Goal: Task Accomplishment & Management: Manage account settings

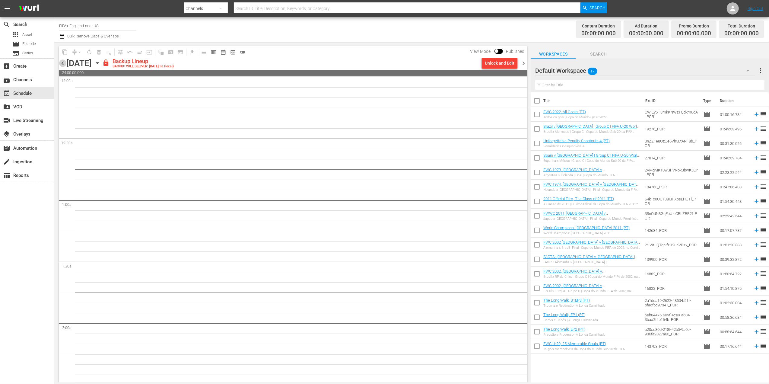
click at [60, 62] on span "chevron_left" at bounding box center [63, 63] width 8 height 8
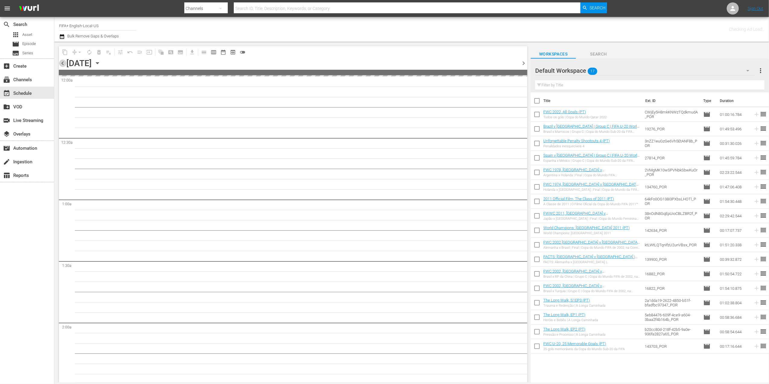
click at [60, 62] on span "chevron_left" at bounding box center [63, 63] width 8 height 8
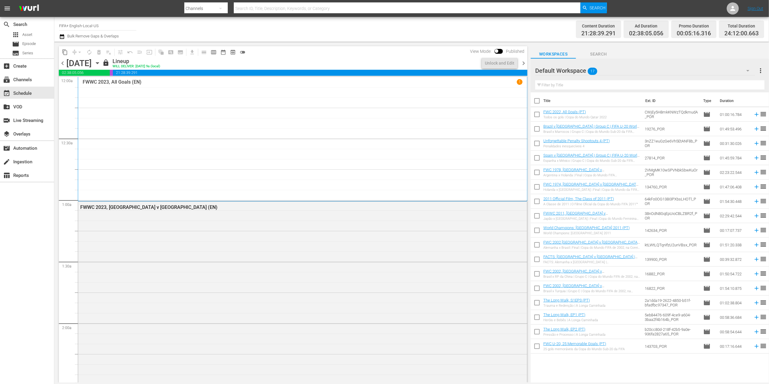
click at [522, 62] on span "chevron_right" at bounding box center [524, 63] width 8 height 8
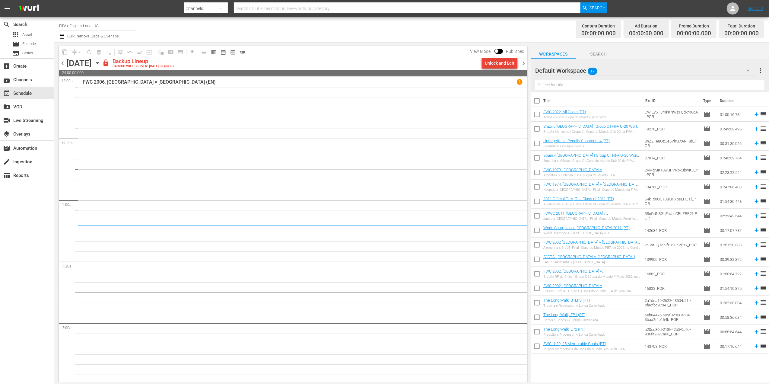
click at [501, 61] on div "Unlock and Edit" at bounding box center [500, 63] width 30 height 11
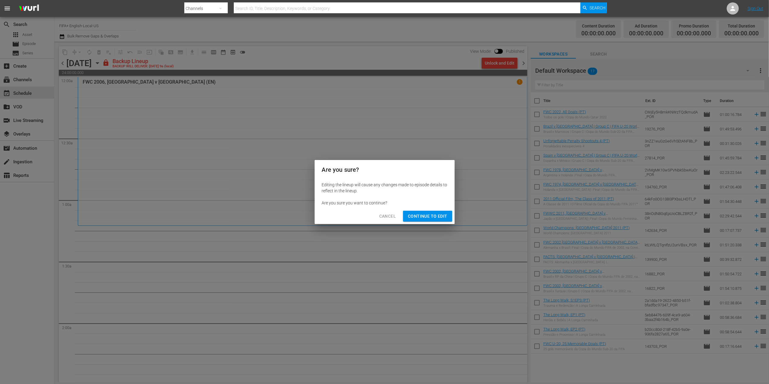
click at [435, 217] on span "Continue to Edit" at bounding box center [427, 216] width 39 height 8
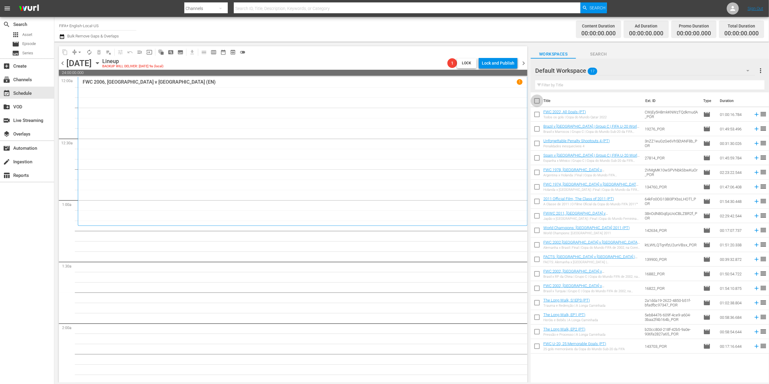
click at [537, 103] on input "checkbox" at bounding box center [537, 102] width 13 height 13
checkbox input "true"
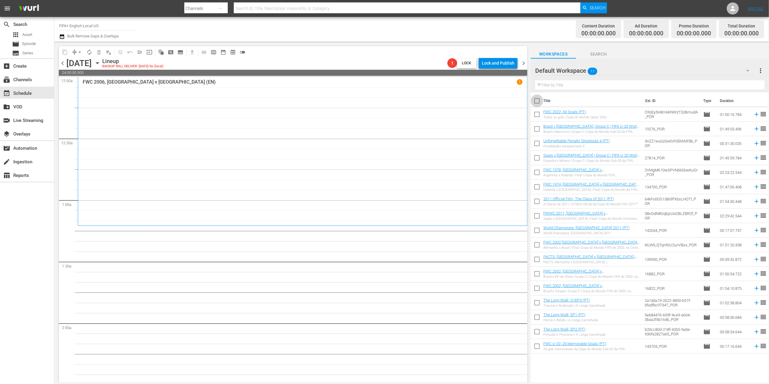
checkbox input "true"
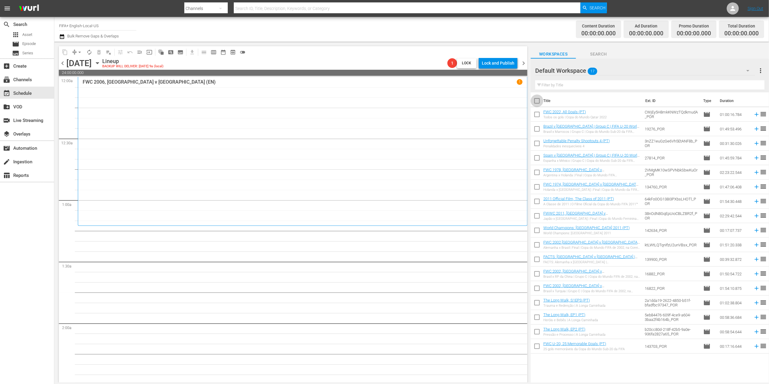
checkbox input "true"
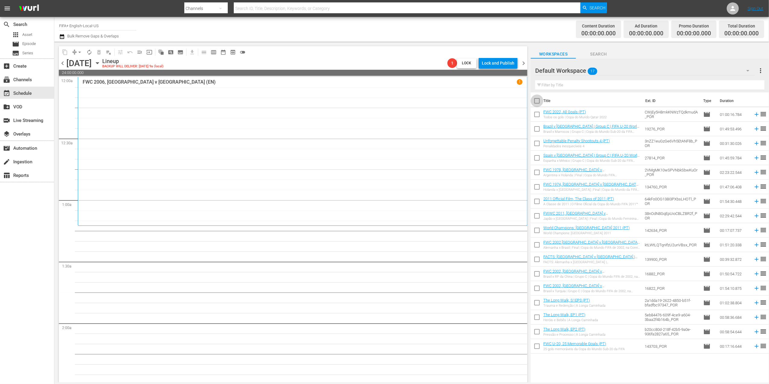
checkbox input "true"
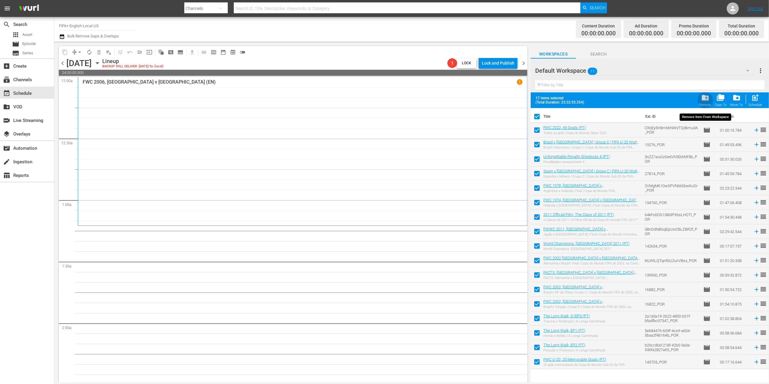
click at [702, 101] on span "folder_delete" at bounding box center [705, 98] width 8 height 8
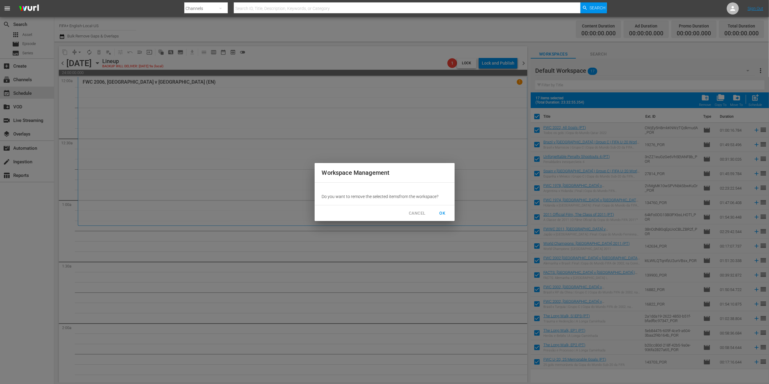
drag, startPoint x: 438, startPoint y: 211, endPoint x: 445, endPoint y: 202, distance: 11.1
click at [439, 211] on span "OK" at bounding box center [443, 213] width 10 height 8
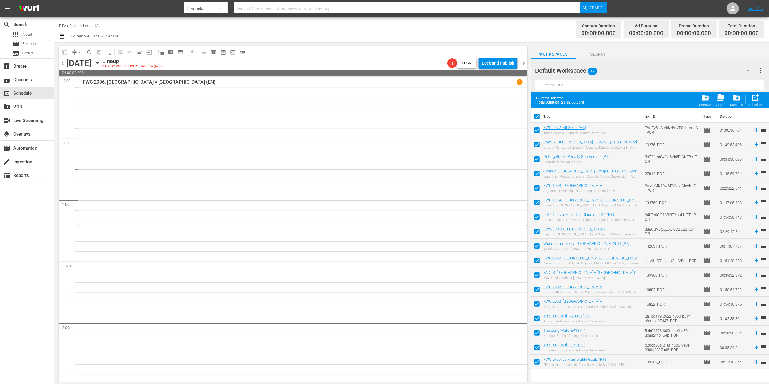
checkbox input "false"
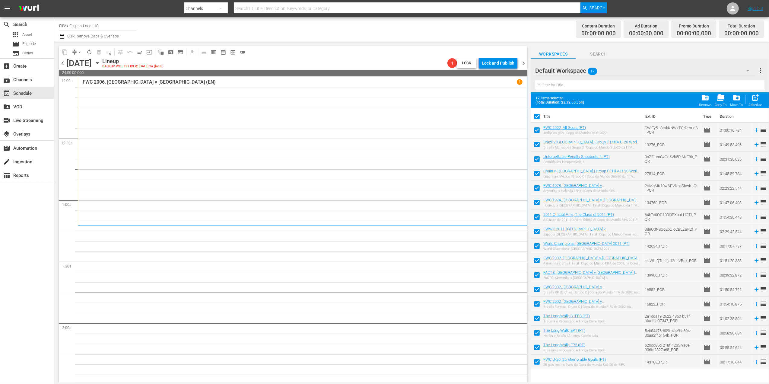
checkbox input "false"
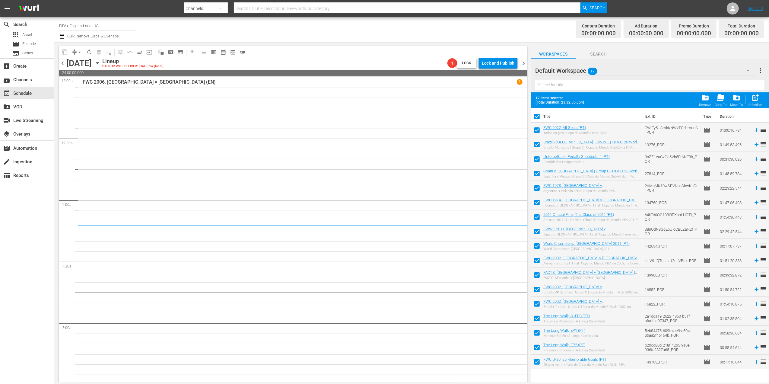
checkbox input "false"
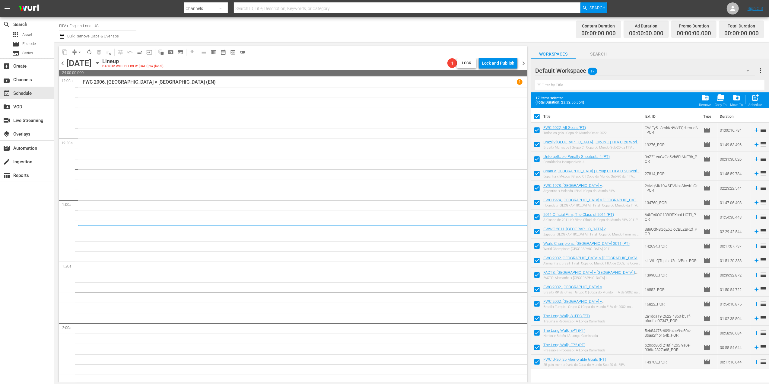
checkbox input "false"
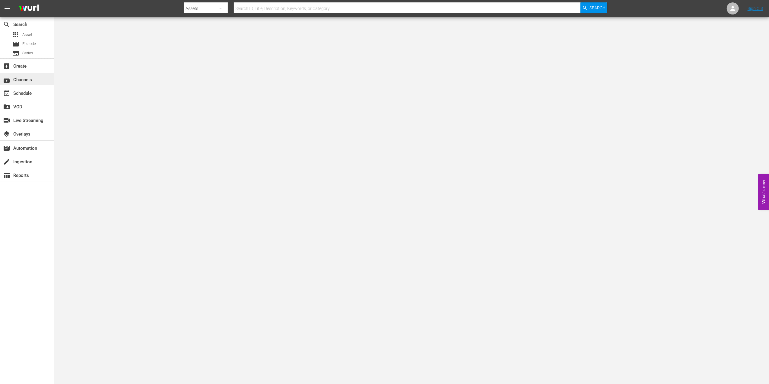
click at [31, 78] on div "subscriptions Channels" at bounding box center [17, 78] width 34 height 5
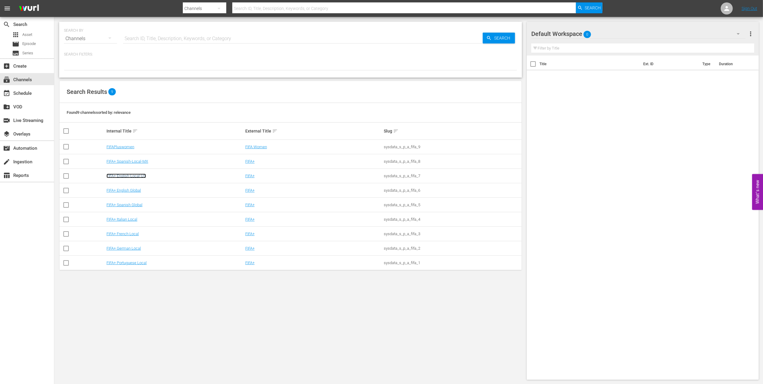
click at [136, 177] on link "FIFA+ English-Local-US" at bounding box center [127, 176] width 40 height 5
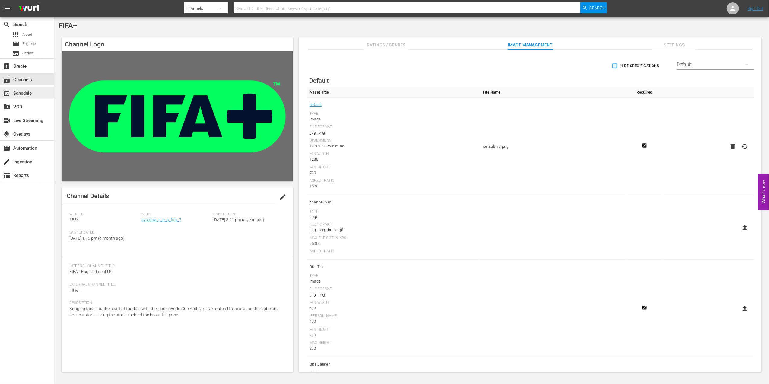
click at [24, 90] on div "event_available Schedule" at bounding box center [17, 92] width 34 height 5
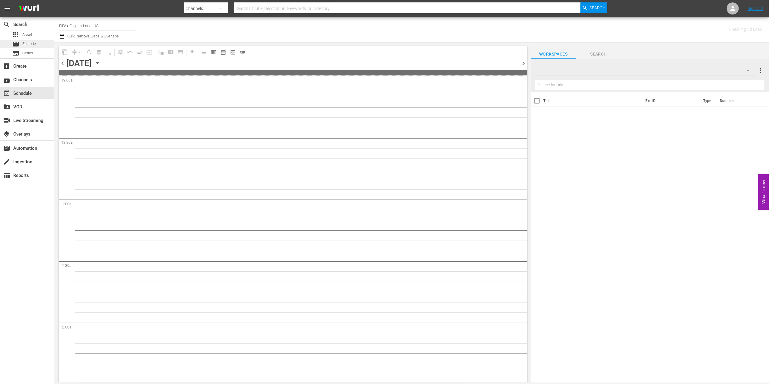
click at [33, 45] on span "Episode" at bounding box center [29, 44] width 14 height 6
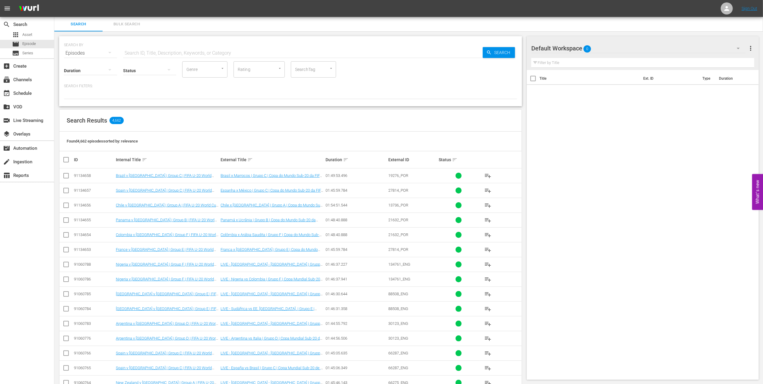
click at [218, 55] on input "text" at bounding box center [303, 53] width 360 height 14
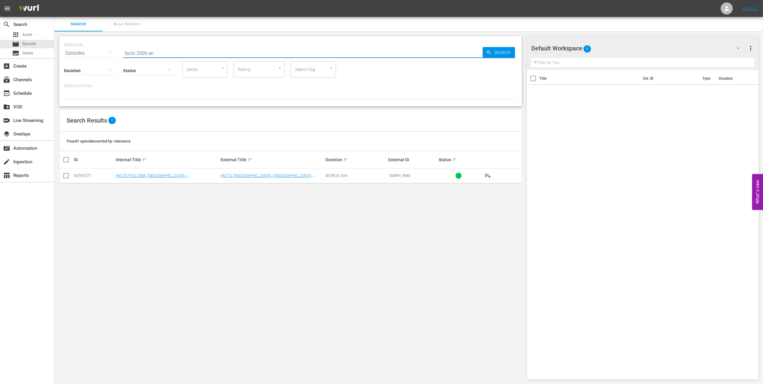
type input "facts 2006 en"
click at [68, 173] on input "checkbox" at bounding box center [65, 176] width 7 height 7
checkbox input "true"
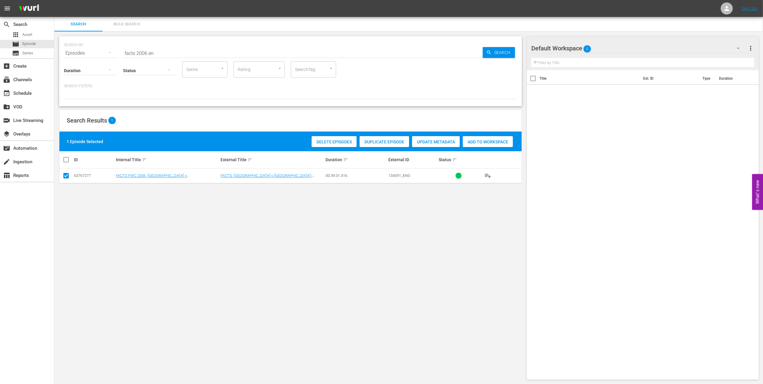
click at [475, 142] on span "Add to Workspace" at bounding box center [488, 141] width 50 height 5
drag, startPoint x: 164, startPoint y: 54, endPoint x: 143, endPoint y: 53, distance: 20.5
click at [62, 55] on div "SEARCH BY Search By Episodes Search ID, Title, Description, Keywords, or Catego…" at bounding box center [290, 71] width 463 height 70
paste input "World Champions: [GEOGRAPHIC_DATA] 2006"
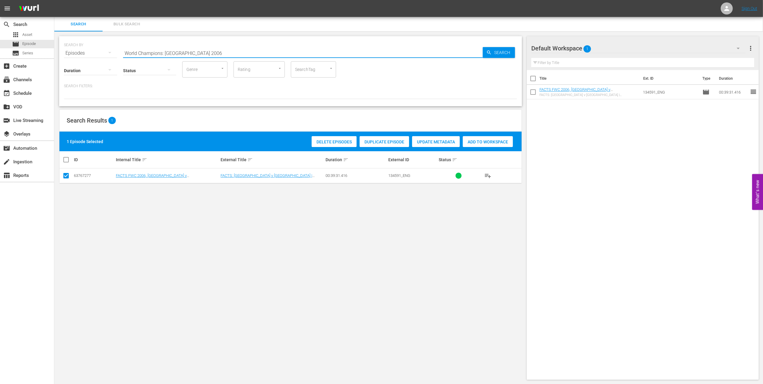
click at [203, 51] on input "World Champions: [GEOGRAPHIC_DATA] 2006" at bounding box center [303, 53] width 360 height 14
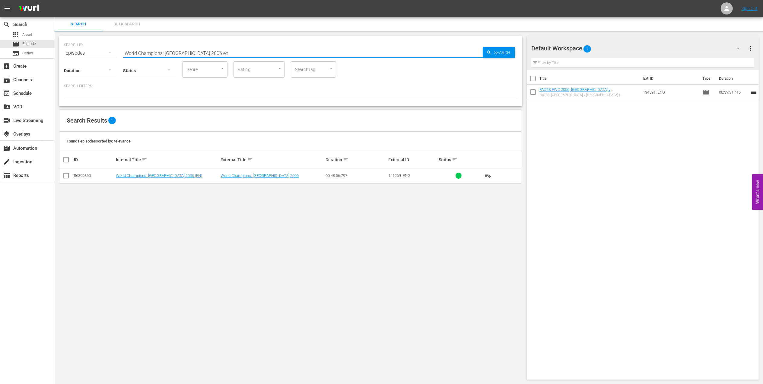
type input "World Champions: [GEOGRAPHIC_DATA] 2006 en"
click at [66, 178] on input "checkbox" at bounding box center [65, 176] width 7 height 7
checkbox input "true"
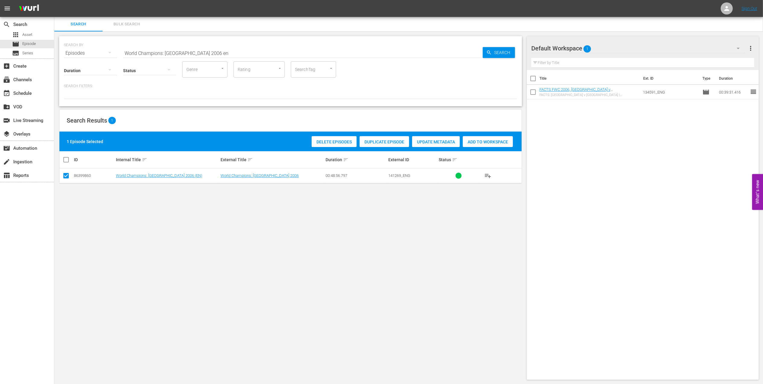
click at [486, 142] on span "Add to Workspace" at bounding box center [488, 141] width 50 height 5
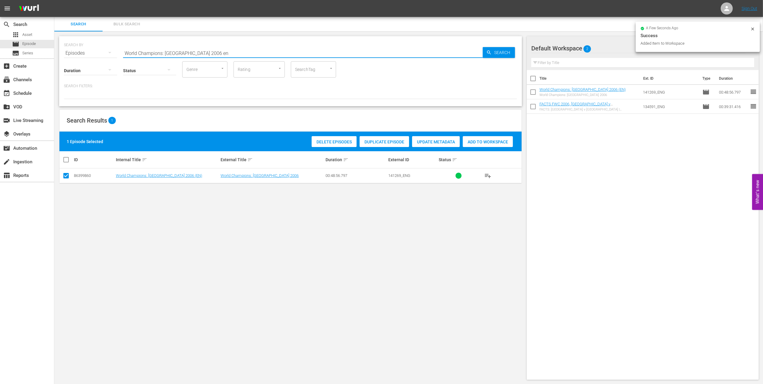
drag, startPoint x: 99, startPoint y: 54, endPoint x: 73, endPoint y: 54, distance: 26.6
click at [73, 54] on div "SEARCH BY Search By Episodes Search ID, Title, Description, Keywords, or Catego…" at bounding box center [290, 50] width 453 height 22
paste input "FWC 2014 - Semi Final - [GEOGRAPHIC_DATA] v [GEOGRAPHIC_DATA]"
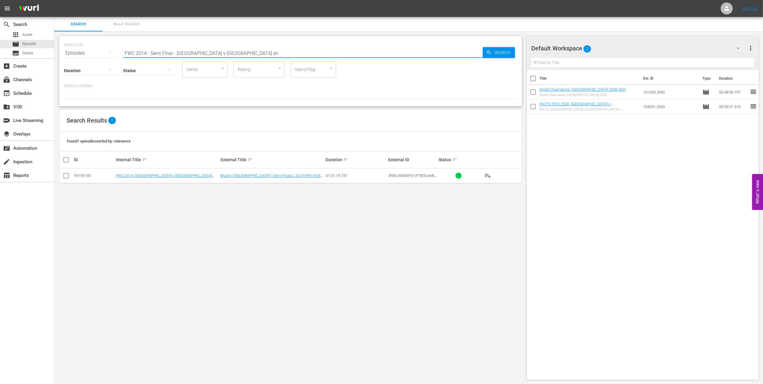
type input "FWC 2014 - Semi Final - [GEOGRAPHIC_DATA] v [GEOGRAPHIC_DATA] en"
click at [67, 174] on input "checkbox" at bounding box center [65, 176] width 7 height 7
checkbox input "true"
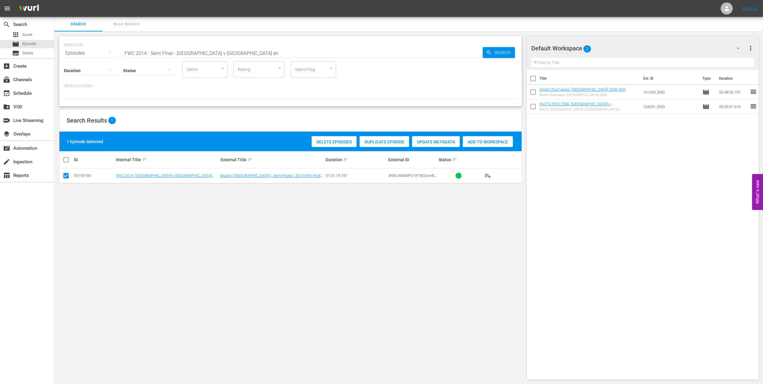
click at [479, 142] on span "Add to Workspace" at bounding box center [488, 141] width 50 height 5
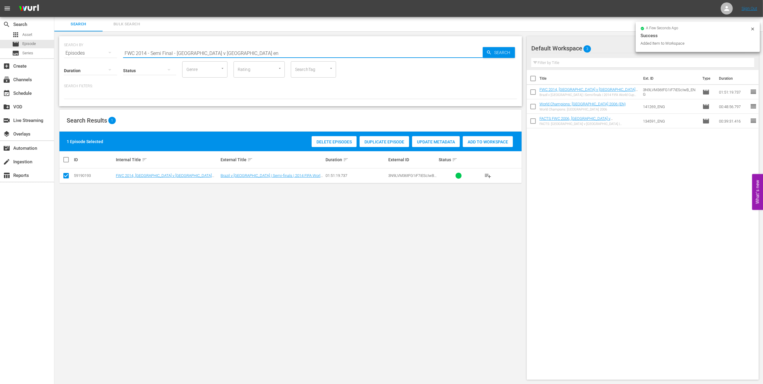
drag, startPoint x: 225, startPoint y: 52, endPoint x: 85, endPoint y: 53, distance: 139.7
click at [84, 53] on div "SEARCH BY Search By Episodes Search ID, Title, Description, Keywords, or Catego…" at bounding box center [290, 50] width 453 height 22
paste input "Netherlands v [GEOGRAPHIC_DATA] | Semi-finals | FIFA World Cup 2014 | Full Matc…"
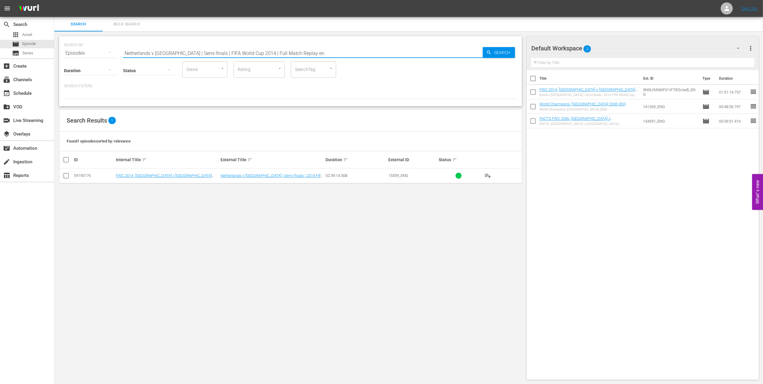
type input "Netherlands v [GEOGRAPHIC_DATA] | Semi-finals | FIFA World Cup 2014 | Full Matc…"
click at [68, 174] on input "checkbox" at bounding box center [65, 176] width 7 height 7
checkbox input "true"
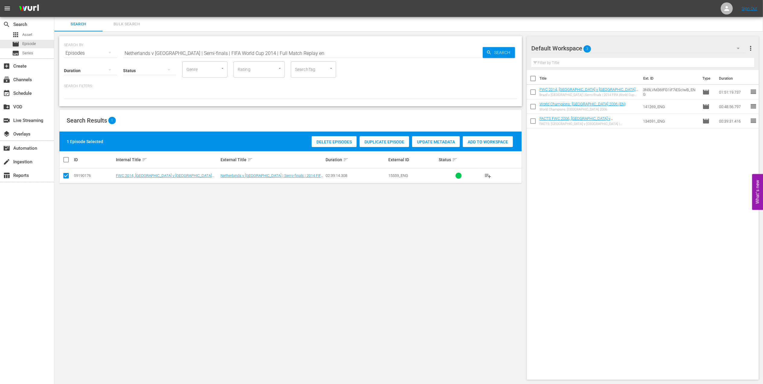
click at [486, 142] on span "Add to Workspace" at bounding box center [488, 141] width 50 height 5
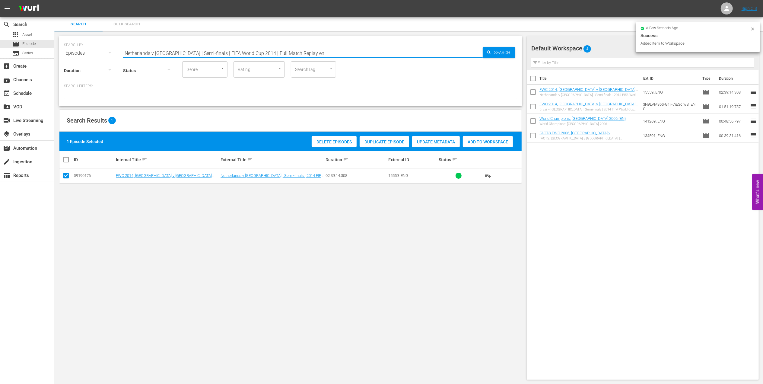
drag, startPoint x: 272, startPoint y: 51, endPoint x: 64, endPoint y: 51, distance: 207.9
click at [60, 52] on div "SEARCH BY Search By Episodes Search ID, Title, Description, Keywords, or Catego…" at bounding box center [290, 71] width 463 height 70
paste input "FWC 2014 - Final - [GEOGRAPHIC_DATA] v [GEOGRAPHIC_DATA]"
click at [234, 50] on input "FWC 2014 - Final - [GEOGRAPHIC_DATA] v [GEOGRAPHIC_DATA]" at bounding box center [303, 53] width 360 height 14
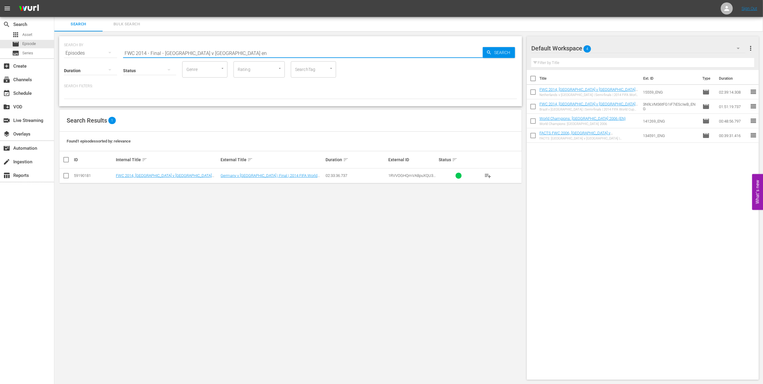
type input "FWC 2014 - Final - [GEOGRAPHIC_DATA] v [GEOGRAPHIC_DATA] en"
click at [67, 177] on input "checkbox" at bounding box center [65, 176] width 7 height 7
checkbox input "true"
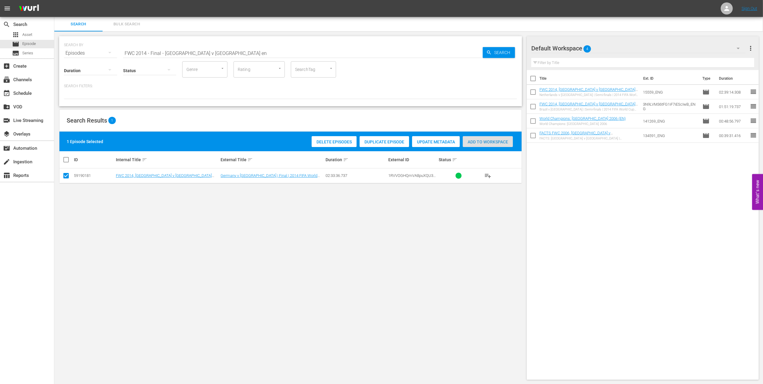
click at [475, 145] on div "Add to Workspace" at bounding box center [488, 141] width 50 height 11
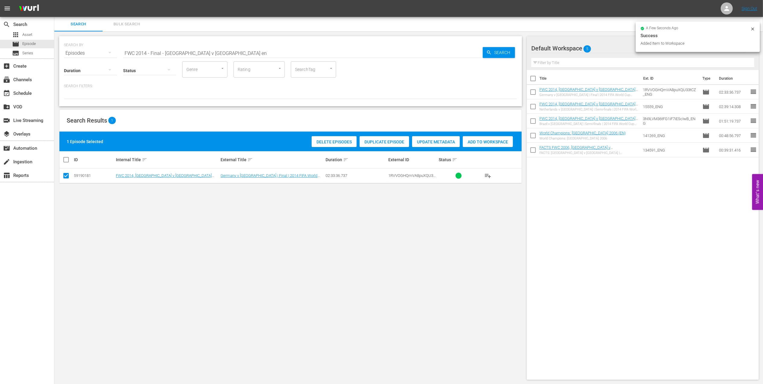
drag, startPoint x: 228, startPoint y: 53, endPoint x: 101, endPoint y: 53, distance: 126.1
click at [102, 53] on div "SEARCH BY Search By Episodes Search ID, Title, Description, Keywords, or Catego…" at bounding box center [290, 50] width 453 height 22
paste input "EP 3 - FWC 2014 | The Final"
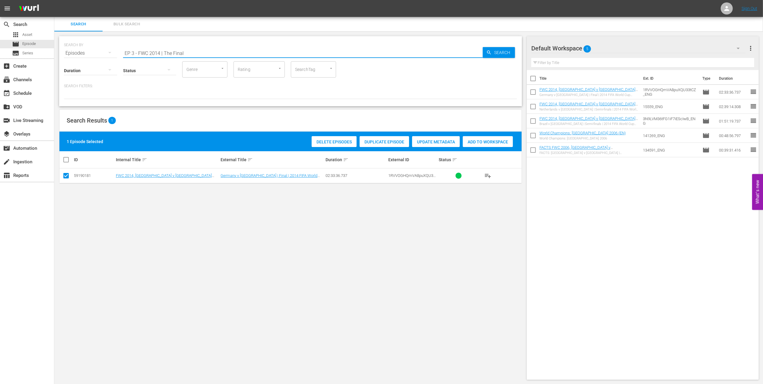
click at [215, 51] on input "EP 3 - FWC 2014 | The Final" at bounding box center [303, 53] width 360 height 14
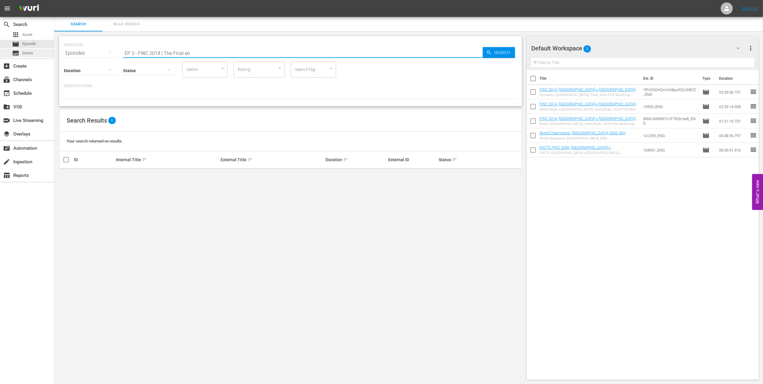
drag, startPoint x: 50, startPoint y: 54, endPoint x: 4, endPoint y: 54, distance: 45.9
click at [54, 0] on div "search Search apps Asset movie Episode subtitles Series add_box Create subscrip…" at bounding box center [408, 0] width 709 height 0
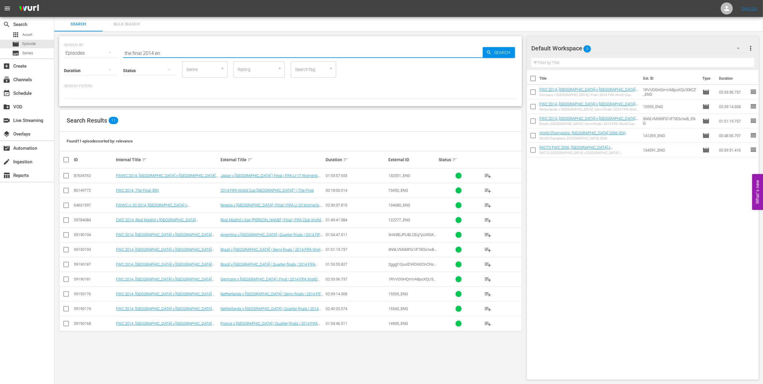
type input "the final 2014 en"
click at [66, 190] on input "checkbox" at bounding box center [65, 191] width 7 height 7
checkbox input "true"
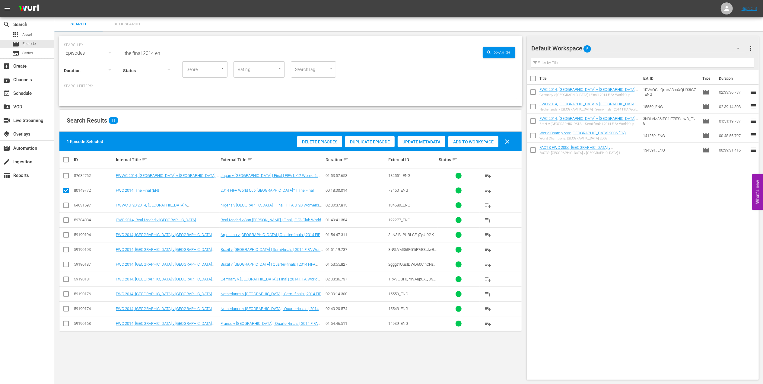
click at [468, 142] on span "Add to Workspace" at bounding box center [473, 141] width 50 height 5
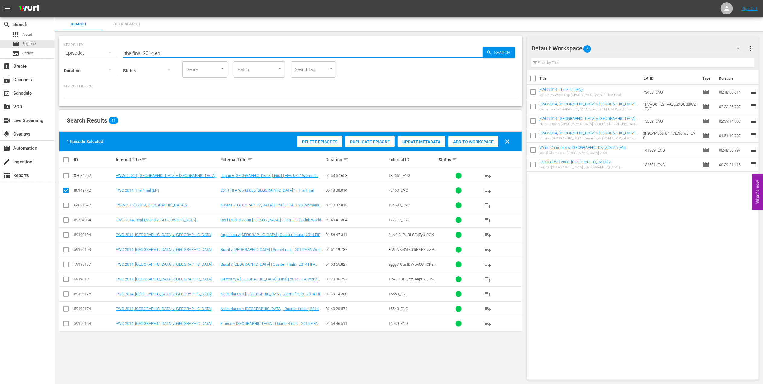
drag, startPoint x: 181, startPoint y: 54, endPoint x: 109, endPoint y: 53, distance: 72.1
click at [109, 53] on div "SEARCH BY Search By Episodes Search ID, Title, Description, Keywords, or Catego…" at bounding box center [290, 50] width 453 height 22
paste input "2018 Official Film - Dreams"
click at [193, 51] on input "2018 Official Film - Dreams" at bounding box center [303, 53] width 360 height 14
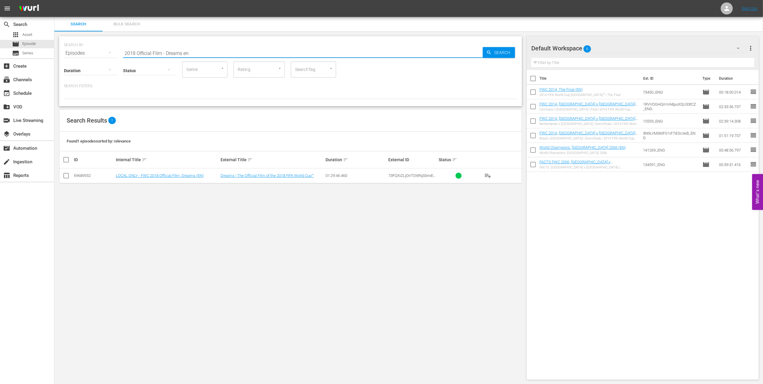
type input "2018 Official Film - Dreams en"
click at [68, 177] on input "checkbox" at bounding box center [65, 176] width 7 height 7
checkbox input "true"
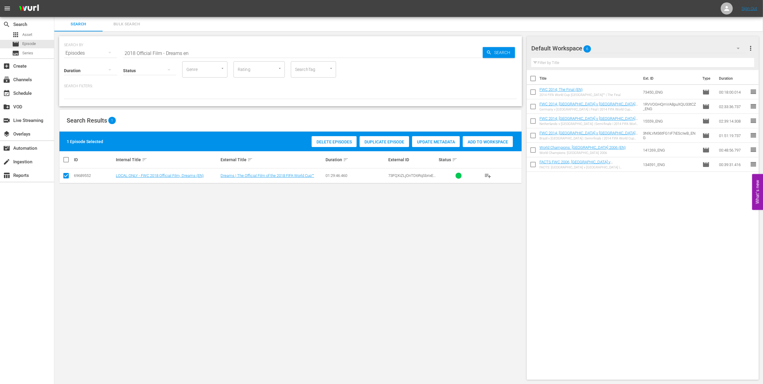
click at [471, 142] on span "Add to Workspace" at bounding box center [488, 141] width 50 height 5
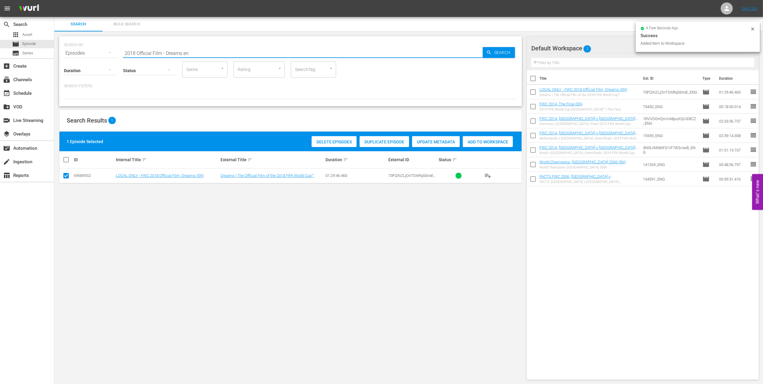
drag, startPoint x: 186, startPoint y: 51, endPoint x: 59, endPoint y: 51, distance: 126.7
click at [59, 51] on div "SEARCH BY Search By Episodes Search ID, Title, Description, Keywords, or Catego…" at bounding box center [290, 71] width 463 height 70
paste input "France v [GEOGRAPHIC_DATA] | Semi-finals | FIFA World Cup 2018 | Full Match Rep…"
click at [294, 51] on input "France v [GEOGRAPHIC_DATA] | Semi-finals | FIFA World Cup 2018 | Full Match Rep…" at bounding box center [303, 53] width 360 height 14
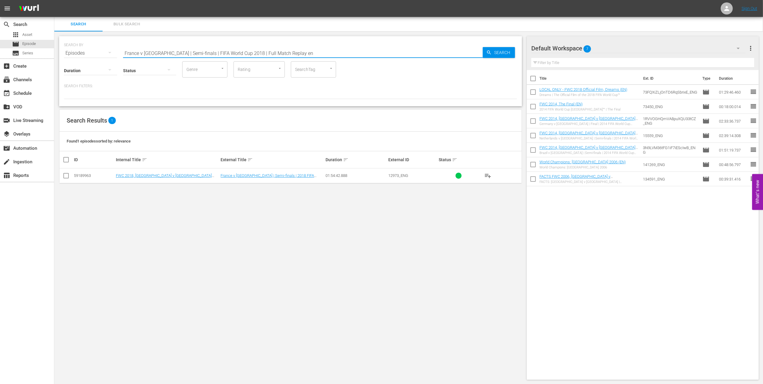
type input "France v [GEOGRAPHIC_DATA] | Semi-finals | FIFA World Cup 2018 | Full Match Rep…"
click at [67, 177] on input "checkbox" at bounding box center [65, 176] width 7 height 7
checkbox input "true"
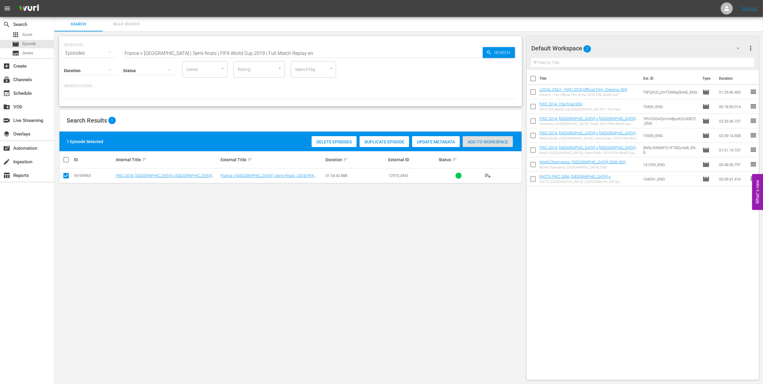
click at [489, 142] on span "Add to Workspace" at bounding box center [488, 141] width 50 height 5
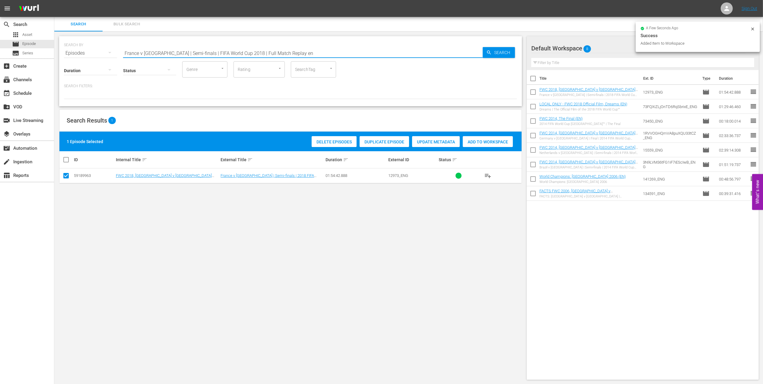
drag, startPoint x: 288, startPoint y: 50, endPoint x: 86, endPoint y: 51, distance: 202.8
click at [86, 51] on div "SEARCH BY Search By Episodes Search ID, Title, Description, Keywords, or Catego…" at bounding box center [290, 50] width 453 height 22
paste input "Croatia v [GEOGRAPHIC_DATA] | Semi-finals | FIFA World Cup 2018 | Full Match Re…"
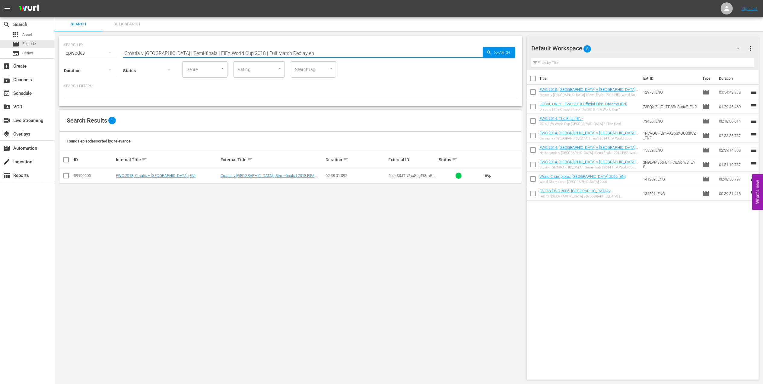
type input "Croatia v [GEOGRAPHIC_DATA] | Semi-finals | FIFA World Cup 2018 | Full Match Re…"
click at [65, 177] on input "checkbox" at bounding box center [65, 176] width 7 height 7
checkbox input "true"
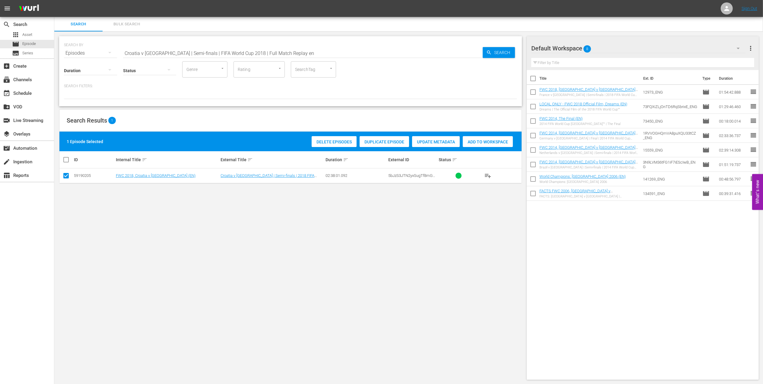
click at [472, 144] on div "Add to Workspace" at bounding box center [488, 141] width 50 height 11
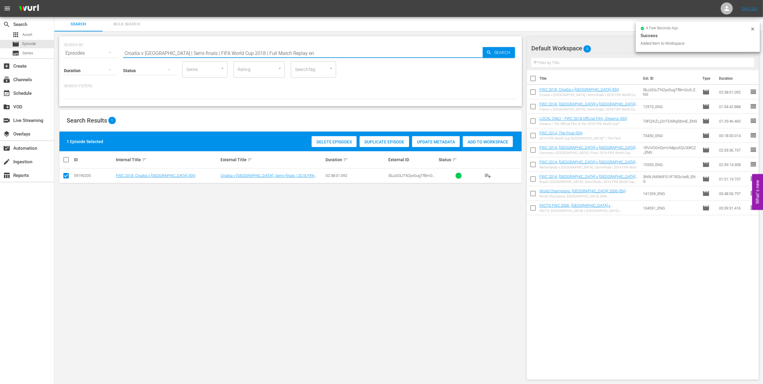
drag, startPoint x: 287, startPoint y: 53, endPoint x: 62, endPoint y: 53, distance: 225.7
click at [59, 53] on div "SEARCH BY Search By Episodes Search ID, Title, Description, Keywords, or Catego…" at bounding box center [290, 207] width 473 height 353
paste input "France v [GEOGRAPHIC_DATA] | Final | FIFA World Cup 2018 | Full Match Replay"
click at [284, 52] on input "France v [GEOGRAPHIC_DATA] | Final | FIFA World Cup 2018 | Full Match Replay" at bounding box center [303, 53] width 360 height 14
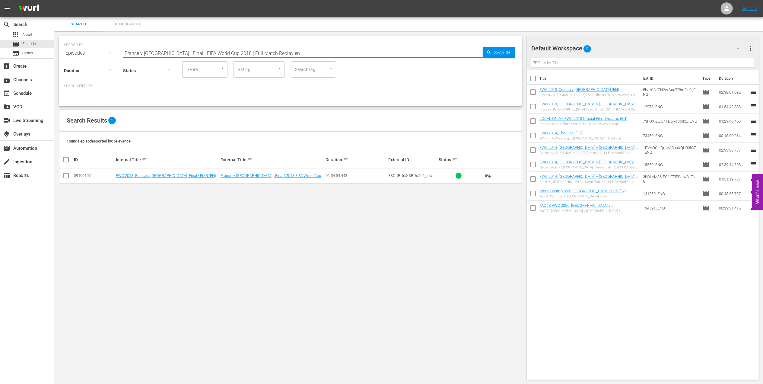
type input "France v [GEOGRAPHIC_DATA] | Final | FIFA World Cup 2018 | Full Match Replay en"
drag, startPoint x: 68, startPoint y: 176, endPoint x: 216, endPoint y: 173, distance: 148.5
click at [68, 177] on input "checkbox" at bounding box center [65, 176] width 7 height 7
checkbox input "true"
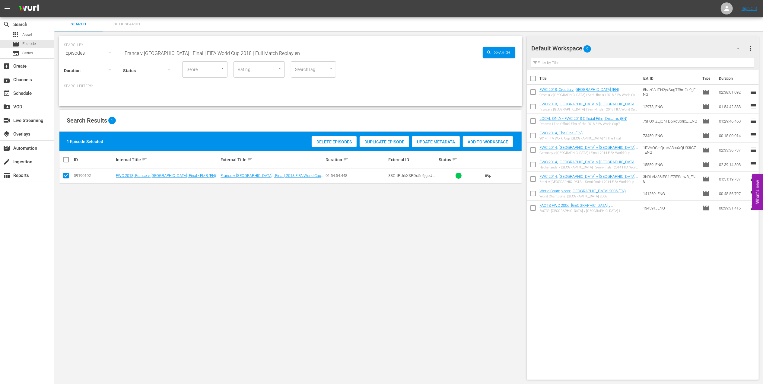
click at [471, 144] on span "Add to Workspace" at bounding box center [488, 141] width 50 height 5
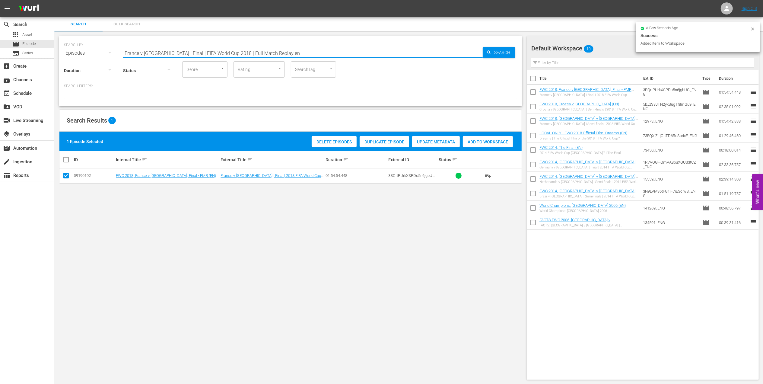
drag, startPoint x: 273, startPoint y: 51, endPoint x: 98, endPoint y: 51, distance: 175.3
click at [95, 51] on div "SEARCH BY Search By Episodes Search ID, Title, Description, Keywords, or Catego…" at bounding box center [290, 50] width 453 height 22
paste input "2002: This is an Asian Odyssey"
click at [221, 50] on input "2002: This is an Asian Odyssey" at bounding box center [303, 53] width 360 height 14
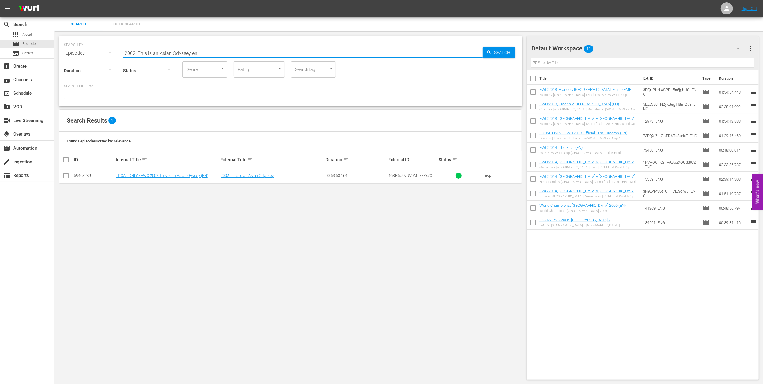
type input "2002: This is an Asian Odyssey en"
click at [65, 174] on input "checkbox" at bounding box center [65, 176] width 7 height 7
checkbox input "true"
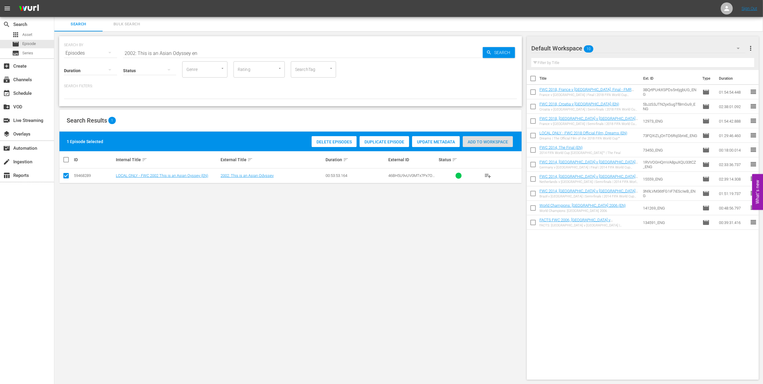
click at [473, 139] on span "Add to Workspace" at bounding box center [488, 141] width 50 height 5
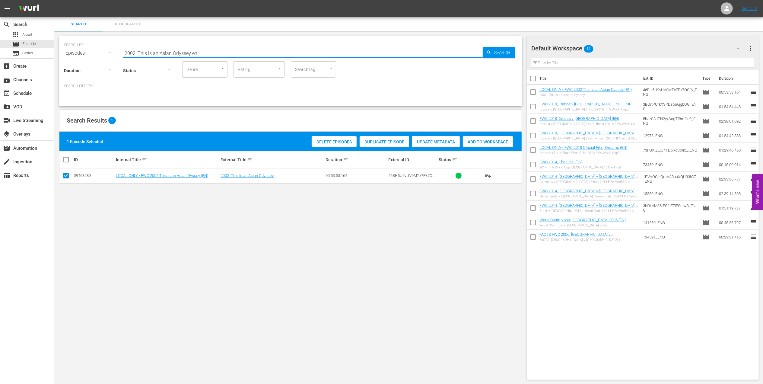
drag, startPoint x: 207, startPoint y: 53, endPoint x: 71, endPoint y: 53, distance: 136.1
click at [71, 53] on div "SEARCH BY Search By Episodes Search ID, Title, Description, Keywords, or Catego…" at bounding box center [290, 50] width 453 height 22
paste input "FWC 2002 USA vs Mexico, Round of 16"
click at [258, 50] on input "FWC 2002 USA vs Mexico, Round of 16" at bounding box center [303, 53] width 360 height 14
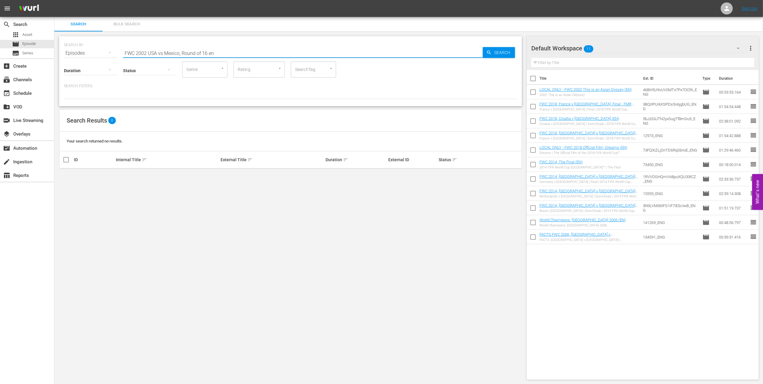
click at [162, 53] on input "FWC 2002 USA vs Mexico, Round of 16 en" at bounding box center [303, 53] width 360 height 14
type input "FWC 2002 USA v [GEOGRAPHIC_DATA], Round of 16 en"
click at [66, 176] on input "checkbox" at bounding box center [65, 176] width 7 height 7
checkbox input "true"
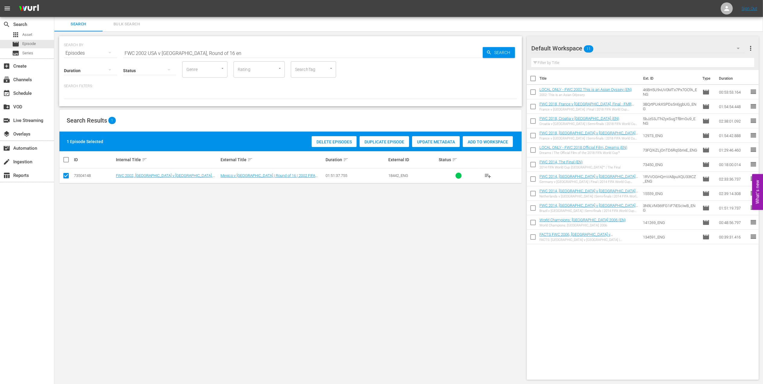
click at [501, 139] on div "Add to Workspace" at bounding box center [488, 141] width 50 height 11
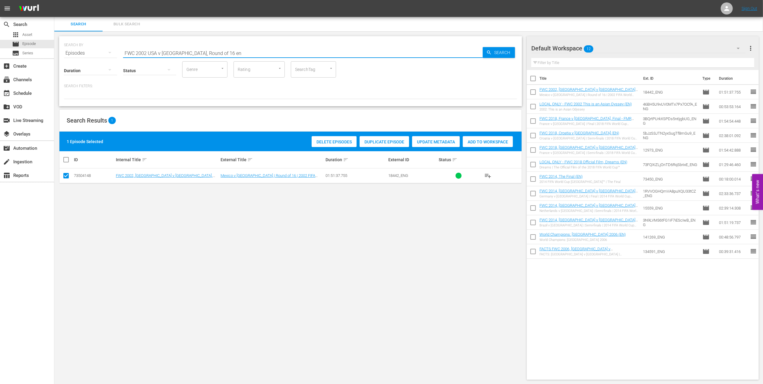
drag, startPoint x: 193, startPoint y: 53, endPoint x: 54, endPoint y: 54, distance: 138.8
click at [55, 54] on div "SEARCH BY Search By Episodes Search ID, Title, Description, Keywords, or Catego…" at bounding box center [290, 207] width 473 height 353
paste input "- Final - [GEOGRAPHIC_DATA] v [GEOGRAPHIC_DATA]"
click at [208, 49] on input "FWC 2002 - Final - [GEOGRAPHIC_DATA] v [GEOGRAPHIC_DATA]" at bounding box center [303, 53] width 360 height 14
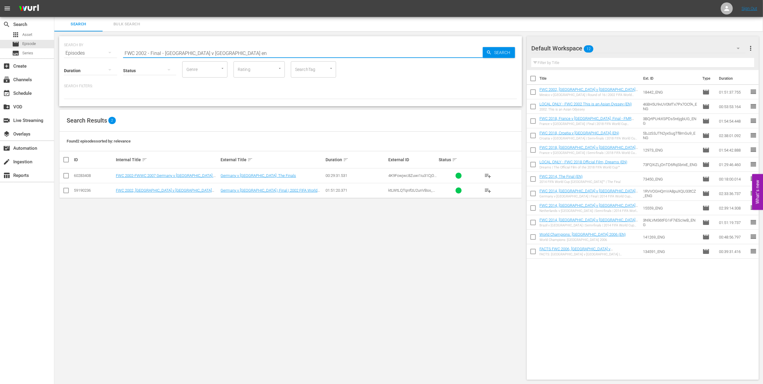
type input "FWC 2002 - Final - [GEOGRAPHIC_DATA] v [GEOGRAPHIC_DATA] en"
click at [65, 192] on input "checkbox" at bounding box center [65, 191] width 7 height 7
checkbox input "true"
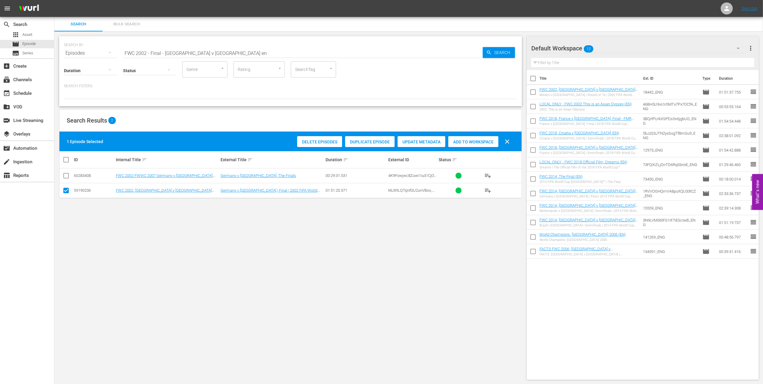
click at [469, 141] on span "Add to Workspace" at bounding box center [473, 141] width 50 height 5
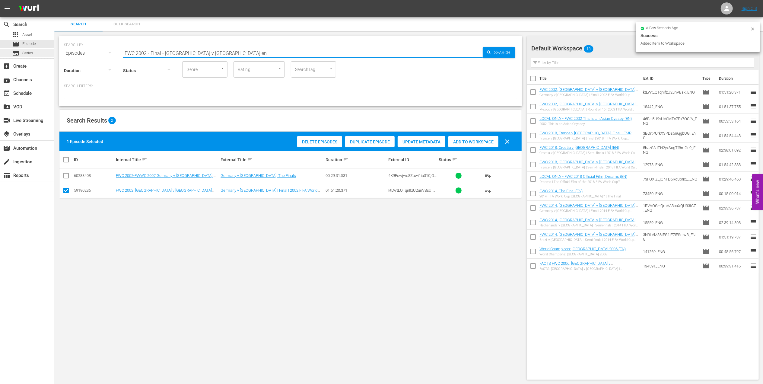
drag, startPoint x: 120, startPoint y: 55, endPoint x: 49, endPoint y: 55, distance: 70.0
click at [54, 0] on div "search Search apps Asset movie Episode subtitles Series add_box Create subscrip…" at bounding box center [408, 0] width 709 height 0
paste input "22 - Final - [GEOGRAPHIC_DATA] v [GEOGRAPHIC_DATA]"
click at [214, 51] on input "FWC 2022 - Final - [GEOGRAPHIC_DATA] v [GEOGRAPHIC_DATA]" at bounding box center [303, 53] width 360 height 14
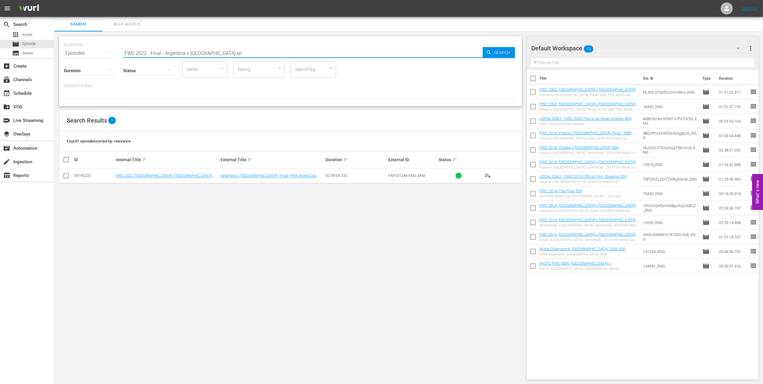
type input "FWC 2022 - Final - Argentina v [GEOGRAPHIC_DATA] en"
click at [66, 177] on input "checkbox" at bounding box center [65, 176] width 7 height 7
checkbox input "true"
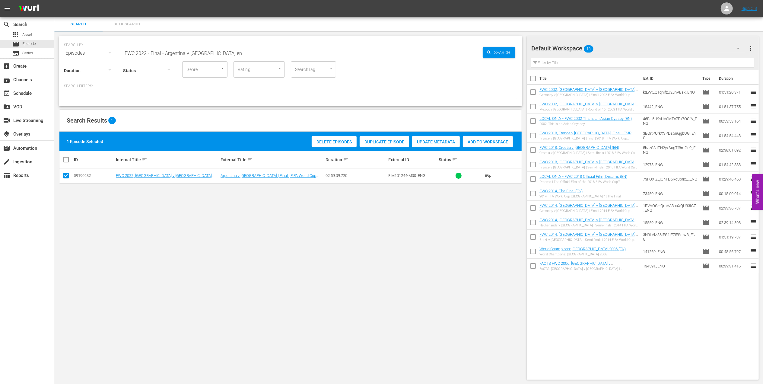
click at [475, 143] on span "Add to Workspace" at bounding box center [488, 141] width 50 height 5
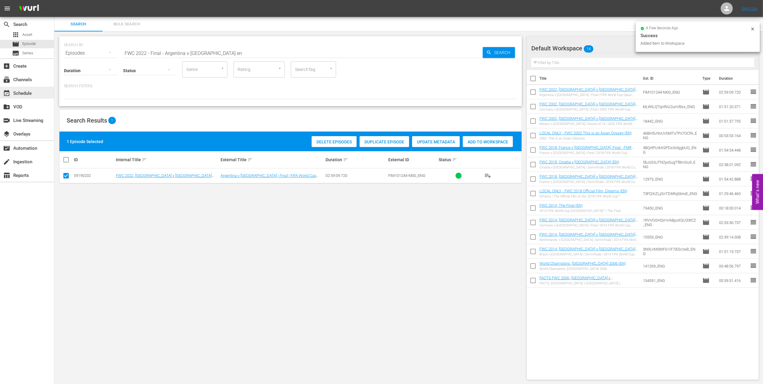
click at [37, 92] on div "event_available Schedule" at bounding box center [27, 93] width 54 height 12
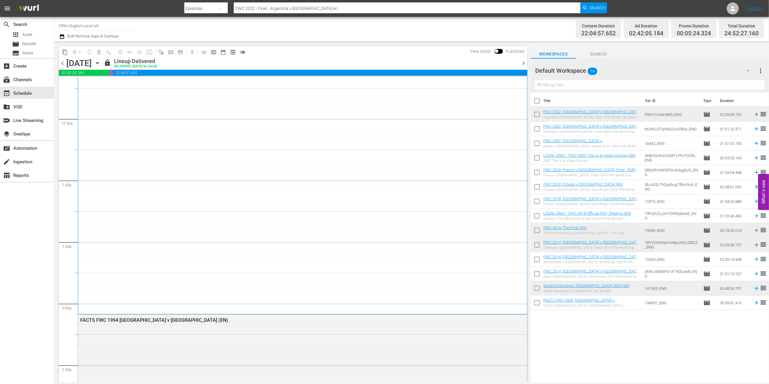
scroll to position [66, 0]
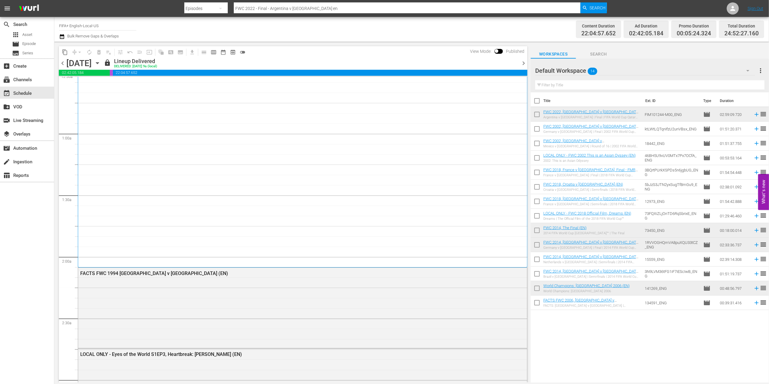
click at [525, 62] on span "chevron_right" at bounding box center [524, 63] width 8 height 8
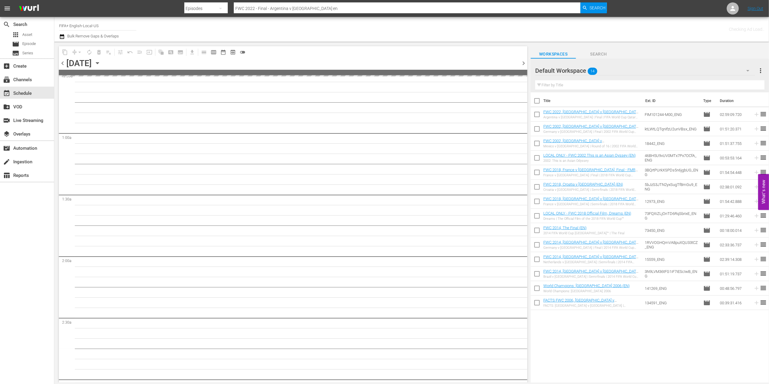
click at [525, 62] on span "chevron_right" at bounding box center [524, 63] width 8 height 8
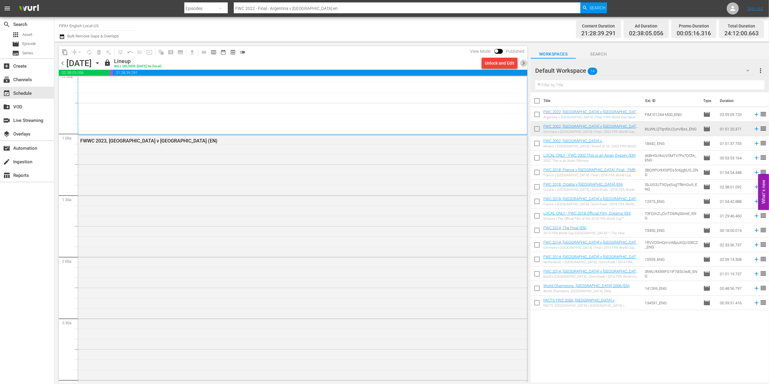
click at [523, 60] on span "chevron_right" at bounding box center [524, 63] width 8 height 8
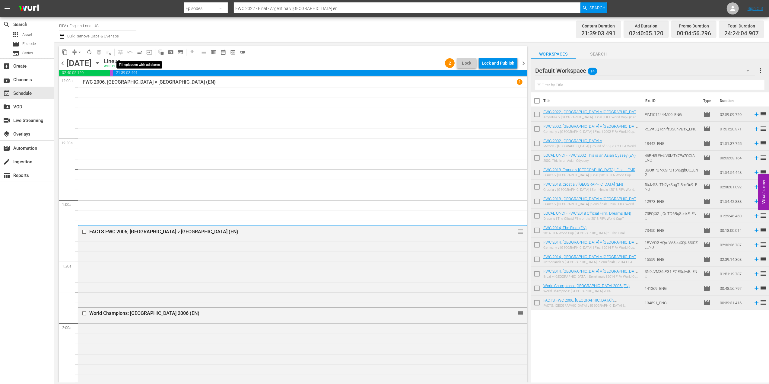
click at [140, 53] on span "menu_open" at bounding box center [140, 52] width 6 height 6
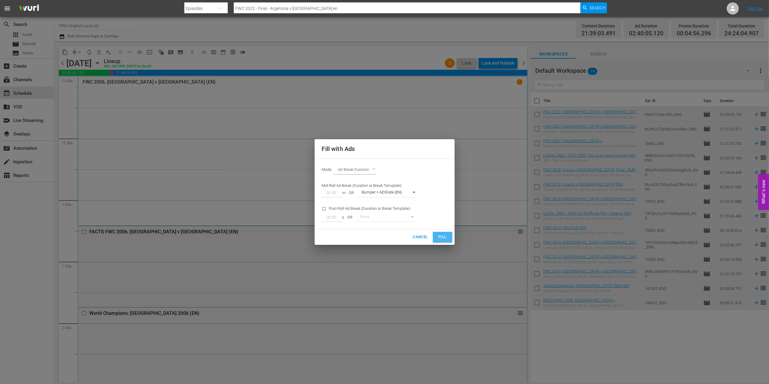
click at [442, 236] on span "Fill" at bounding box center [443, 237] width 10 height 7
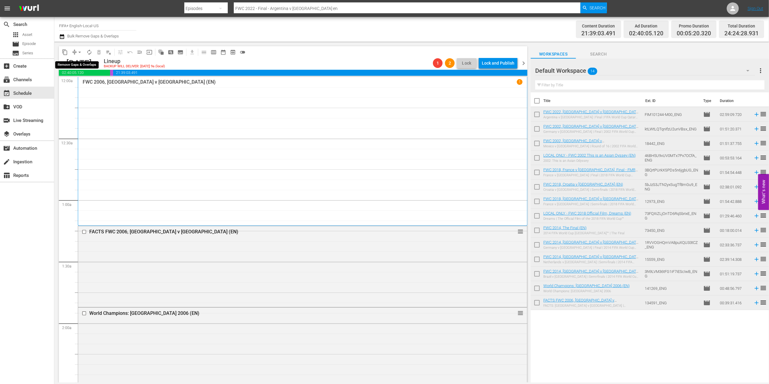
click at [80, 53] on span "arrow_drop_down" at bounding box center [80, 52] width 6 height 6
click at [87, 82] on li "Align to End of Previous Day" at bounding box center [79, 84] width 63 height 10
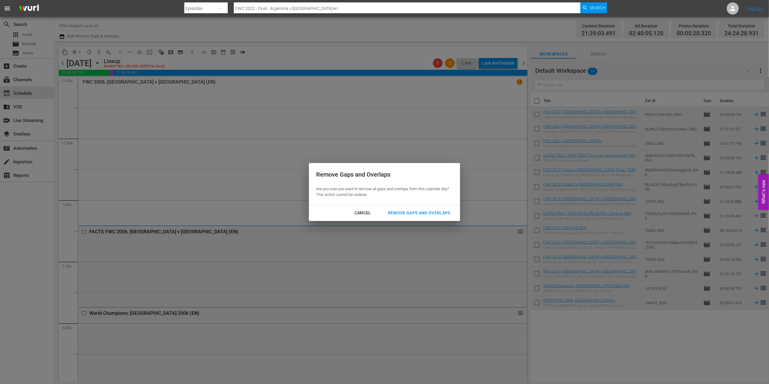
click at [413, 213] on div "Remove Gaps and Overlaps" at bounding box center [419, 213] width 72 height 8
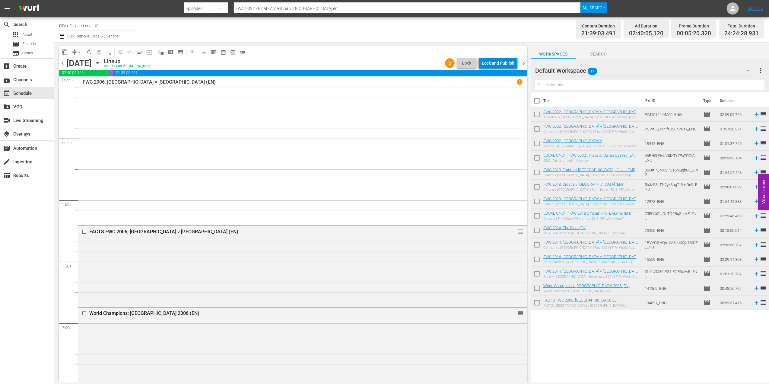
click at [493, 60] on div "Lock and Publish" at bounding box center [498, 63] width 33 height 11
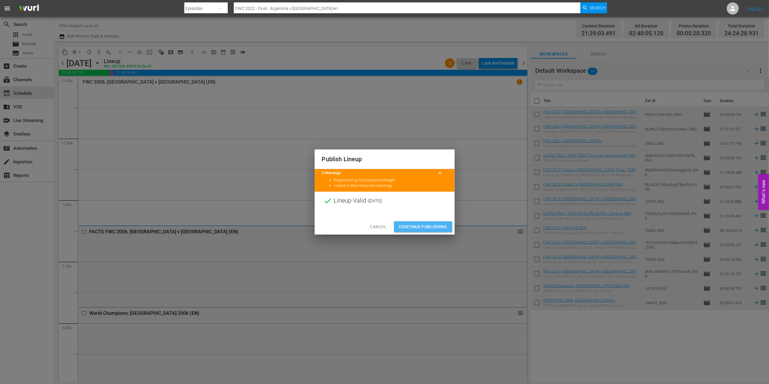
click at [421, 228] on span "Continue Publishing" at bounding box center [423, 227] width 49 height 8
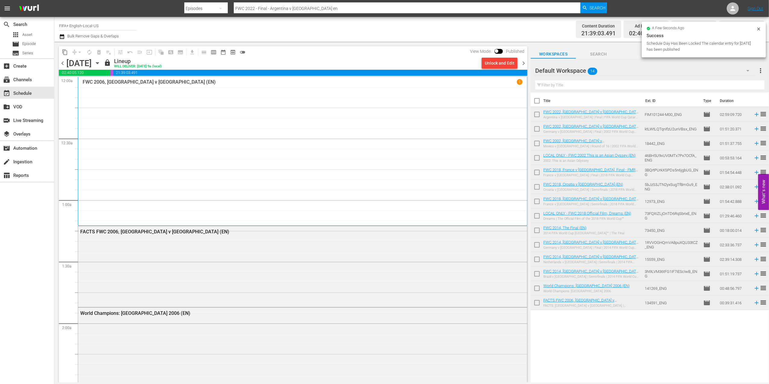
click at [525, 61] on span "chevron_right" at bounding box center [524, 63] width 8 height 8
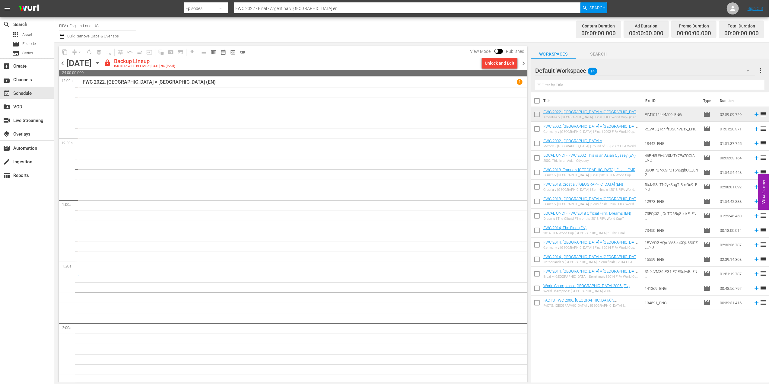
click at [535, 99] on input "checkbox" at bounding box center [537, 102] width 13 height 13
checkbox input "true"
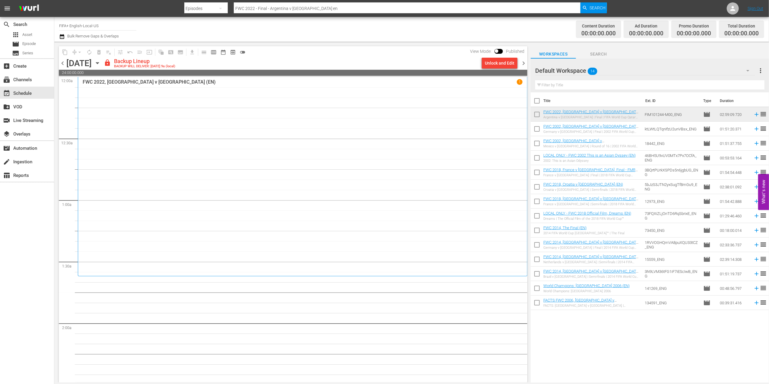
checkbox input "true"
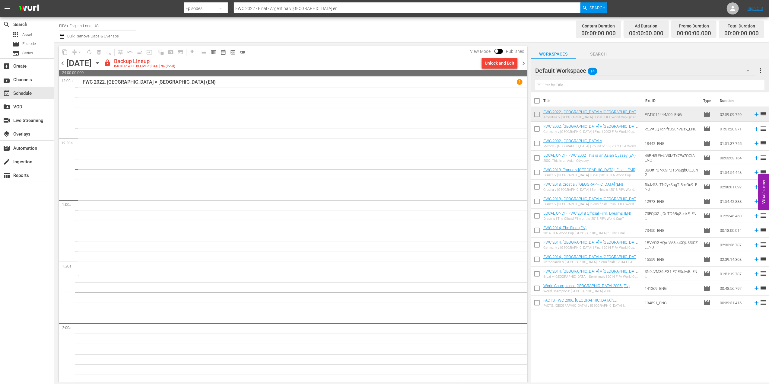
checkbox input "true"
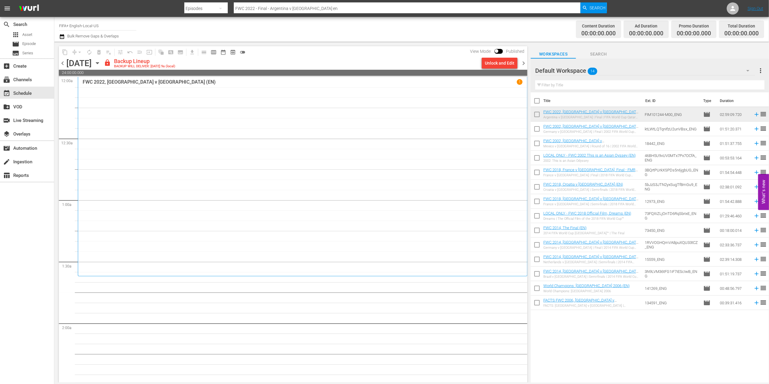
checkbox input "true"
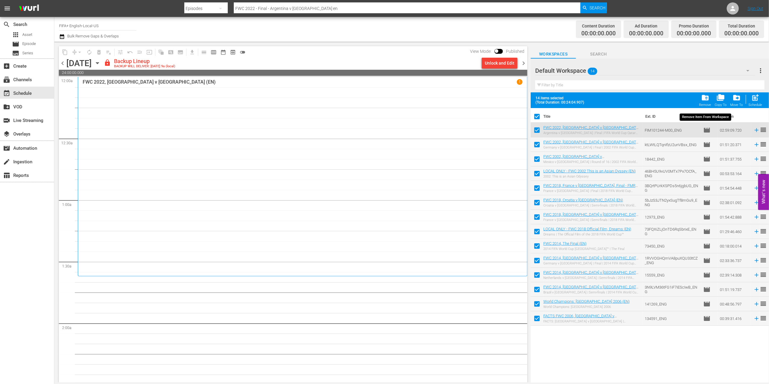
click at [704, 98] on span "folder_delete" at bounding box center [705, 98] width 8 height 8
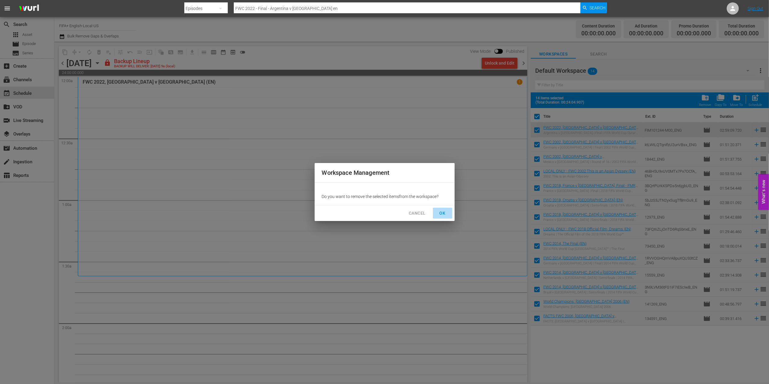
click at [440, 212] on span "OK" at bounding box center [443, 213] width 10 height 8
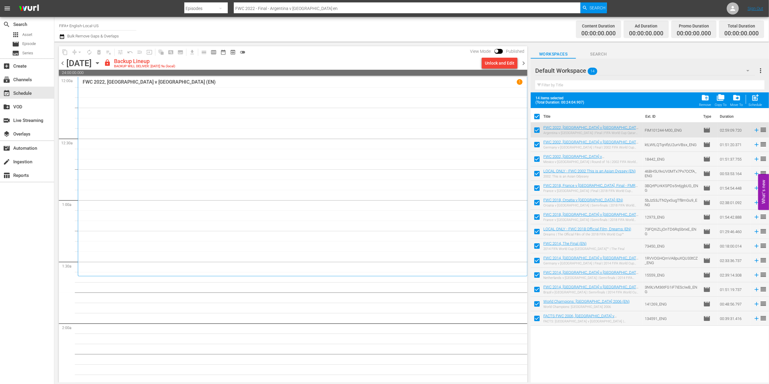
checkbox input "false"
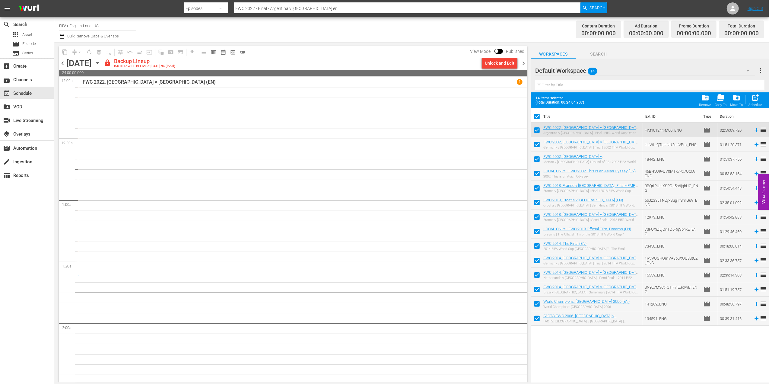
checkbox input "false"
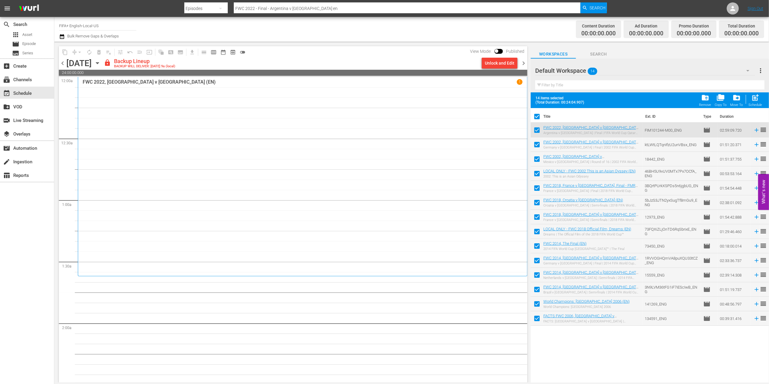
checkbox input "false"
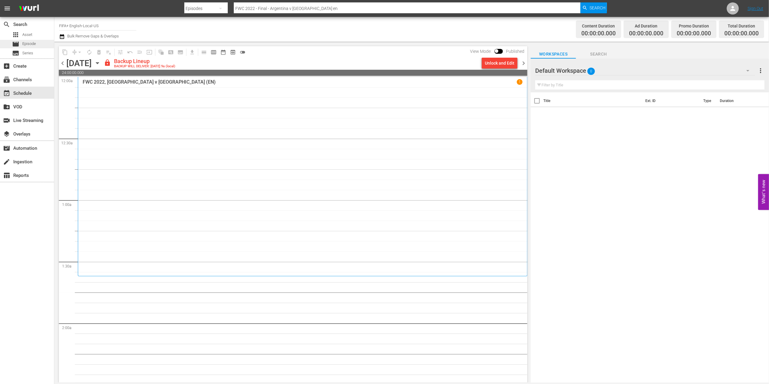
click at [34, 41] on span "Episode" at bounding box center [29, 44] width 14 height 6
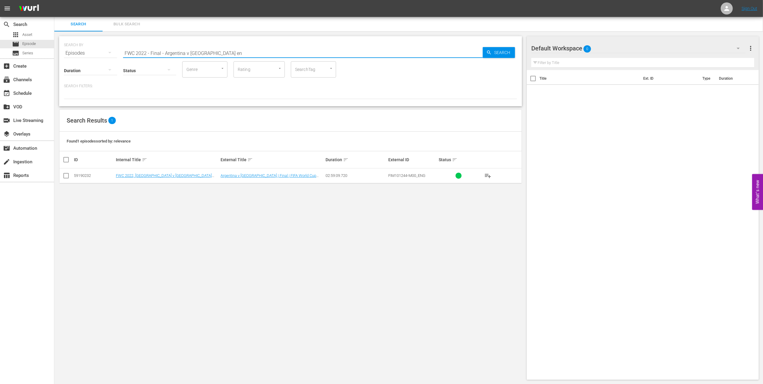
drag, startPoint x: 217, startPoint y: 52, endPoint x: 69, endPoint y: 51, distance: 147.3
click at [68, 52] on div "SEARCH BY Search By Episodes Search ID, Title, Description, Keywords, or Catego…" at bounding box center [290, 50] width 453 height 22
click at [133, 51] on input "the llong walk en" at bounding box center [303, 53] width 360 height 14
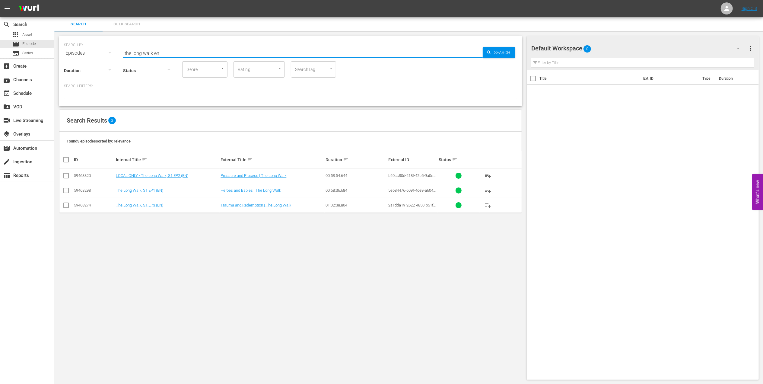
type input "the long walk en"
click at [63, 172] on icon at bounding box center [65, 175] width 7 height 7
click at [66, 173] on input "checkbox" at bounding box center [65, 176] width 7 height 7
checkbox input "true"
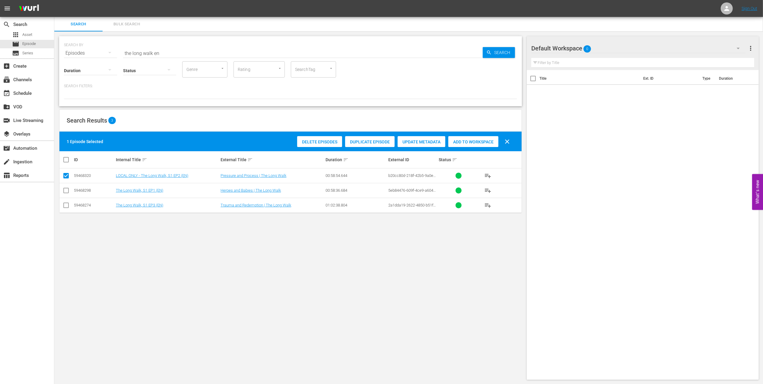
click at [66, 191] on input "checkbox" at bounding box center [65, 191] width 7 height 7
checkbox input "true"
click at [66, 207] on input "checkbox" at bounding box center [65, 206] width 7 height 7
checkbox input "true"
click at [486, 138] on div "Add to Workspace" at bounding box center [488, 141] width 50 height 11
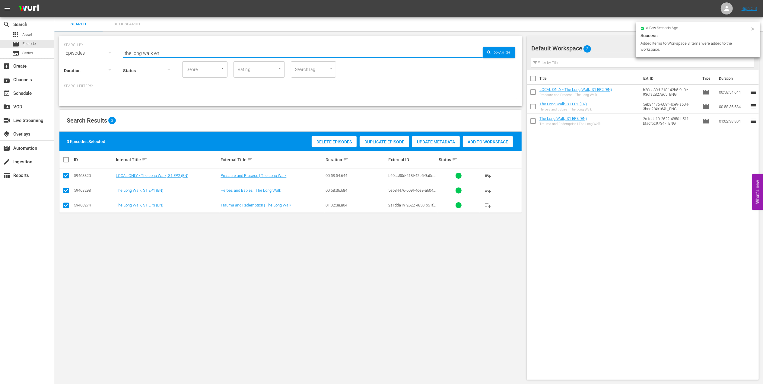
drag, startPoint x: 154, startPoint y: 52, endPoint x: 78, endPoint y: 53, distance: 76.4
click at [78, 53] on div "SEARCH BY Search By Episodes Search ID, Title, Description, Keywords, or Catego…" at bounding box center [290, 50] width 453 height 22
paste input "USA v [GEOGRAPHIC_DATA] | Group Matches | 1994 FIFA World Cup [GEOGRAPHIC_DATA]…"
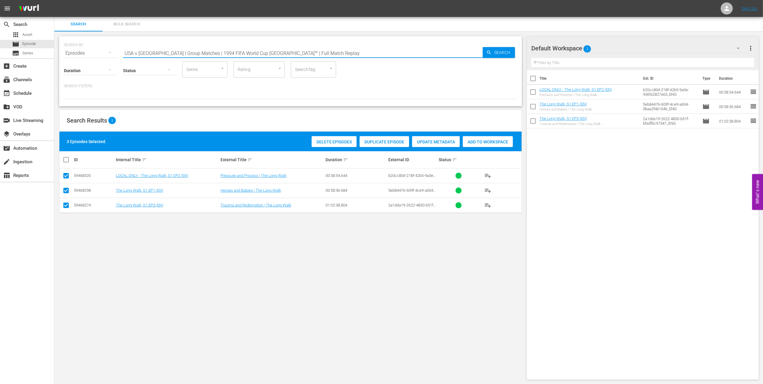
click at [302, 55] on input "USA v [GEOGRAPHIC_DATA] | Group Matches | 1994 FIFA World Cup [GEOGRAPHIC_DATA]…" at bounding box center [303, 53] width 360 height 14
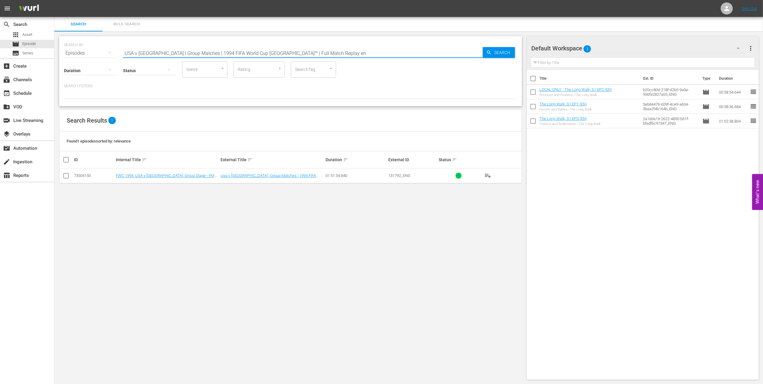
type input "USA v [GEOGRAPHIC_DATA] | Group Matches | 1994 FIFA World Cup [GEOGRAPHIC_DATA]…"
click at [65, 176] on input "checkbox" at bounding box center [65, 176] width 7 height 7
checkbox input "true"
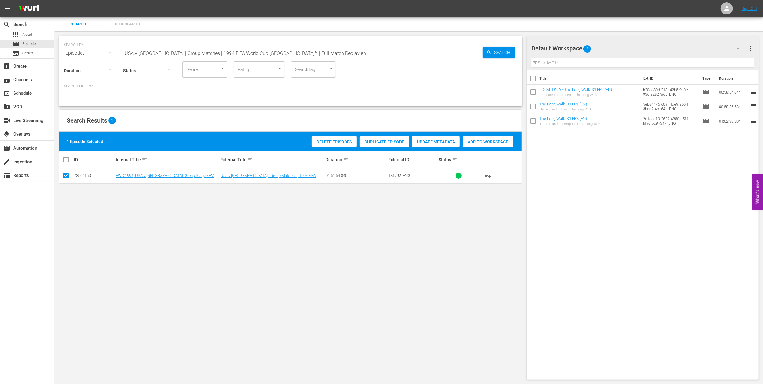
click at [480, 139] on span "Add to Workspace" at bounding box center [488, 141] width 50 height 5
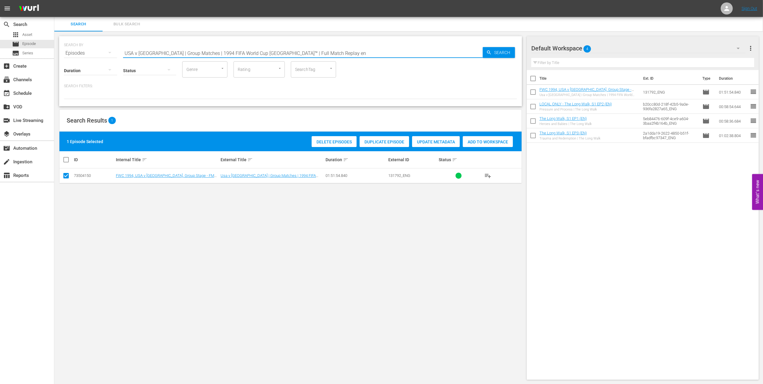
drag, startPoint x: 316, startPoint y: 53, endPoint x: 103, endPoint y: 51, distance: 213.4
click at [103, 51] on div "SEARCH BY Search By Episodes Search ID, Title, Description, Keywords, or Catego…" at bounding box center [290, 50] width 453 height 22
paste input "Netherlands v [GEOGRAPHIC_DATA] | Quarter-finals | 1994 FIFA World Cup [GEOGRAP…"
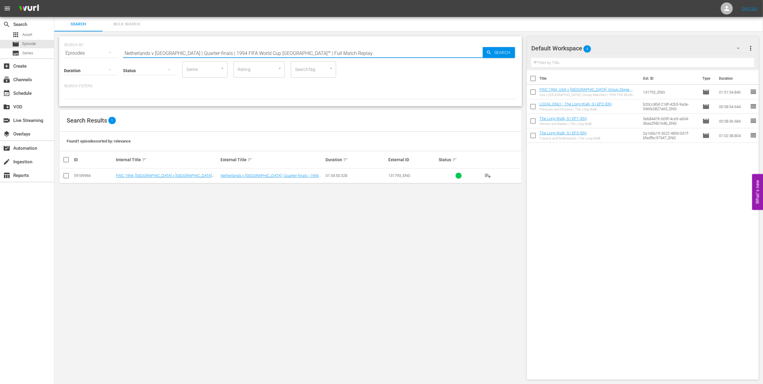
type input "Netherlands v [GEOGRAPHIC_DATA] | Quarter-finals | 1994 FIFA World Cup [GEOGRAP…"
click at [66, 176] on input "checkbox" at bounding box center [65, 176] width 7 height 7
checkbox input "true"
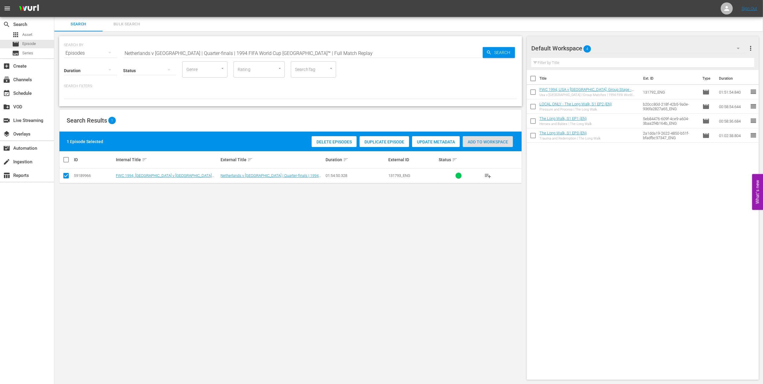
click at [486, 145] on div "Add to Workspace" at bounding box center [488, 141] width 50 height 11
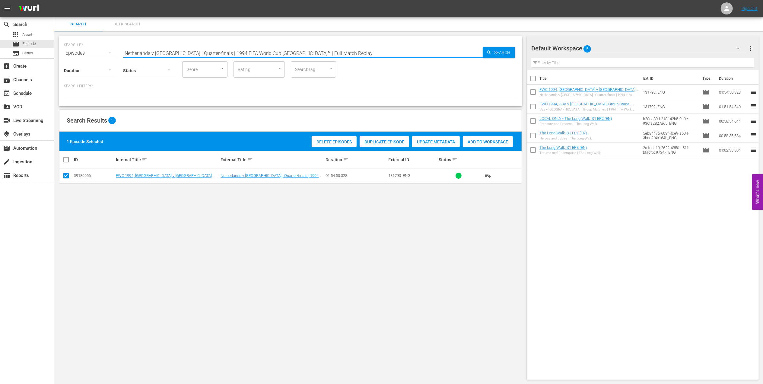
drag, startPoint x: 285, startPoint y: 56, endPoint x: 97, endPoint y: 64, distance: 188.2
click at [92, 65] on div "SEARCH BY Search By Episodes Search ID, Title, Description, Keywords, or Catego…" at bounding box center [290, 71] width 463 height 70
paste input "FWC 1994 - Final - [GEOGRAPHIC_DATA] v [GEOGRAPHIC_DATA]"
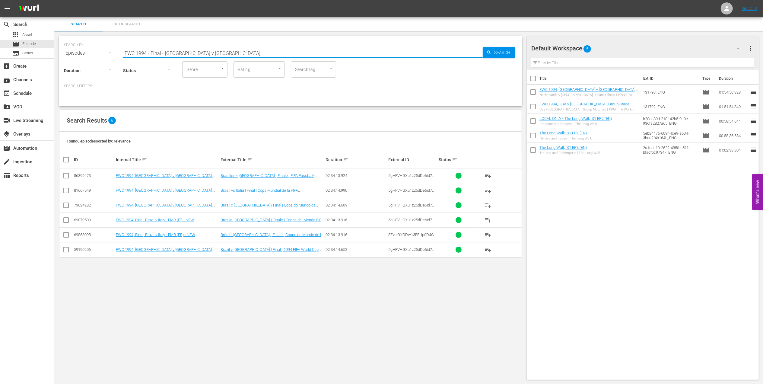
type input "FWC 1994 - Final - [GEOGRAPHIC_DATA] v [GEOGRAPHIC_DATA]"
click at [65, 250] on input "checkbox" at bounding box center [65, 250] width 7 height 7
checkbox input "true"
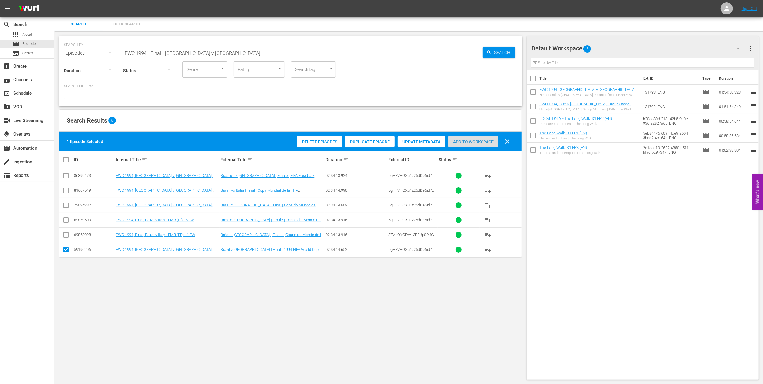
click at [464, 144] on div "Add to Workspace" at bounding box center [473, 141] width 50 height 11
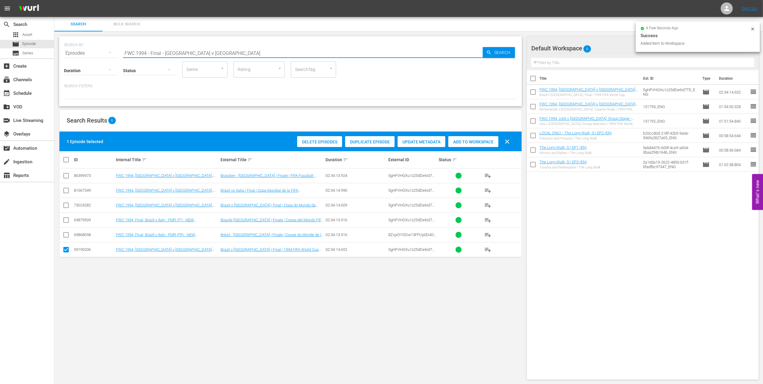
drag, startPoint x: 156, startPoint y: 57, endPoint x: 98, endPoint y: 57, distance: 58.2
click at [98, 57] on div "SEARCH BY Search By Episodes Search ID, Title, Description, Keywords, or Catego…" at bounding box center [290, 71] width 463 height 70
paste input "1986 Official Film - Hero"
click at [194, 53] on input "1986 Official Film - Hero" at bounding box center [303, 53] width 360 height 14
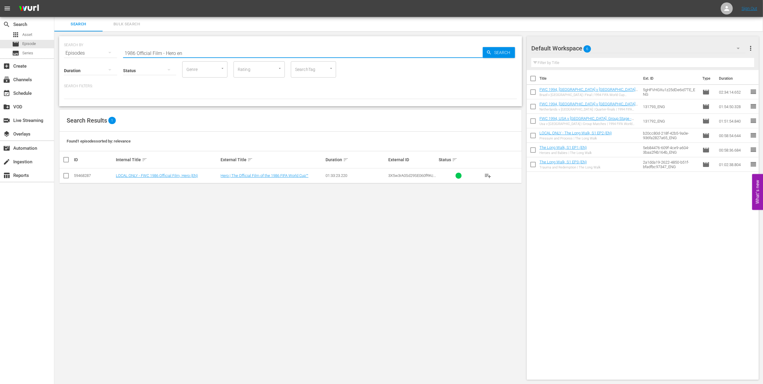
type input "1986 Official Film - Hero en"
click at [68, 176] on input "checkbox" at bounding box center [65, 176] width 7 height 7
checkbox input "true"
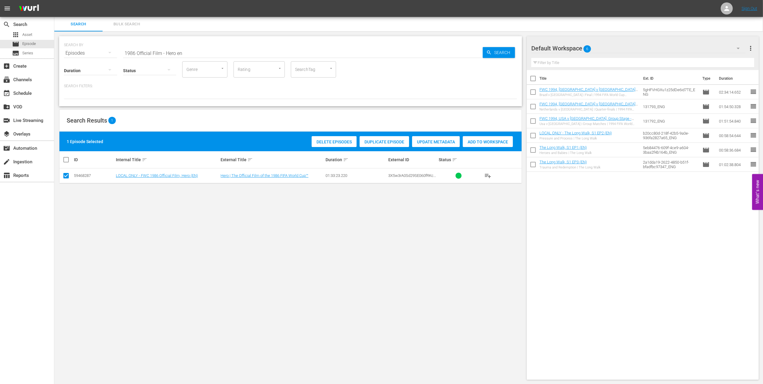
click at [488, 144] on span "Add to Workspace" at bounding box center [488, 141] width 50 height 5
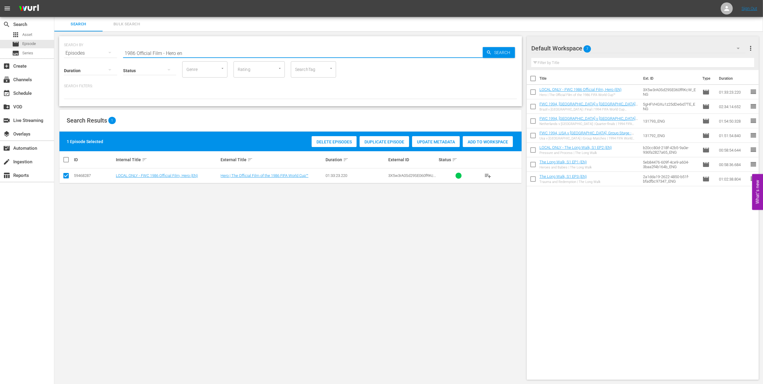
drag, startPoint x: 196, startPoint y: 51, endPoint x: 100, endPoint y: 51, distance: 95.1
click at [101, 51] on div "SEARCH BY Search By Episodes Search ID, Title, Description, Keywords, or Catego…" at bounding box center [290, 50] width 453 height 22
paste input "FWC 1986 - Final - [GEOGRAPHIC_DATA] v [GEOGRAPHIC_DATA]"
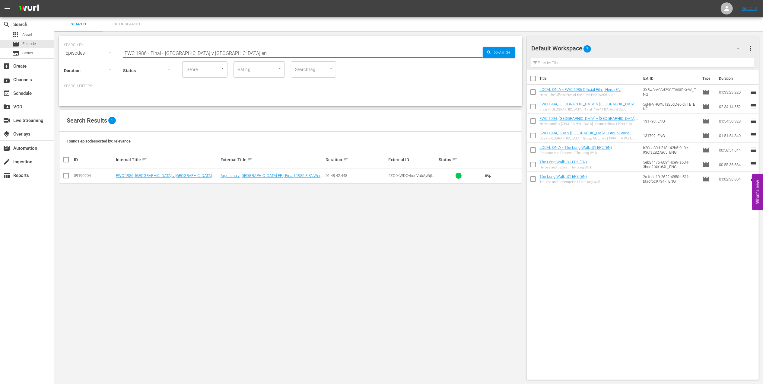
type input "FWC 1986 - Final - [GEOGRAPHIC_DATA] v [GEOGRAPHIC_DATA] en"
click at [65, 176] on input "checkbox" at bounding box center [65, 176] width 7 height 7
checkbox input "true"
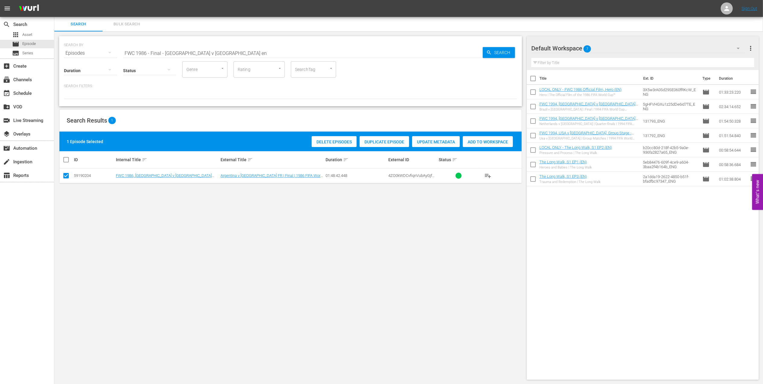
click at [489, 142] on span "Add to Workspace" at bounding box center [488, 141] width 50 height 5
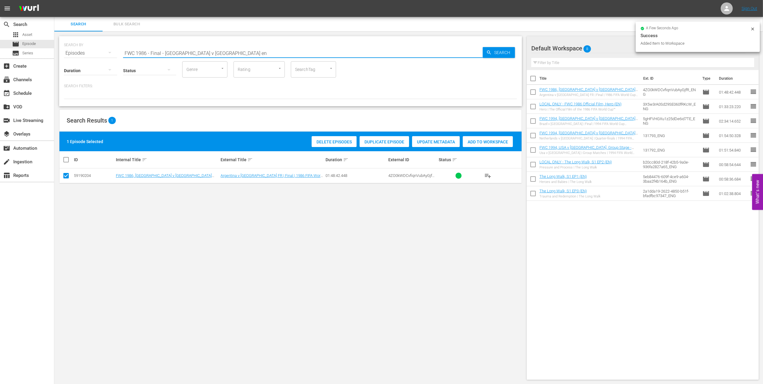
drag, startPoint x: 160, startPoint y: 53, endPoint x: 80, endPoint y: 53, distance: 80.0
click at [80, 53] on div "SEARCH BY Search By Episodes Search ID, Title, Description, Keywords, or Catego…" at bounding box center [290, 50] width 453 height 22
paste input "EP 5 - Icon: [PERSON_NAME] | Eyes of the World"
click at [230, 51] on input "EP 5 - Icon: [PERSON_NAME] | Eyes of the World" at bounding box center [303, 53] width 360 height 14
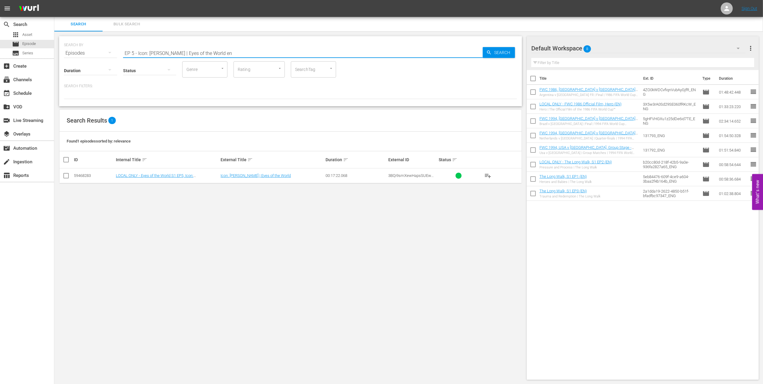
type input "EP 5 - Icon: [PERSON_NAME] | Eyes of the World en"
click at [65, 176] on input "checkbox" at bounding box center [65, 176] width 7 height 7
checkbox input "true"
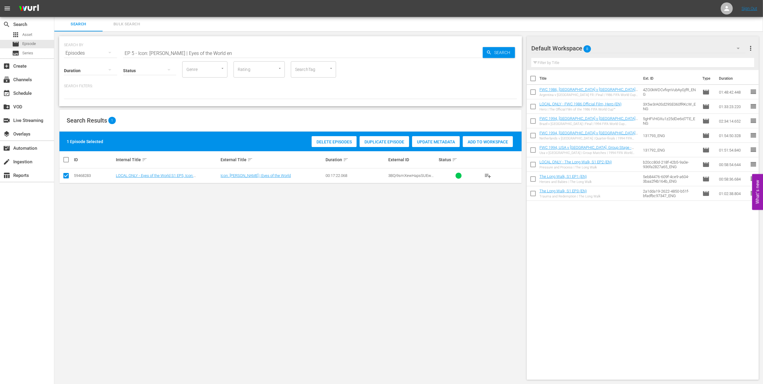
click at [483, 140] on span "Add to Workspace" at bounding box center [488, 141] width 50 height 5
drag, startPoint x: 235, startPoint y: 53, endPoint x: 122, endPoint y: 52, distance: 112.6
click at [122, 52] on div "SEARCH BY Search By Episodes Search ID, Title, Description, Keywords, or Catego…" at bounding box center [290, 50] width 453 height 22
paste input "FWC 2022 - Final - [GEOGRAPHIC_DATA] v [GEOGRAPHIC_DATA]"
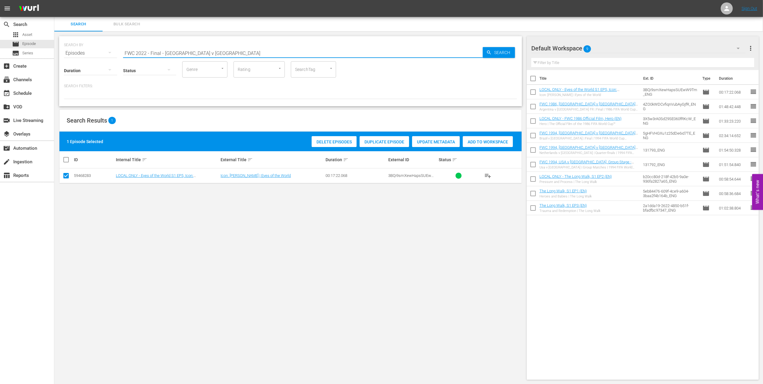
click at [214, 51] on input "FWC 2022 - Final - [GEOGRAPHIC_DATA] v [GEOGRAPHIC_DATA]" at bounding box center [303, 53] width 360 height 14
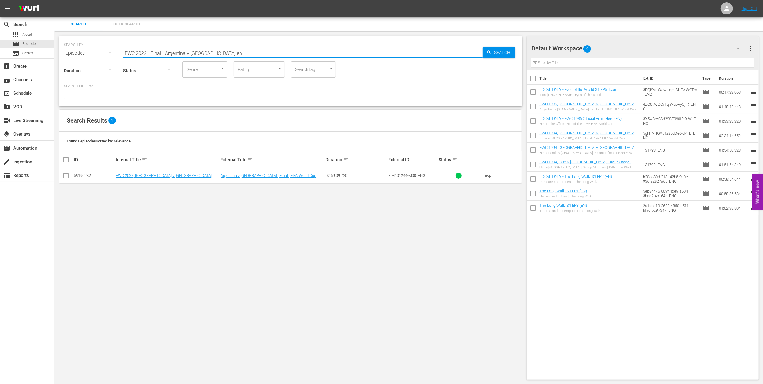
type input "FWC 2022 - Final - Argentina v [GEOGRAPHIC_DATA] en"
click at [66, 176] on input "checkbox" at bounding box center [65, 176] width 7 height 7
checkbox input "true"
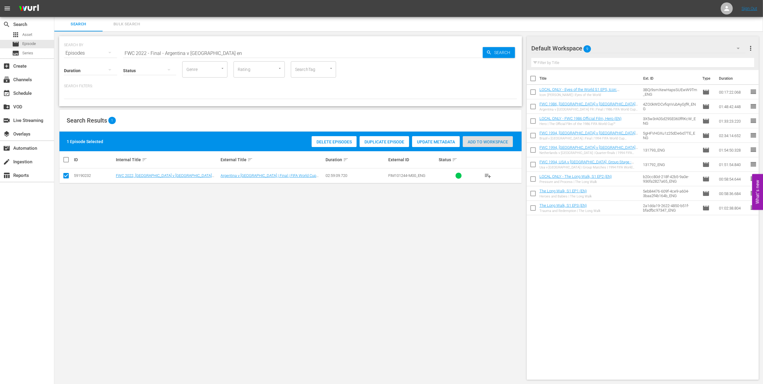
click at [482, 140] on span "Add to Workspace" at bounding box center [488, 141] width 50 height 5
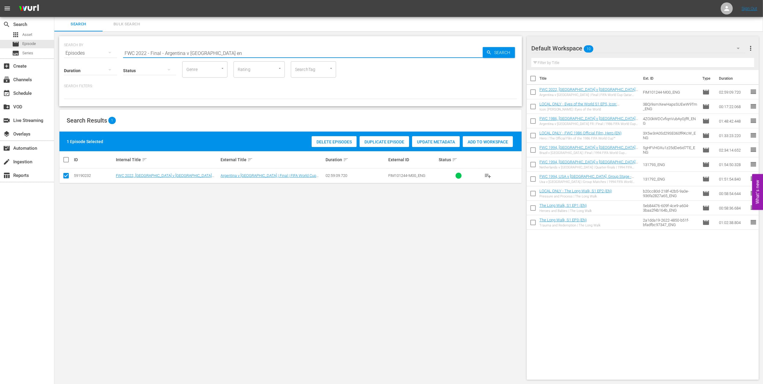
drag, startPoint x: 71, startPoint y: 60, endPoint x: 67, endPoint y: 60, distance: 4.2
click at [67, 60] on div "SEARCH BY Search By Episodes Search ID, Title, Description, Keywords, or Catego…" at bounding box center [290, 71] width 463 height 70
paste input "[PERSON_NAME] Shining Bright in the World Cup"
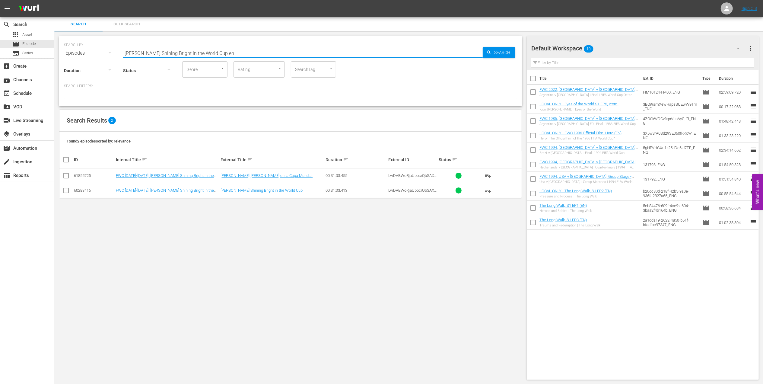
type input "[PERSON_NAME] Shining Bright in the World Cup en"
click at [68, 191] on input "checkbox" at bounding box center [65, 191] width 7 height 7
checkbox input "true"
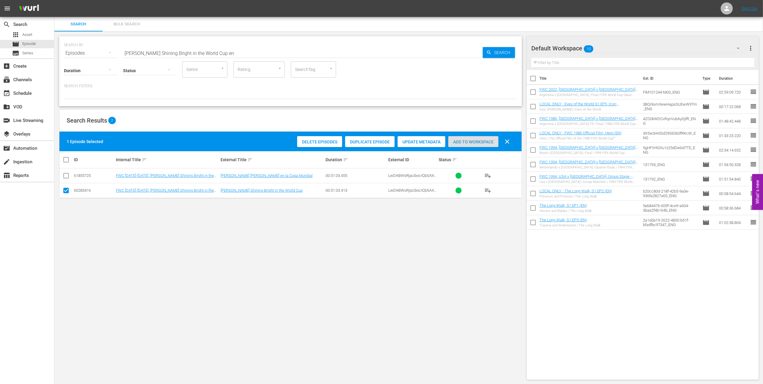
click at [454, 144] on span "Add to Workspace" at bounding box center [473, 141] width 50 height 5
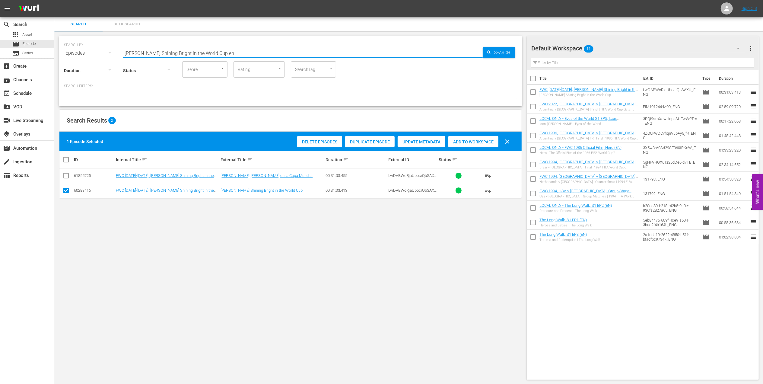
drag, startPoint x: 228, startPoint y: 51, endPoint x: 103, endPoint y: 59, distance: 125.5
click at [100, 59] on div "SEARCH BY Search By Episodes Search ID, Title, Description, Keywords, or Catego…" at bounding box center [290, 71] width 463 height 70
paste input "FWC 2010 - Final - Netherlands v Spai"
click at [222, 52] on input "FWC 2010 - Final - [GEOGRAPHIC_DATA] v [GEOGRAPHIC_DATA]" at bounding box center [303, 53] width 360 height 14
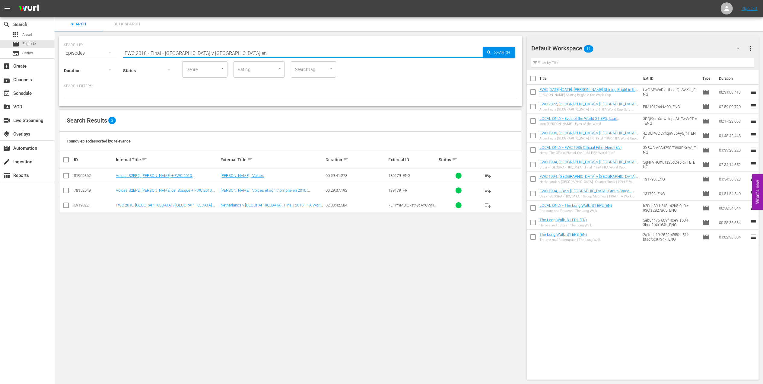
type input "FWC 2010 - Final - [GEOGRAPHIC_DATA] v [GEOGRAPHIC_DATA] en"
click at [67, 207] on input "checkbox" at bounding box center [65, 206] width 7 height 7
checkbox input "true"
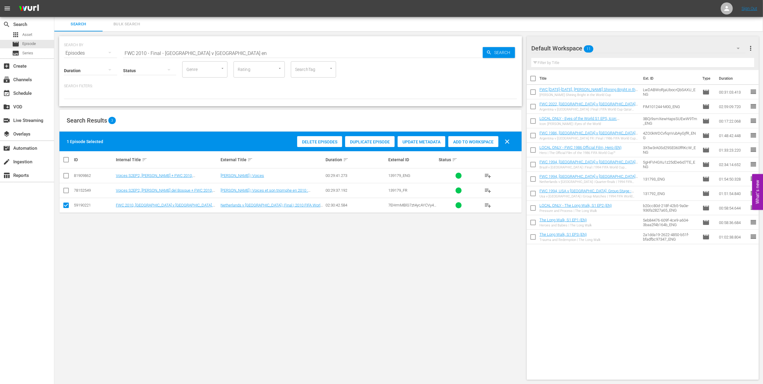
click at [473, 144] on div "Add to Workspace" at bounding box center [473, 141] width 50 height 11
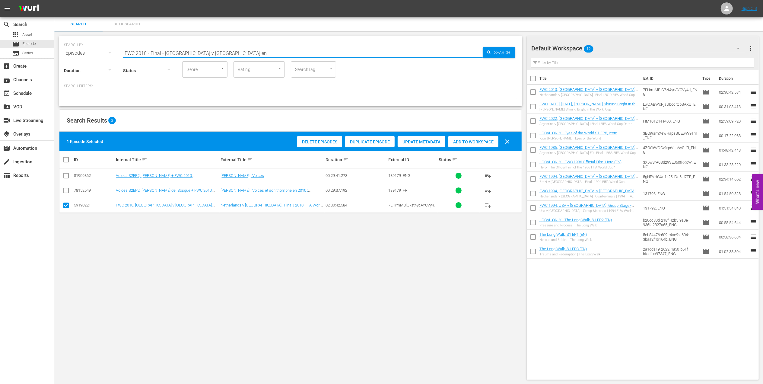
drag, startPoint x: 229, startPoint y: 56, endPoint x: 75, endPoint y: 60, distance: 153.7
click at [80, 61] on div "SEARCH BY Search By Episodes Search ID, Title, Description, Keywords, or Catego…" at bounding box center [290, 71] width 463 height 70
type input "the final 2010 en"
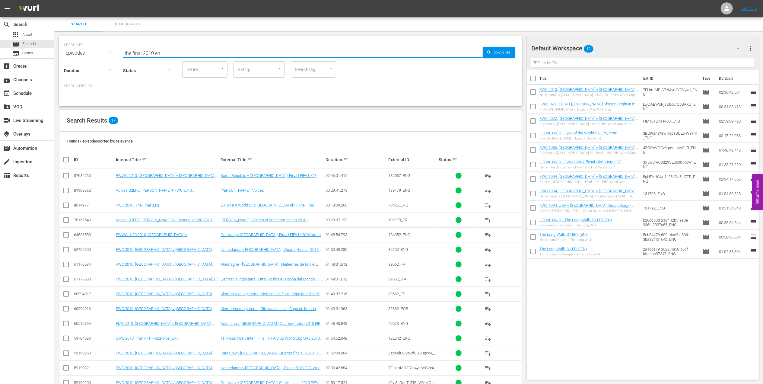
click at [66, 208] on input "checkbox" at bounding box center [65, 206] width 7 height 7
checkbox input "true"
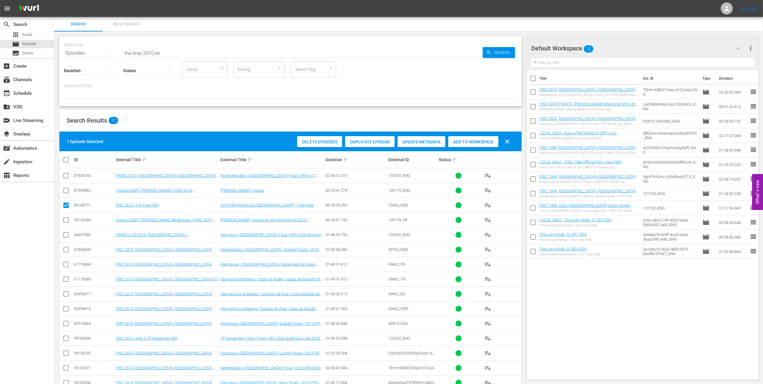
click at [463, 139] on span "Add to Workspace" at bounding box center [473, 141] width 50 height 5
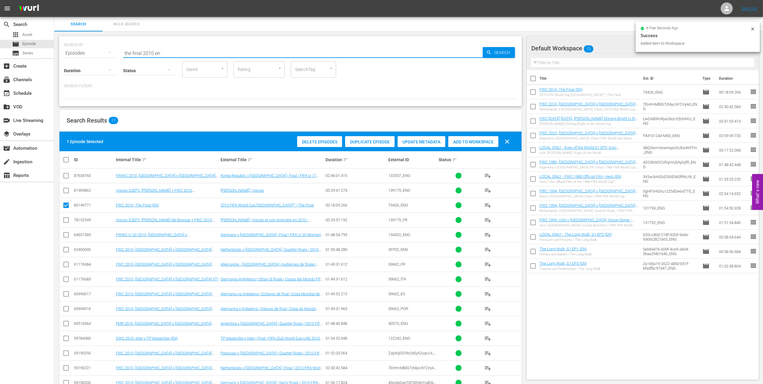
drag, startPoint x: 95, startPoint y: 52, endPoint x: 81, endPoint y: 52, distance: 13.9
click at [81, 52] on div "SEARCH BY Search By Episodes Search ID, Title, Description, Keywords, or Catego…" at bounding box center [290, 50] width 453 height 22
paste input "LOCAL ONLY - FWC 1970 Official Film, The World at their Feet"
click at [273, 52] on input "LOCAL ONLY - FWC 1970 Official Film, The World at their Feet" at bounding box center [303, 53] width 360 height 14
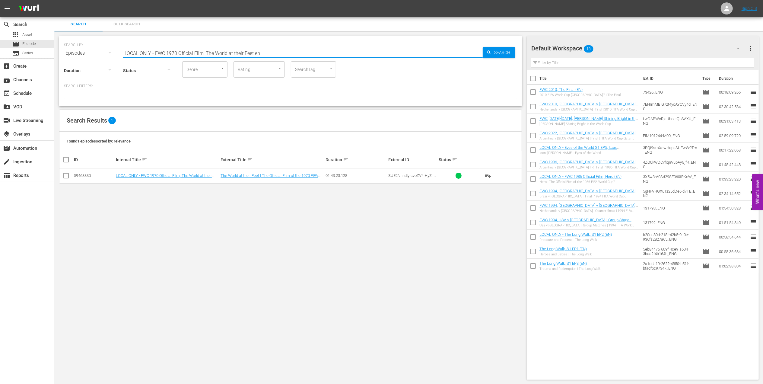
type input "LOCAL ONLY - FWC 1970 Official Film, The World at their Feet en"
click at [67, 175] on input "checkbox" at bounding box center [65, 176] width 7 height 7
checkbox input "true"
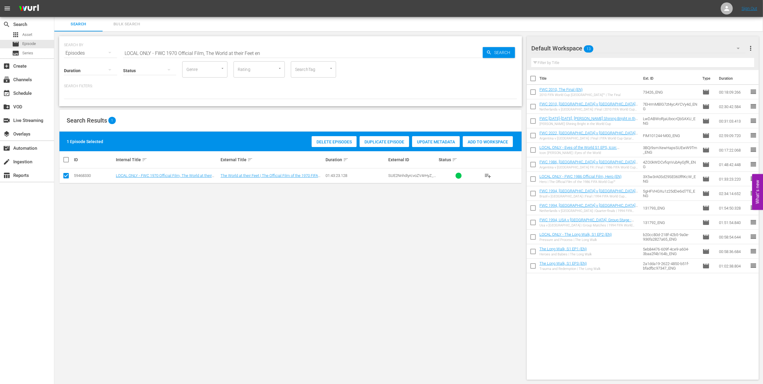
click at [483, 143] on span "Add to Workspace" at bounding box center [488, 141] width 50 height 5
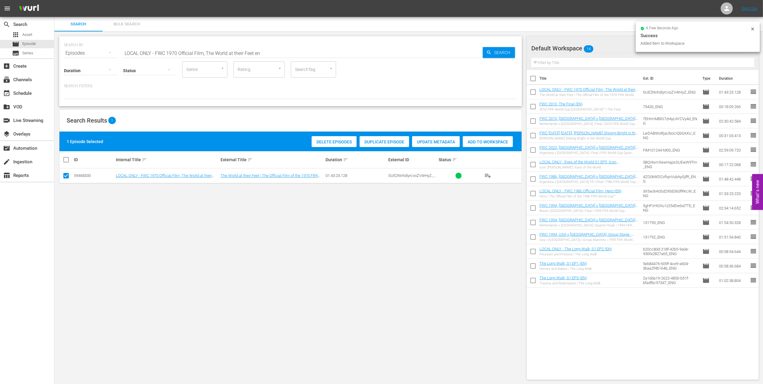
drag, startPoint x: 272, startPoint y: 51, endPoint x: 63, endPoint y: 51, distance: 209.4
click at [63, 51] on div "SEARCH BY Search By Episodes Search ID, Title, Description, Keywords, or Catego…" at bounding box center [290, 71] width 463 height 70
paste input "Brazil v [GEOGRAPHIC_DATA] | Semi-finals | 1970 FIFA World Cup [GEOGRAPHIC_DATA…"
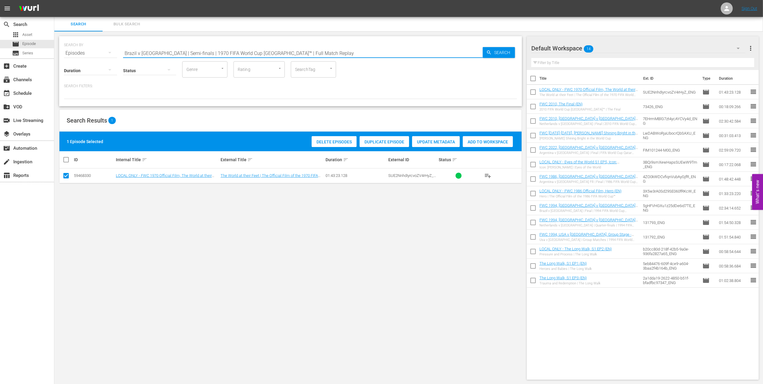
click at [322, 50] on input "Brazil v [GEOGRAPHIC_DATA] | Semi-finals | 1970 FIFA World Cup [GEOGRAPHIC_DATA…" at bounding box center [303, 53] width 360 height 14
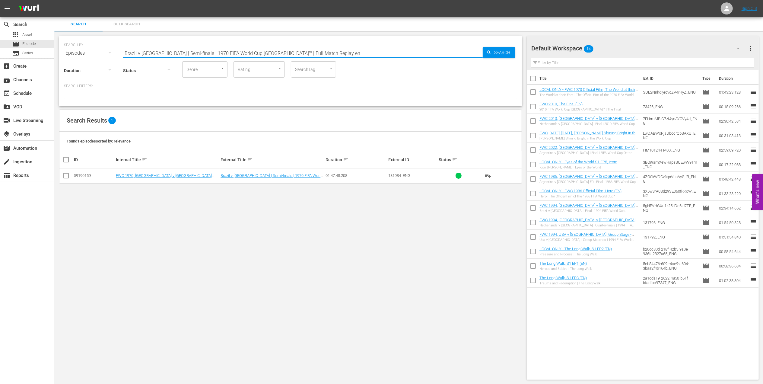
type input "Brazil v [GEOGRAPHIC_DATA] | Semi-finals | 1970 FIFA World Cup [GEOGRAPHIC_DATA…"
drag, startPoint x: 65, startPoint y: 175, endPoint x: 93, endPoint y: 177, distance: 28.1
click at [65, 176] on input "checkbox" at bounding box center [65, 176] width 7 height 7
checkbox input "true"
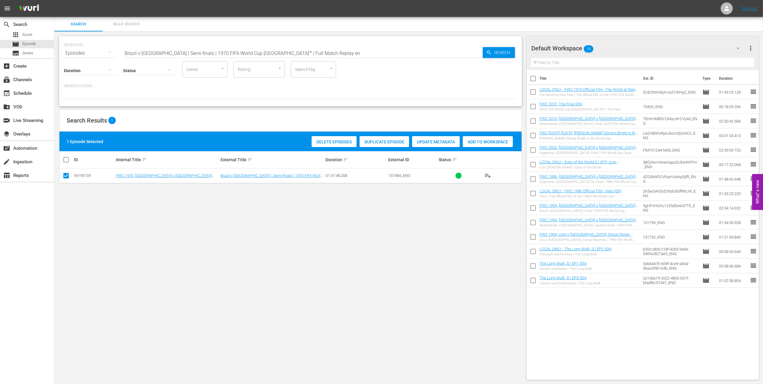
click at [479, 142] on span "Add to Workspace" at bounding box center [488, 141] width 50 height 5
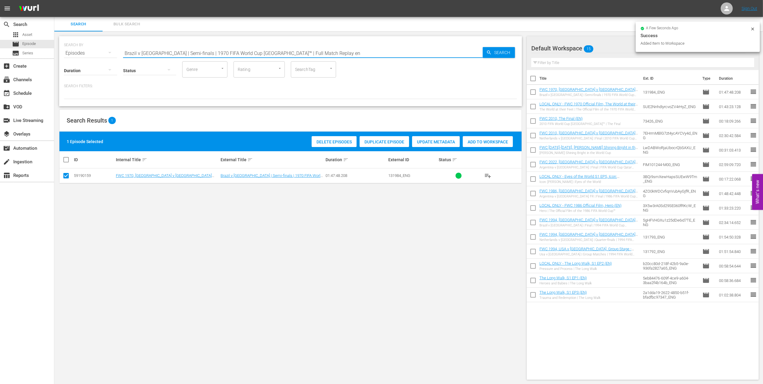
drag, startPoint x: 260, startPoint y: 53, endPoint x: 106, endPoint y: 53, distance: 153.6
click at [107, 53] on div "SEARCH BY Search By Episodes Search ID, Title, Description, Keywords, or Catego…" at bounding box center [290, 50] width 453 height 22
paste input "FWC 1970 - Final - [GEOGRAPHIC_DATA] v [GEOGRAPHIC_DATA]"
click at [277, 51] on input "FWC 1970 - Final - [GEOGRAPHIC_DATA] v [GEOGRAPHIC_DATA]" at bounding box center [303, 53] width 360 height 14
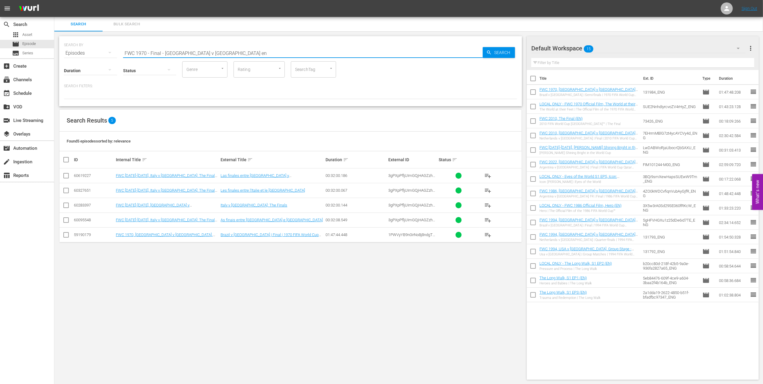
type input "FWC 1970 - Final - [GEOGRAPHIC_DATA] v [GEOGRAPHIC_DATA] en"
drag, startPoint x: 65, startPoint y: 236, endPoint x: 145, endPoint y: 230, distance: 79.9
click at [67, 236] on input "checkbox" at bounding box center [65, 235] width 7 height 7
checkbox input "true"
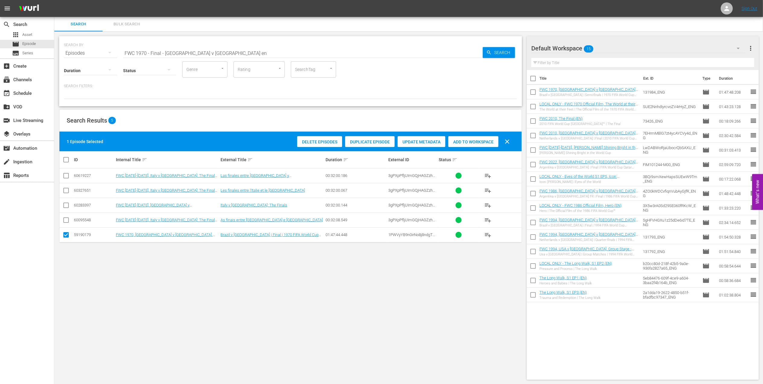
click at [457, 138] on div "Add to Workspace" at bounding box center [473, 141] width 50 height 11
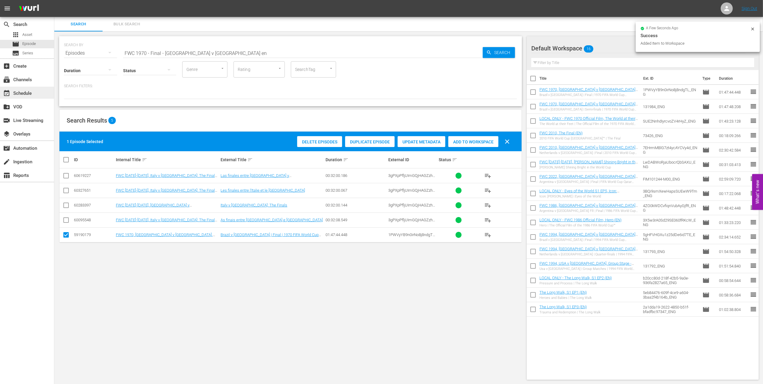
click at [33, 97] on div "event_available Schedule" at bounding box center [27, 93] width 54 height 12
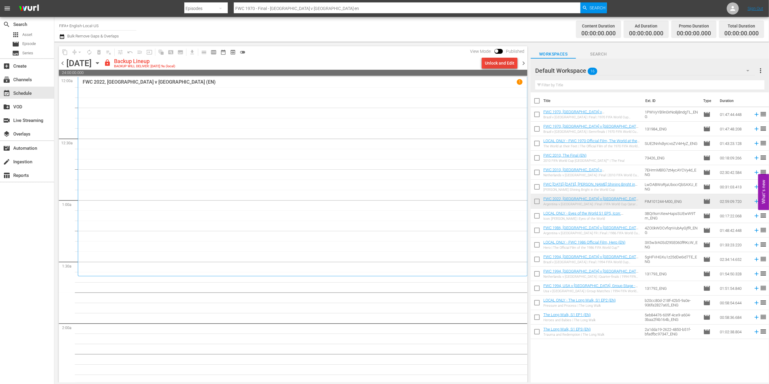
click at [499, 63] on div "Unlock and Edit" at bounding box center [500, 63] width 30 height 11
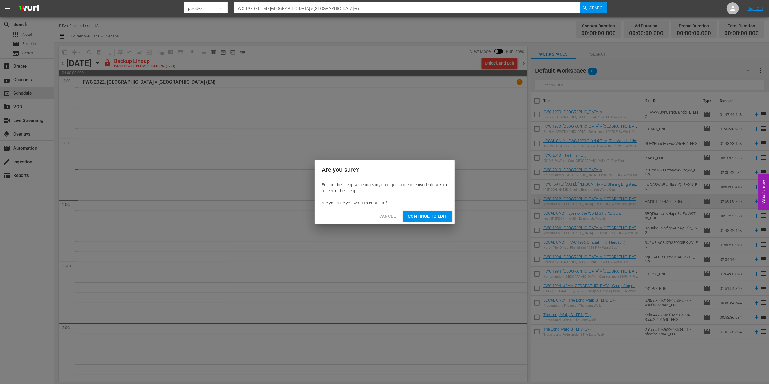
click at [441, 214] on span "Continue to Edit" at bounding box center [427, 216] width 39 height 8
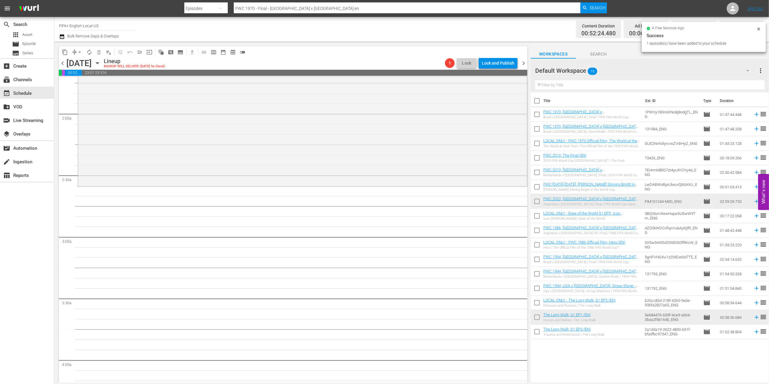
scroll to position [206, 0]
click at [629, 333] on td "The Long Walk, S1 EP3 (EN) Trauma and Redemption | The Long Walk" at bounding box center [592, 331] width 99 height 14
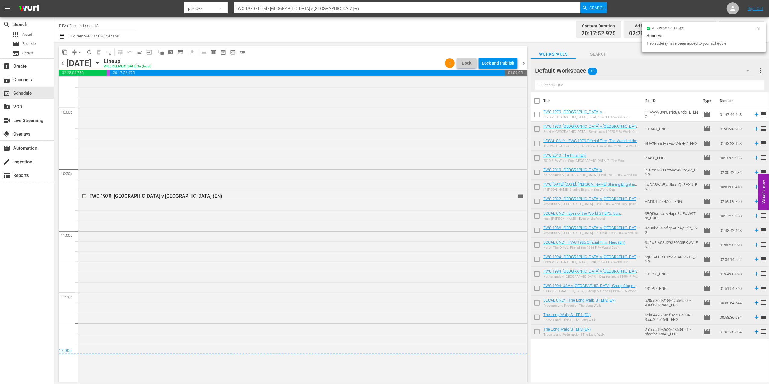
scroll to position [2707, 0]
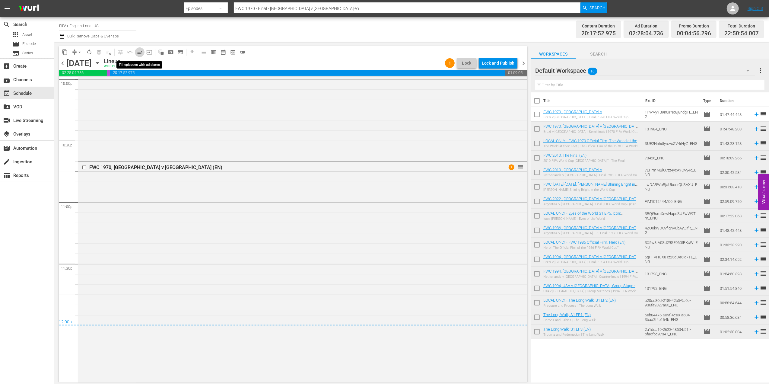
click at [139, 53] on span "menu_open" at bounding box center [140, 52] width 6 height 6
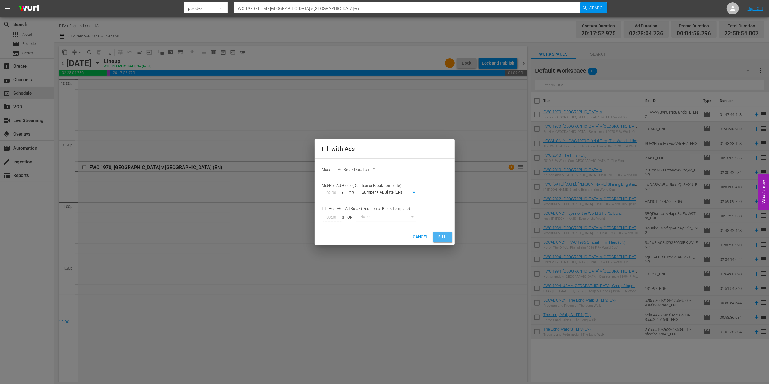
click at [442, 238] on span "Fill" at bounding box center [443, 237] width 10 height 7
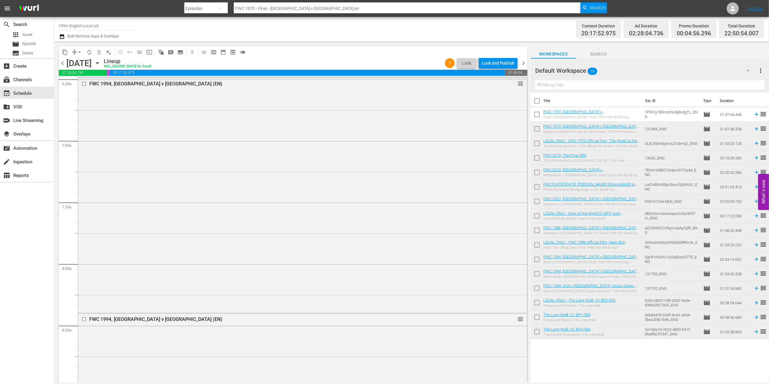
scroll to position [0, 0]
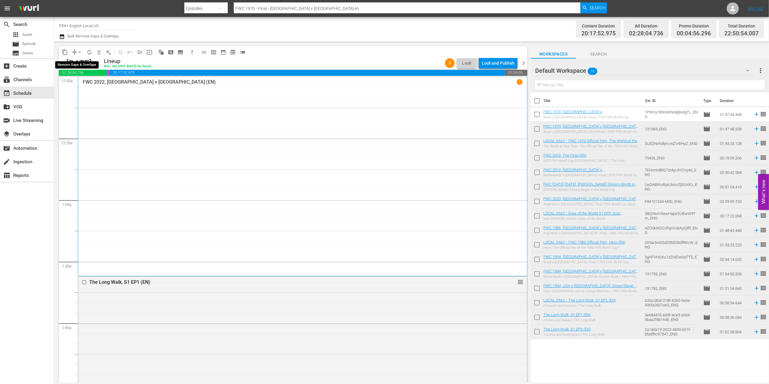
click at [79, 52] on span "arrow_drop_down" at bounding box center [80, 52] width 6 height 6
click at [88, 82] on li "Align to End of Previous Day" at bounding box center [79, 84] width 63 height 10
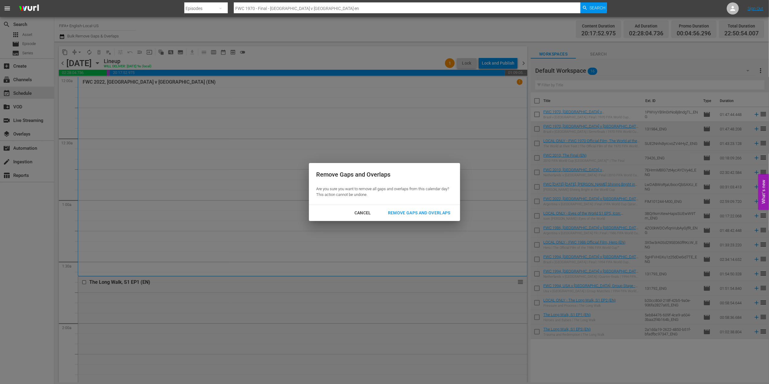
click at [409, 210] on div "Remove Gaps and Overlaps" at bounding box center [419, 213] width 72 height 8
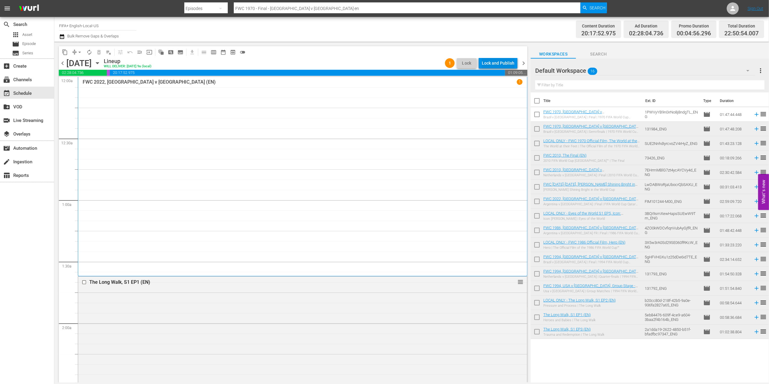
click at [495, 62] on div "Lock and Publish" at bounding box center [498, 63] width 33 height 11
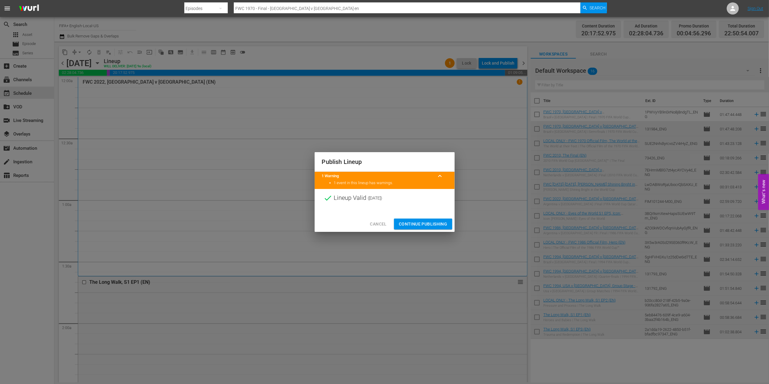
click at [411, 223] on span "Continue Publishing" at bounding box center [423, 224] width 49 height 8
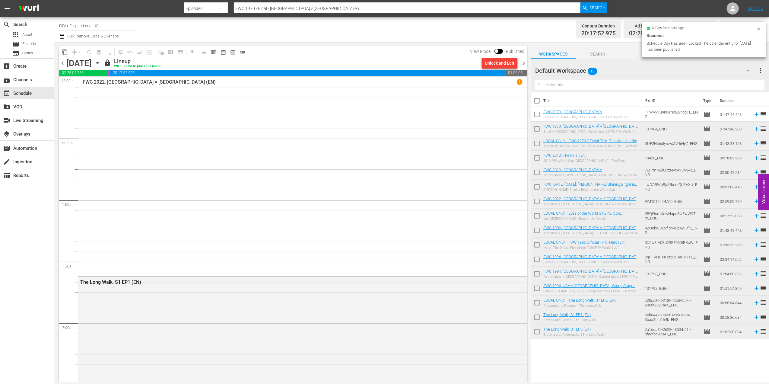
click at [524, 60] on span "chevron_right" at bounding box center [524, 63] width 8 height 8
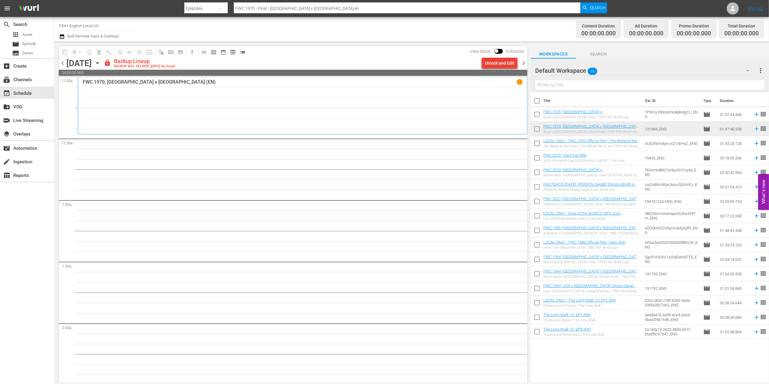
click at [501, 60] on div "Unlock and Edit" at bounding box center [500, 63] width 30 height 11
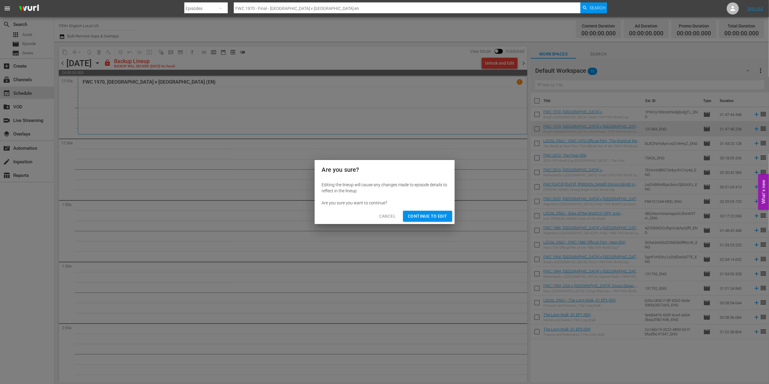
click at [437, 211] on button "Continue to Edit" at bounding box center [427, 216] width 49 height 11
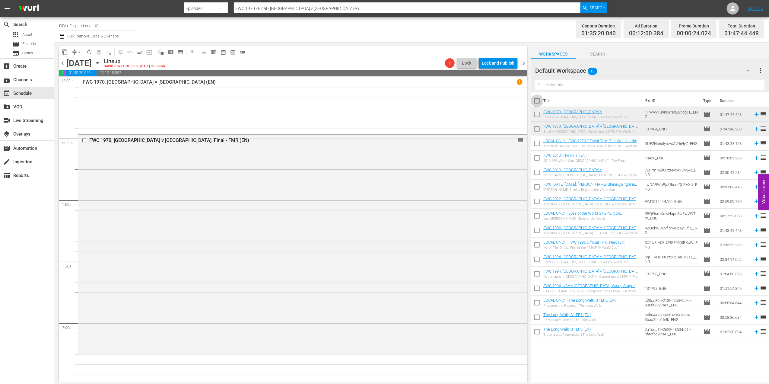
click at [539, 101] on input "checkbox" at bounding box center [537, 102] width 13 height 13
checkbox input "true"
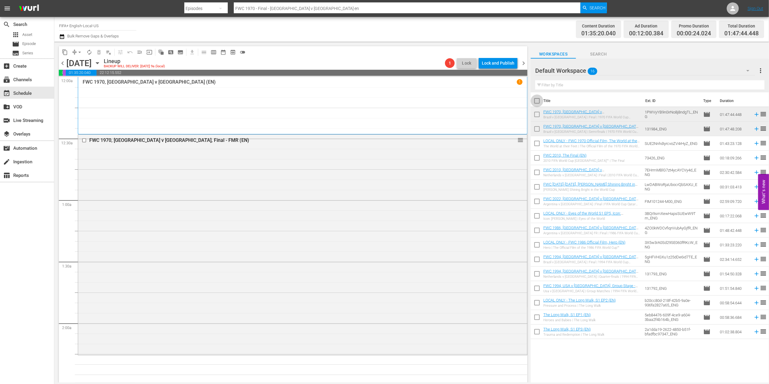
checkbox input "true"
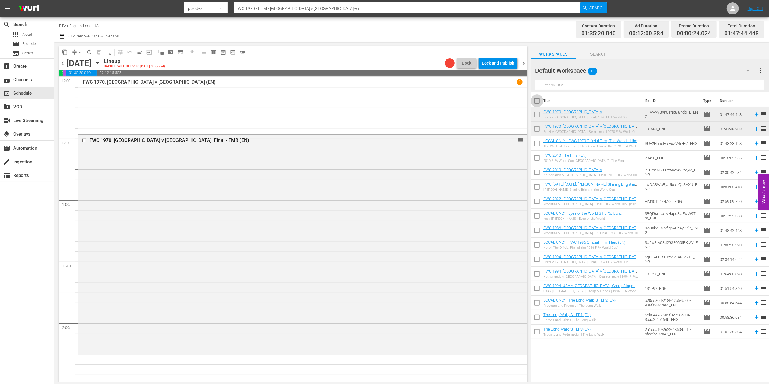
checkbox input "true"
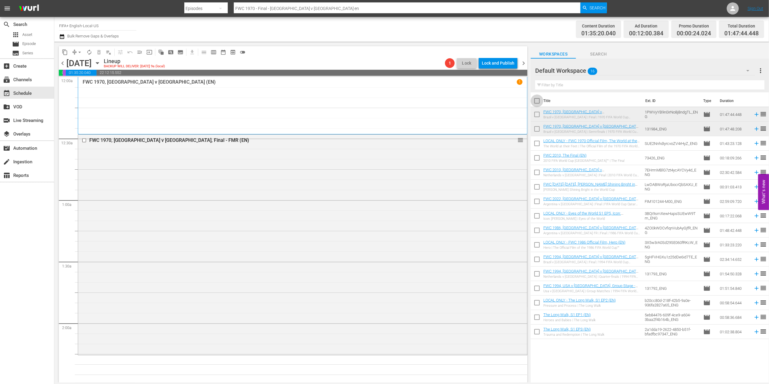
checkbox input "true"
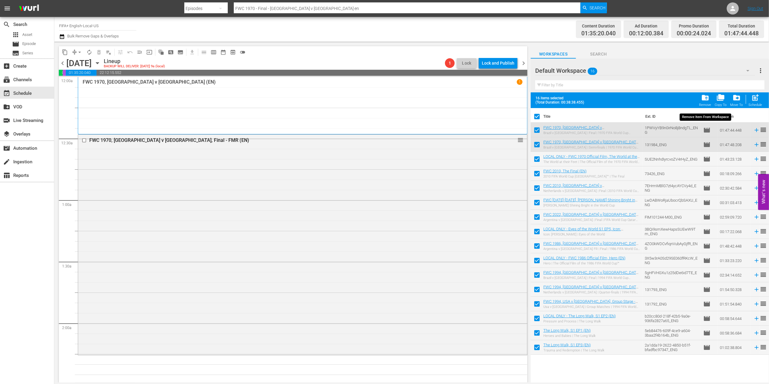
click at [701, 103] on div "folder_delete Remove" at bounding box center [706, 100] width 12 height 13
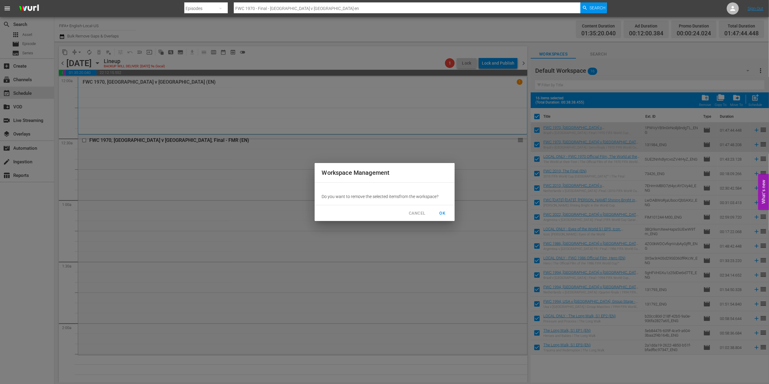
click at [441, 208] on button "OK" at bounding box center [442, 213] width 19 height 11
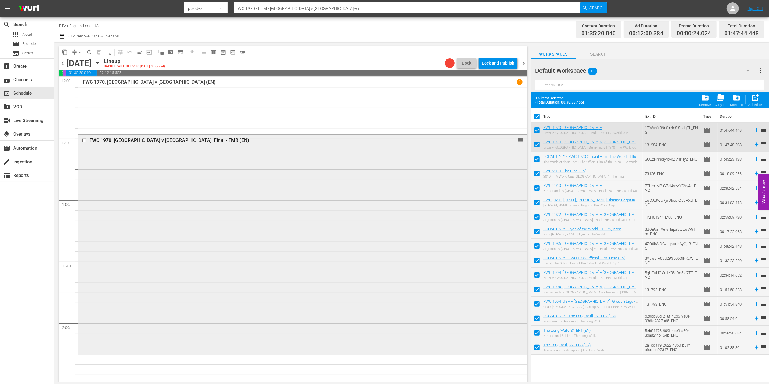
checkbox input "false"
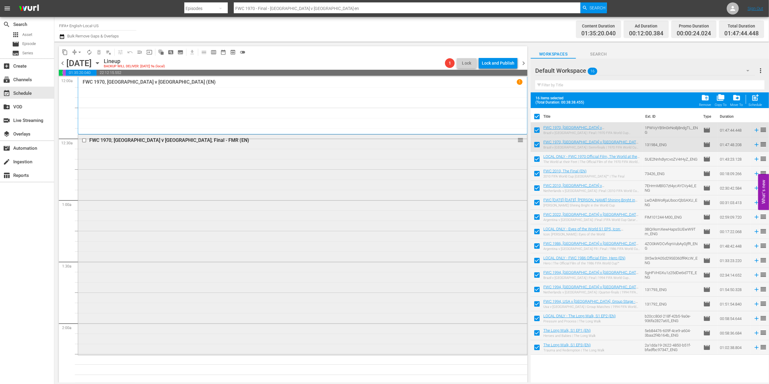
checkbox input "false"
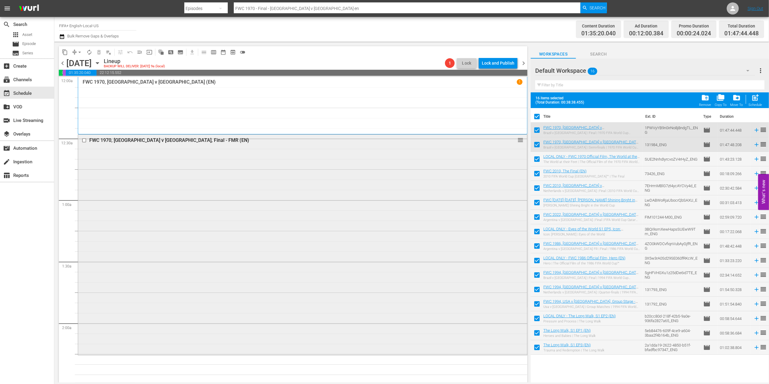
checkbox input "false"
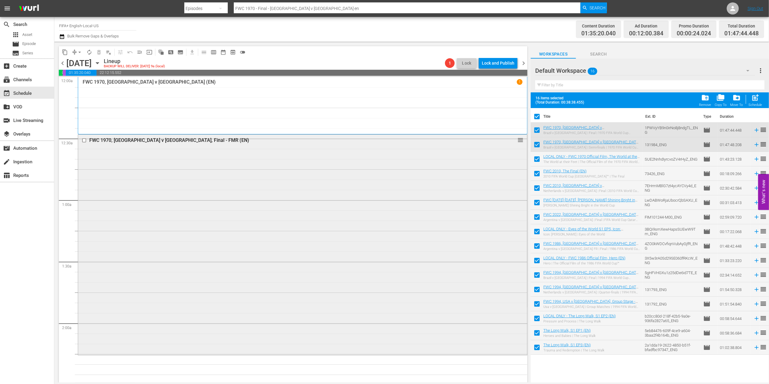
checkbox input "false"
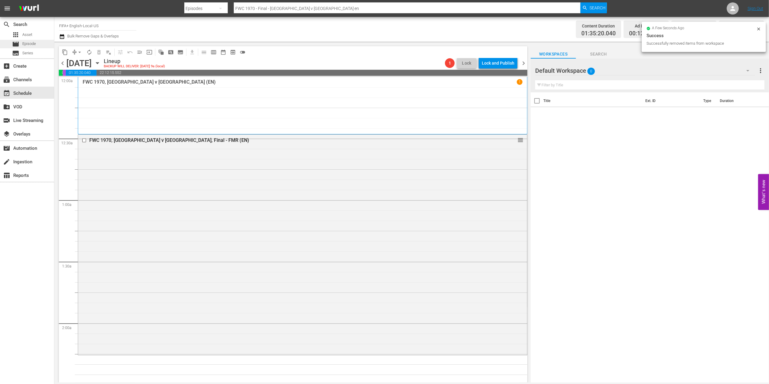
click at [32, 44] on span "Episode" at bounding box center [29, 44] width 14 height 6
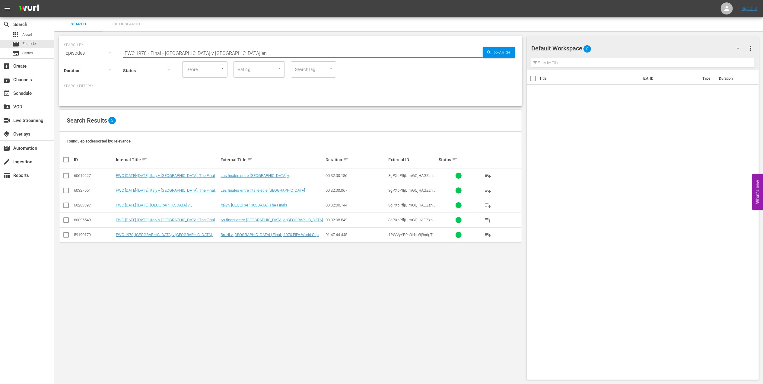
drag, startPoint x: 200, startPoint y: 53, endPoint x: 80, endPoint y: 56, distance: 119.5
click at [73, 52] on div "SEARCH BY Search By Episodes Search ID, Title, Description, Keywords, or Catego…" at bounding box center [290, 50] width 453 height 22
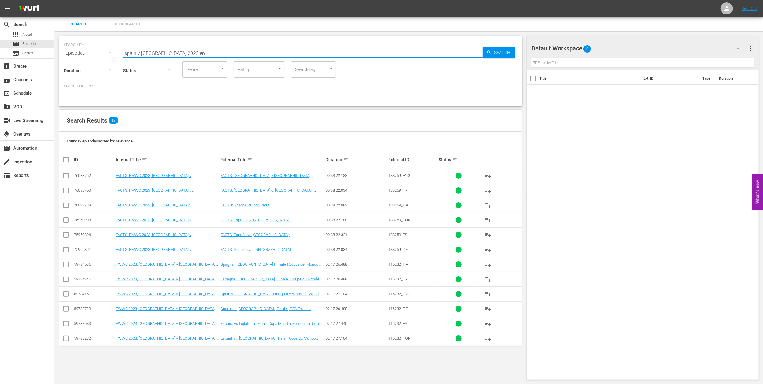
type input "spain v [GEOGRAPHIC_DATA] 2023 en"
click at [67, 295] on input "checkbox" at bounding box center [65, 295] width 7 height 7
checkbox input "true"
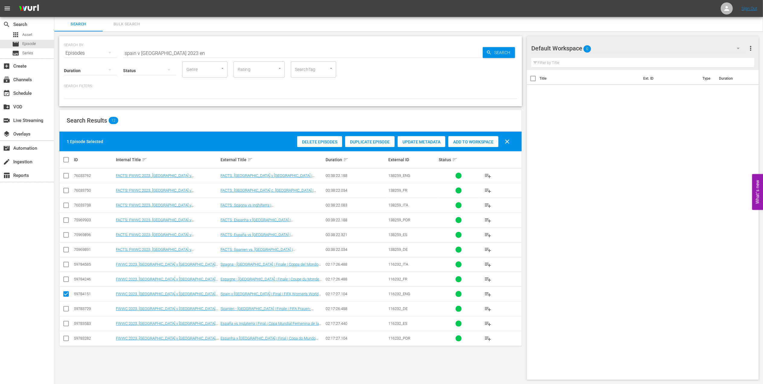
click at [467, 139] on span "Add to Workspace" at bounding box center [473, 141] width 50 height 5
drag, startPoint x: 76, startPoint y: 57, endPoint x: 71, endPoint y: 53, distance: 6.4
click at [65, 57] on div "SEARCH BY Search By Episodes Search ID, Title, Description, Keywords, or Catego…" at bounding box center [290, 71] width 463 height 70
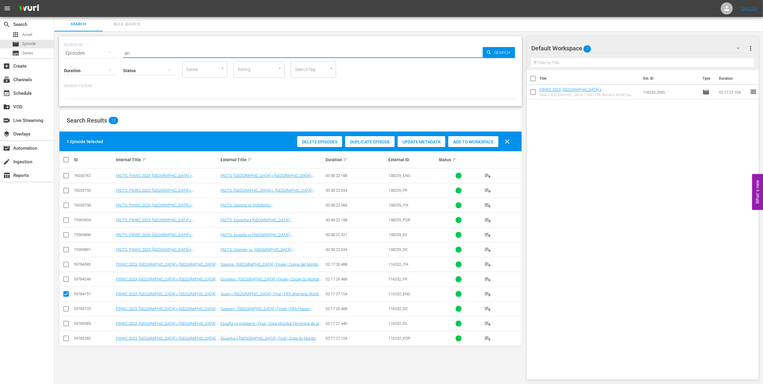
type input "e"
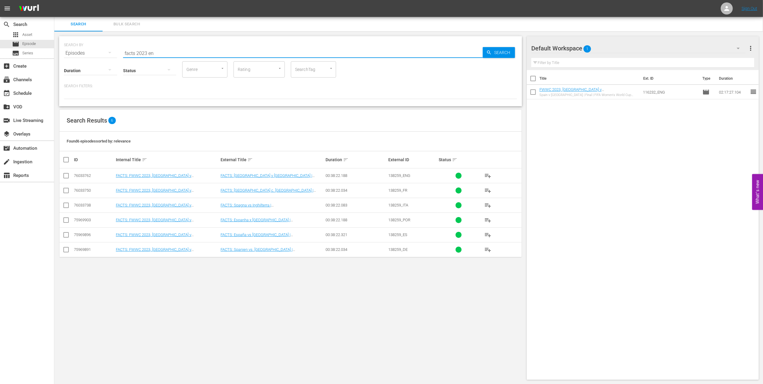
type input "facts 2023 en"
click at [67, 176] on input "checkbox" at bounding box center [65, 176] width 7 height 7
checkbox input "true"
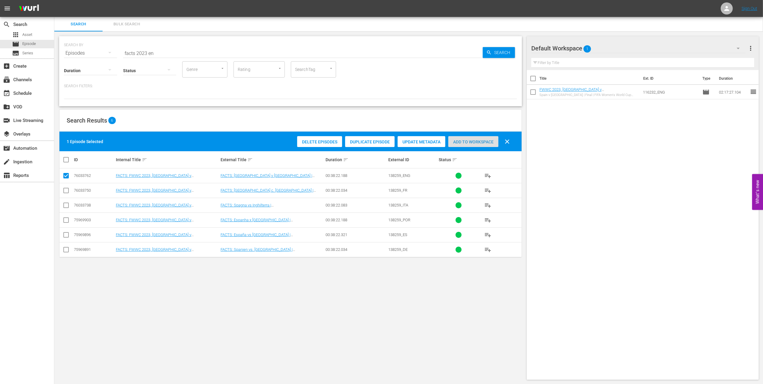
click at [485, 138] on div "Add to Workspace" at bounding box center [473, 141] width 50 height 11
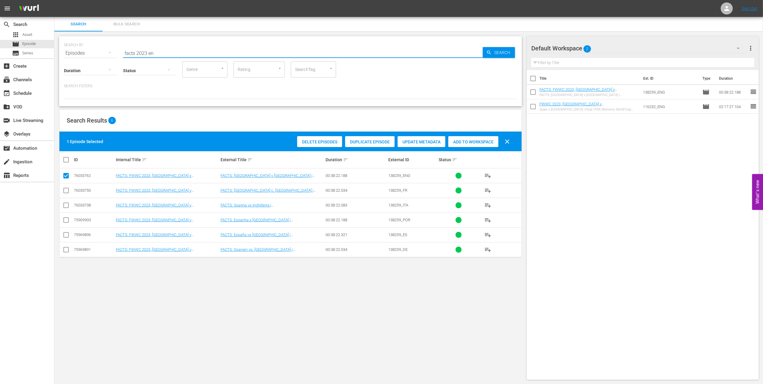
drag, startPoint x: 143, startPoint y: 50, endPoint x: 73, endPoint y: 54, distance: 70.1
click at [72, 53] on div "SEARCH BY Search By Episodes Search ID, Title, Description, Keywords, or Catego…" at bounding box center [290, 50] width 453 height 22
paste input "FWWC 2023, All Goals"
drag, startPoint x: 152, startPoint y: 51, endPoint x: 59, endPoint y: 54, distance: 92.7
click at [59, 53] on div "SEARCH BY Search By Episodes Search ID, Title, Description, Keywords, or Catego…" at bounding box center [290, 71] width 463 height 70
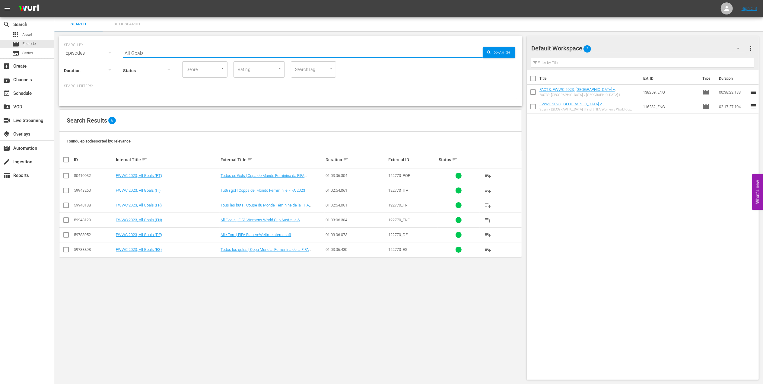
click at [151, 51] on input "All Goals" at bounding box center [303, 53] width 360 height 14
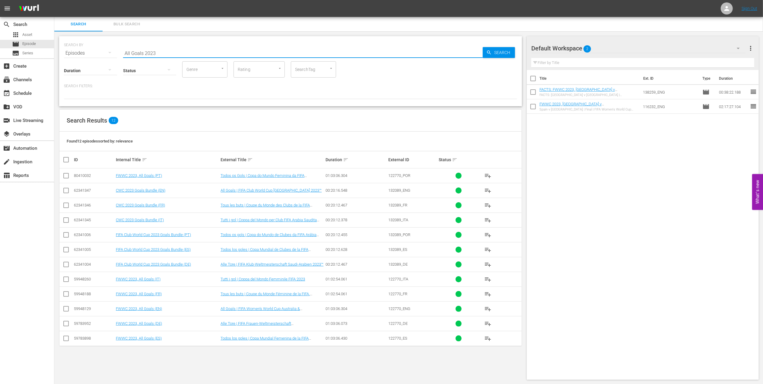
type input "All Goals 2023"
click at [67, 311] on input "checkbox" at bounding box center [65, 309] width 7 height 7
checkbox input "true"
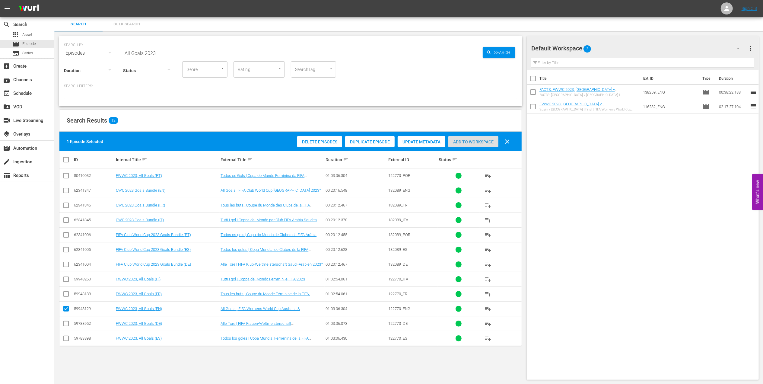
click at [462, 144] on div "Add to Workspace" at bounding box center [473, 141] width 50 height 11
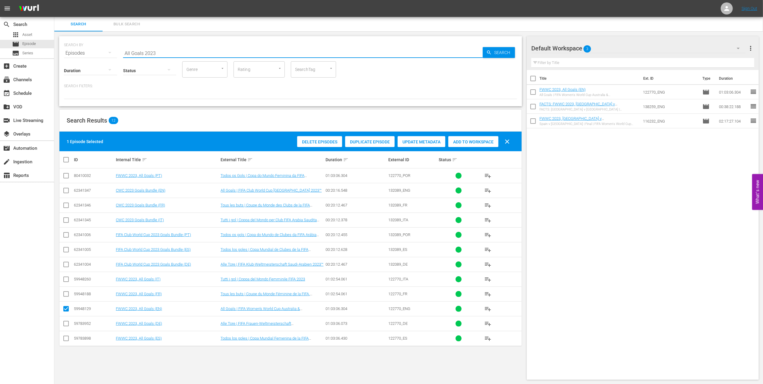
drag, startPoint x: 185, startPoint y: 52, endPoint x: 89, endPoint y: 51, distance: 96.3
click at [89, 51] on div "SEARCH BY Search By Episodes Search ID, Title, Description, Keywords, or Catego…" at bounding box center [290, 50] width 453 height 22
paste input "USA IN [DATE] - FWWC [GEOGRAPHIC_DATA] 2019"
click at [216, 51] on input "USA IN [DATE] - FWWC [GEOGRAPHIC_DATA] 2019" at bounding box center [303, 53] width 360 height 14
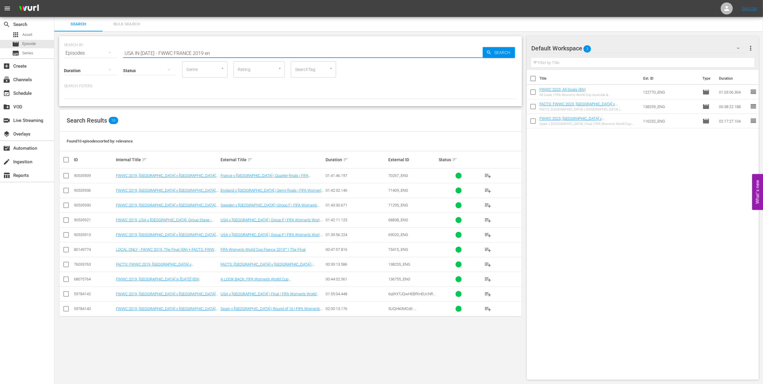
type input "USA IN [DATE] - FWWC FRANCE 2019 en"
click at [65, 279] on input "checkbox" at bounding box center [65, 280] width 7 height 7
checkbox input "true"
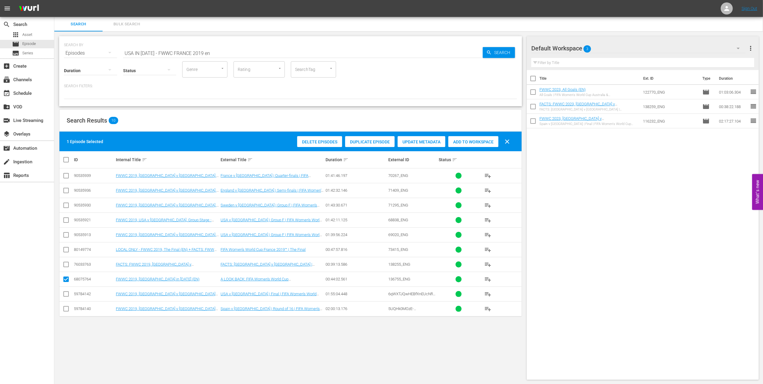
click at [465, 139] on span "Add to Workspace" at bounding box center [473, 141] width 50 height 5
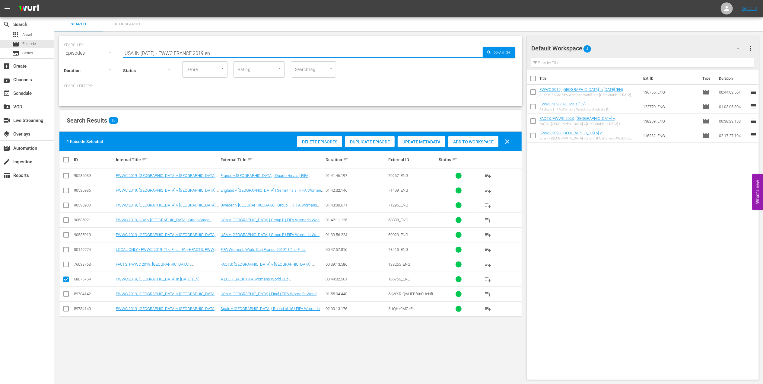
drag, startPoint x: 217, startPoint y: 53, endPoint x: 139, endPoint y: 57, distance: 77.4
click at [65, 57] on div "SEARCH BY Search By Episodes Search ID, Title, Description, Keywords, or Catego…" at bounding box center [290, 71] width 463 height 70
paste input "FWWC 2019 - Final - [GEOGRAPHIC_DATA] v [GEOGRAPHIC_DATA]"
click at [224, 53] on input "FWWC 2019 - Final - [GEOGRAPHIC_DATA] v [GEOGRAPHIC_DATA]" at bounding box center [303, 53] width 360 height 14
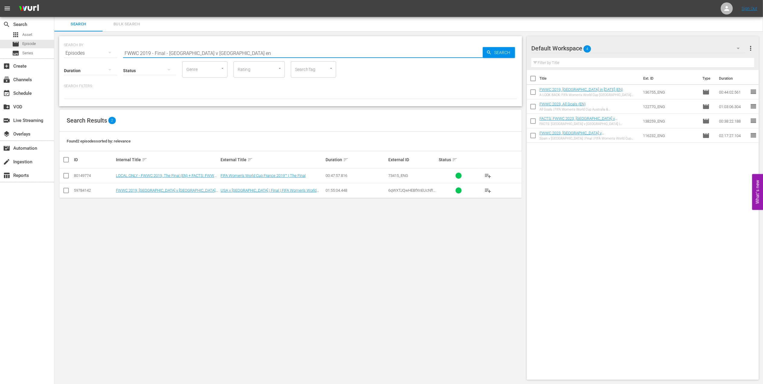
type input "FWWC 2019 - Final - [GEOGRAPHIC_DATA] v [GEOGRAPHIC_DATA] en"
click at [68, 190] on input "checkbox" at bounding box center [65, 191] width 7 height 7
checkbox input "true"
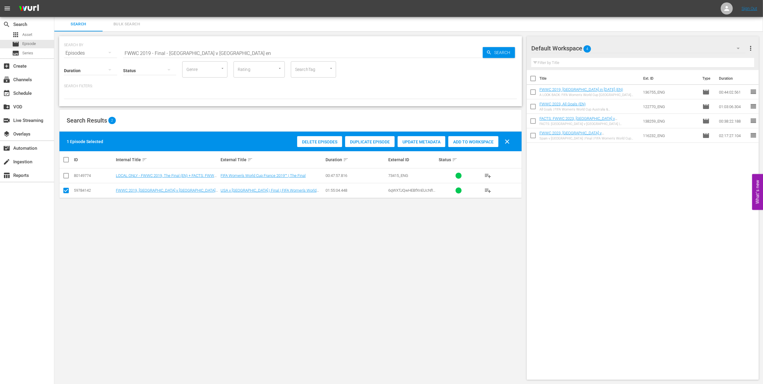
click at [463, 146] on div "Add to Workspace" at bounding box center [473, 141] width 50 height 11
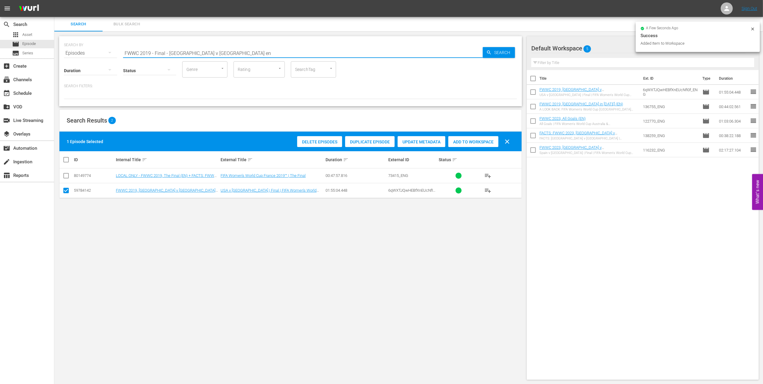
drag, startPoint x: 215, startPoint y: 52, endPoint x: 84, endPoint y: 54, distance: 131.0
click at [84, 54] on div "SEARCH BY Search By Episodes Search ID, Title, Description, Keywords, or Catego…" at bounding box center [290, 50] width 453 height 22
paste input "World Champions: [GEOGRAPHIC_DATA] 2014"
click at [223, 51] on input "World Champions: [GEOGRAPHIC_DATA] 2014" at bounding box center [303, 53] width 360 height 14
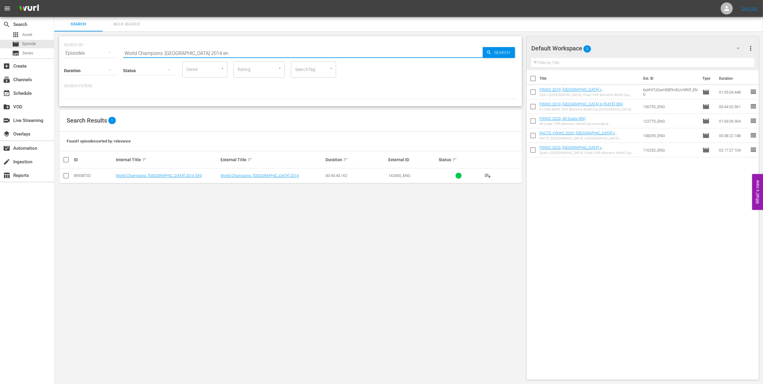
type input "World Champions: [GEOGRAPHIC_DATA] 2014 en"
drag, startPoint x: 66, startPoint y: 175, endPoint x: 292, endPoint y: 156, distance: 226.0
click at [69, 176] on input "checkbox" at bounding box center [65, 176] width 7 height 7
checkbox input "true"
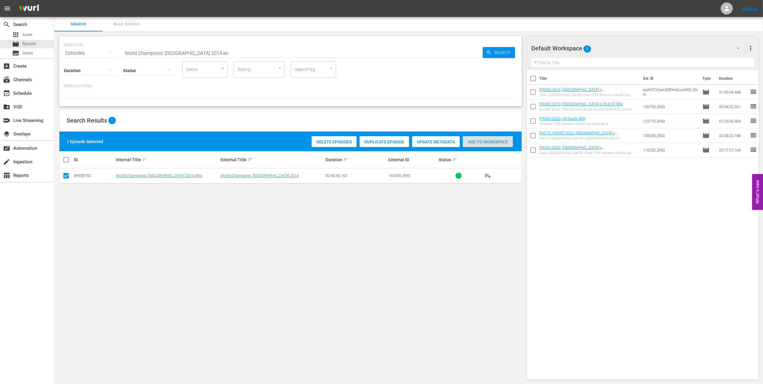
click at [477, 139] on span "Add to Workspace" at bounding box center [488, 141] width 50 height 5
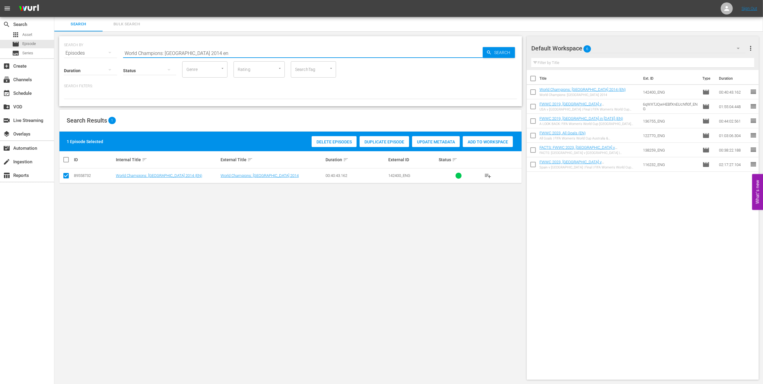
drag, startPoint x: 195, startPoint y: 52, endPoint x: 81, endPoint y: 53, distance: 113.5
click at [81, 53] on div "SEARCH BY Search By Episodes Search ID, Title, Description, Keywords, or Catego…" at bounding box center [290, 50] width 453 height 22
paste input "FWC 2014 - Final - [GEOGRAPHIC_DATA] v [GEOGRAPHIC_DATA]"
click at [228, 51] on input "FWC 2014 - Final - [GEOGRAPHIC_DATA] v [GEOGRAPHIC_DATA]" at bounding box center [303, 53] width 360 height 14
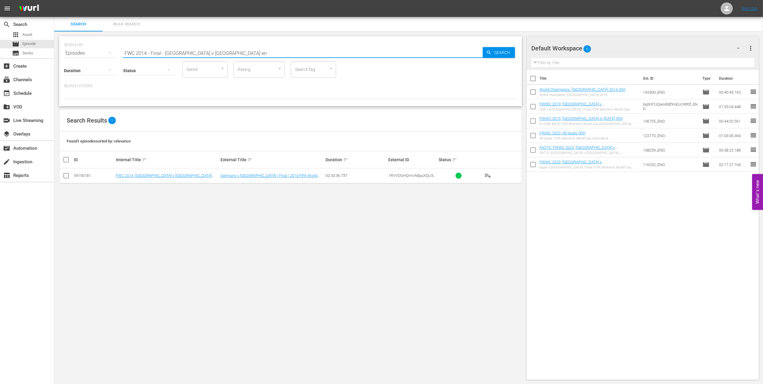
type input "FWC 2014 - Final - [GEOGRAPHIC_DATA] v [GEOGRAPHIC_DATA] en"
drag, startPoint x: 67, startPoint y: 176, endPoint x: 82, endPoint y: 176, distance: 15.7
click at [67, 176] on input "checkbox" at bounding box center [65, 176] width 7 height 7
checkbox input "true"
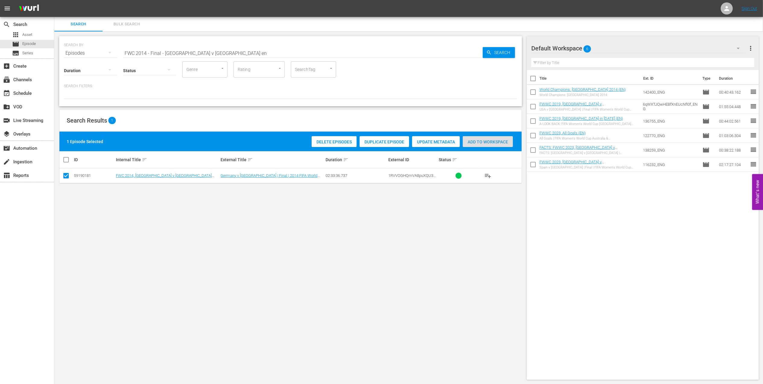
click at [476, 142] on span "Add to Workspace" at bounding box center [488, 141] width 50 height 5
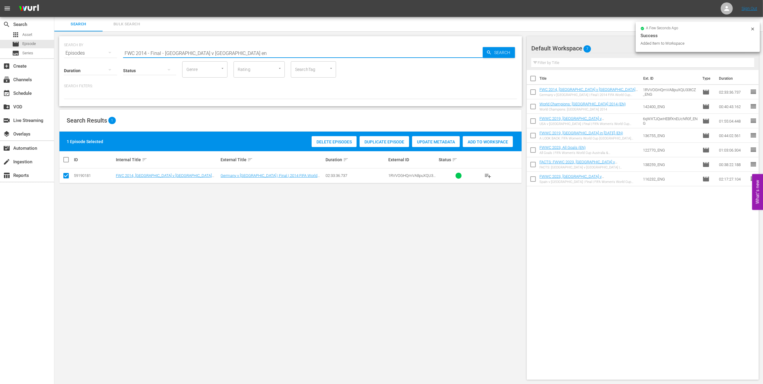
drag, startPoint x: 184, startPoint y: 53, endPoint x: 58, endPoint y: 53, distance: 125.5
click at [58, 53] on div "SEARCH BY Search By Episodes Search ID, Title, Description, Keywords, or Catego…" at bounding box center [290, 207] width 473 height 353
paste input "1998 Official Film - La Coupe de la Gloire"
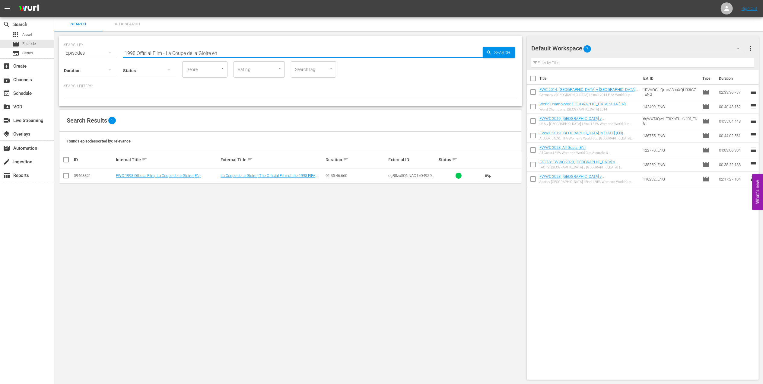
type input "1998 Official Film - La Coupe de la Gloire en"
click at [67, 177] on input "checkbox" at bounding box center [65, 176] width 7 height 7
checkbox input "true"
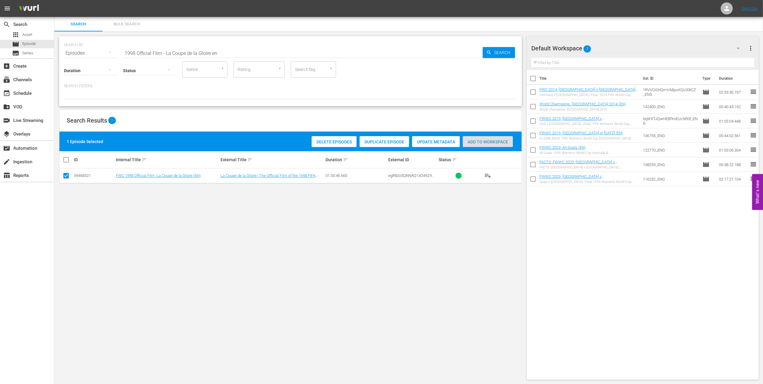
click at [478, 140] on span "Add to Workspace" at bounding box center [488, 141] width 50 height 5
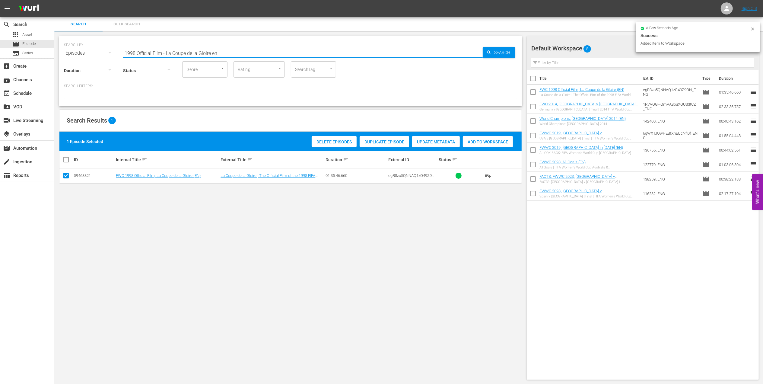
drag, startPoint x: 231, startPoint y: 53, endPoint x: 72, endPoint y: 54, distance: 158.7
click at [60, 53] on div "SEARCH BY Search By Episodes Search ID, Title, Description, Keywords, or Catego…" at bounding box center [290, 71] width 463 height 70
paste input "France v [GEOGRAPHIC_DATA] | Semi Final | FIFA World Cup 1998 | Full Match Repl…"
click at [332, 53] on input "France v [GEOGRAPHIC_DATA] | Semi Final | FIFA World Cup 1998 | Full Match Repl…" at bounding box center [303, 53] width 360 height 14
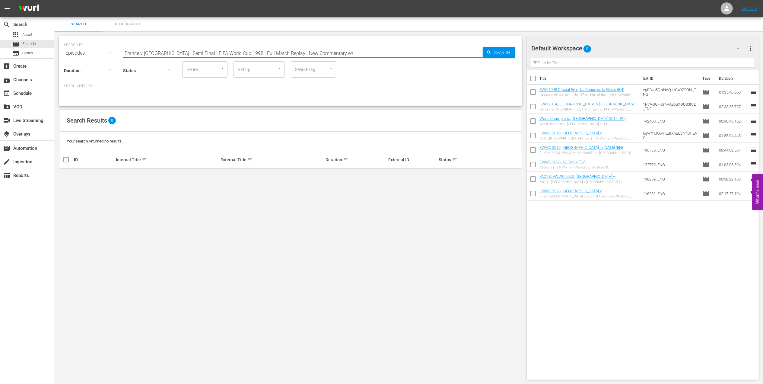
drag, startPoint x: 326, startPoint y: 51, endPoint x: 161, endPoint y: 53, distance: 165.4
click at [161, 53] on input "France v [GEOGRAPHIC_DATA] | Semi Final | FIFA World Cup 1998 | Full Match Repl…" at bounding box center [303, 53] width 360 height 14
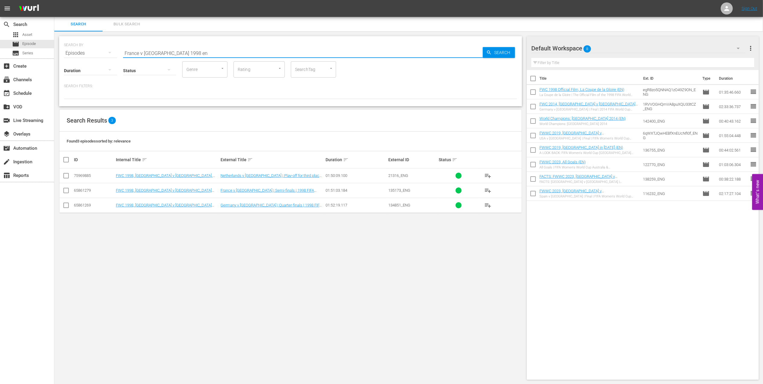
type input "France v [GEOGRAPHIC_DATA] 1998 en"
drag, startPoint x: 65, startPoint y: 191, endPoint x: 300, endPoint y: 159, distance: 237.3
click at [65, 191] on input "checkbox" at bounding box center [65, 191] width 7 height 7
checkbox input "true"
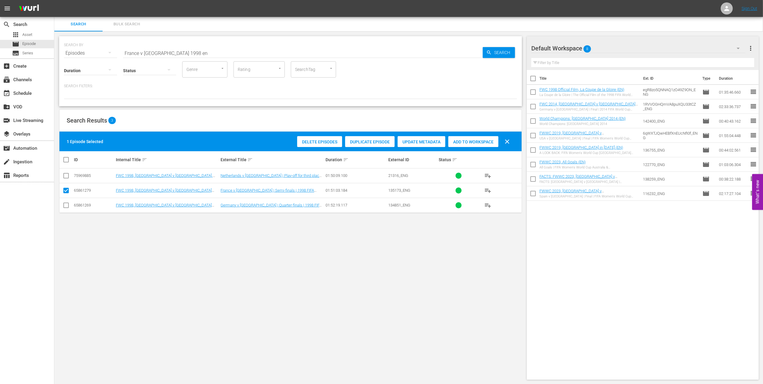
click at [472, 142] on span "Add to Workspace" at bounding box center [473, 141] width 50 height 5
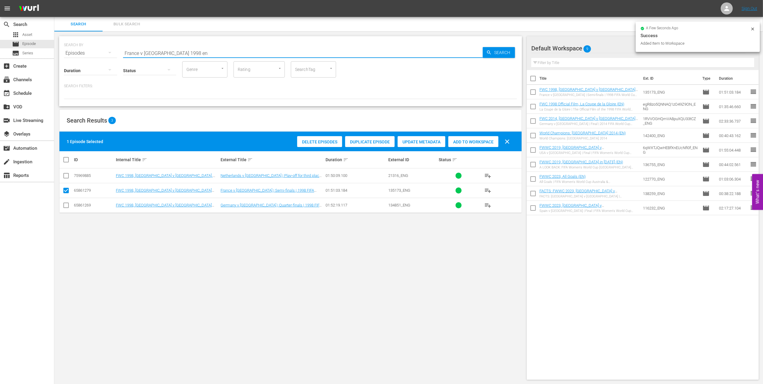
drag, startPoint x: 106, startPoint y: 55, endPoint x: 69, endPoint y: 55, distance: 36.2
click at [69, 55] on div "SEARCH BY Search By Episodes Search ID, Title, Description, Keywords, or Catego…" at bounding box center [290, 50] width 453 height 22
paste input "WC 1998 - Final - [GEOGRAPHIC_DATA] v [GEOGRAPHIC_DATA]"
click at [216, 52] on input "FWC 1998 - Final - [GEOGRAPHIC_DATA] v [GEOGRAPHIC_DATA]" at bounding box center [303, 53] width 360 height 14
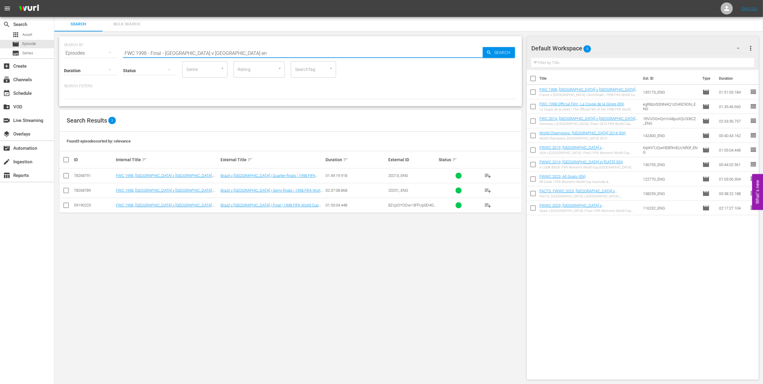
type input "FWC 1998 - Final - [GEOGRAPHIC_DATA] v [GEOGRAPHIC_DATA] en"
click at [64, 206] on input "checkbox" at bounding box center [65, 206] width 7 height 7
checkbox input "true"
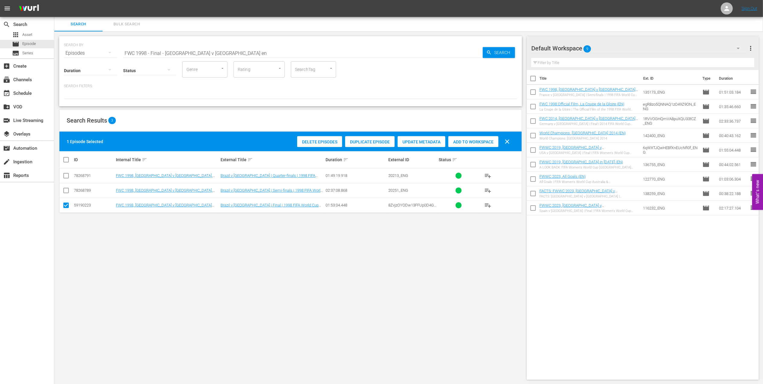
click at [464, 142] on span "Add to Workspace" at bounding box center [473, 141] width 50 height 5
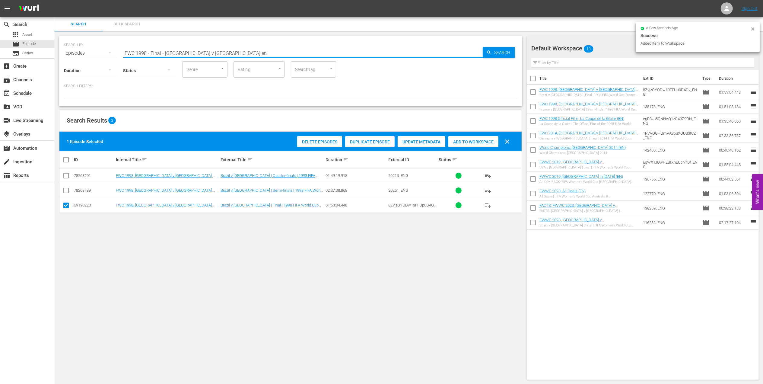
click at [0, 61] on html "menu Sign Out search Search apps Asset movie Episode subtitles Series add_box C…" at bounding box center [381, 192] width 763 height 384
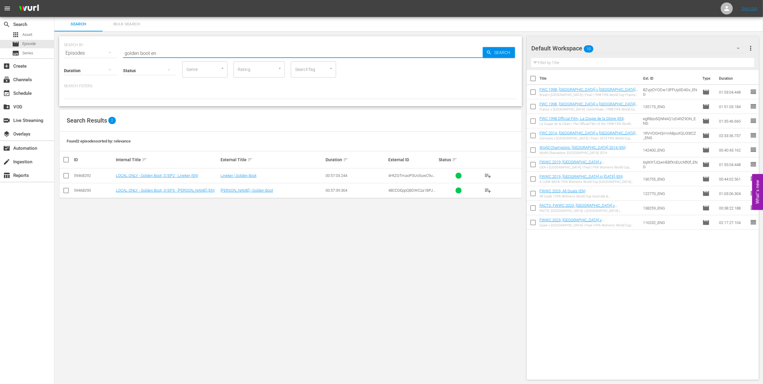
type input "golden boot en"
drag, startPoint x: 63, startPoint y: 176, endPoint x: 69, endPoint y: 181, distance: 7.5
click at [65, 177] on input "checkbox" at bounding box center [65, 176] width 7 height 7
checkbox input "true"
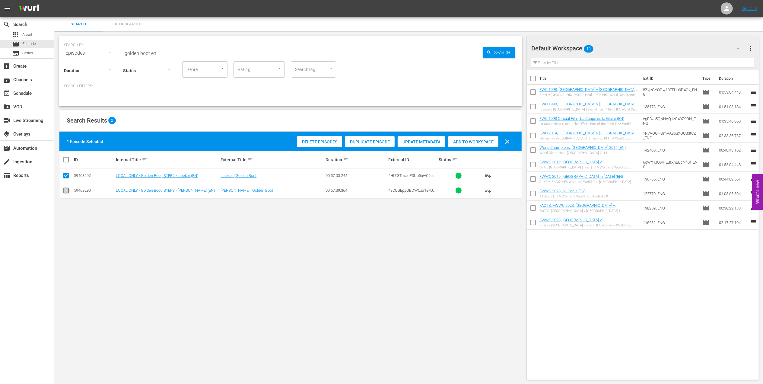
click at [68, 187] on icon at bounding box center [65, 190] width 7 height 7
drag, startPoint x: 63, startPoint y: 191, endPoint x: 68, endPoint y: 193, distance: 5.2
click at [63, 192] on input "checkbox" at bounding box center [65, 191] width 7 height 7
checkbox input "true"
click at [480, 140] on span "Add to Workspace" at bounding box center [488, 141] width 50 height 5
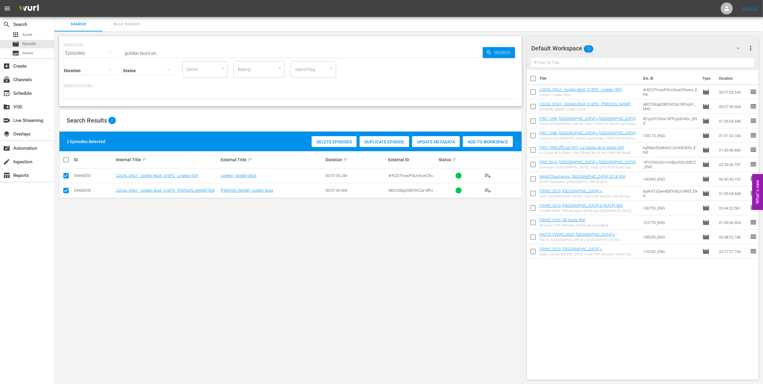
drag, startPoint x: 166, startPoint y: 50, endPoint x: 92, endPoint y: 52, distance: 73.7
click at [92, 52] on div "SEARCH BY Search By Episodes Search ID, Title, Description, Keywords, or Catego…" at bounding box center [290, 50] width 453 height 22
paste input "FWC 1994 - Final - [GEOGRAPHIC_DATA] v [GEOGRAPHIC_DATA]"
click at [197, 59] on input "FWC 1994 - Final - [GEOGRAPHIC_DATA] v [GEOGRAPHIC_DATA]" at bounding box center [303, 53] width 360 height 14
click at [202, 54] on input "FWC 1994 - Final - [GEOGRAPHIC_DATA] v [GEOGRAPHIC_DATA]" at bounding box center [303, 53] width 360 height 14
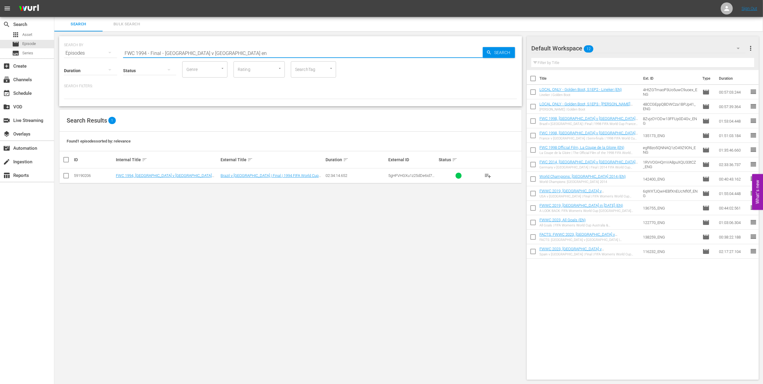
type input "FWC 1994 - Final - [GEOGRAPHIC_DATA] v [GEOGRAPHIC_DATA] en"
drag, startPoint x: 63, startPoint y: 177, endPoint x: 291, endPoint y: 172, distance: 227.9
click at [65, 177] on input "checkbox" at bounding box center [65, 176] width 7 height 7
checkbox input "true"
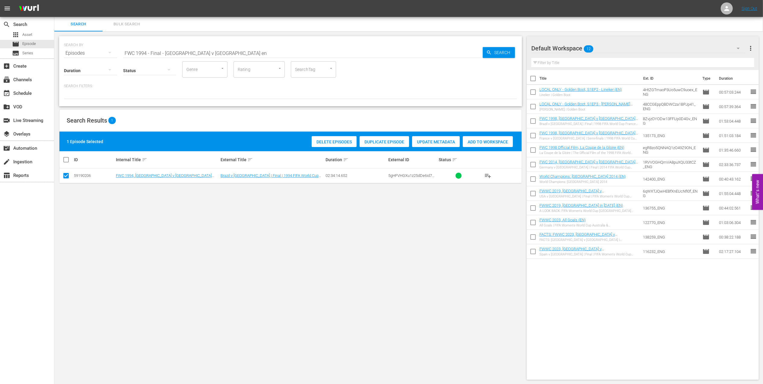
click at [484, 143] on span "Add to Workspace" at bounding box center [488, 141] width 50 height 5
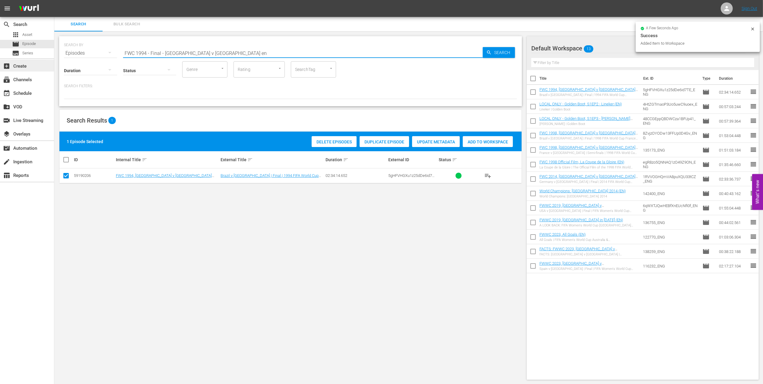
click at [54, 0] on div "search Search apps Asset movie Episode subtitles Series add_box Create subscrip…" at bounding box center [408, 0] width 709 height 0
paste input "Eyes of the World, S1EP3 - Heartbreak: [PERSON_NAME]"
click at [260, 52] on input "Eyes of the World, S1EP3 - Heartbreak: [PERSON_NAME]" at bounding box center [303, 53] width 360 height 14
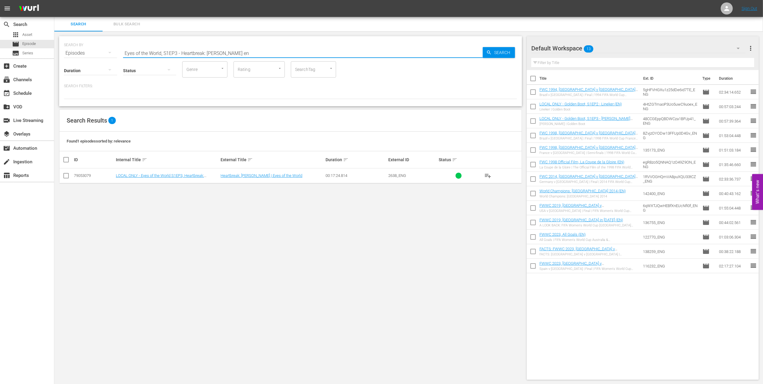
type input "Eyes of the World, S1EP3 - Heartbreak: [PERSON_NAME] en"
click at [65, 177] on input "checkbox" at bounding box center [65, 176] width 7 height 7
checkbox input "true"
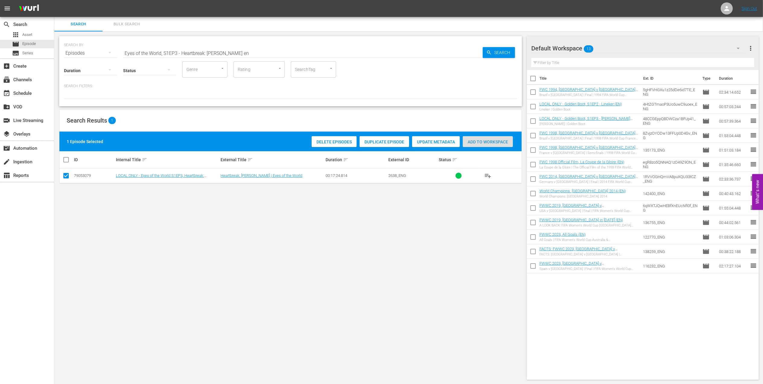
click at [478, 143] on span "Add to Workspace" at bounding box center [488, 141] width 50 height 5
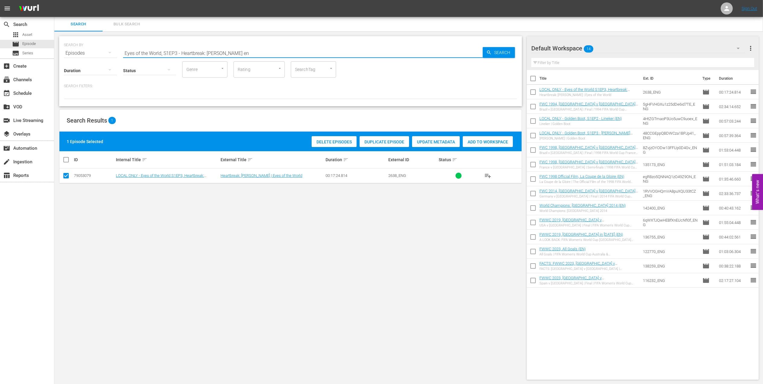
drag, startPoint x: 252, startPoint y: 51, endPoint x: 88, endPoint y: 59, distance: 164.1
click at [77, 58] on div "SEARCH BY Search By Episodes Search ID, Title, Description, Keywords, or Catego…" at bounding box center [290, 71] width 463 height 70
paste input "World Champions: [GEOGRAPHIC_DATA] 1990"
click at [242, 51] on input "World Champions: [GEOGRAPHIC_DATA] 1990" at bounding box center [303, 53] width 360 height 14
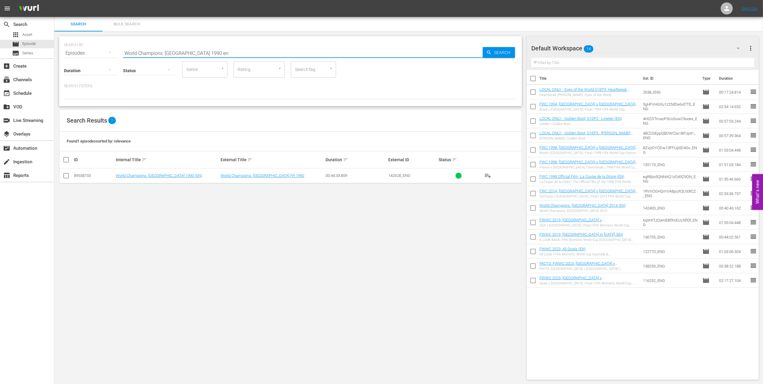
type input "World Champions: [GEOGRAPHIC_DATA] 1990 en"
drag, startPoint x: 67, startPoint y: 175, endPoint x: 247, endPoint y: 173, distance: 180.5
click at [68, 175] on input "checkbox" at bounding box center [65, 176] width 7 height 7
checkbox input "true"
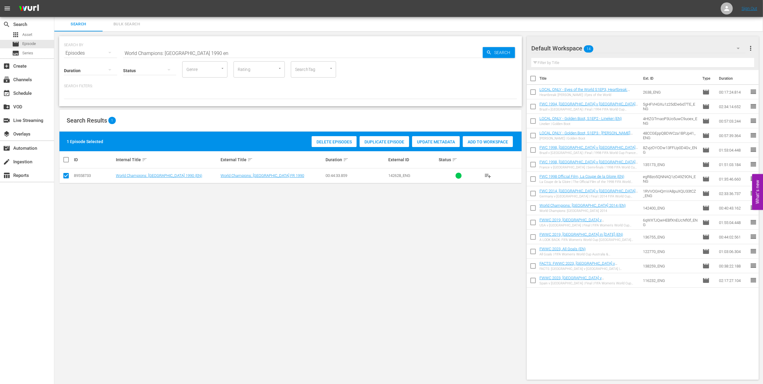
click at [463, 141] on span "Add to Workspace" at bounding box center [488, 141] width 50 height 5
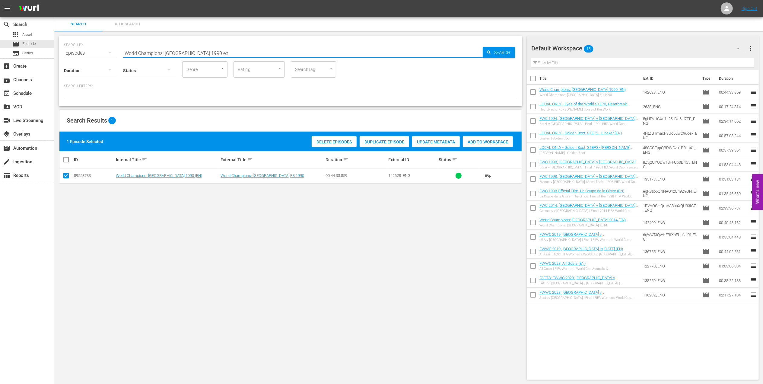
drag, startPoint x: 115, startPoint y: 53, endPoint x: 71, endPoint y: 53, distance: 44.4
click at [71, 53] on div "SEARCH BY Search By Episodes Search ID, Title, Description, Keywords, or Catego…" at bounding box center [290, 50] width 453 height 22
paste input "FWC 1990 - Final - [GEOGRAPHIC_DATA] v [GEOGRAPHIC_DATA]"
click at [217, 51] on input "FWC 1990 - Final - [GEOGRAPHIC_DATA] v [GEOGRAPHIC_DATA]" at bounding box center [303, 53] width 360 height 14
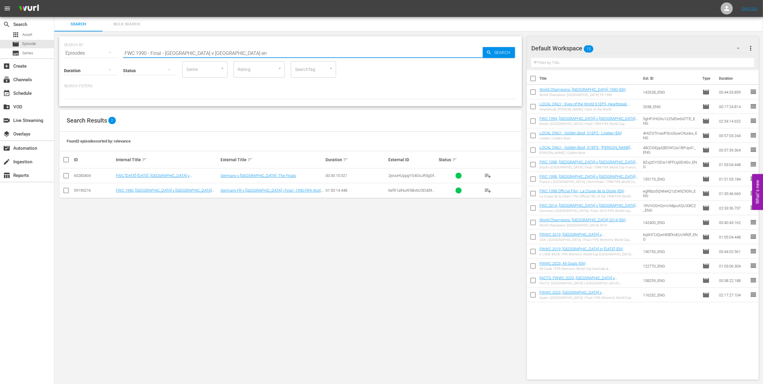
type input "FWC 1990 - Final - [GEOGRAPHIC_DATA] v [GEOGRAPHIC_DATA] en"
click at [66, 191] on input "checkbox" at bounding box center [65, 191] width 7 height 7
checkbox input "true"
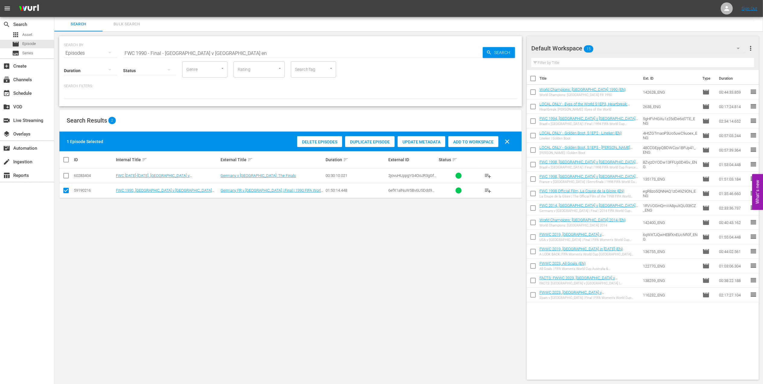
click at [466, 139] on span "Add to Workspace" at bounding box center [473, 141] width 50 height 5
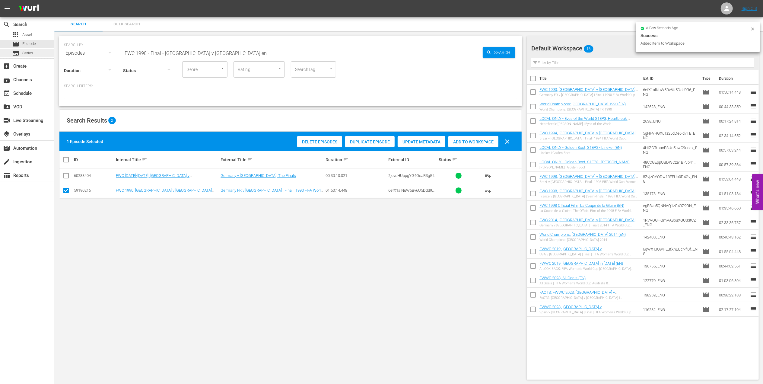
drag, startPoint x: 58, startPoint y: 53, endPoint x: 52, endPoint y: 54, distance: 6.3
click at [54, 0] on div "search Search apps Asset movie Episode subtitles Series add_box Create subscrip…" at bounding box center [408, 0] width 709 height 0
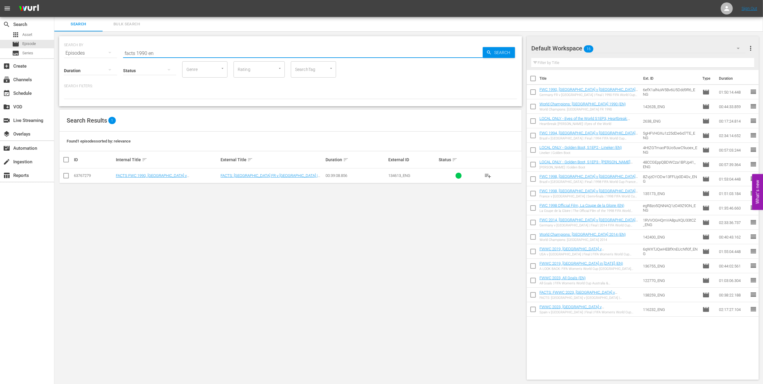
type input "facts 1990 en"
click at [68, 176] on input "checkbox" at bounding box center [65, 176] width 7 height 7
checkbox input "true"
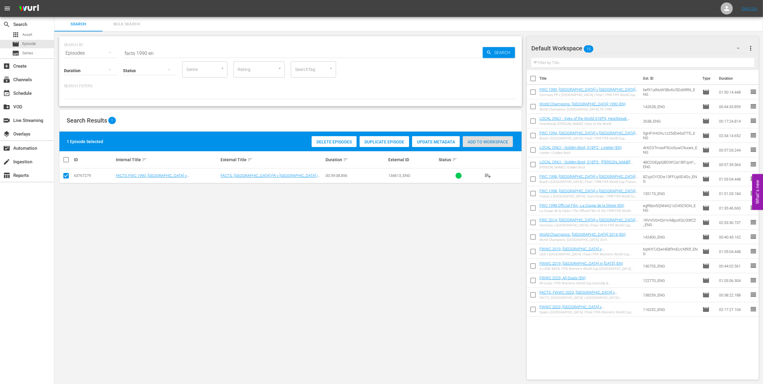
click at [486, 143] on span "Add to Workspace" at bounding box center [488, 141] width 50 height 5
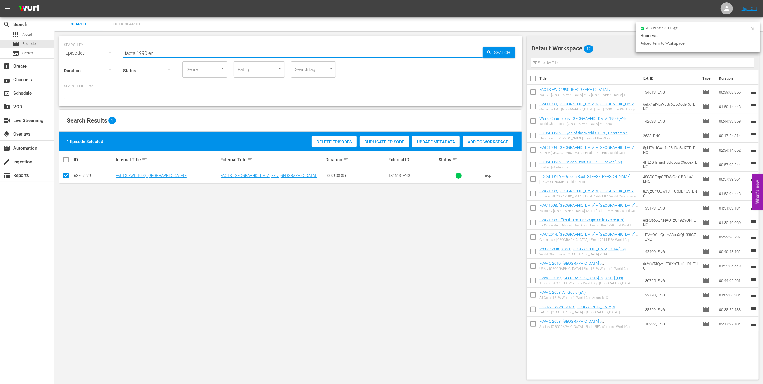
drag, startPoint x: 121, startPoint y: 51, endPoint x: 58, endPoint y: 51, distance: 63.1
click at [58, 51] on div "SEARCH BY Search By Episodes Search ID, Title, Description, Keywords, or Catego…" at bounding box center [290, 207] width 473 height 353
paste input "Futebol Arte"
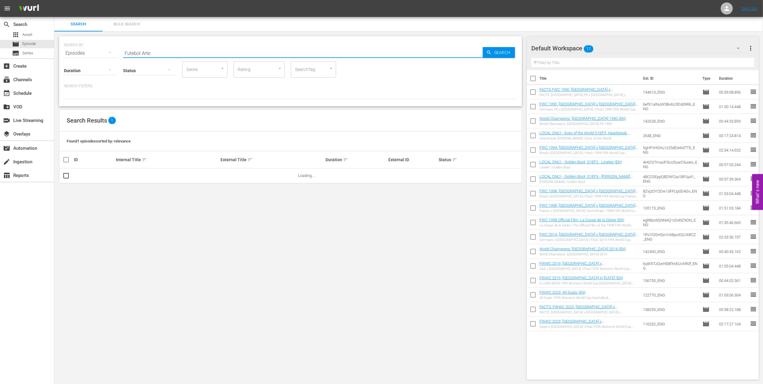
click at [160, 51] on input "Futebol Arte" at bounding box center [303, 53] width 360 height 14
type input "Futebol Arte en"
click at [66, 174] on input "checkbox" at bounding box center [65, 176] width 7 height 7
checkbox input "true"
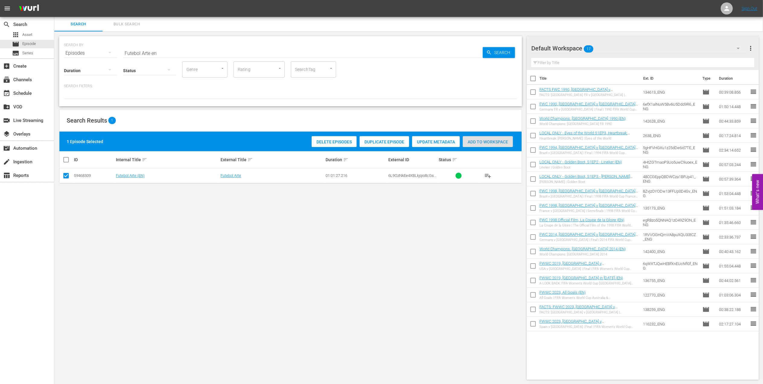
click at [500, 138] on div "Add to Workspace" at bounding box center [488, 141] width 50 height 11
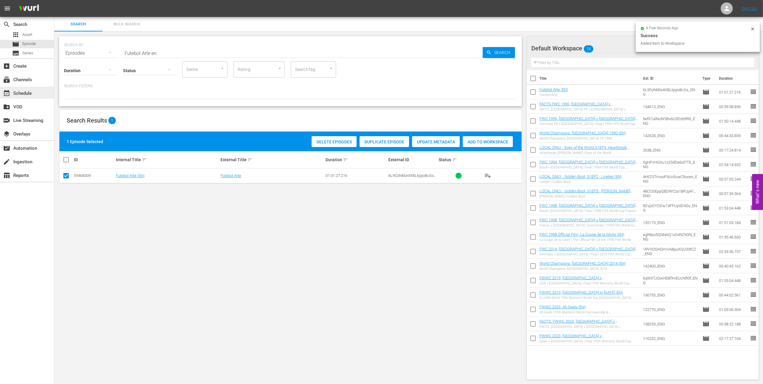
click at [23, 90] on div "event_available Schedule" at bounding box center [17, 92] width 34 height 5
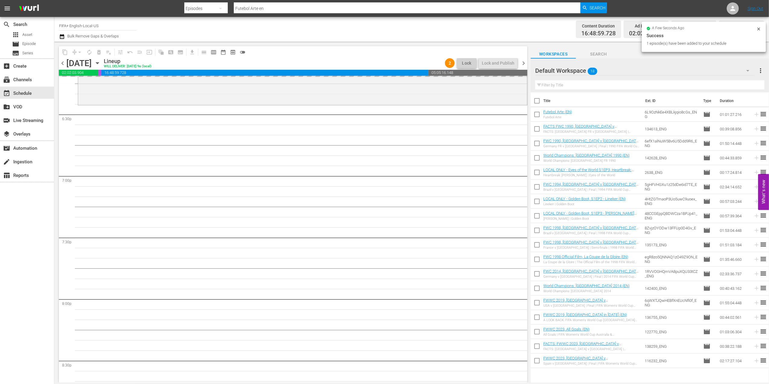
scroll to position [2244, 0]
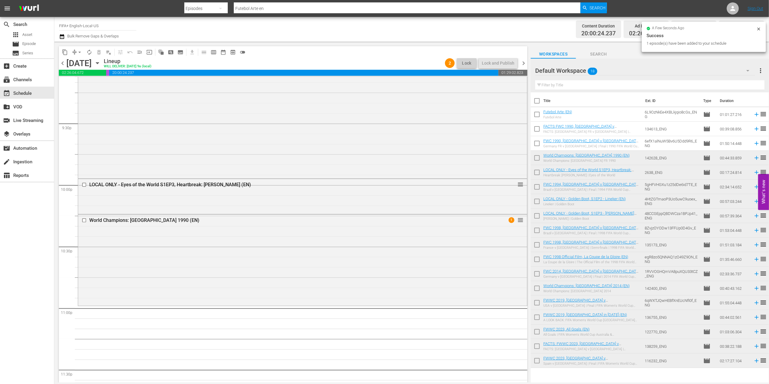
scroll to position [2650, 0]
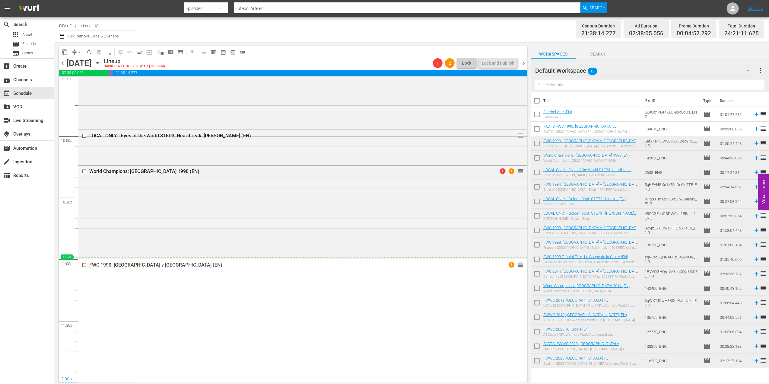
drag, startPoint x: 512, startPoint y: 264, endPoint x: 513, endPoint y: 258, distance: 6.1
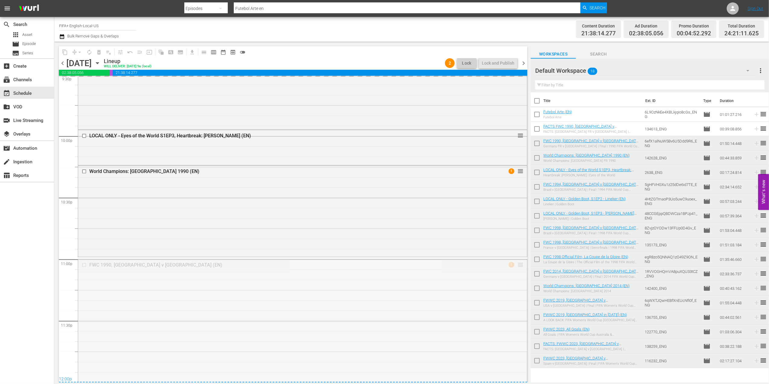
drag, startPoint x: 515, startPoint y: 263, endPoint x: 515, endPoint y: 258, distance: 4.2
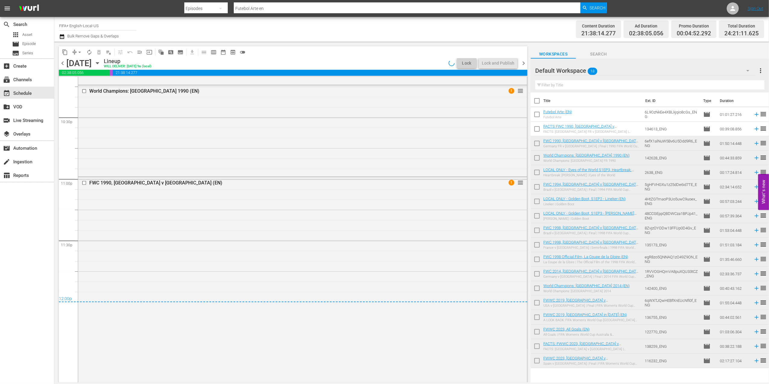
scroll to position [2750, 0]
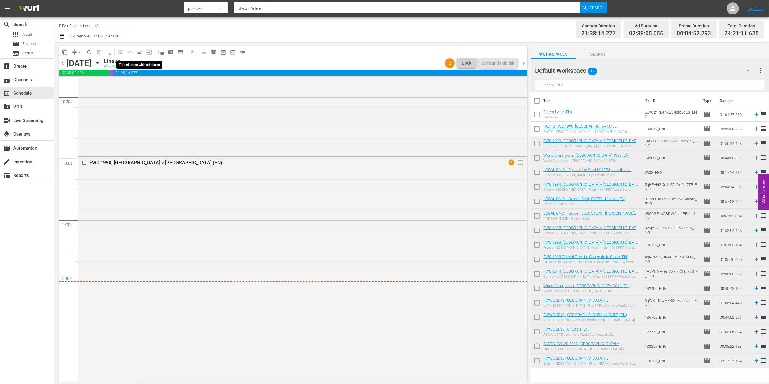
click at [141, 51] on span "menu_open" at bounding box center [140, 52] width 6 height 6
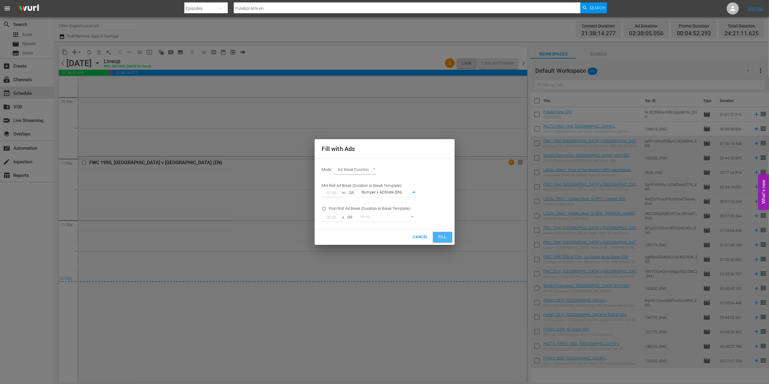
click at [440, 234] on span "Fill" at bounding box center [443, 237] width 10 height 7
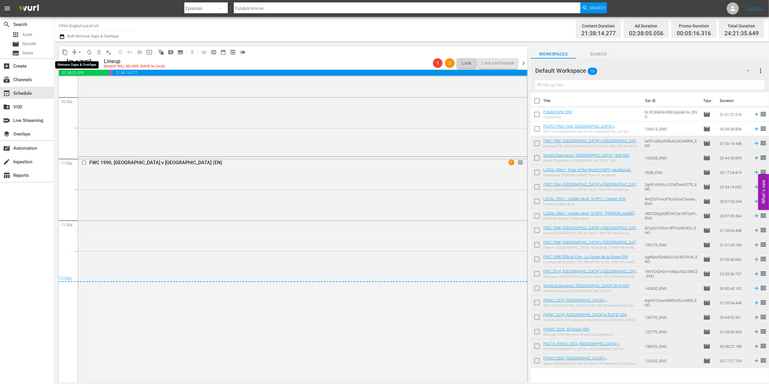
click at [79, 53] on span "arrow_drop_down" at bounding box center [80, 52] width 6 height 6
click at [93, 84] on li "Align to End of Previous Day" at bounding box center [79, 84] width 63 height 10
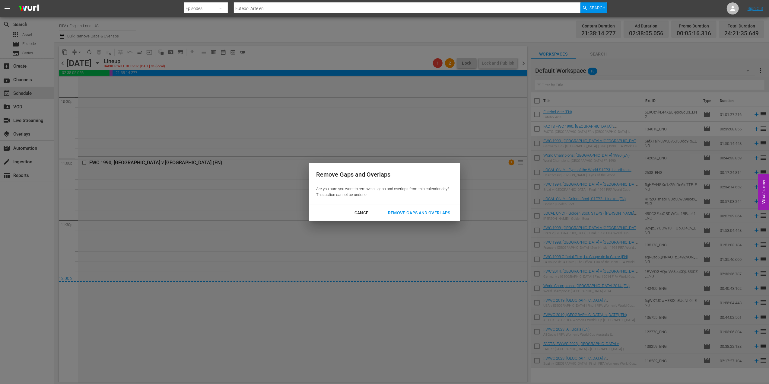
click at [427, 210] on div "Remove Gaps and Overlaps" at bounding box center [419, 213] width 72 height 8
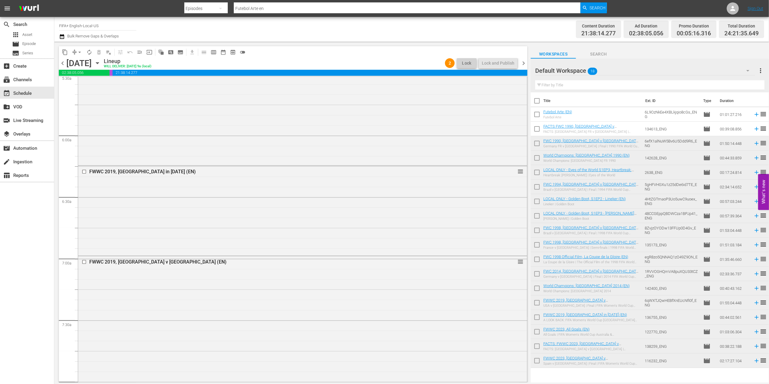
scroll to position [0, 0]
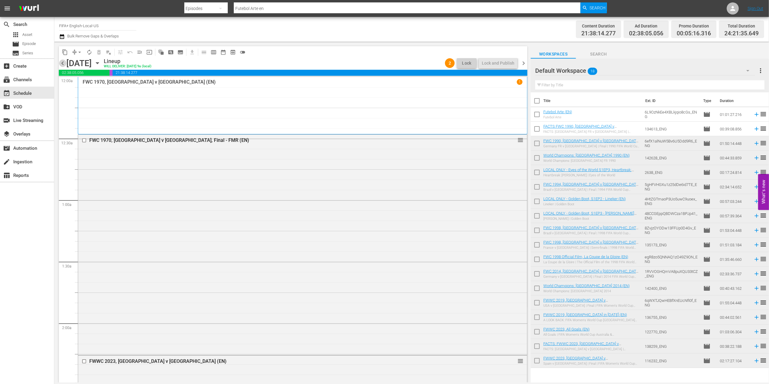
click at [59, 62] on span "chevron_left" at bounding box center [63, 63] width 8 height 8
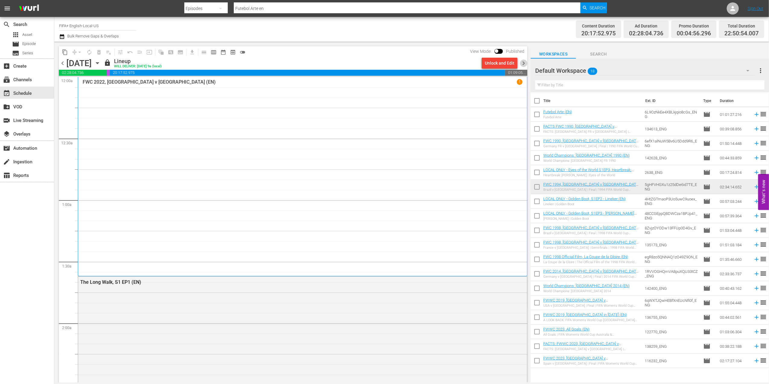
click at [522, 62] on span "chevron_right" at bounding box center [524, 63] width 8 height 8
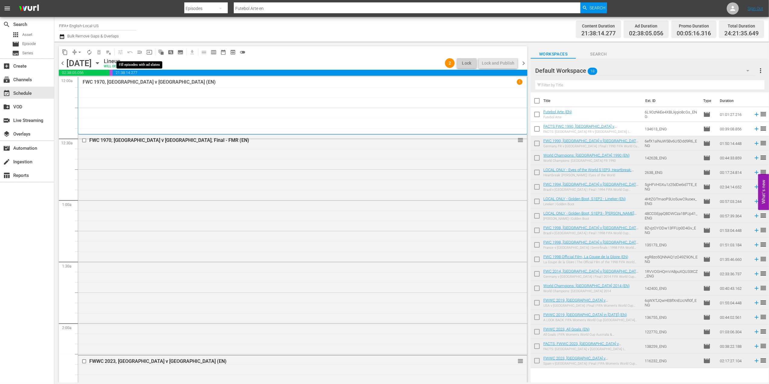
click at [139, 52] on span "menu_open" at bounding box center [140, 52] width 6 height 6
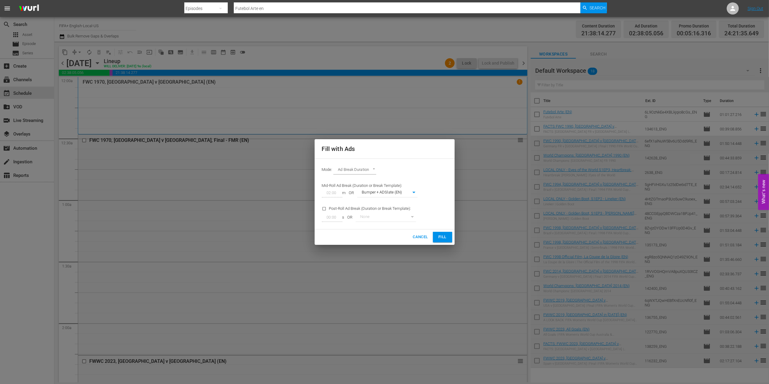
click at [444, 235] on span "Fill" at bounding box center [443, 237] width 10 height 7
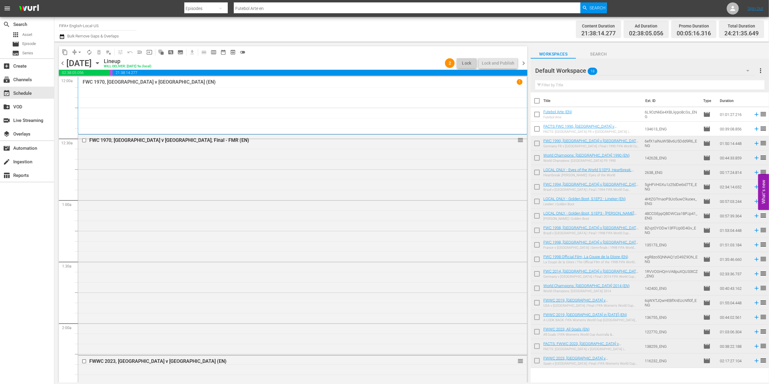
click at [524, 62] on span "chevron_right" at bounding box center [524, 63] width 8 height 8
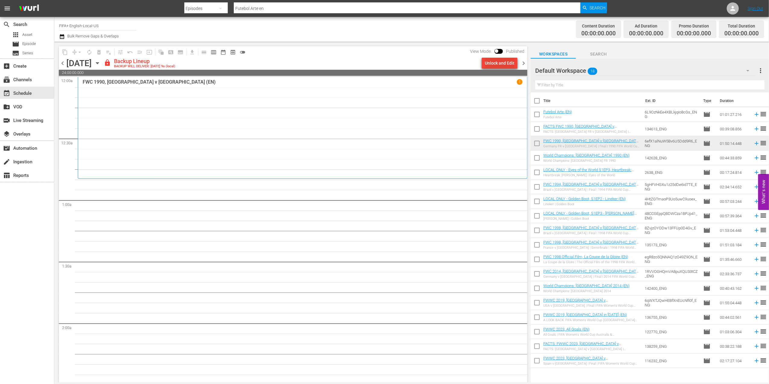
click at [501, 64] on div "Unlock and Edit" at bounding box center [500, 63] width 30 height 11
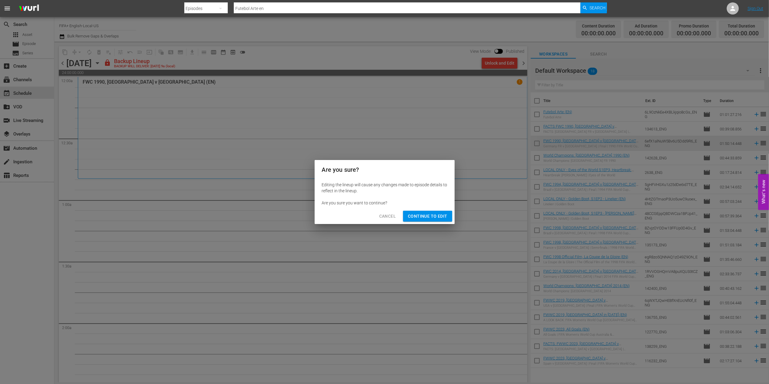
click at [424, 211] on button "Continue to Edit" at bounding box center [427, 216] width 49 height 11
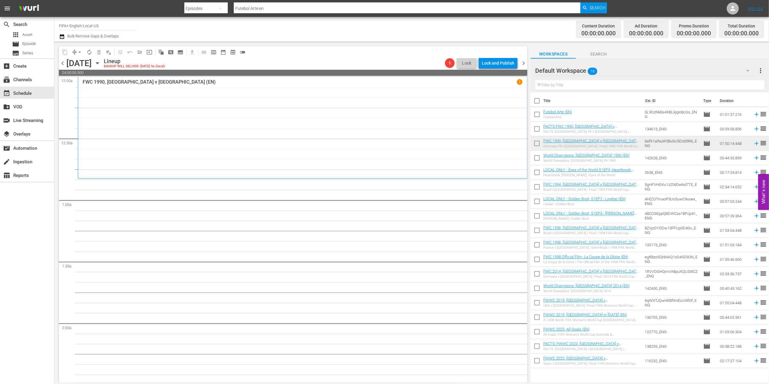
click at [538, 103] on input "checkbox" at bounding box center [537, 102] width 13 height 13
checkbox input "true"
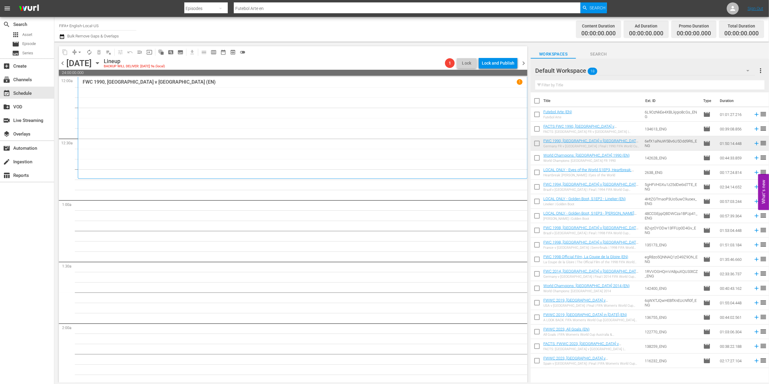
checkbox input "true"
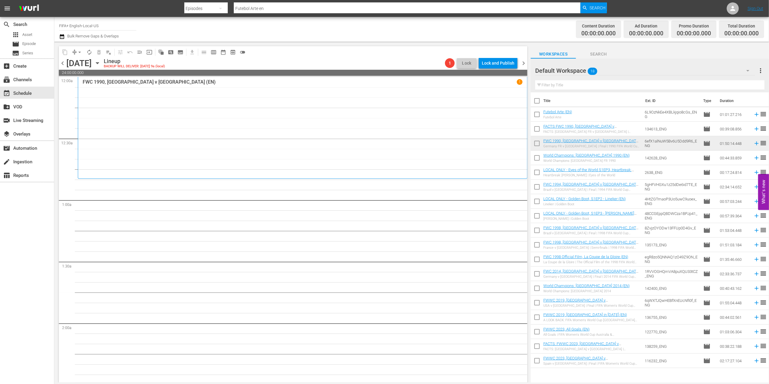
checkbox input "true"
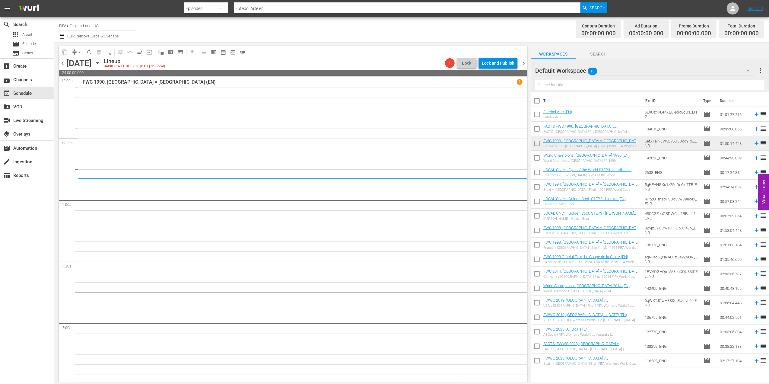
checkbox input "true"
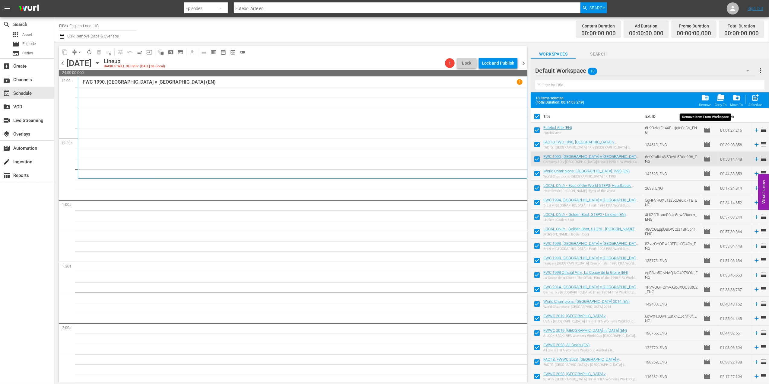
click at [708, 100] on span "folder_delete" at bounding box center [705, 98] width 8 height 8
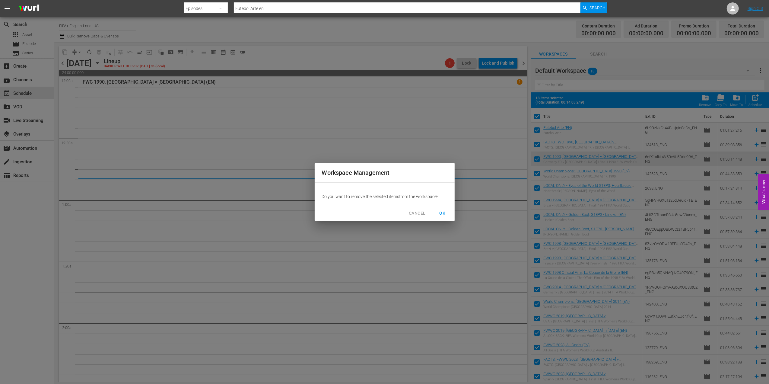
click at [444, 212] on span "OK" at bounding box center [443, 213] width 10 height 8
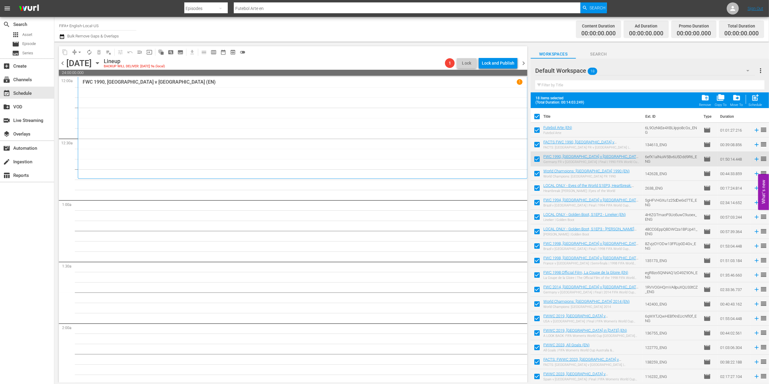
checkbox input "false"
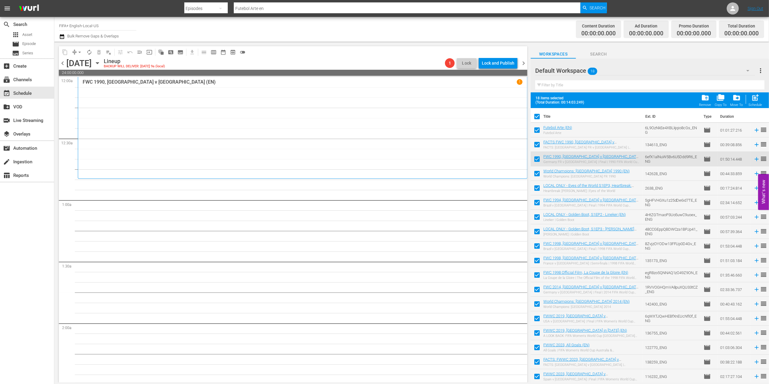
checkbox input "false"
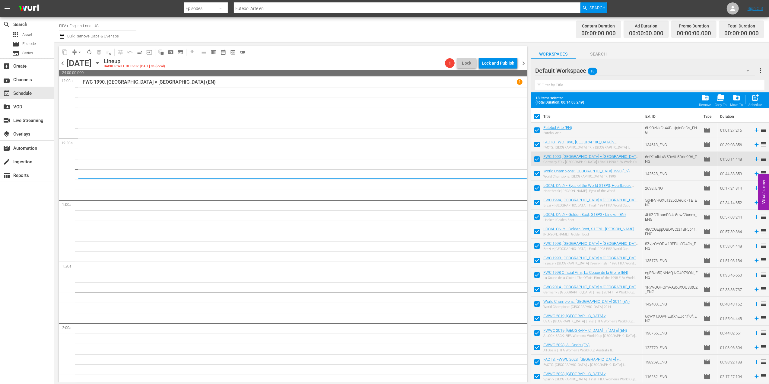
checkbox input "false"
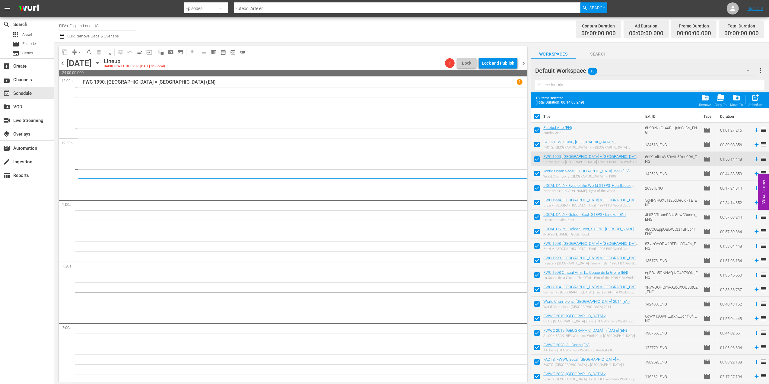
checkbox input "false"
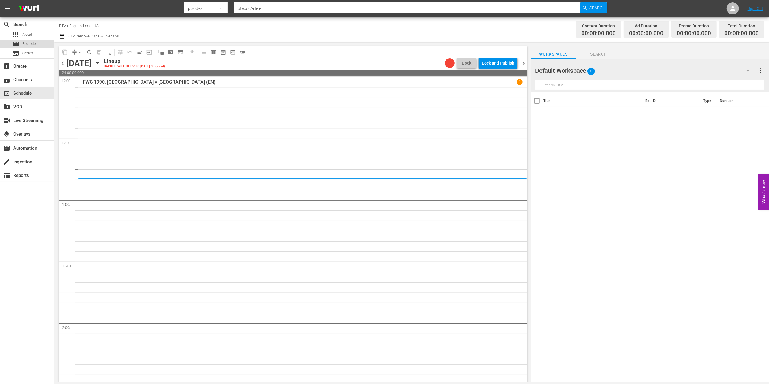
click at [32, 42] on span "Episode" at bounding box center [29, 44] width 14 height 6
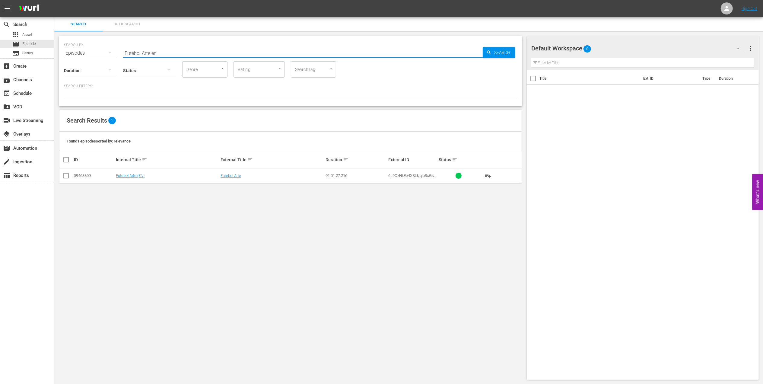
drag, startPoint x: 177, startPoint y: 56, endPoint x: 78, endPoint y: 53, distance: 99.0
click at [78, 53] on div "SEARCH BY Search By Episodes Search ID, Title, Description, Keywords, or Catego…" at bounding box center [290, 50] width 453 height 22
paste input "LOCAL ONLY - FWC 1970 Official Film, The World at their Feet"
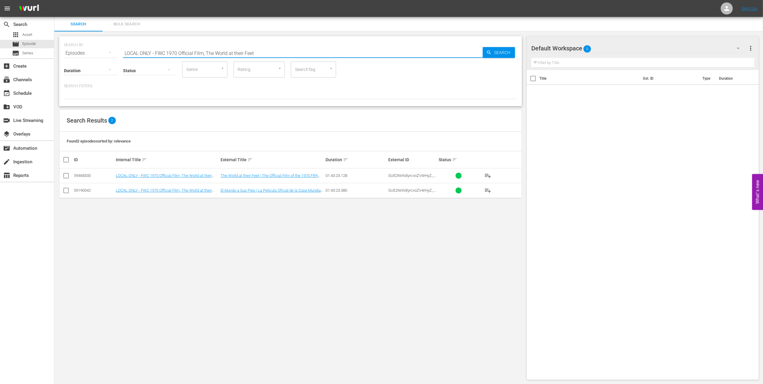
type input "LOCAL ONLY - FWC 1970 Official Film, The World at their Feet"
drag, startPoint x: 68, startPoint y: 177, endPoint x: 72, endPoint y: 177, distance: 3.3
click at [68, 177] on input "checkbox" at bounding box center [65, 176] width 7 height 7
checkbox input "true"
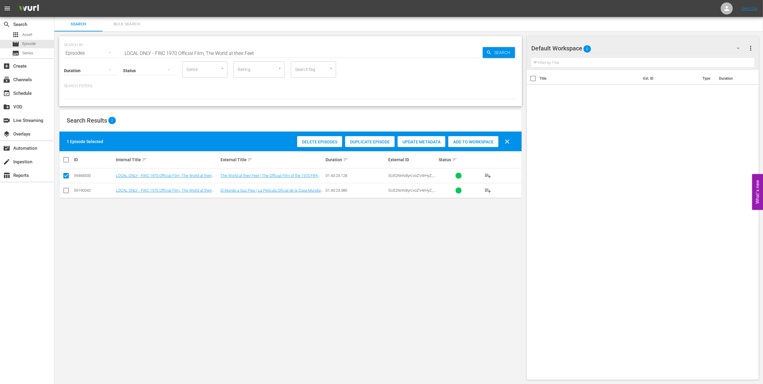
click at [478, 142] on span "Add to Workspace" at bounding box center [473, 141] width 50 height 5
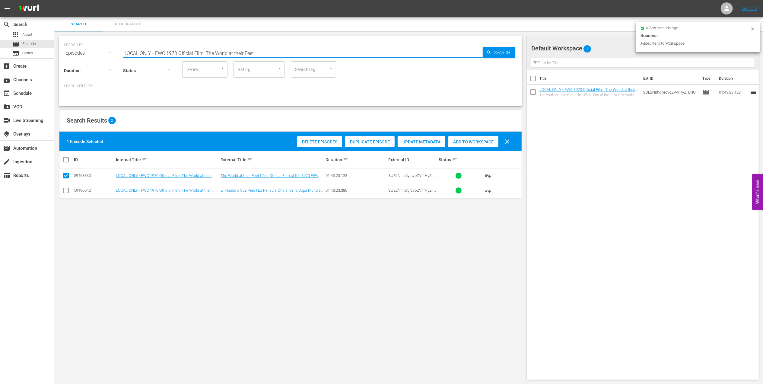
drag, startPoint x: 110, startPoint y: 53, endPoint x: 59, endPoint y: 53, distance: 51.9
click at [54, 0] on div "search Search apps Asset movie Episode subtitles Series add_box Create subscrip…" at bounding box center [408, 0] width 709 height 0
paste input "Brazil v [GEOGRAPHIC_DATA] | Semi-finals | 1970 FIFA World Cup [GEOGRAPHIC_DATA…"
click at [338, 51] on input "Brazil v [GEOGRAPHIC_DATA] | Semi-finals | 1970 FIFA World Cup [GEOGRAPHIC_DATA…" at bounding box center [303, 53] width 360 height 14
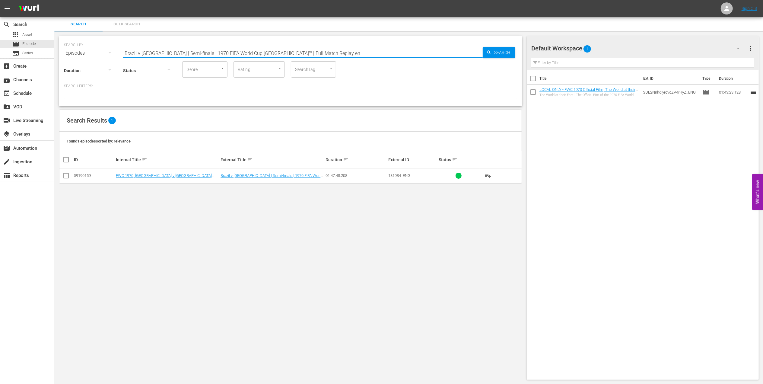
type input "Brazil v [GEOGRAPHIC_DATA] | Semi-finals | 1970 FIFA World Cup [GEOGRAPHIC_DATA…"
click at [66, 174] on input "checkbox" at bounding box center [65, 176] width 7 height 7
checkbox input "true"
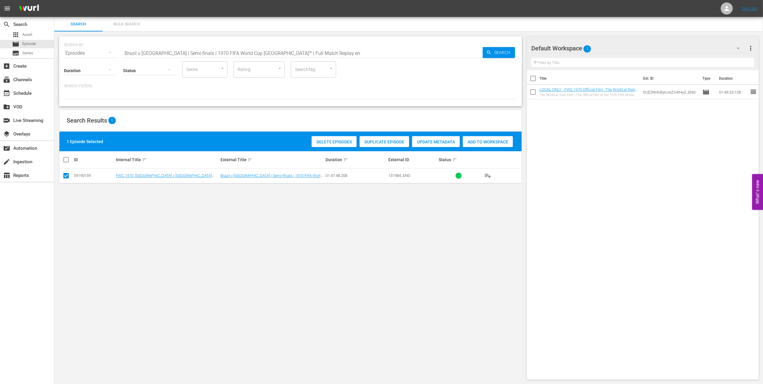
click at [480, 141] on span "Add to Workspace" at bounding box center [488, 141] width 50 height 5
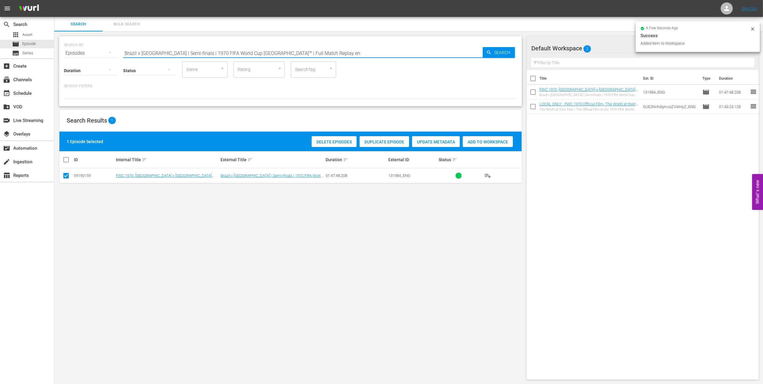
drag, startPoint x: 307, startPoint y: 52, endPoint x: 72, endPoint y: 54, distance: 234.5
click at [60, 53] on div "SEARCH BY Search By Episodes Search ID, Title, Description, Keywords, or Catego…" at bounding box center [290, 71] width 463 height 70
paste input "FWC 1970 - Final - [GEOGRAPHIC_DATA] v [GEOGRAPHIC_DATA]"
click at [220, 52] on input "FWC 1970 - Final - [GEOGRAPHIC_DATA] v [GEOGRAPHIC_DATA]" at bounding box center [303, 53] width 360 height 14
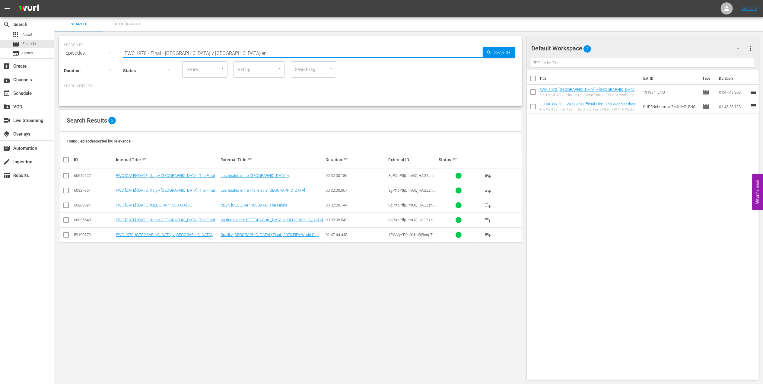
type input "FWC 1970 - Final - [GEOGRAPHIC_DATA] v [GEOGRAPHIC_DATA] en"
click at [66, 234] on input "checkbox" at bounding box center [65, 235] width 7 height 7
checkbox input "true"
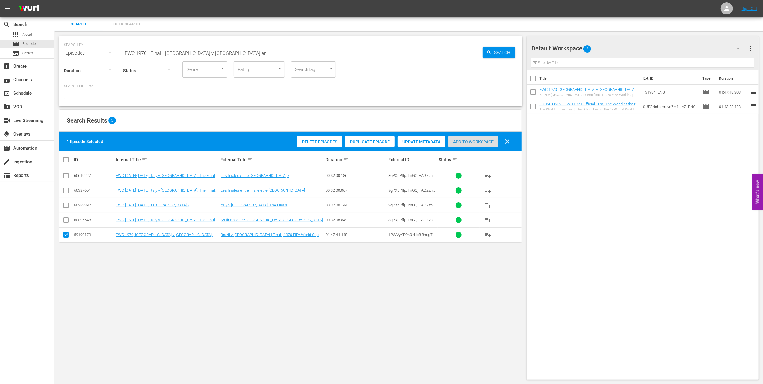
click at [477, 140] on span "Add to Workspace" at bounding box center [473, 141] width 50 height 5
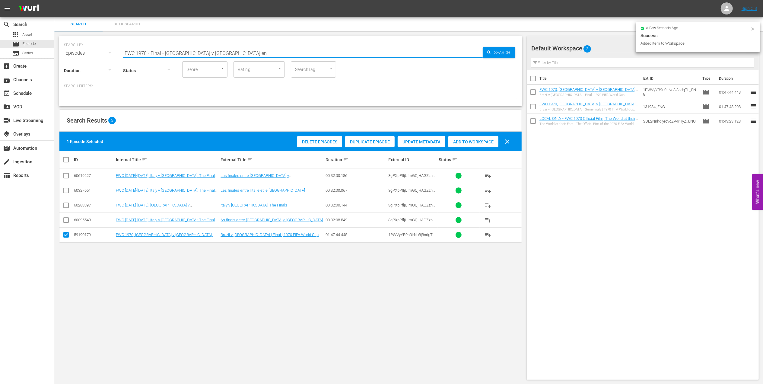
drag, startPoint x: 190, startPoint y: 52, endPoint x: 98, endPoint y: 53, distance: 92.0
click at [63, 53] on div "SEARCH BY Search By Episodes Search ID, Title, Description, Keywords, or Catego…" at bounding box center [290, 71] width 463 height 70
paste input "2022 - Final - Argentina v France"
click at [212, 50] on input "FWC 2022 - Final - [GEOGRAPHIC_DATA] v [GEOGRAPHIC_DATA]" at bounding box center [303, 53] width 360 height 14
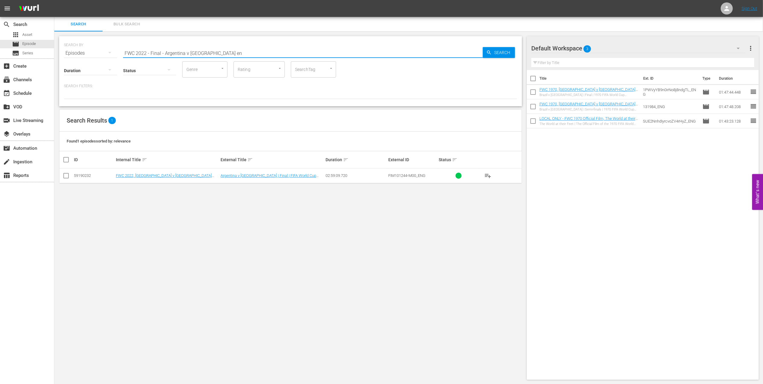
type input "FWC 2022 - Final - Argentina v [GEOGRAPHIC_DATA] en"
click at [68, 176] on input "checkbox" at bounding box center [65, 176] width 7 height 7
checkbox input "true"
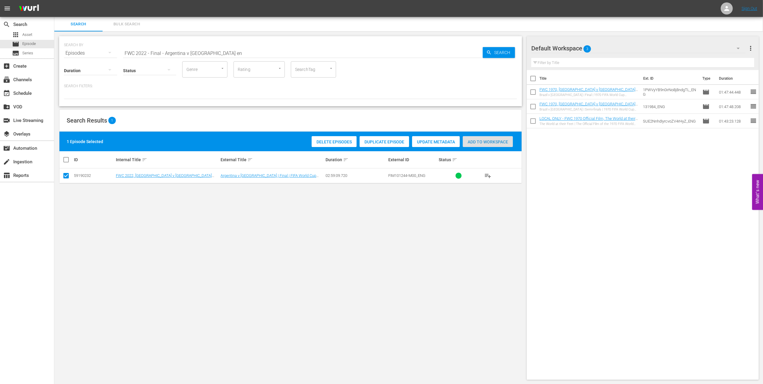
click at [484, 141] on span "Add to Workspace" at bounding box center [488, 141] width 50 height 5
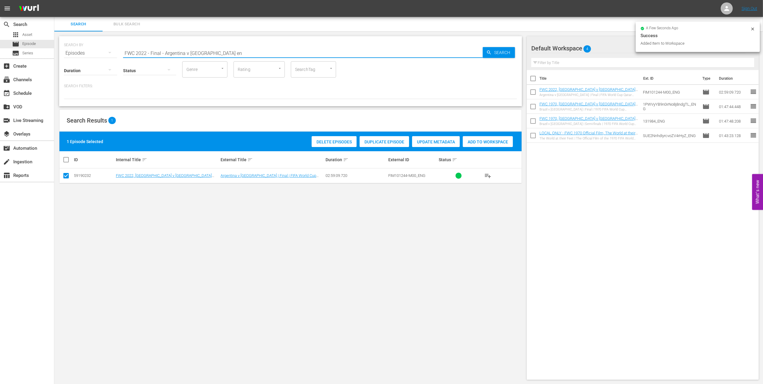
drag, startPoint x: 216, startPoint y: 53, endPoint x: -2, endPoint y: 54, distance: 217.9
click at [0, 54] on html "menu Sign Out search Search apps Asset movie Episode subtitles Series add_box C…" at bounding box center [381, 192] width 763 height 384
type input "golden boot en"
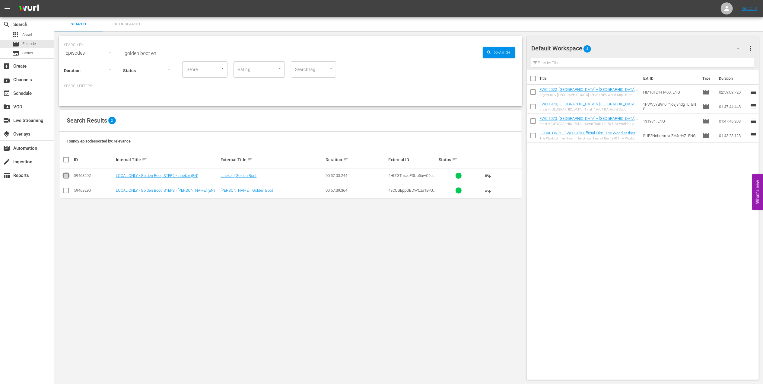
click at [68, 176] on input "checkbox" at bounding box center [65, 176] width 7 height 7
checkbox input "true"
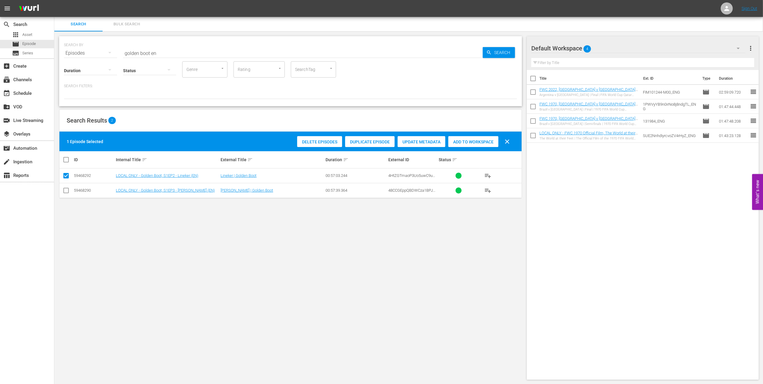
click at [65, 191] on input "checkbox" at bounding box center [65, 191] width 7 height 7
checkbox input "true"
drag, startPoint x: 475, startPoint y: 142, endPoint x: 474, endPoint y: 149, distance: 7.6
click at [476, 142] on span "Add to Workspace" at bounding box center [488, 141] width 50 height 5
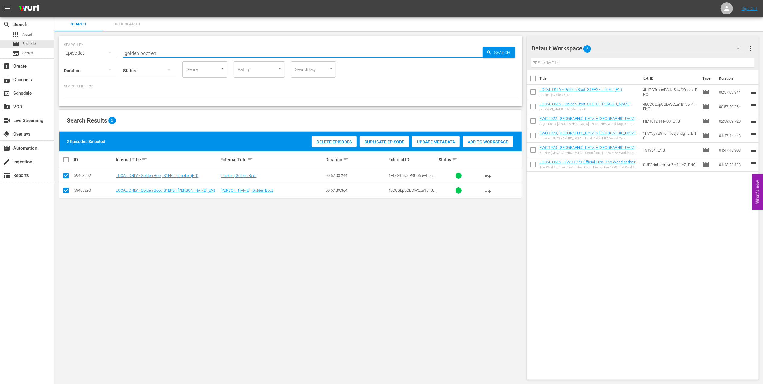
drag, startPoint x: 165, startPoint y: 51, endPoint x: 101, endPoint y: 51, distance: 64.0
click at [83, 50] on div "SEARCH BY Search By Episodes Search ID, Title, Description, Keywords, or Catego…" at bounding box center [290, 50] width 453 height 22
paste input "2002 Official Film - Seven Games from Glory"
click at [249, 50] on input "2002 Official Film - Seven Games from Glory" at bounding box center [303, 53] width 360 height 14
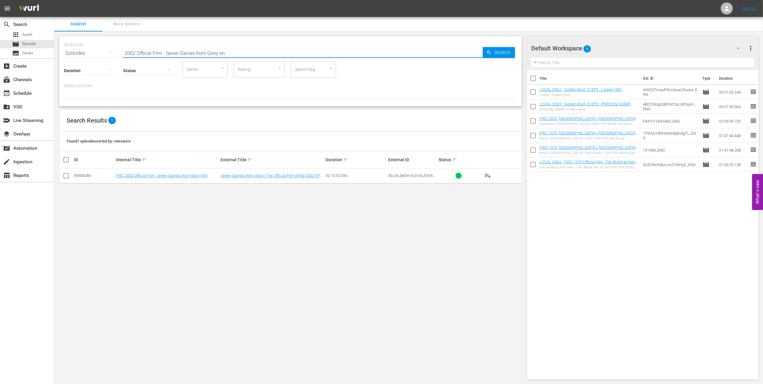
type input "2002 Official Film - Seven Games from Glory en"
drag, startPoint x: 68, startPoint y: 175, endPoint x: 81, endPoint y: 177, distance: 13.1
click at [68, 175] on input "checkbox" at bounding box center [65, 176] width 7 height 7
checkbox input "true"
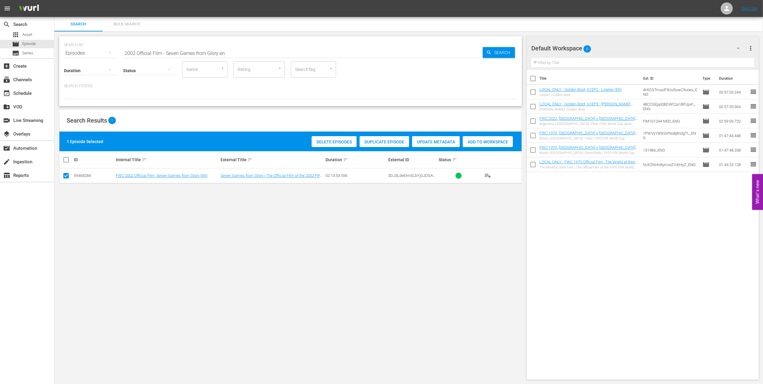
click at [479, 141] on span "Add to Workspace" at bounding box center [488, 141] width 50 height 5
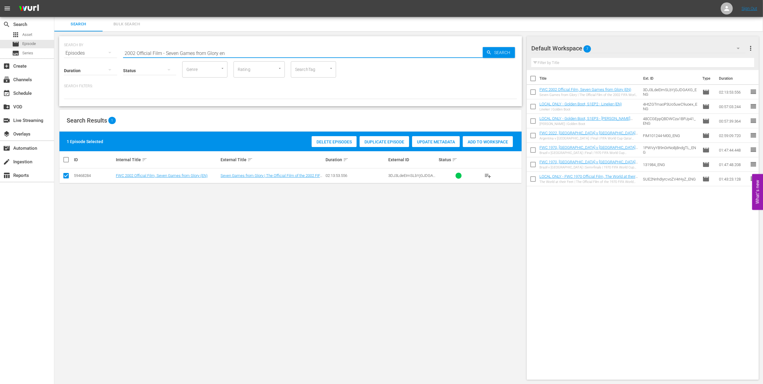
drag, startPoint x: 213, startPoint y: 51, endPoint x: 57, endPoint y: 51, distance: 155.7
click at [57, 51] on div "SEARCH BY Search By Episodes Search ID, Title, Description, Keywords, or Catego…" at bounding box center [290, 207] width 473 height 353
paste input "FWC 2002 USA vs Mexico, Round of 16"
click at [237, 51] on input "FWC 2002 USA vs Mexico, Round of 16" at bounding box center [303, 53] width 360 height 14
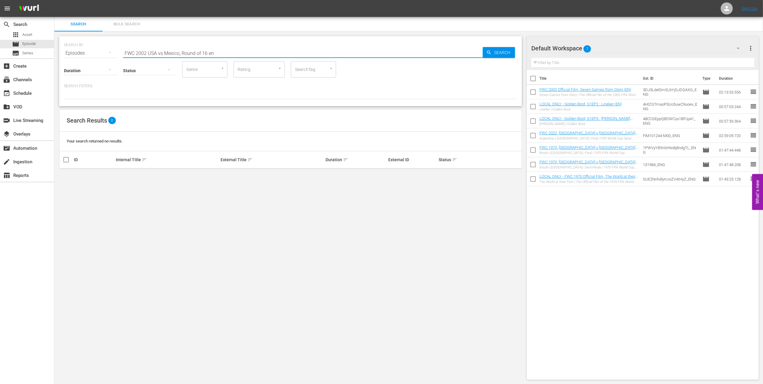
scroll to position [1, 0]
click at [163, 51] on input "FWC 2002 USA vs Mexico, Round of 16 en" at bounding box center [303, 52] width 360 height 14
type input "FWC 2002 USA v [GEOGRAPHIC_DATA], Round of 16 en"
drag, startPoint x: 65, startPoint y: 174, endPoint x: 78, endPoint y: 176, distance: 12.8
click at [65, 174] on input "checkbox" at bounding box center [65, 176] width 7 height 7
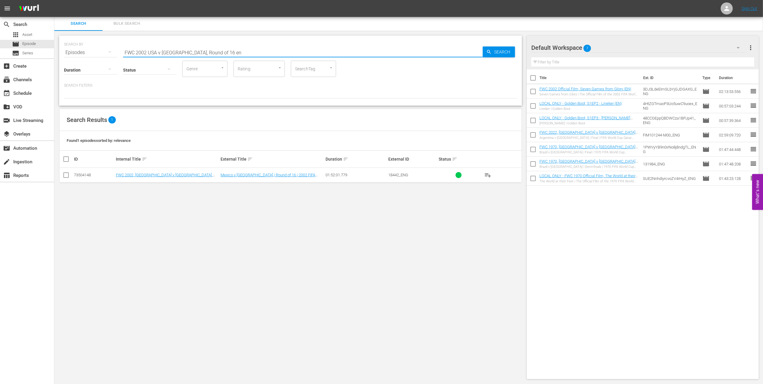
checkbox input "true"
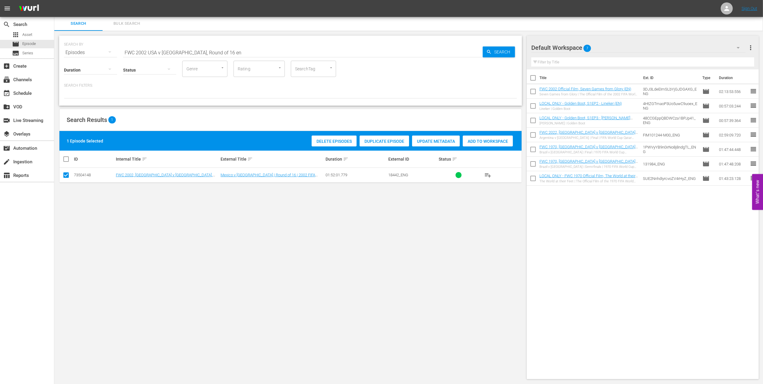
click at [470, 135] on div "Delete Episodes Duplicate Episode Update Metadata Add to Workspace" at bounding box center [412, 141] width 204 height 14
click at [477, 142] on span "Add to Workspace" at bounding box center [488, 141] width 50 height 5
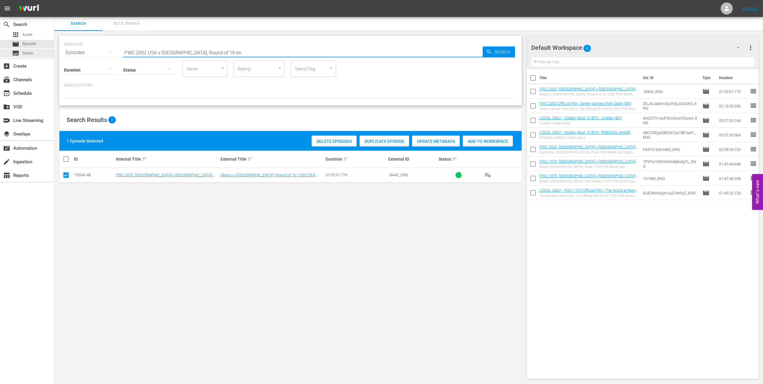
drag, startPoint x: 203, startPoint y: 53, endPoint x: 158, endPoint y: 55, distance: 45.9
paste input "- Final - [GEOGRAPHIC_DATA] v [GEOGRAPHIC_DATA]"
click at [224, 47] on input "FWC 2002 - Final - [GEOGRAPHIC_DATA] v [GEOGRAPHIC_DATA]" at bounding box center [303, 52] width 360 height 14
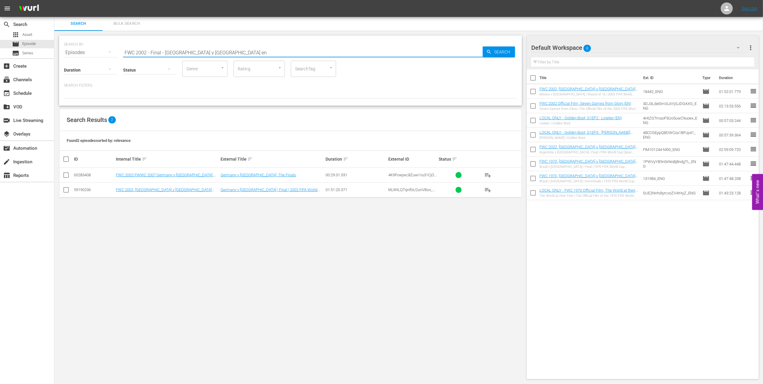
type input "FWC 2002 - Final - [GEOGRAPHIC_DATA] v [GEOGRAPHIC_DATA] en"
click at [65, 190] on input "checkbox" at bounding box center [65, 190] width 7 height 7
checkbox input "true"
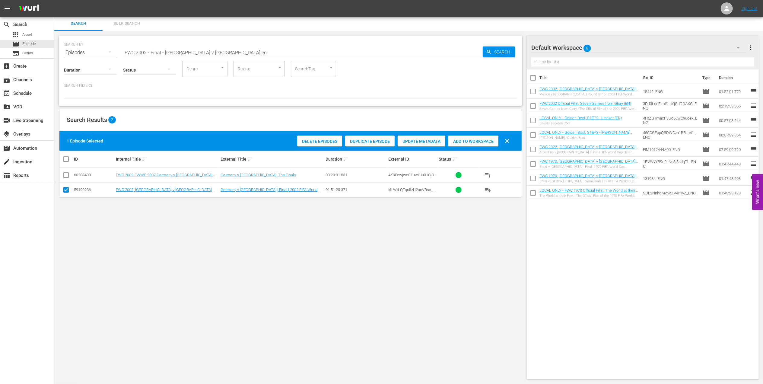
click at [479, 139] on span "Add to Workspace" at bounding box center [473, 141] width 50 height 5
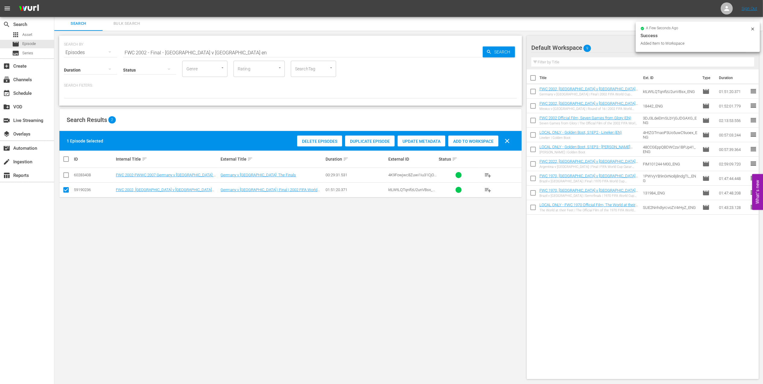
drag, startPoint x: 156, startPoint y: 52, endPoint x: 65, endPoint y: 52, distance: 91.4
click at [66, 52] on div "SEARCH BY Search By Episodes Search ID, Title, Description, Keywords, or Catego…" at bounding box center [290, 49] width 453 height 22
paste input "2002: This is an Asian Odyssey"
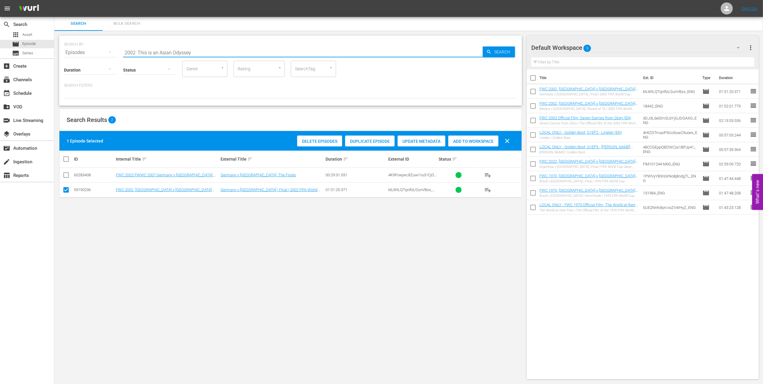
click at [207, 50] on input "2002: This is an Asian Odyssey" at bounding box center [303, 52] width 360 height 14
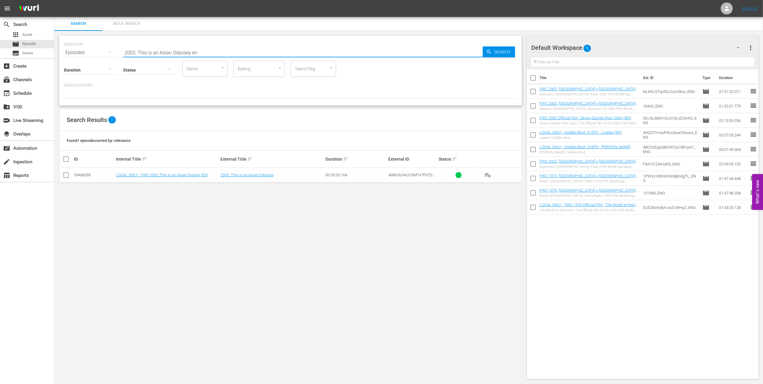
type input "2002: This is an Asian Odyssey en"
click at [65, 174] on input "checkbox" at bounding box center [65, 176] width 7 height 7
checkbox input "true"
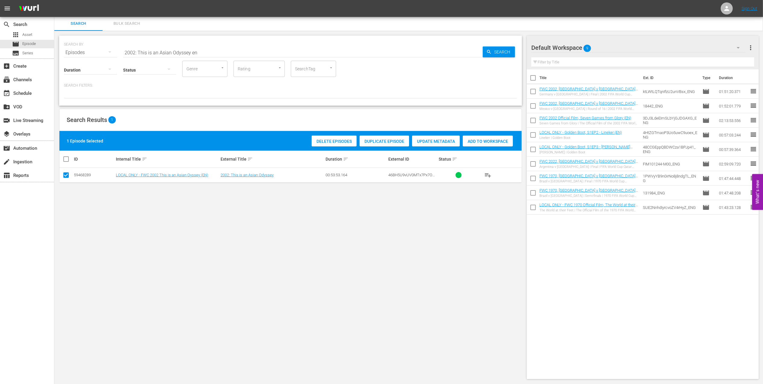
click at [478, 140] on span "Add to Workspace" at bounding box center [488, 141] width 50 height 5
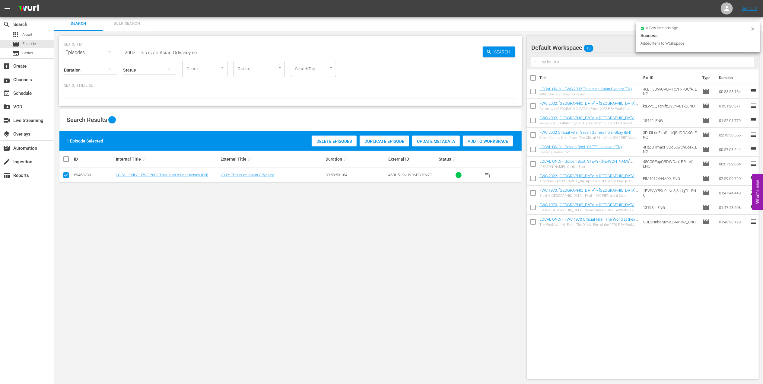
drag, startPoint x: 136, startPoint y: 51, endPoint x: 63, endPoint y: 53, distance: 72.4
click at [64, 53] on div "SEARCH BY Search By Episodes Search ID, Title, Description, Keywords, or Catego…" at bounding box center [290, 49] width 453 height 22
paste input "FWC 1998, Netherlands vs Argentina, Quarterfinals"
click at [253, 51] on input "FWC 1998, Netherlands vs Argentina, Quarterfinals" at bounding box center [303, 52] width 360 height 14
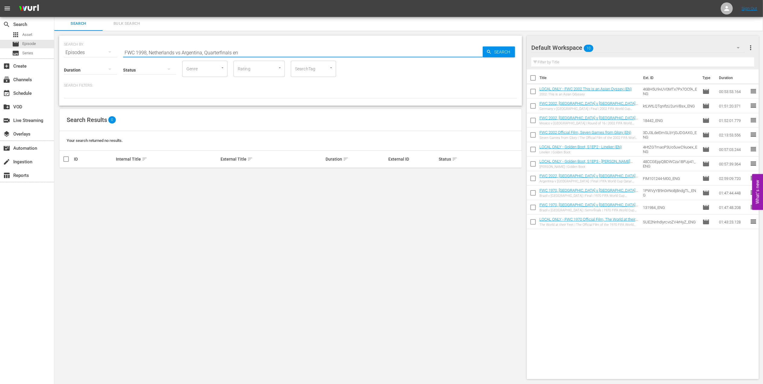
click at [178, 51] on input "FWC 1998, Netherlands vs Argentina, Quarterfinals en" at bounding box center [303, 52] width 360 height 14
click at [261, 52] on input "FWC 1998, Netherlands v Argentina, Quarterfinals en" at bounding box center [303, 52] width 360 height 14
click at [228, 51] on input "FWC 1998, Netherlands v Argentina, Quarterfinals en" at bounding box center [303, 52] width 360 height 14
type input "FWC 1998, Netherlands v Argentina en"
click at [65, 174] on input "checkbox" at bounding box center [65, 176] width 7 height 7
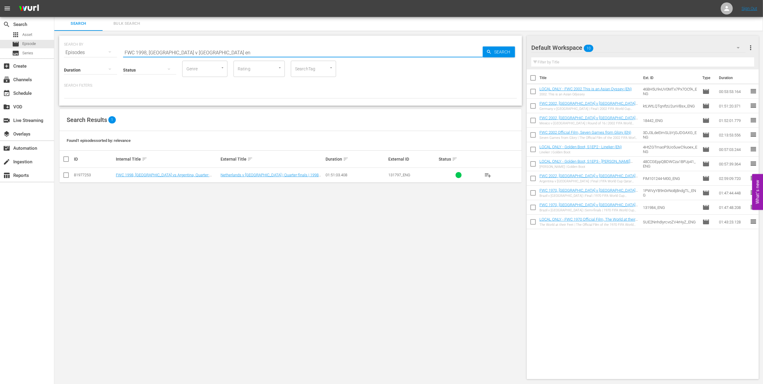
checkbox input "true"
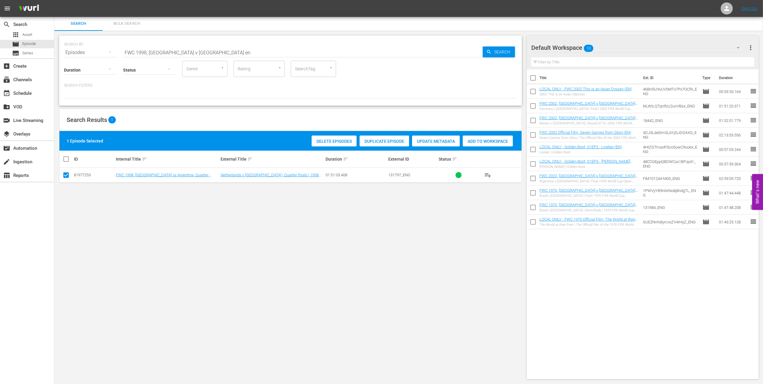
click at [479, 137] on div "Add to Workspace" at bounding box center [488, 140] width 50 height 11
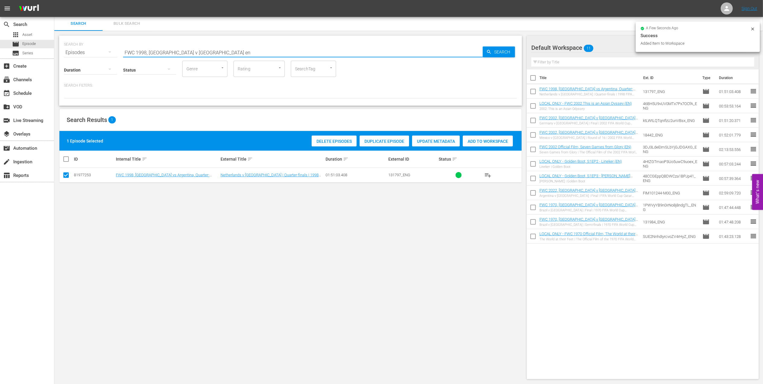
drag, startPoint x: 163, startPoint y: 52, endPoint x: 116, endPoint y: 52, distance: 47.4
click at [103, 52] on div "SEARCH BY Search By Episodes Search ID, Title, Description, Keywords, or Catego…" at bounding box center [290, 49] width 453 height 22
paste input "- Final - Brazil v France"
click at [224, 51] on input "FWC 1998 - Final - [GEOGRAPHIC_DATA] v [GEOGRAPHIC_DATA]" at bounding box center [303, 52] width 360 height 14
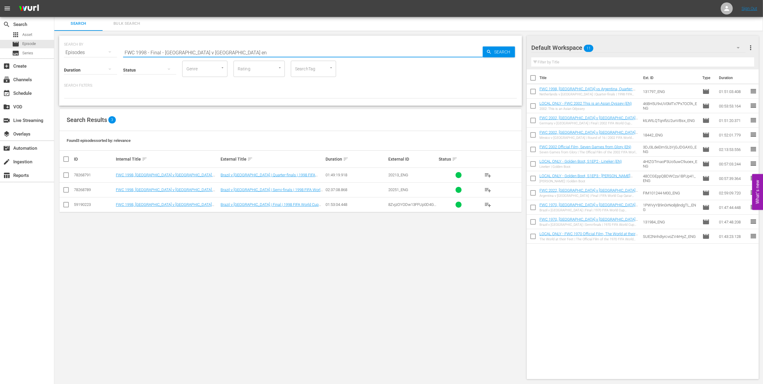
type input "FWC 1998 - Final - [GEOGRAPHIC_DATA] v [GEOGRAPHIC_DATA] en"
click at [67, 205] on input "checkbox" at bounding box center [65, 205] width 7 height 7
checkbox input "true"
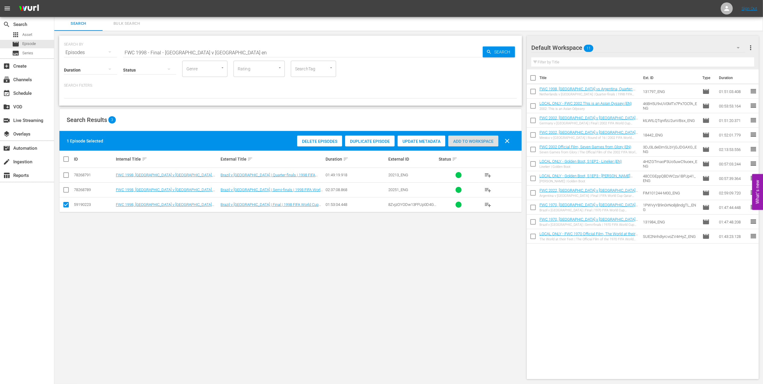
click at [483, 138] on div "Add to Workspace" at bounding box center [473, 140] width 50 height 11
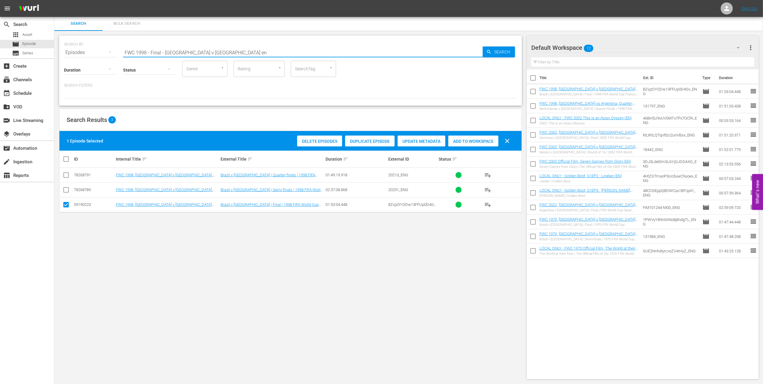
drag, startPoint x: 214, startPoint y: 51, endPoint x: 125, endPoint y: 51, distance: 88.7
click at [68, 51] on div "SEARCH BY Search By Episodes Search ID, Title, Description, Keywords, or Catego…" at bounding box center [290, 49] width 453 height 22
paste input "1998 Official Film - La Coupe de la Gloire"
click at [227, 50] on input "1998 Official Film - La Coupe de la Gloire" at bounding box center [303, 52] width 360 height 14
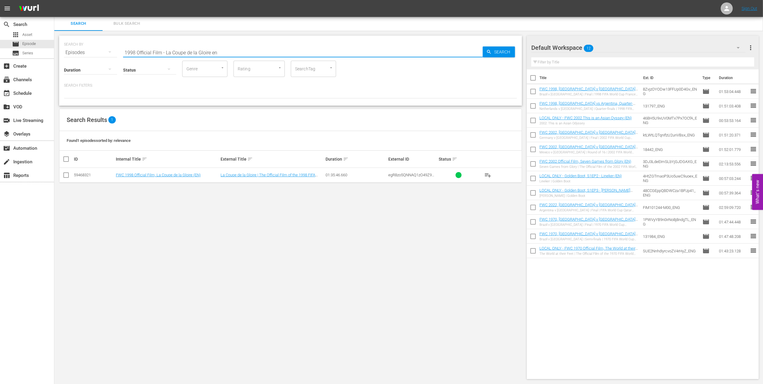
type input "1998 Official Film - La Coupe de la Gloire en"
click at [65, 174] on input "checkbox" at bounding box center [65, 176] width 7 height 7
checkbox input "true"
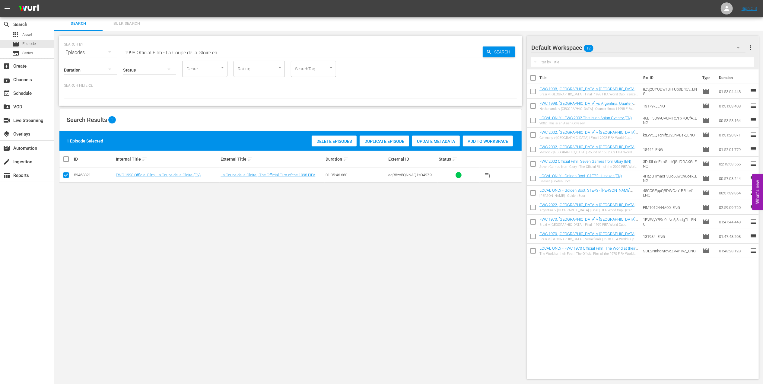
click at [476, 140] on span "Add to Workspace" at bounding box center [488, 141] width 50 height 5
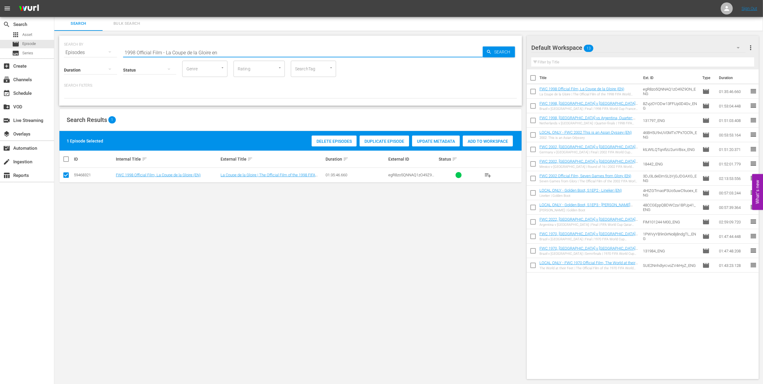
drag, startPoint x: 211, startPoint y: 53, endPoint x: 91, endPoint y: 53, distance: 119.8
click at [86, 53] on div "SEARCH BY Search By Episodes Search ID, Title, Description, Keywords, or Catego…" at bounding box center [290, 49] width 453 height 22
paste input "World Champions: France 1998"
click at [215, 52] on input "World Champions: France 1998" at bounding box center [303, 52] width 360 height 14
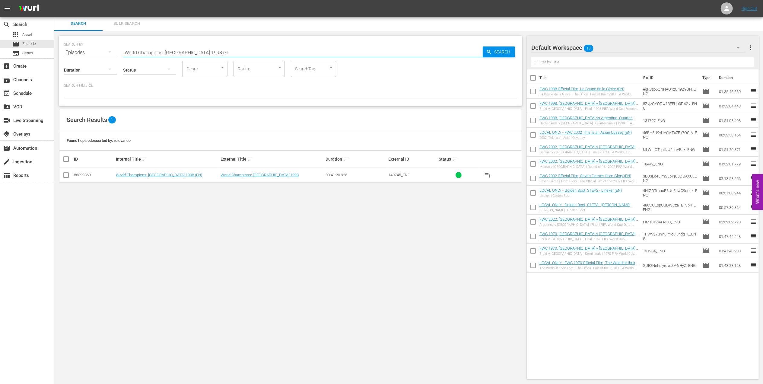
type input "World Champions: France 1998 en"
click at [62, 176] on input "checkbox" at bounding box center [65, 176] width 7 height 7
checkbox input "true"
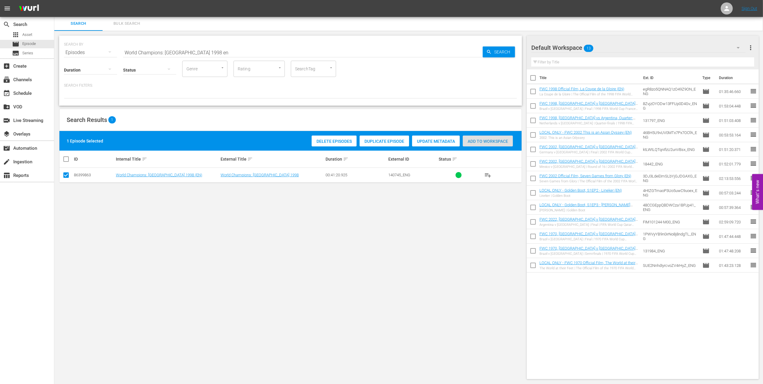
click at [471, 142] on span "Add to Workspace" at bounding box center [488, 141] width 50 height 5
click at [26, 94] on div "event_available Schedule" at bounding box center [17, 92] width 34 height 5
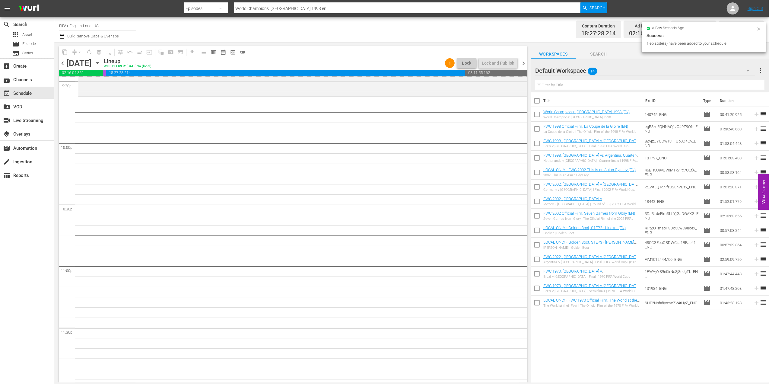
scroll to position [2650, 0]
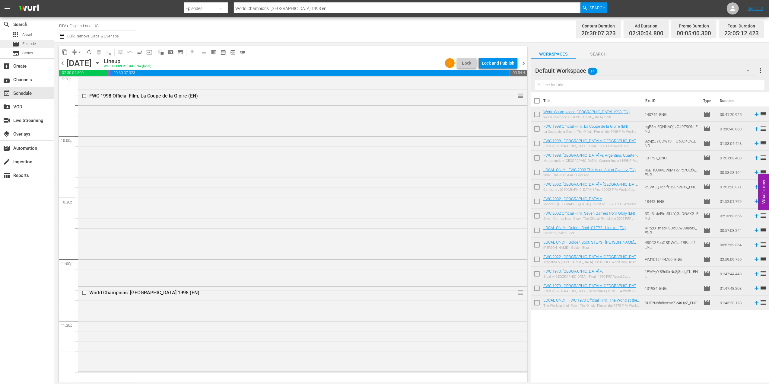
click at [46, 43] on div "movie Episode" at bounding box center [27, 44] width 54 height 8
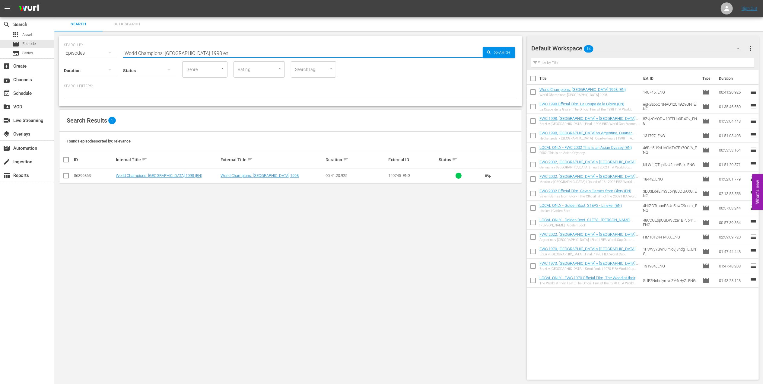
drag, startPoint x: 210, startPoint y: 54, endPoint x: 55, endPoint y: 55, distance: 155.4
click at [54, 0] on div "search Search apps Asset movie Episode subtitles Series add_box Create subscrip…" at bounding box center [408, 0] width 709 height 0
paste input "USA v [GEOGRAPHIC_DATA] | Group Matches | 1994 FIFA World Cup [GEOGRAPHIC_DATA]…"
type input "USA v [GEOGRAPHIC_DATA] | Group Matches | 1994 FIFA World Cup [GEOGRAPHIC_DATA]…"
click at [66, 175] on input "checkbox" at bounding box center [65, 176] width 7 height 7
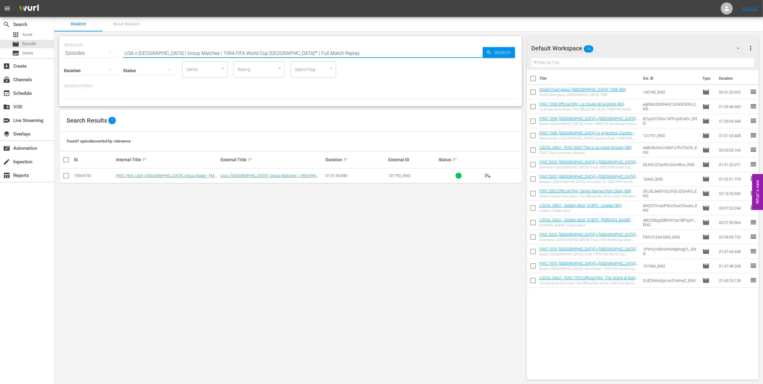
checkbox input "true"
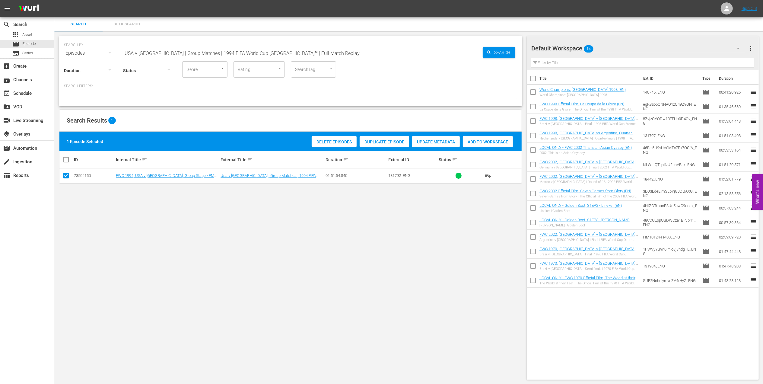
click at [482, 146] on div "Add to Workspace" at bounding box center [488, 141] width 50 height 11
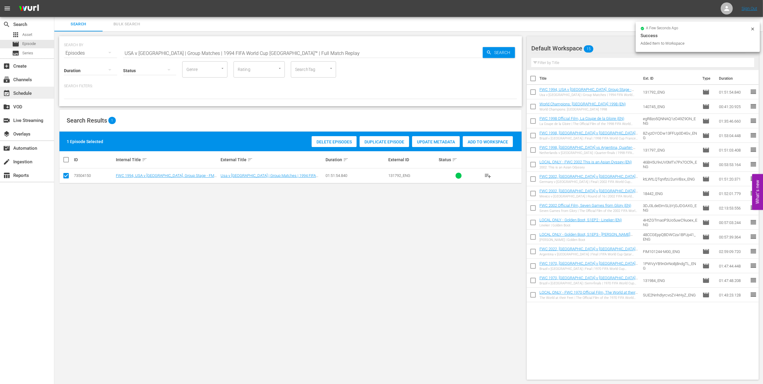
click at [40, 93] on div "event_available Schedule" at bounding box center [27, 93] width 54 height 12
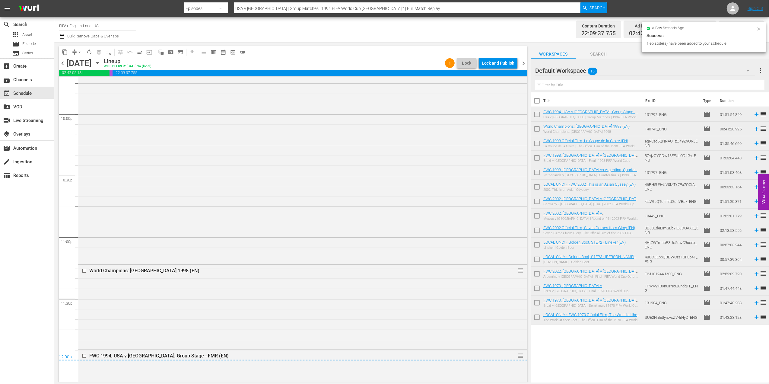
scroll to position [2729, 0]
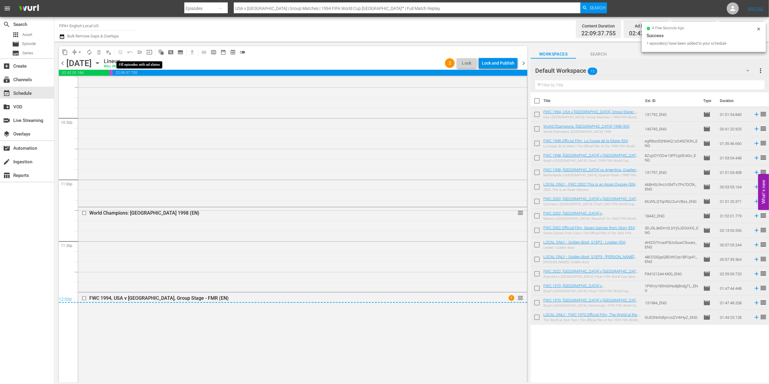
click at [141, 52] on span "menu_open" at bounding box center [140, 52] width 6 height 6
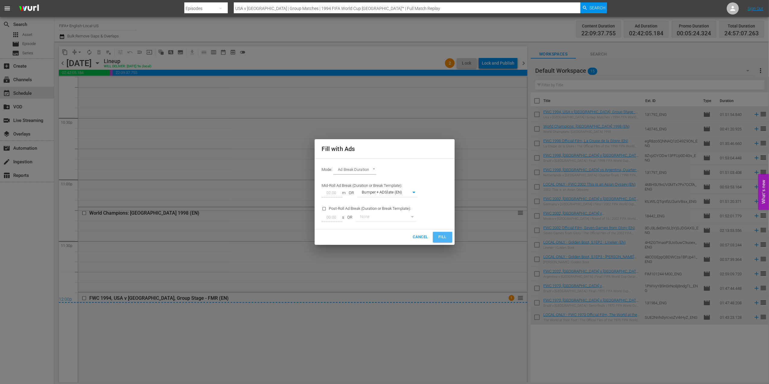
click at [440, 237] on span "Fill" at bounding box center [443, 237] width 10 height 7
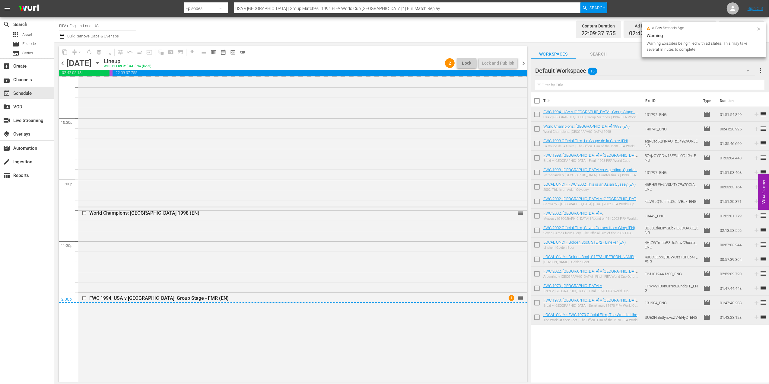
click at [60, 62] on span "chevron_left" at bounding box center [63, 63] width 8 height 8
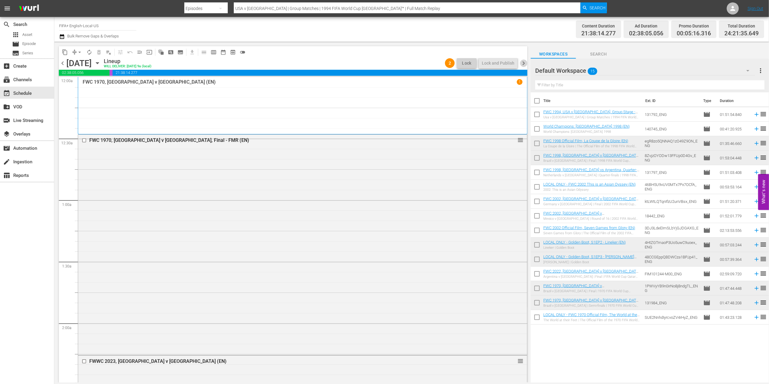
click at [524, 61] on span "chevron_right" at bounding box center [524, 63] width 8 height 8
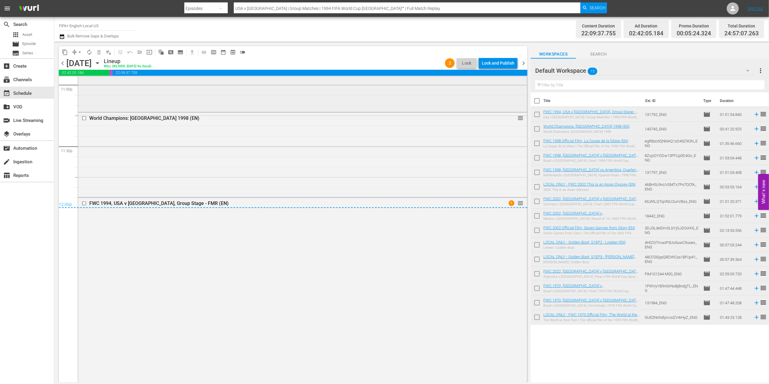
scroll to position [2868, 0]
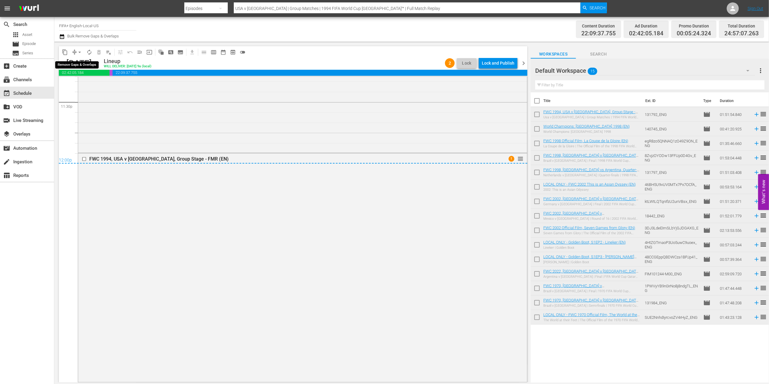
click at [80, 51] on span "arrow_drop_down" at bounding box center [80, 52] width 6 height 6
click at [82, 82] on li "Align to End of Previous Day" at bounding box center [79, 84] width 63 height 10
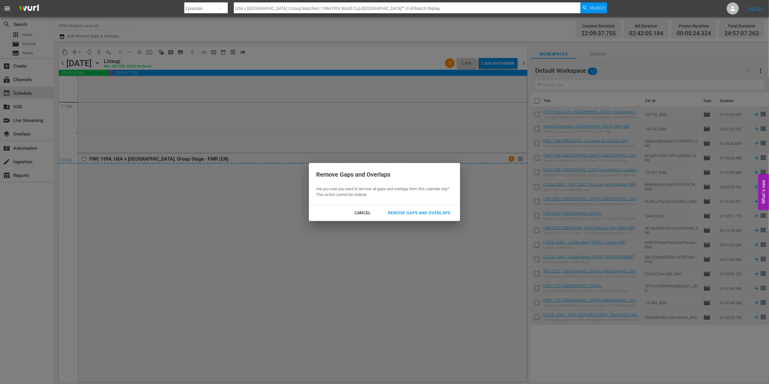
click at [400, 210] on div "Remove Gaps and Overlaps" at bounding box center [419, 213] width 72 height 8
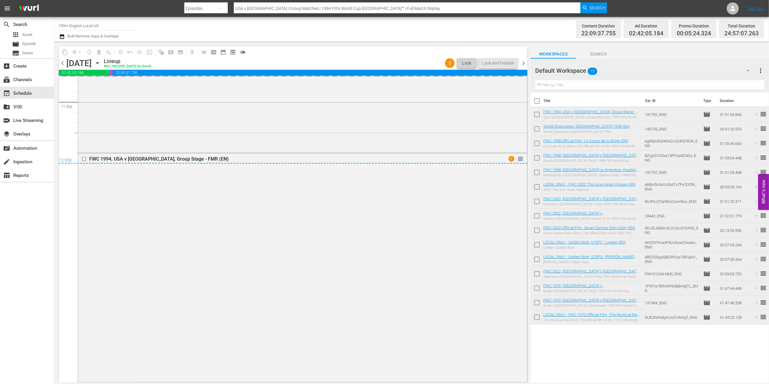
click at [64, 62] on span "chevron_left" at bounding box center [63, 63] width 8 height 8
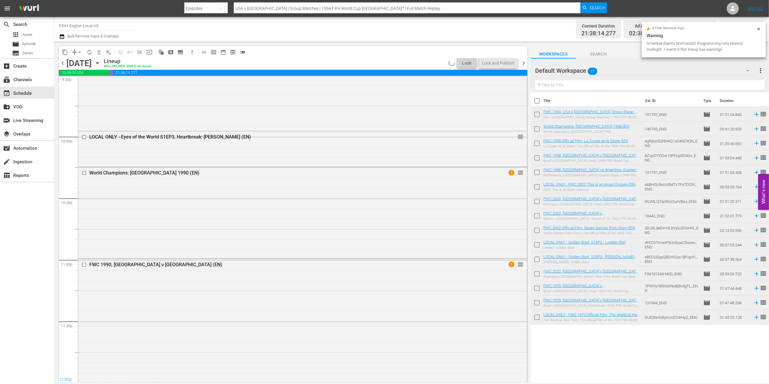
scroll to position [2751, 0]
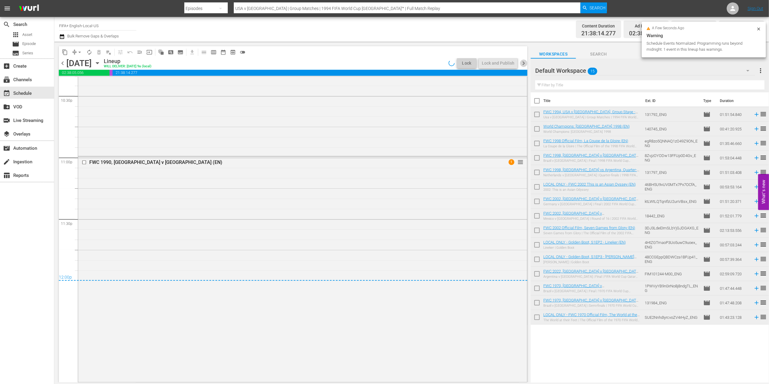
click at [522, 62] on span "chevron_right" at bounding box center [524, 63] width 8 height 8
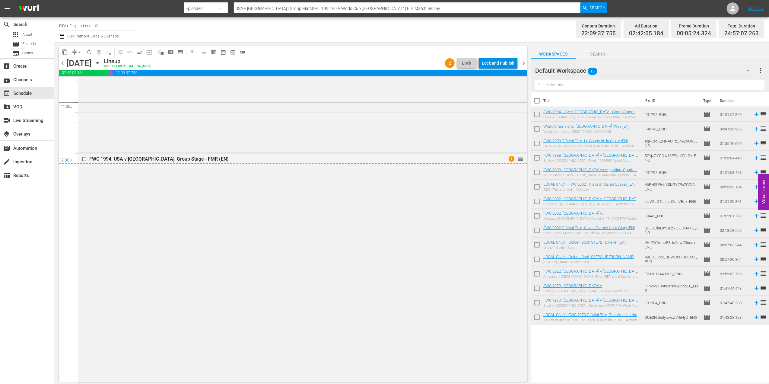
click at [524, 61] on span "chevron_right" at bounding box center [524, 63] width 8 height 8
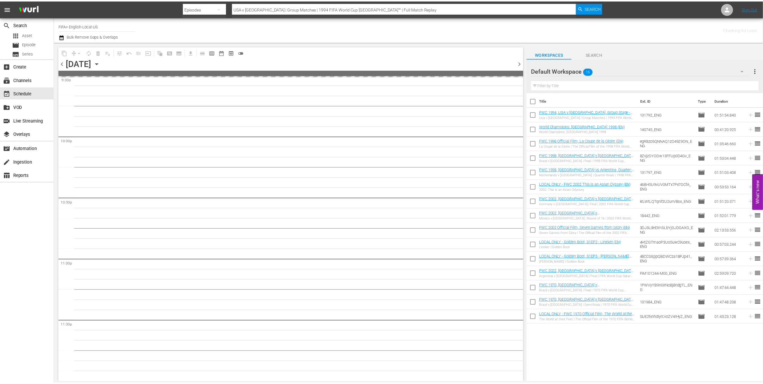
scroll to position [2649, 0]
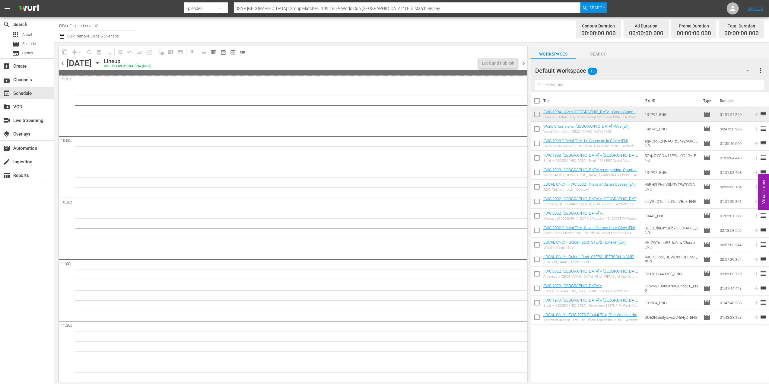
click at [537, 101] on input "checkbox" at bounding box center [537, 102] width 13 height 13
checkbox input "true"
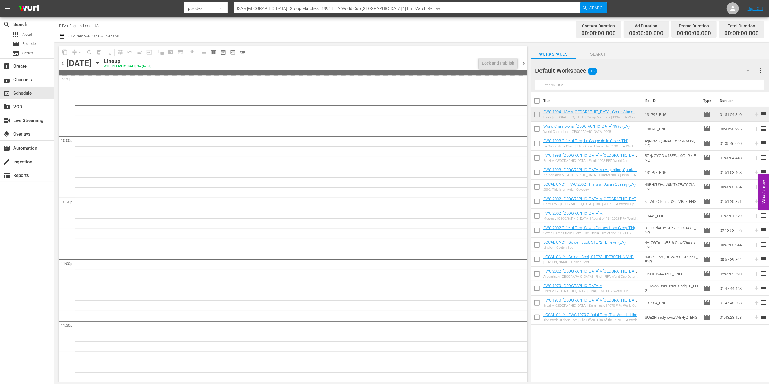
checkbox input "true"
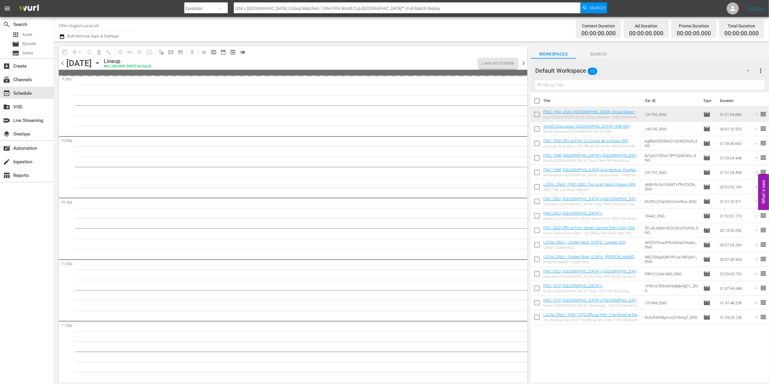
checkbox input "true"
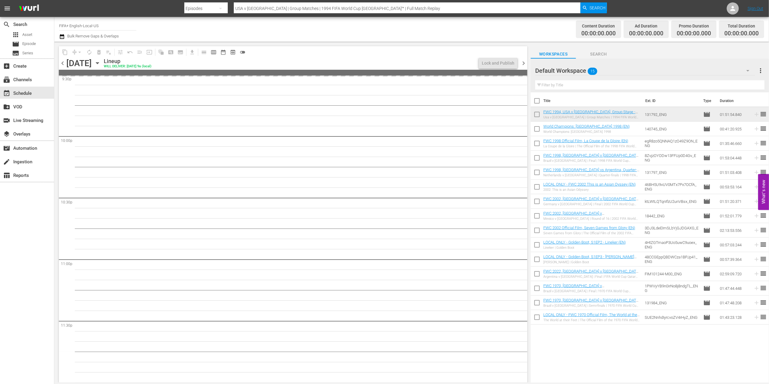
checkbox input "true"
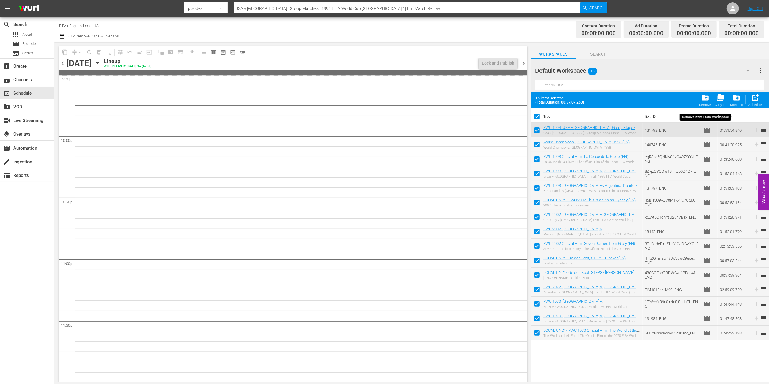
click at [709, 101] on span "folder_delete" at bounding box center [705, 98] width 8 height 8
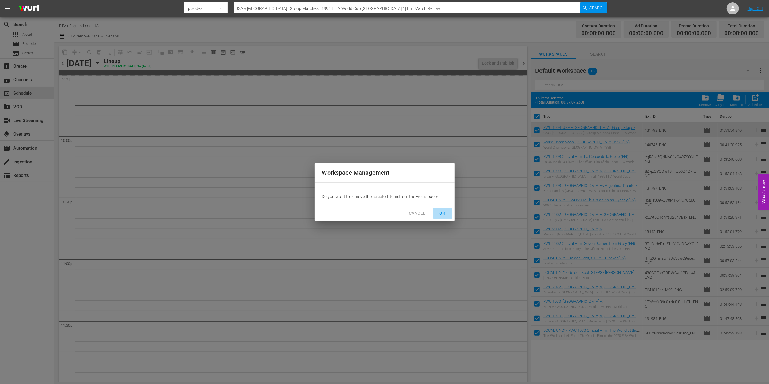
click at [446, 211] on span "OK" at bounding box center [443, 213] width 10 height 8
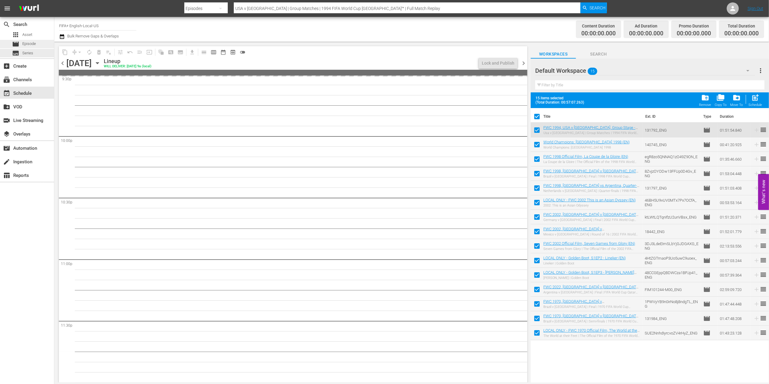
checkbox input "false"
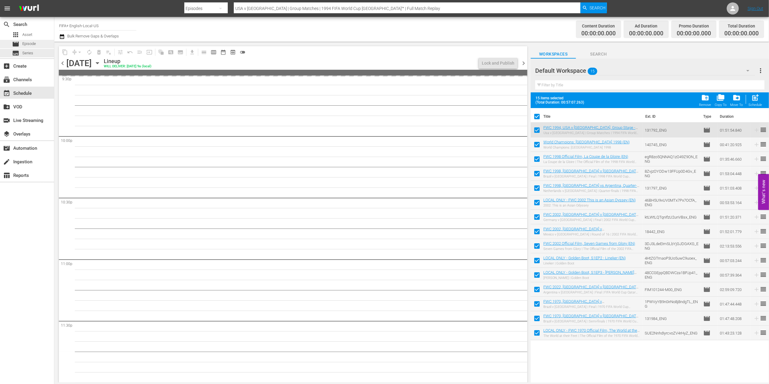
checkbox input "false"
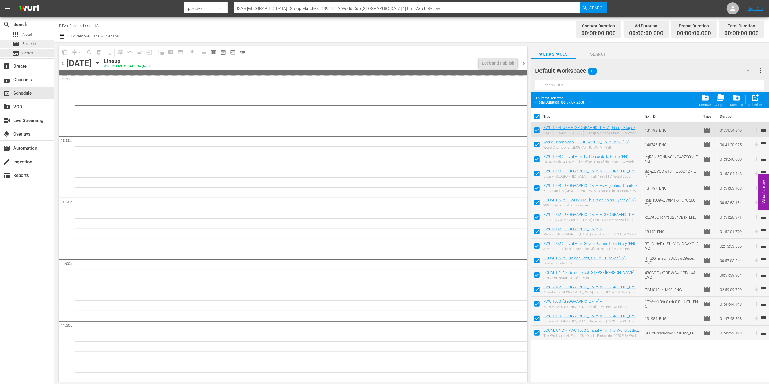
checkbox input "false"
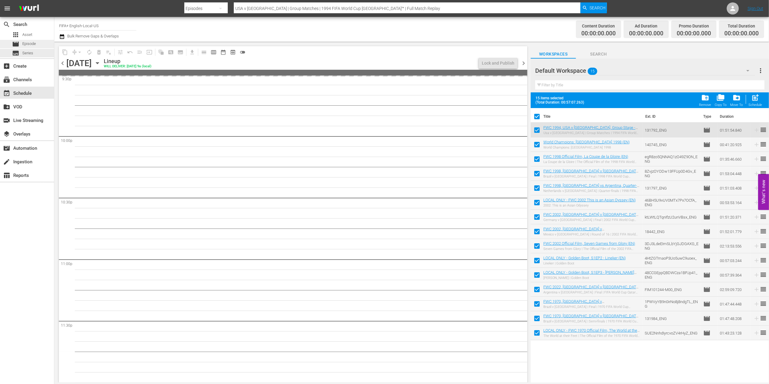
checkbox input "false"
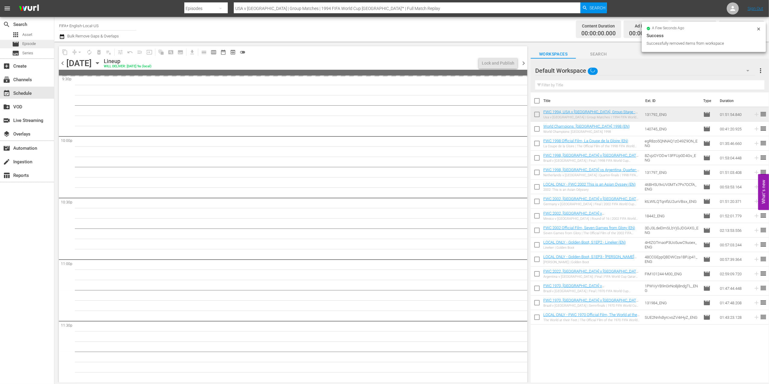
click at [41, 44] on div "movie Episode" at bounding box center [27, 44] width 54 height 8
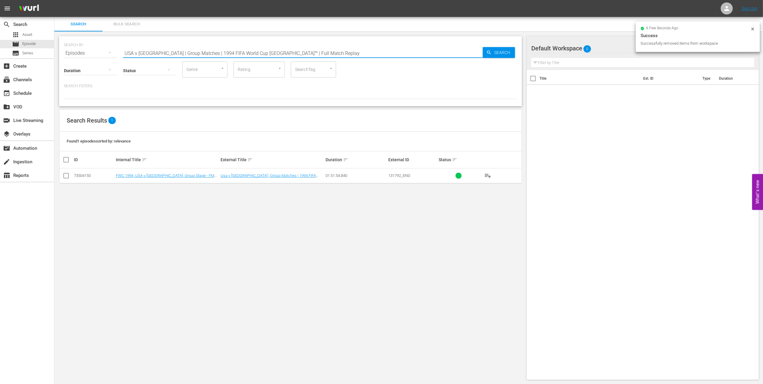
drag, startPoint x: 293, startPoint y: 52, endPoint x: 69, endPoint y: 52, distance: 224.5
click at [69, 52] on div "SEARCH BY Search By Episodes Search ID, Title, Description, Keywords, or Catego…" at bounding box center [290, 50] width 453 height 22
paste input "FWC 1994 - Final - [GEOGRAPHIC_DATA] v [GEOGRAPHIC_DATA]"
click at [232, 53] on input "FWC 1994 - Final - Brazil v Italyy" at bounding box center [303, 53] width 360 height 14
type input "FWC 1994 - Final - [GEOGRAPHIC_DATA] v [GEOGRAPHIC_DATA] en"
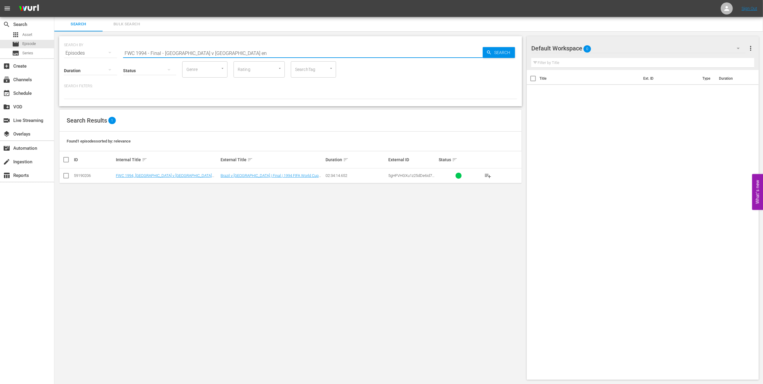
drag, startPoint x: 65, startPoint y: 176, endPoint x: 164, endPoint y: 173, distance: 99.0
click at [65, 175] on input "checkbox" at bounding box center [65, 176] width 7 height 7
checkbox input "true"
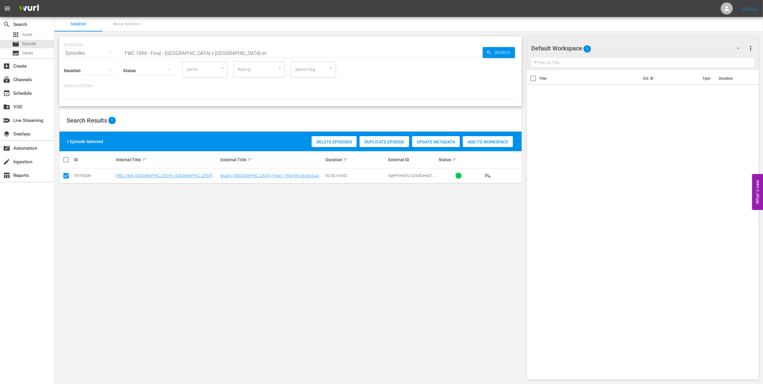
click at [491, 139] on span "Add to Workspace" at bounding box center [488, 141] width 50 height 5
drag, startPoint x: 173, startPoint y: 51, endPoint x: 87, endPoint y: 51, distance: 85.4
click at [87, 51] on div "SEARCH BY Search By Episodes Search ID, Title, Description, Keywords, or Catego…" at bounding box center [290, 50] width 453 height 22
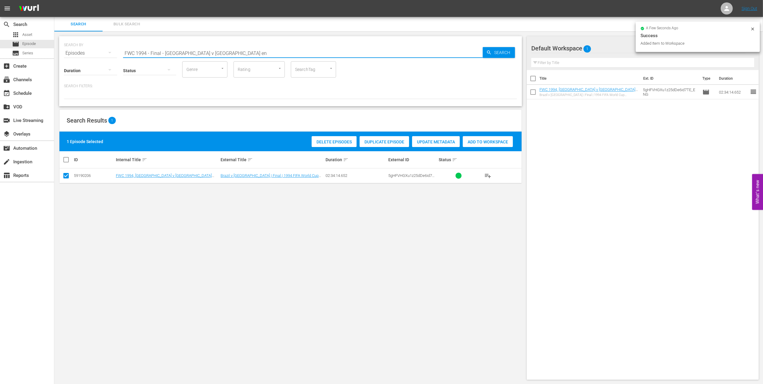
paste input "Eyes of the World, S1EP3 - Heartbreak: [PERSON_NAME]"
click at [259, 51] on input "Eyes of the World, S1EP3 - Heartbreak: [PERSON_NAME]" at bounding box center [303, 53] width 360 height 14
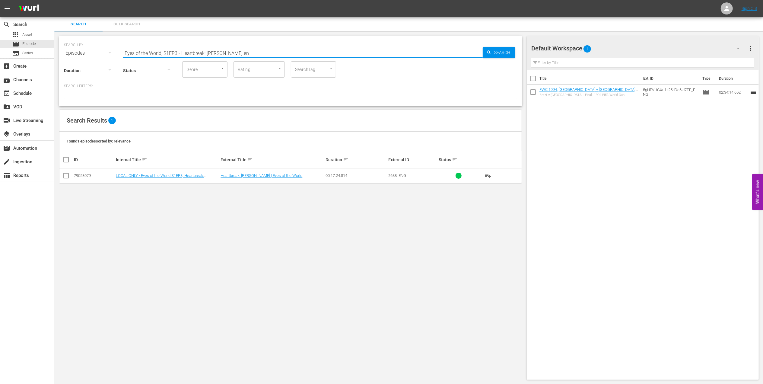
type input "Eyes of the World, S1EP3 - Heartbreak: [PERSON_NAME] en"
click at [66, 175] on input "checkbox" at bounding box center [65, 176] width 7 height 7
checkbox input "true"
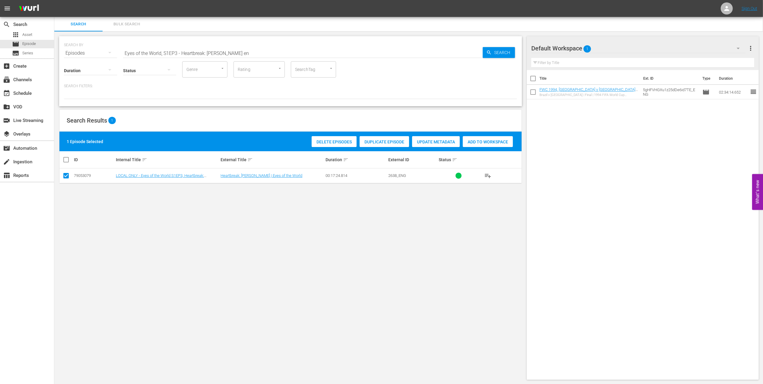
drag, startPoint x: 480, startPoint y: 142, endPoint x: 357, endPoint y: 135, distance: 124.0
click at [481, 143] on span "Add to Workspace" at bounding box center [488, 141] width 50 height 5
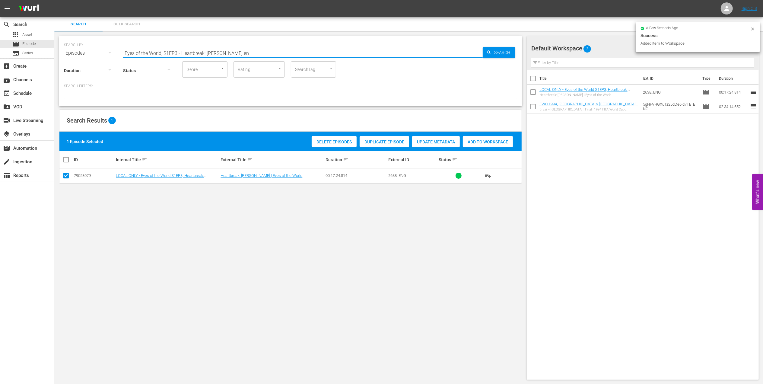
drag, startPoint x: 225, startPoint y: 50, endPoint x: 65, endPoint y: 59, distance: 160.5
click at [62, 54] on div "SEARCH BY Search By Episodes Search ID, Title, Description, Keywords, or Catego…" at bounding box center [290, 71] width 463 height 70
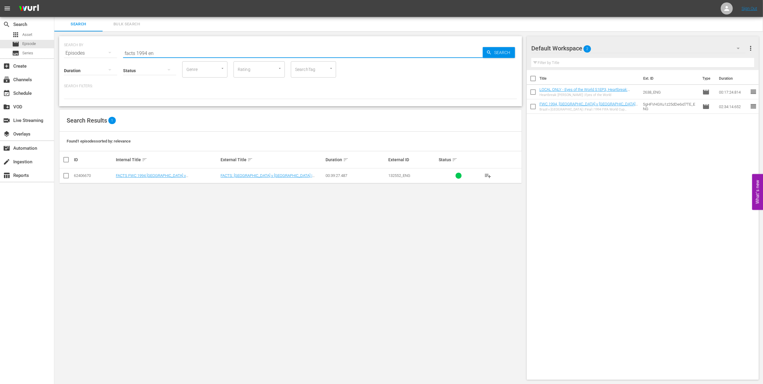
type input "facts 1994 en"
drag, startPoint x: 67, startPoint y: 176, endPoint x: 99, endPoint y: 174, distance: 32.1
click at [67, 176] on input "checkbox" at bounding box center [65, 176] width 7 height 7
checkbox input "true"
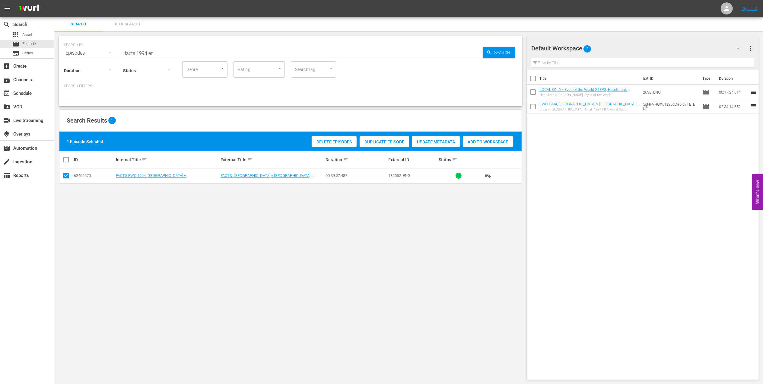
click at [478, 143] on span "Add to Workspace" at bounding box center [488, 141] width 50 height 5
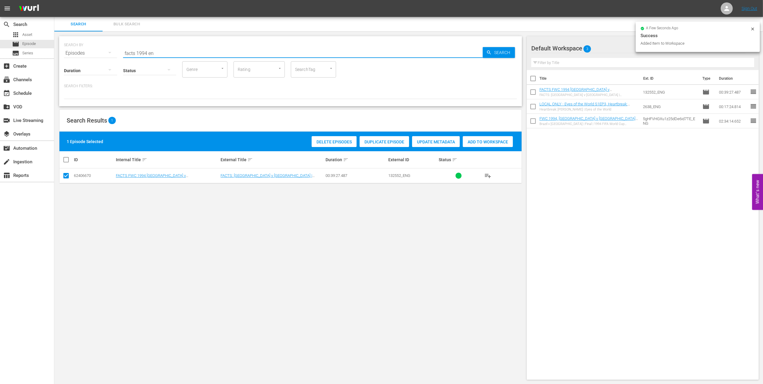
drag, startPoint x: 166, startPoint y: 52, endPoint x: 65, endPoint y: 55, distance: 101.4
click at [65, 55] on div "SEARCH BY Search By Episodes Search ID, Title, Description, Keywords, or Catego…" at bounding box center [290, 50] width 453 height 22
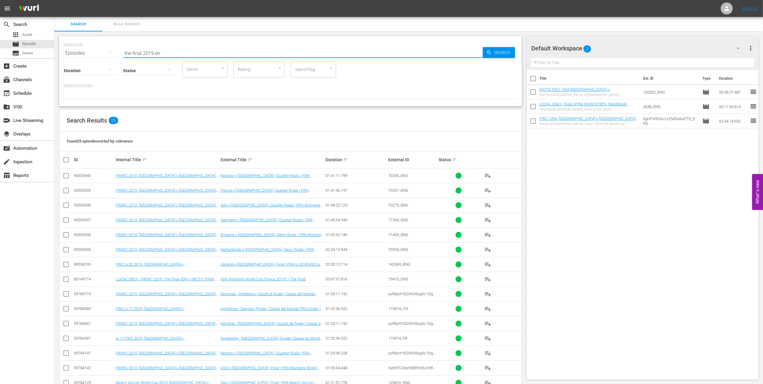
click at [171, 52] on input "the final 2019 en" at bounding box center [303, 53] width 360 height 14
drag, startPoint x: 167, startPoint y: 52, endPoint x: 75, endPoint y: 55, distance: 91.8
click at [70, 56] on div "SEARCH BY Search By Episodes Search ID, Title, Description, Keywords, or Catego…" at bounding box center [290, 71] width 463 height 70
type input "2019 the final"
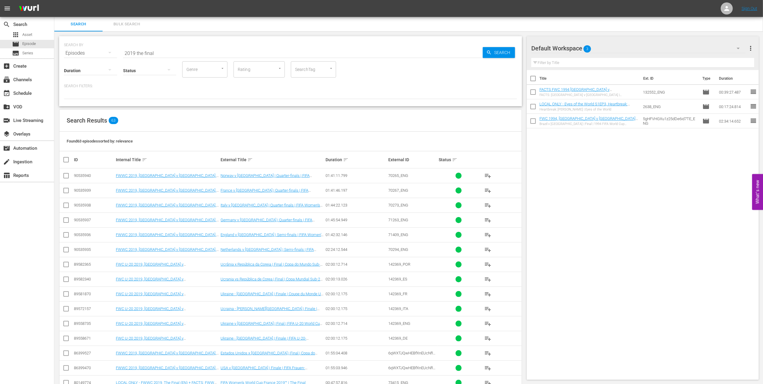
click at [341, 161] on div "Duration sort" at bounding box center [356, 159] width 61 height 7
click at [65, 220] on input "checkbox" at bounding box center [65, 221] width 7 height 7
checkbox input "true"
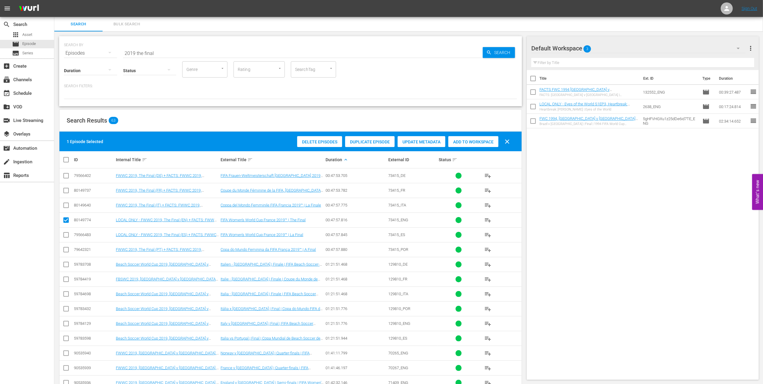
click at [473, 136] on div "Add to Workspace" at bounding box center [473, 141] width 50 height 11
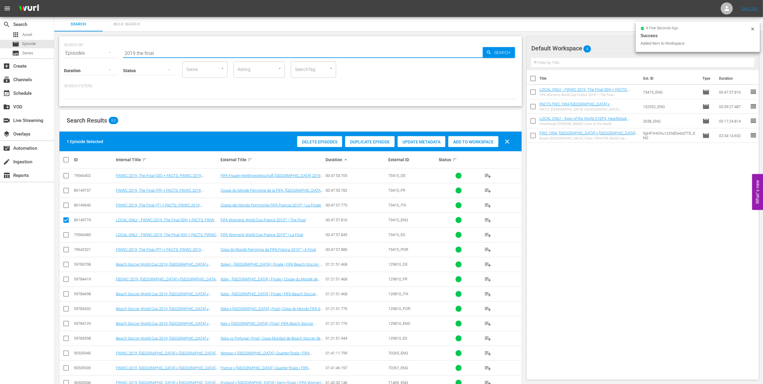
drag, startPoint x: 78, startPoint y: 52, endPoint x: 143, endPoint y: 56, distance: 64.4
click at [75, 53] on div "SEARCH BY Search By Episodes Search ID, Title, Description, Keywords, or Catego…" at bounding box center [290, 50] width 453 height 22
paste input "FWWC 2019 - Final - [GEOGRAPHIC_DATA] v [GEOGRAPHIC_DATA]"
click at [220, 50] on input "FWWC 2019 - Final - [GEOGRAPHIC_DATA] v [GEOGRAPHIC_DATA]" at bounding box center [303, 53] width 360 height 14
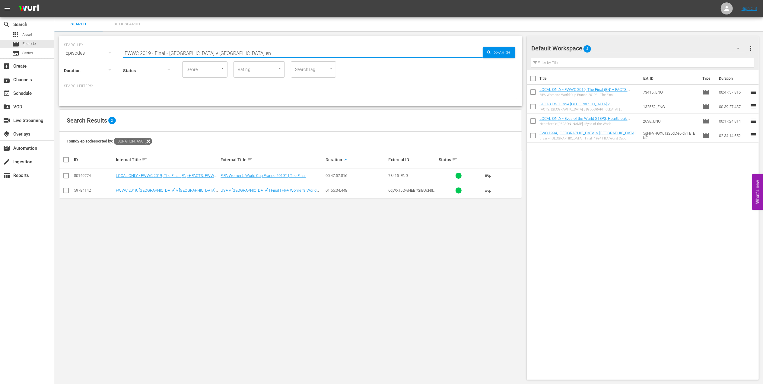
type input "FWWC 2019 - Final - [GEOGRAPHIC_DATA] v [GEOGRAPHIC_DATA] en"
click at [64, 191] on input "checkbox" at bounding box center [65, 191] width 7 height 7
checkbox input "true"
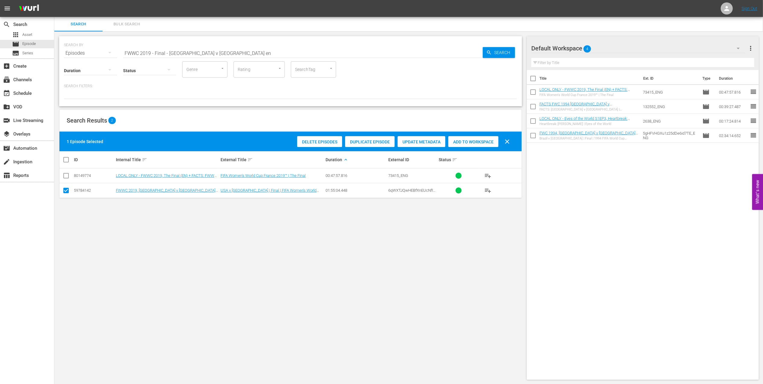
click at [457, 145] on div "Add to Workspace" at bounding box center [473, 141] width 50 height 11
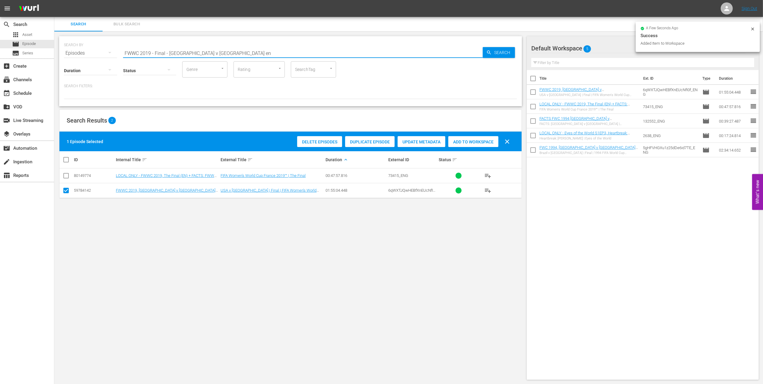
drag, startPoint x: 164, startPoint y: 52, endPoint x: 76, endPoint y: 53, distance: 87.5
click at [76, 53] on div "SEARCH BY Search By Episodes Search ID, Title, Description, Keywords, or Catego…" at bounding box center [290, 50] width 453 height 22
paste input "EP 4 - Carli Lloyd | Icons"
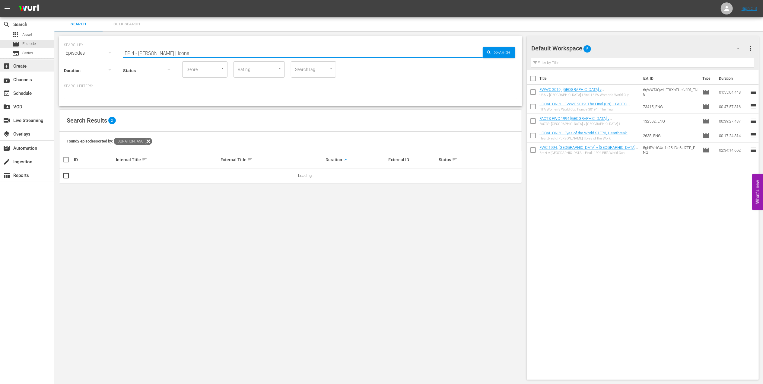
drag, startPoint x: 164, startPoint y: 52, endPoint x: 1, endPoint y: 62, distance: 162.6
click at [54, 0] on div "search Search apps Asset movie Episode subtitles Series add_box Create subscrip…" at bounding box center [408, 0] width 709 height 0
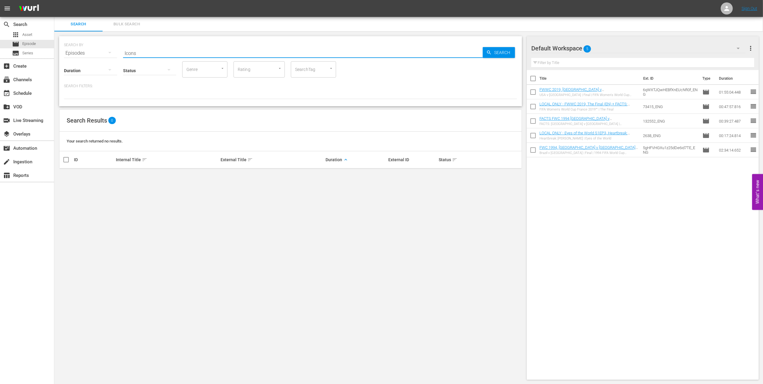
click at [172, 52] on input "Icons" at bounding box center [303, 53] width 360 height 14
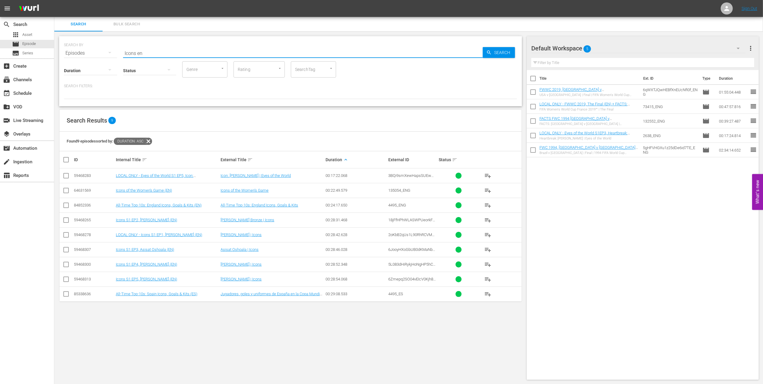
type input "Icons en"
click at [66, 265] on input "checkbox" at bounding box center [65, 265] width 7 height 7
checkbox input "true"
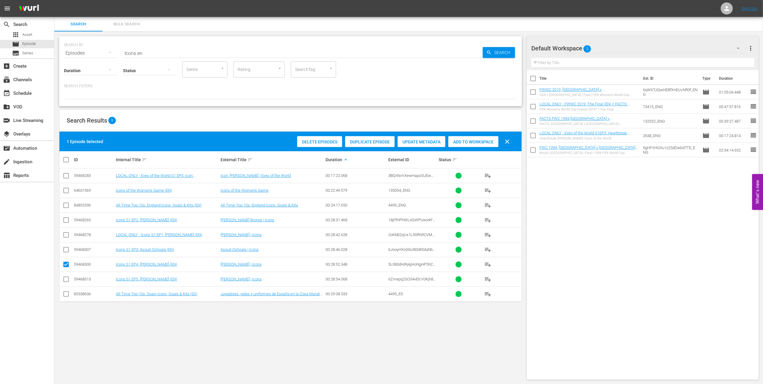
click at [464, 142] on span "Add to Workspace" at bounding box center [473, 141] width 50 height 5
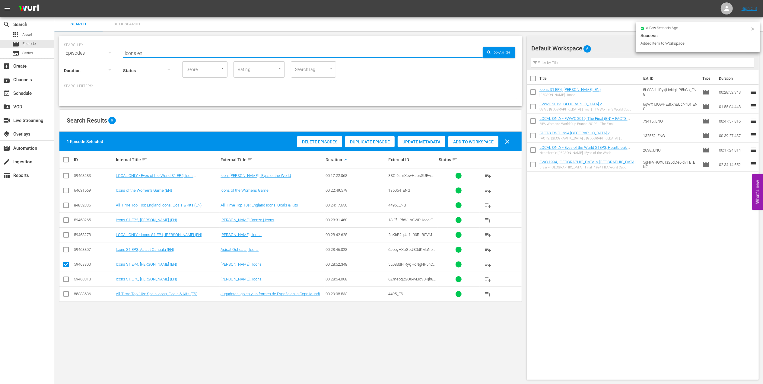
drag, startPoint x: 150, startPoint y: 53, endPoint x: 129, endPoint y: 53, distance: 20.8
click at [95, 52] on div "SEARCH BY Search By Episodes Search ID, Title, Description, Keywords, or Catego…" at bounding box center [290, 50] width 453 height 22
paste input "2019 Official Film - Le Moment"
click at [226, 46] on input "2019 Official Film - Le Moment" at bounding box center [303, 53] width 360 height 14
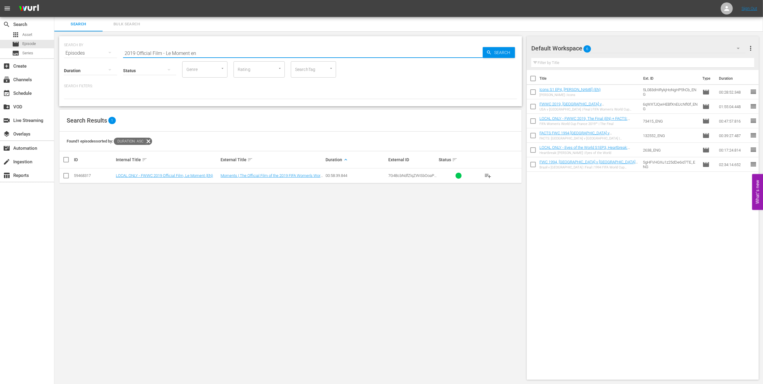
type input "2019 Official Film - Le Moment en"
click at [65, 176] on input "checkbox" at bounding box center [65, 176] width 7 height 7
checkbox input "true"
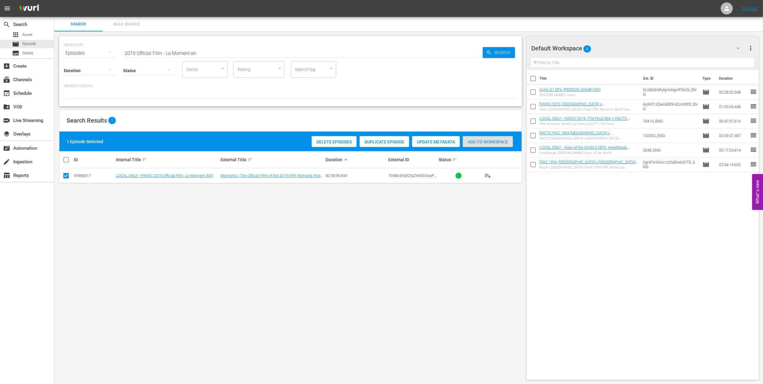
click at [484, 142] on span "Add to Workspace" at bounding box center [488, 141] width 50 height 5
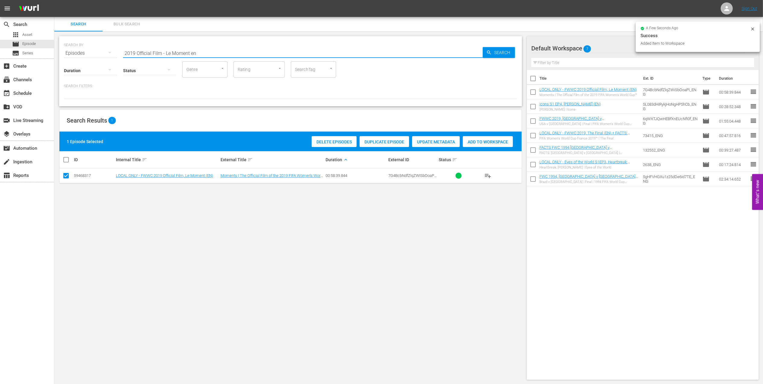
drag, startPoint x: 167, startPoint y: 53, endPoint x: 103, endPoint y: 53, distance: 64.3
click at [103, 53] on div "SEARCH BY Search By Episodes Search ID, Title, Description, Keywords, or Catego…" at bounding box center [290, 50] width 453 height 22
paste input "06 Official Film - The Story of the 2006 FIFA World Cup"
click at [248, 50] on input "2006 Official Film - The Story of the 2006 FIFA World Cup" at bounding box center [303, 53] width 360 height 14
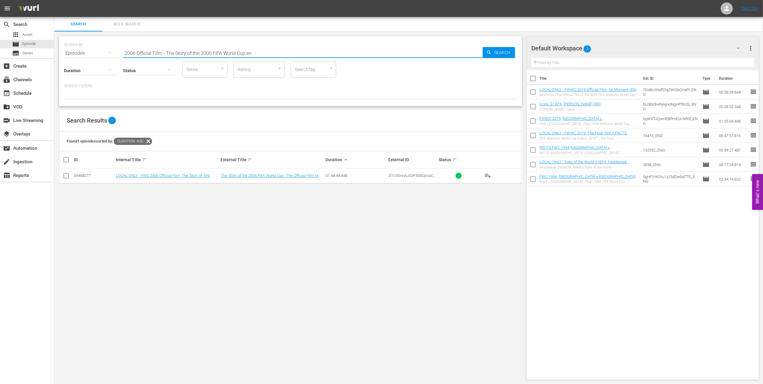
type input "2006 Official Film - The Story of the 2006 FIFA World Cup en"
drag, startPoint x: 64, startPoint y: 177, endPoint x: 94, endPoint y: 178, distance: 29.9
click at [67, 177] on input "checkbox" at bounding box center [65, 176] width 7 height 7
checkbox input "true"
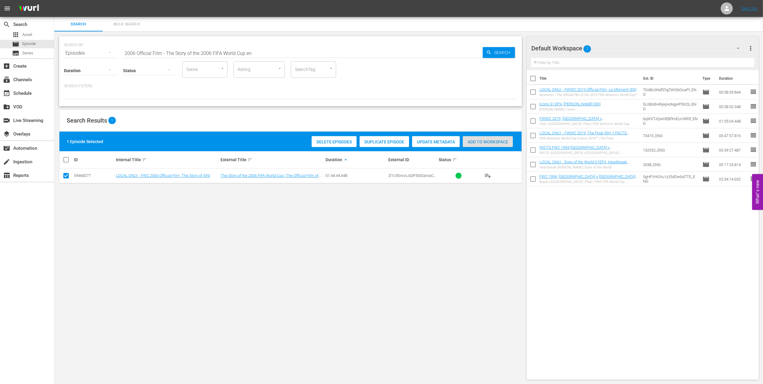
click at [482, 141] on span "Add to Workspace" at bounding box center [488, 141] width 50 height 5
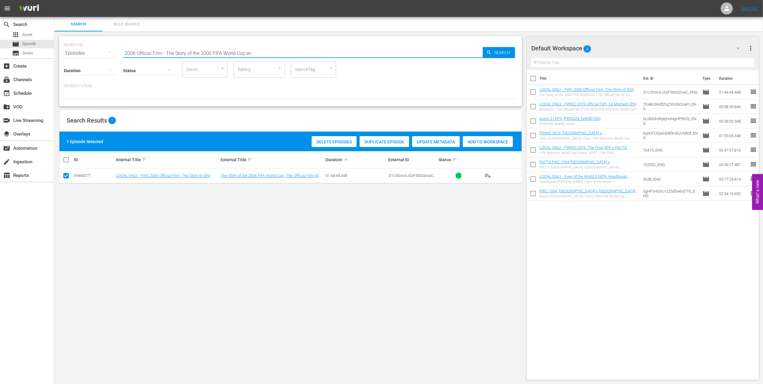
drag, startPoint x: 260, startPoint y: 55, endPoint x: 98, endPoint y: 58, distance: 161.5
click at [98, 58] on div "SEARCH BY Search By Episodes Search ID, Title, Description, Keywords, or Catego…" at bounding box center [290, 71] width 463 height 70
paste input "FWC 2006, Portugal v France (Semi-Finals)"
click at [238, 48] on input "FWC 2006, Portugal v France (Semi-Finals)" at bounding box center [303, 53] width 360 height 14
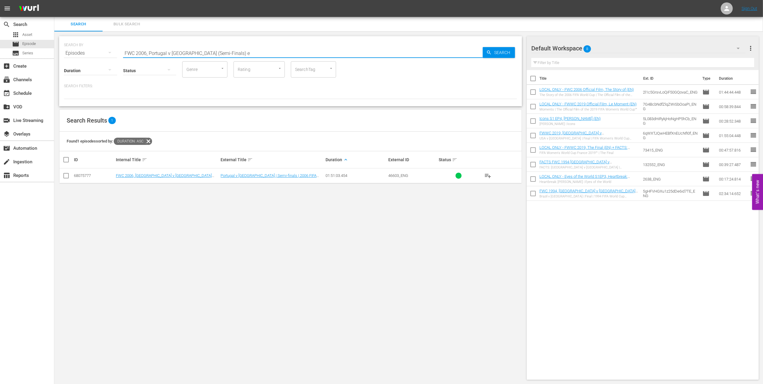
type input "FWC 2006, Portugal v France (Semi-Finals) e"
click at [67, 177] on input "checkbox" at bounding box center [65, 176] width 7 height 7
checkbox input "true"
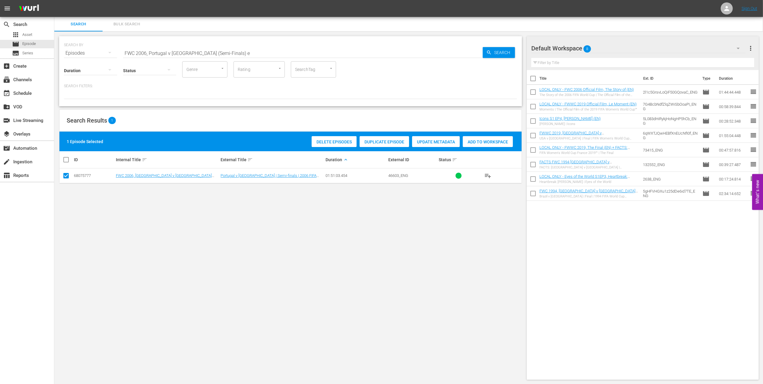
click at [471, 142] on span "Add to Workspace" at bounding box center [488, 141] width 50 height 5
drag, startPoint x: 202, startPoint y: 53, endPoint x: 105, endPoint y: 56, distance: 96.9
click at [105, 56] on div "SEARCH BY Search By Episodes Search ID, Title, Description, Keywords, or Catego…" at bounding box center [290, 71] width 463 height 70
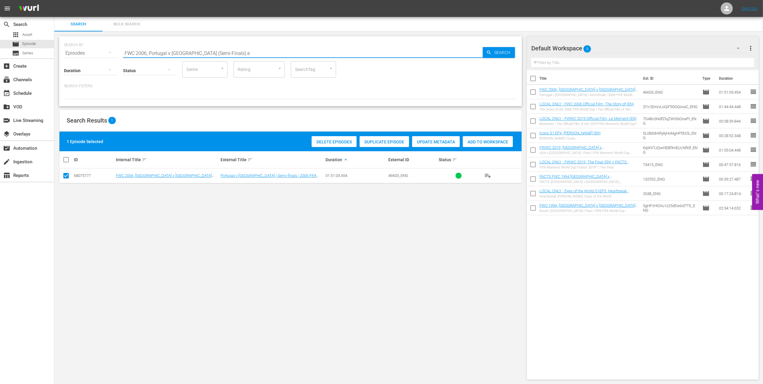
paste input "- SF - Germany v Italy"
click at [244, 53] on input "FWC 2006 - SF - Germany v Italy" at bounding box center [303, 53] width 360 height 14
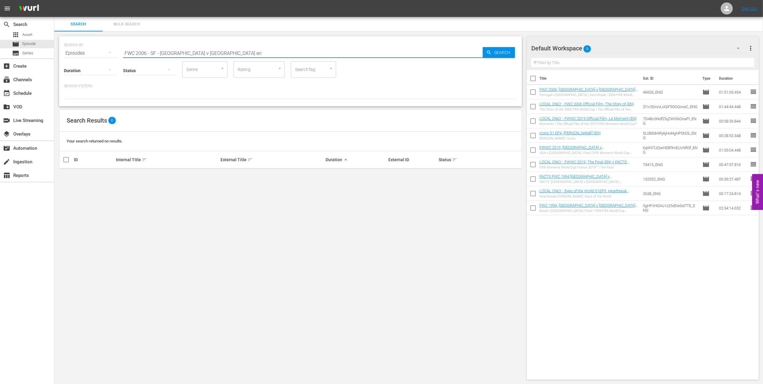
click at [160, 53] on input "FWC 2006 - SF - Germany v Italy en" at bounding box center [303, 53] width 360 height 14
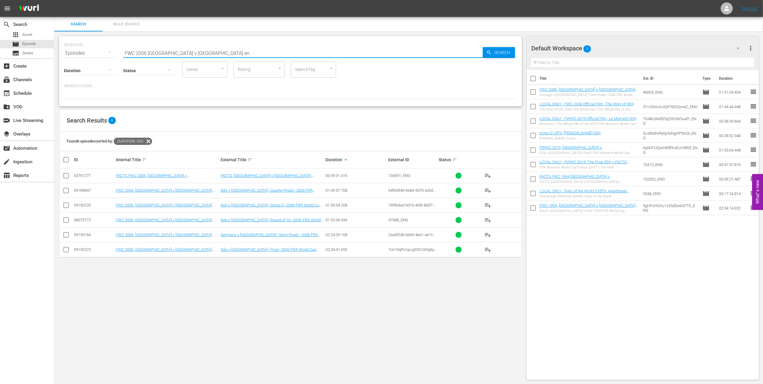
type input "FWC 2006 Germany v Italy en"
click at [67, 236] on input "checkbox" at bounding box center [65, 235] width 7 height 7
checkbox input "true"
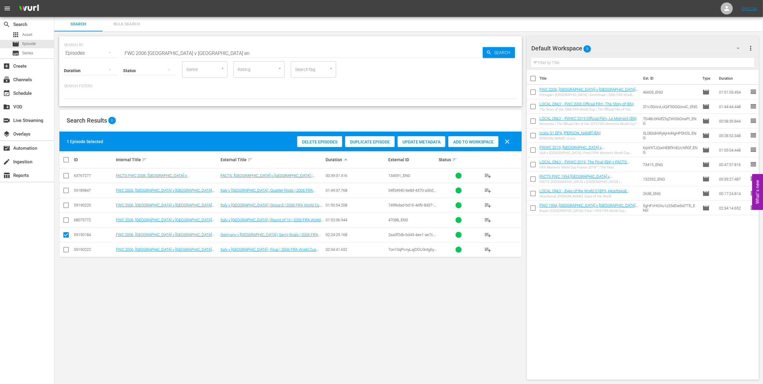
click at [478, 143] on span "Add to Workspace" at bounding box center [473, 141] width 50 height 5
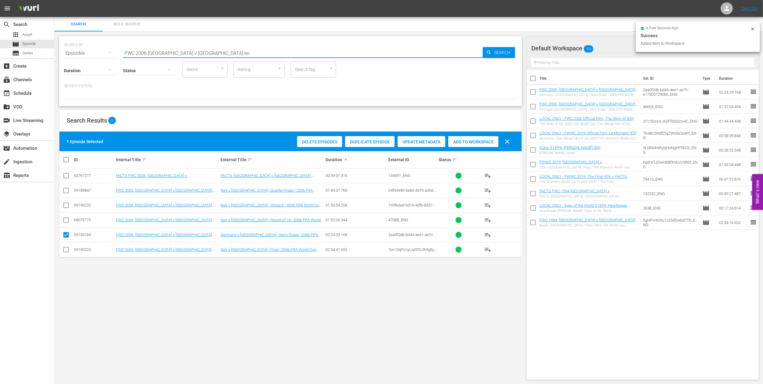
drag, startPoint x: 113, startPoint y: 52, endPoint x: 84, endPoint y: 51, distance: 29.6
click at [69, 52] on div "SEARCH BY Search By Episodes Search ID, Title, Description, Keywords, or Catego…" at bounding box center [290, 50] width 453 height 22
paste input "- Final - Italy v France"
click at [204, 49] on input "FWC 2006 - Final - Italy v France" at bounding box center [303, 53] width 360 height 14
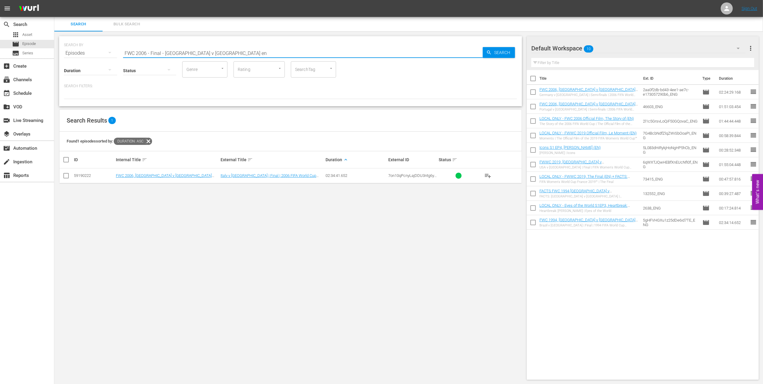
type input "FWC 2006 - Final - Italy v France en"
click at [67, 174] on input "checkbox" at bounding box center [65, 176] width 7 height 7
checkbox input "true"
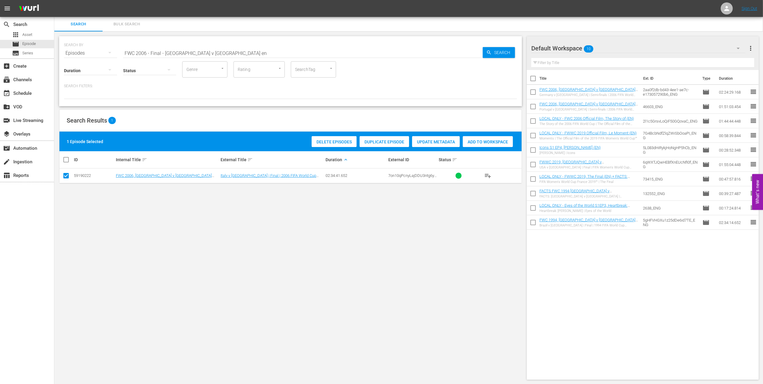
click at [472, 142] on span "Add to Workspace" at bounding box center [488, 141] width 50 height 5
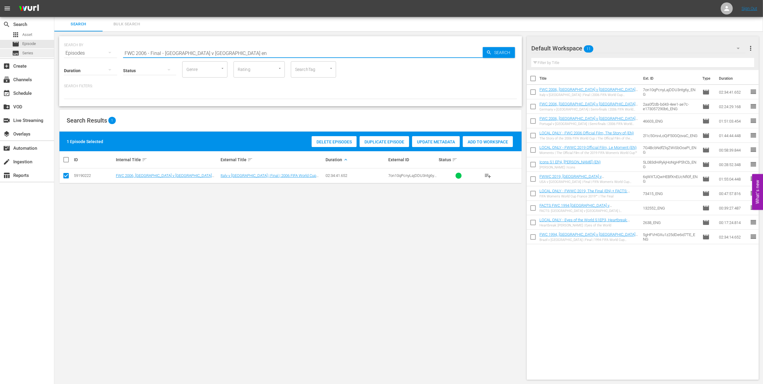
drag, startPoint x: 174, startPoint y: 54, endPoint x: 46, endPoint y: 54, distance: 128.0
click at [54, 0] on div "search Search apps Asset movie Episode subtitles Series add_box Create subscrip…" at bounding box center [408, 0] width 709 height 0
paste input "A Look Back: Italy at the FWC 2006"
click at [222, 51] on input "A Look Back: Italy at the FWC 2006" at bounding box center [303, 53] width 360 height 14
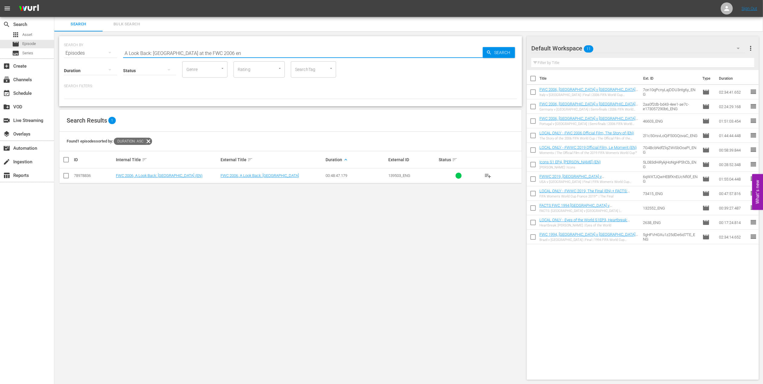
type input "A Look Back: Italy at the FWC 2006 en"
drag, startPoint x: 66, startPoint y: 175, endPoint x: 69, endPoint y: 178, distance: 4.1
click at [66, 177] on input "checkbox" at bounding box center [65, 176] width 7 height 7
checkbox input "true"
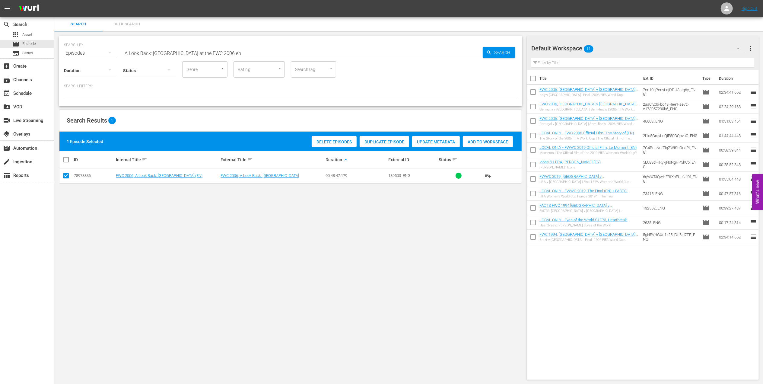
click at [489, 139] on span "Add to Workspace" at bounding box center [488, 141] width 50 height 5
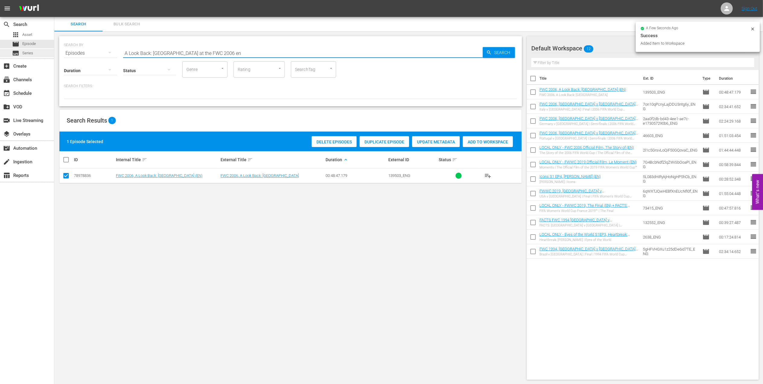
drag, startPoint x: 142, startPoint y: 53, endPoint x: 45, endPoint y: 54, distance: 96.6
click at [54, 0] on div "search Search apps Asset movie Episode subtitles Series add_box Create subscrip…" at bounding box center [408, 0] width 709 height 0
paste input "FWC 1966 Germany FR v Uruguay, Quarterfinals"
click at [252, 52] on input "FWC 1966 Germany FR v Uruguay, Quarterfinals" at bounding box center [303, 53] width 360 height 14
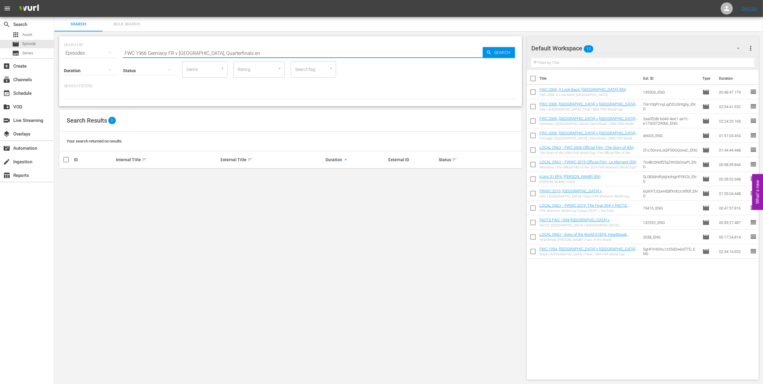
drag, startPoint x: 226, startPoint y: 52, endPoint x: 200, endPoint y: 52, distance: 25.7
click at [200, 52] on input "FWC 1966 Germany FR v Uruguay, Quarterfinals en" at bounding box center [303, 53] width 360 height 14
type input "FWC 1966 Germany FR v Uruguay en"
click at [68, 176] on input "checkbox" at bounding box center [65, 176] width 7 height 7
checkbox input "true"
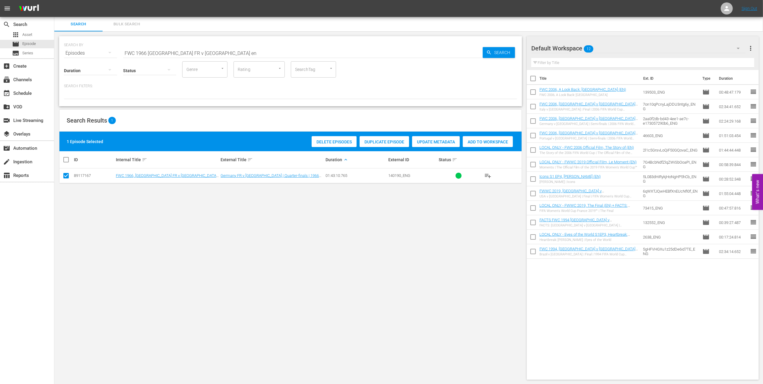
click at [482, 139] on span "Add to Workspace" at bounding box center [488, 141] width 50 height 5
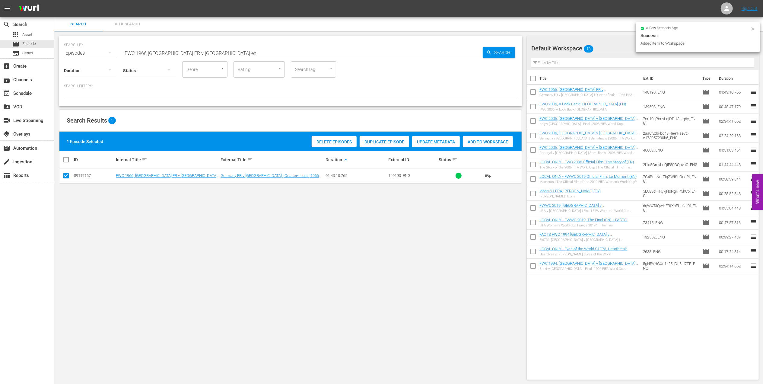
paste input "Portugal v Korea DPR, Quarterfinals"
click at [81, 54] on div "SEARCH BY Search By Episodes Search ID, Title, Description, Keywords, or Catego…" at bounding box center [290, 50] width 453 height 22
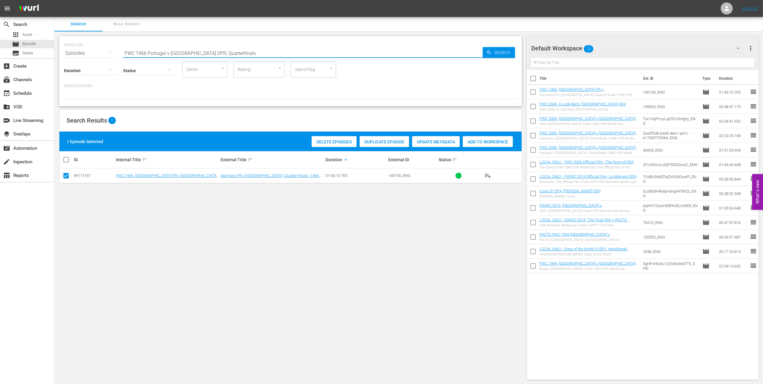
click at [235, 49] on input "FWC 1966 Portugal v Korea DPR, Quarterfinals" at bounding box center [303, 53] width 360 height 14
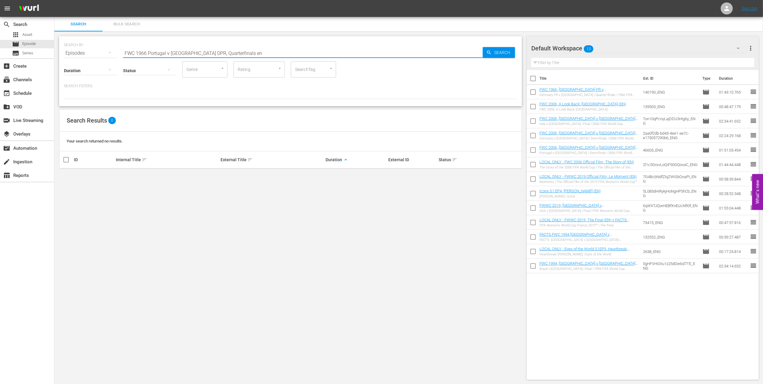
click at [223, 51] on input "FWC 1966 Portugal v Korea DPR, Quarterfinals en" at bounding box center [303, 53] width 360 height 14
type input "FWC 1966 Portugal v Korea DPR en"
drag, startPoint x: 68, startPoint y: 176, endPoint x: 308, endPoint y: 171, distance: 240.3
click at [69, 176] on input "checkbox" at bounding box center [65, 176] width 7 height 7
checkbox input "true"
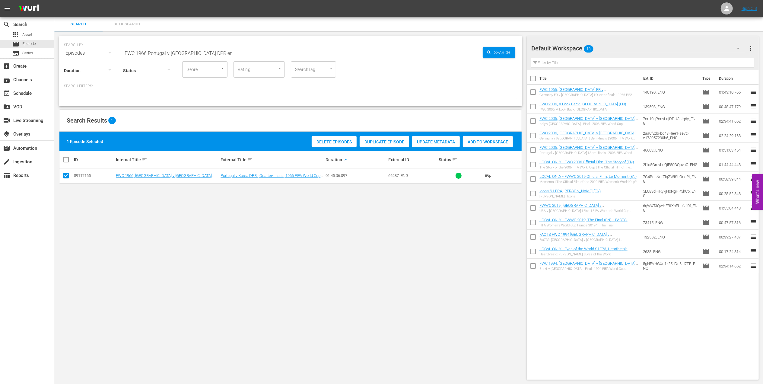
click at [493, 143] on span "Add to Workspace" at bounding box center [488, 141] width 50 height 5
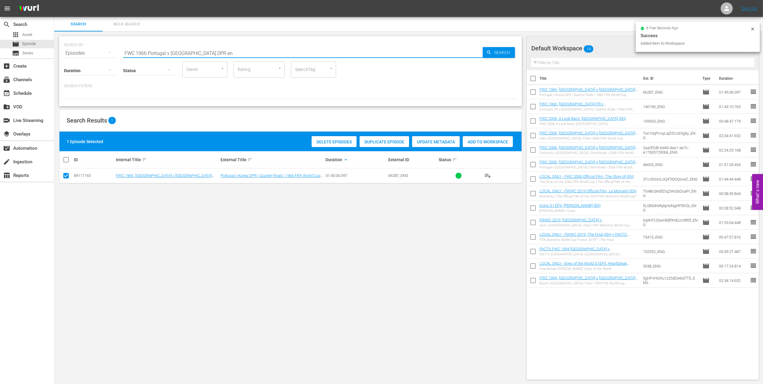
paste input "- Final - England v Germany"
drag, startPoint x: 209, startPoint y: 55, endPoint x: 179, endPoint y: 55, distance: 30.8
click at [57, 55] on div "SEARCH BY Search By Episodes Search ID, Title, Description, Keywords, or Catego…" at bounding box center [290, 207] width 473 height 353
click at [237, 53] on input "FWC 1966 - Final - England v Germany" at bounding box center [303, 53] width 360 height 14
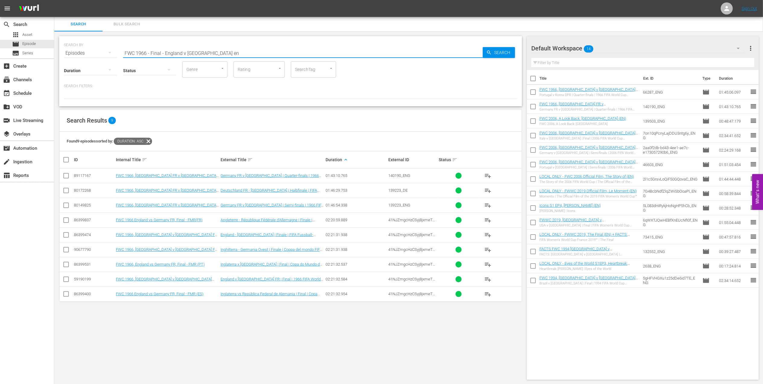
type input "FWC 1966 - Final - England v Germany en"
click at [65, 279] on input "checkbox" at bounding box center [65, 280] width 7 height 7
checkbox input "true"
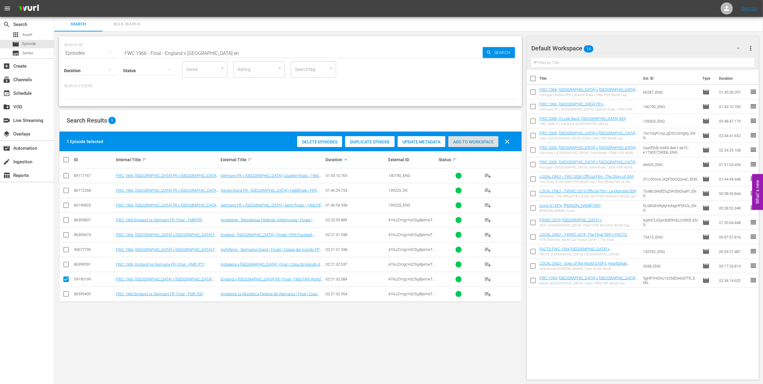
drag, startPoint x: 474, startPoint y: 141, endPoint x: 257, endPoint y: 83, distance: 224.7
click at [474, 142] on span "Add to Workspace" at bounding box center [473, 141] width 50 height 5
click at [37, 95] on div "event_available Schedule" at bounding box center [27, 93] width 54 height 12
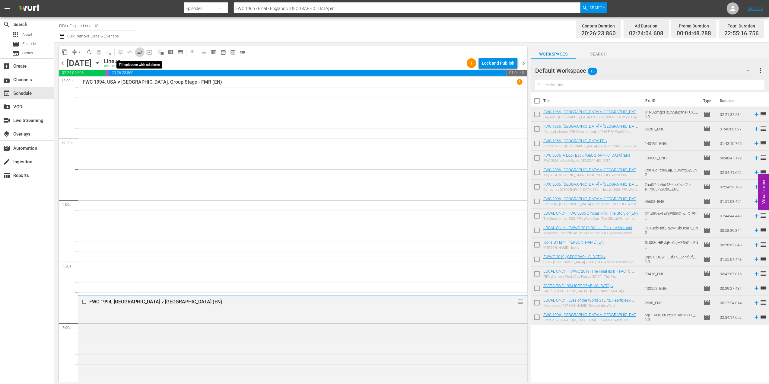
click at [139, 49] on span "menu_open" at bounding box center [140, 52] width 6 height 6
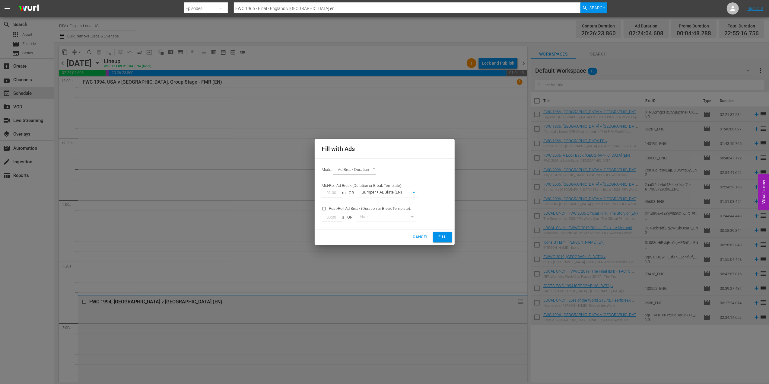
click at [441, 235] on span "Fill" at bounding box center [443, 237] width 10 height 7
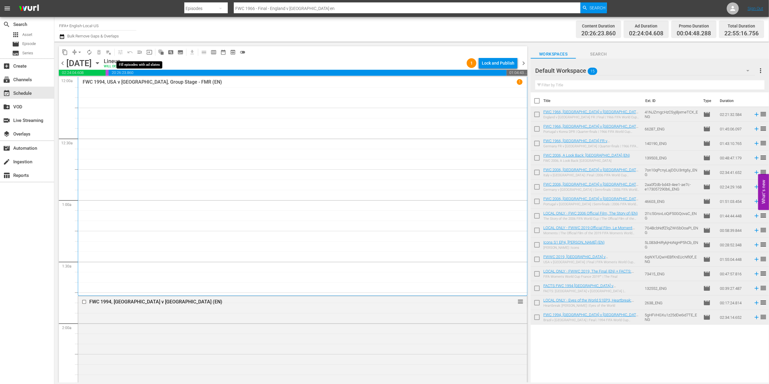
click at [139, 52] on span "menu_open" at bounding box center [140, 52] width 6 height 6
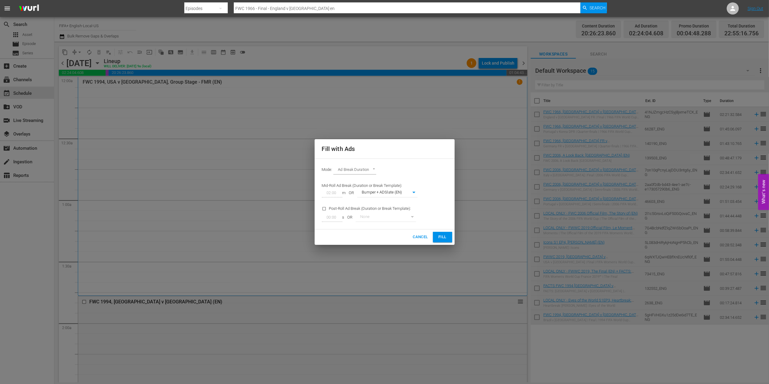
click at [435, 237] on button "Fill" at bounding box center [442, 237] width 19 height 11
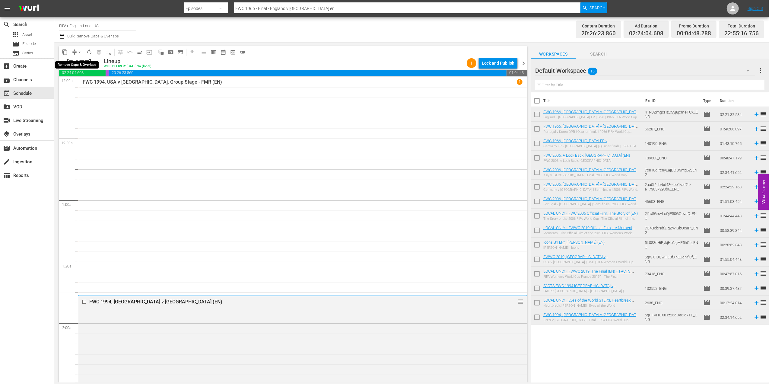
click at [79, 52] on span "arrow_drop_down" at bounding box center [80, 52] width 6 height 6
click at [91, 83] on li "Align to End of Previous Day" at bounding box center [79, 84] width 63 height 10
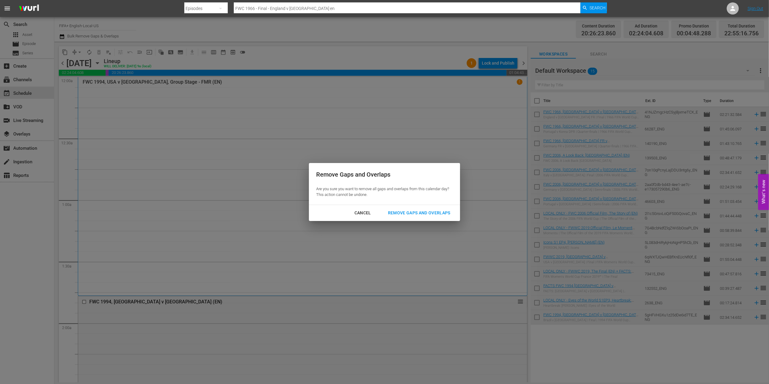
click at [429, 209] on div "Remove Gaps and Overlaps" at bounding box center [419, 213] width 72 height 8
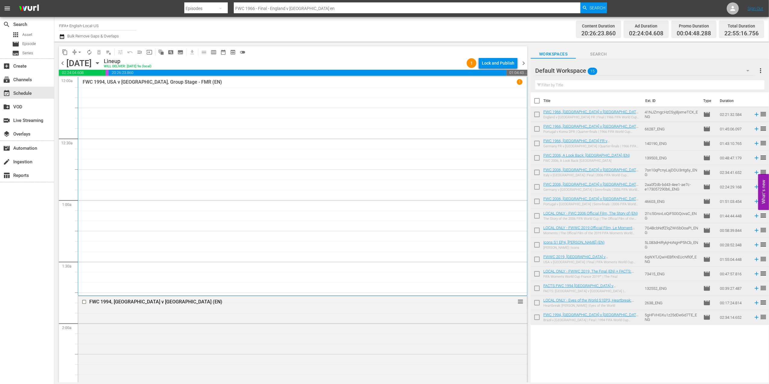
click at [64, 63] on span "chevron_left" at bounding box center [63, 63] width 8 height 8
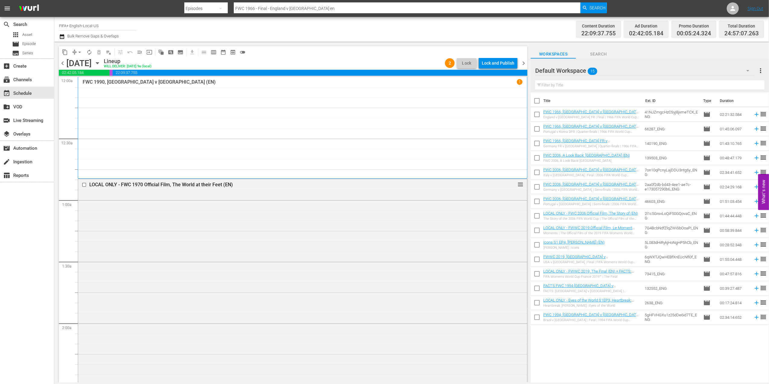
click at [63, 64] on span "chevron_left" at bounding box center [63, 63] width 8 height 8
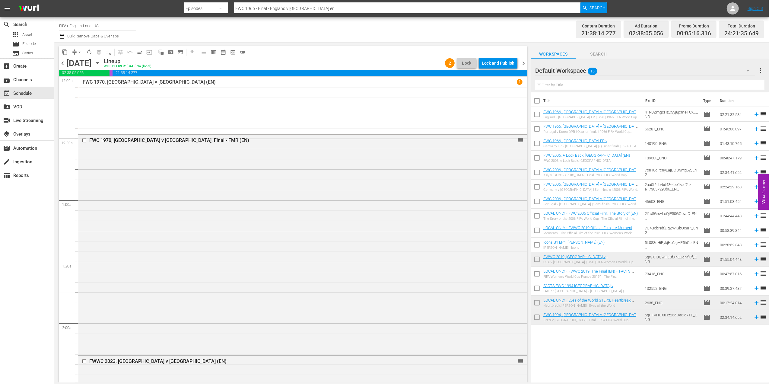
click at [62, 62] on span "chevron_left" at bounding box center [63, 63] width 8 height 8
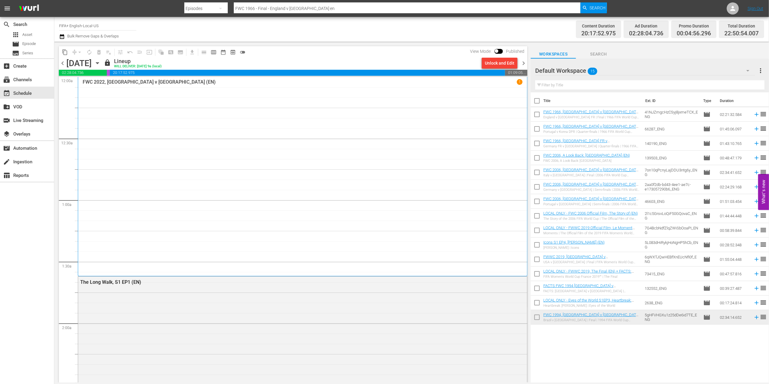
click at [525, 63] on span "chevron_right" at bounding box center [524, 63] width 8 height 8
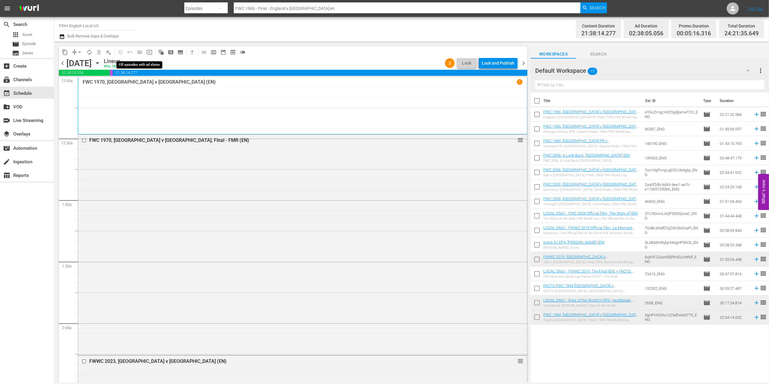
click at [139, 54] on span "menu_open" at bounding box center [140, 52] width 6 height 6
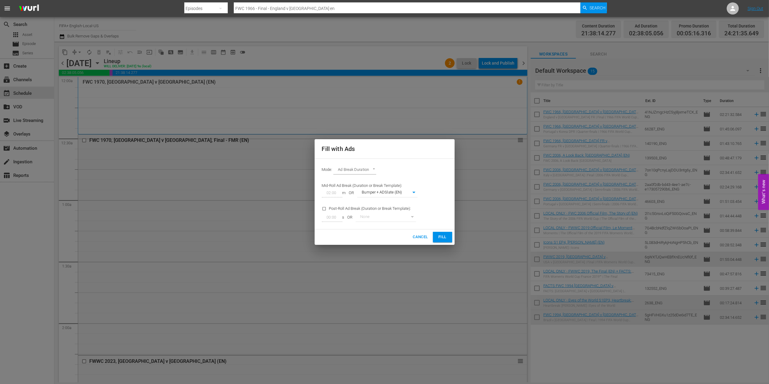
click at [445, 237] on span "Fill" at bounding box center [443, 237] width 10 height 7
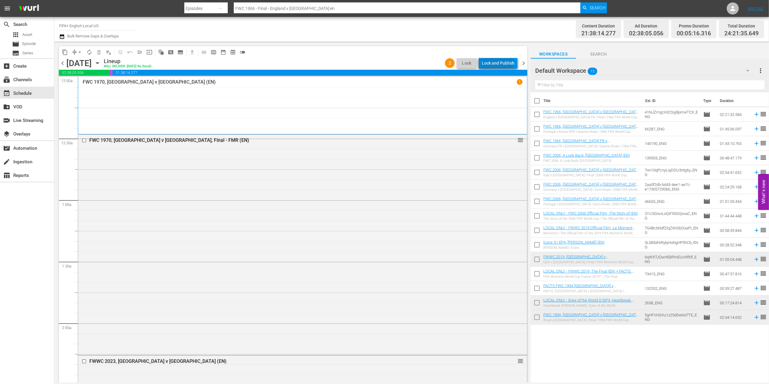
click at [495, 61] on div "Lock and Publish" at bounding box center [498, 63] width 33 height 11
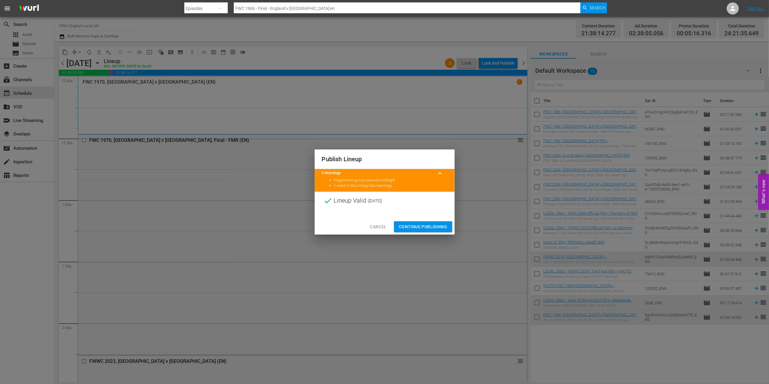
click at [422, 226] on span "Continue Publishing" at bounding box center [423, 227] width 49 height 8
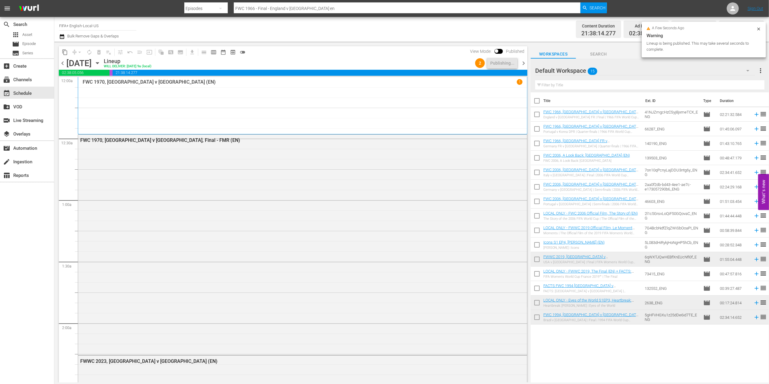
click at [525, 61] on span "chevron_right" at bounding box center [524, 63] width 8 height 8
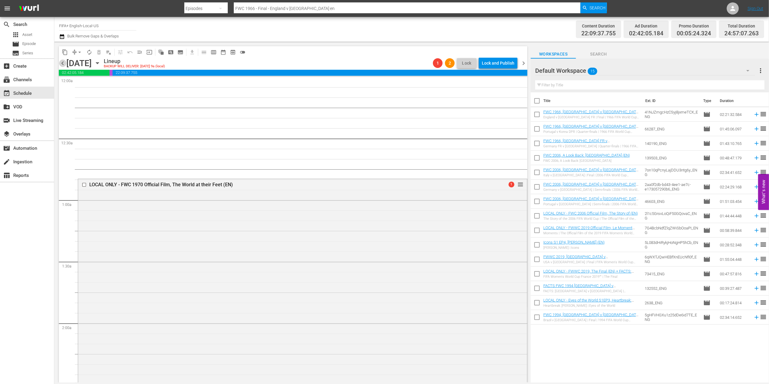
click at [61, 63] on span "chevron_left" at bounding box center [63, 63] width 8 height 8
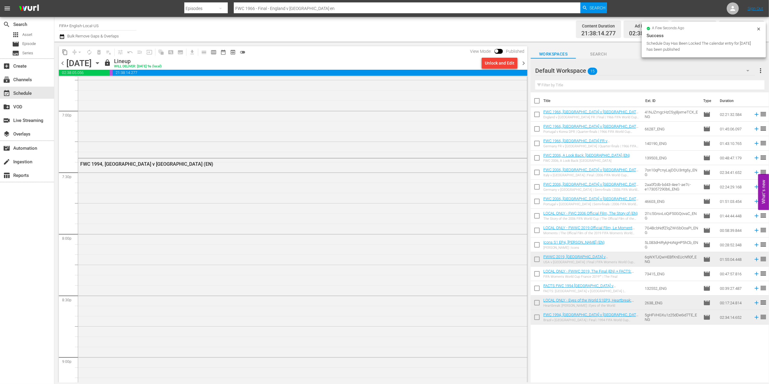
scroll to position [2751, 0]
click at [523, 63] on span "chevron_right" at bounding box center [524, 63] width 8 height 8
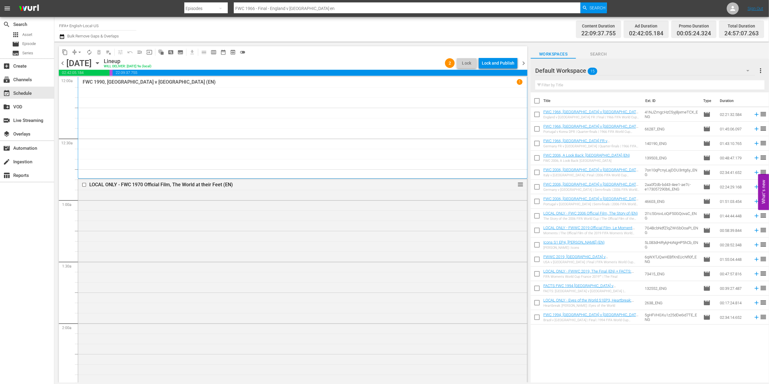
click at [140, 51] on span "menu_open" at bounding box center [140, 52] width 6 height 6
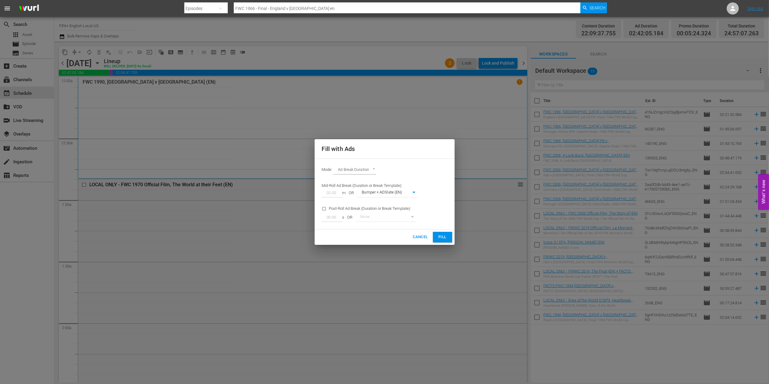
click at [445, 233] on button "Fill" at bounding box center [442, 237] width 19 height 11
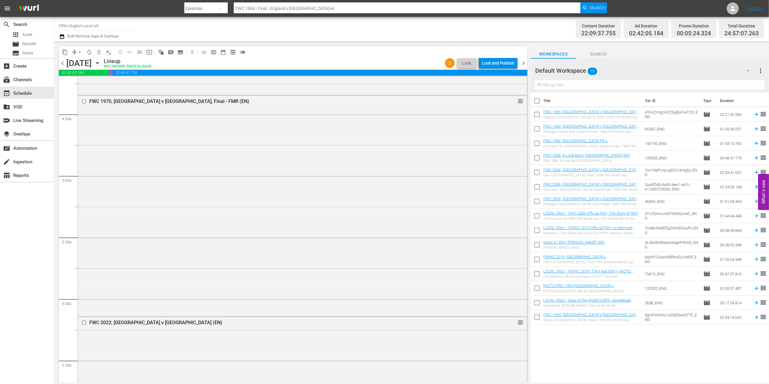
scroll to position [9, 0]
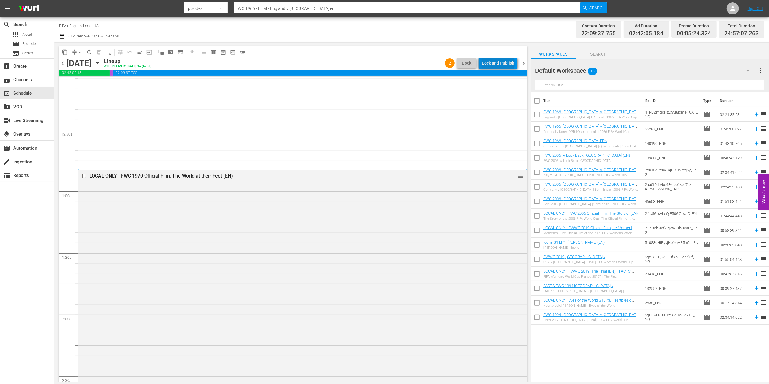
click at [500, 63] on div "Lock and Publish" at bounding box center [498, 63] width 33 height 11
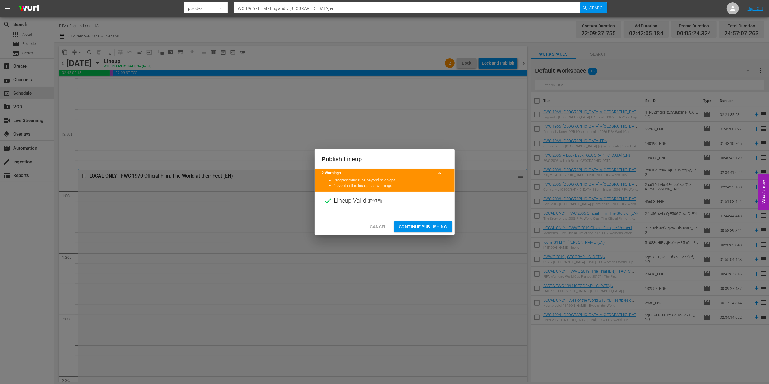
drag, startPoint x: 422, startPoint y: 221, endPoint x: 424, endPoint y: 217, distance: 4.0
click at [422, 222] on button "Continue Publishing" at bounding box center [423, 226] width 58 height 11
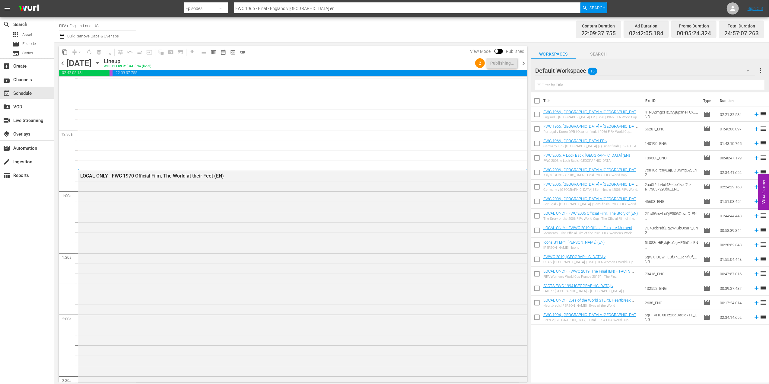
click at [524, 61] on span "chevron_right" at bounding box center [524, 63] width 8 height 8
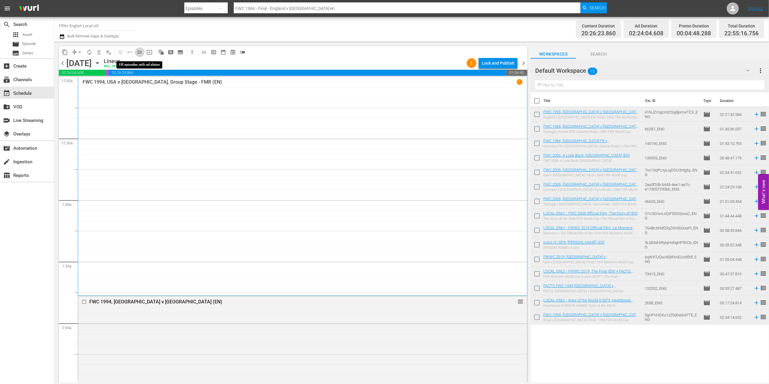
click at [139, 51] on span "menu_open" at bounding box center [140, 52] width 6 height 6
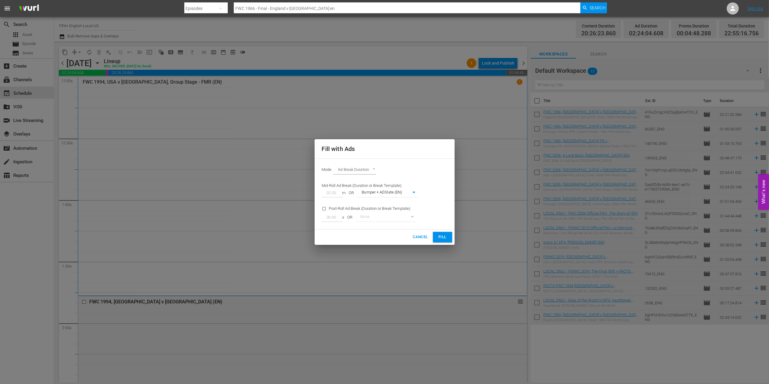
click at [440, 239] on span "Fill" at bounding box center [443, 237] width 10 height 7
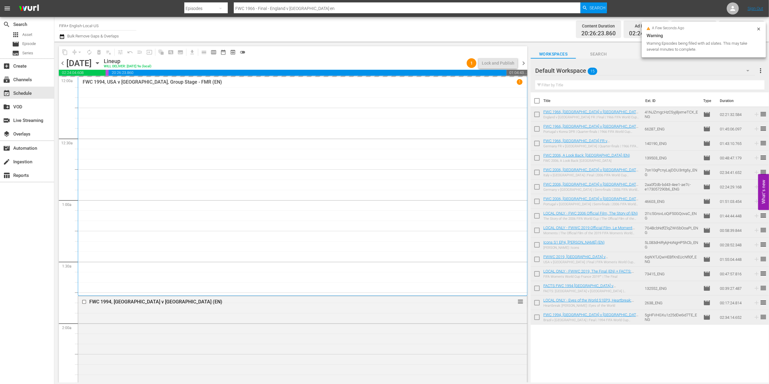
click at [60, 62] on span "chevron_left" at bounding box center [63, 63] width 8 height 8
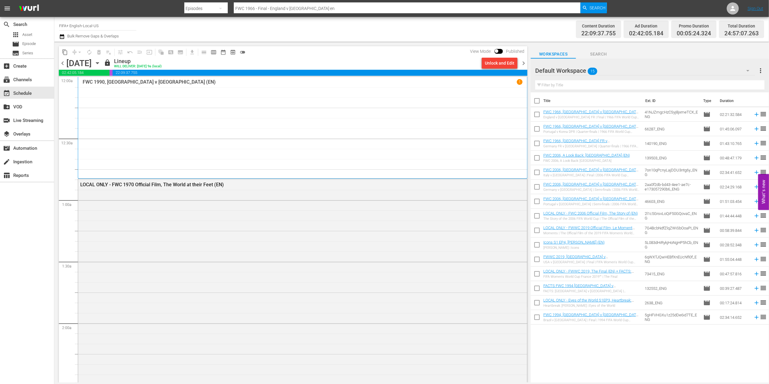
click at [523, 60] on span "chevron_right" at bounding box center [524, 63] width 8 height 8
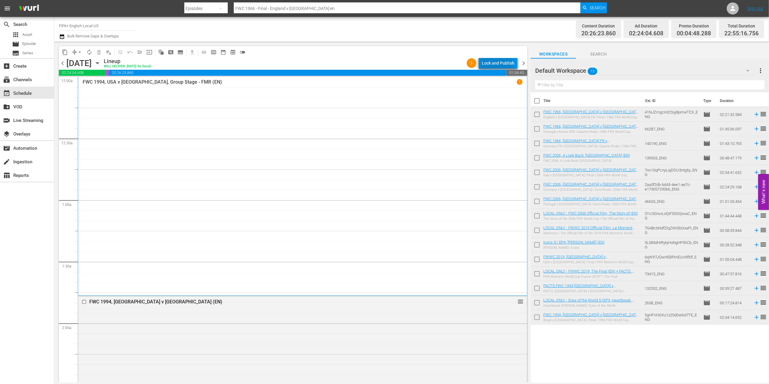
click at [493, 63] on div "Lock and Publish" at bounding box center [498, 63] width 33 height 11
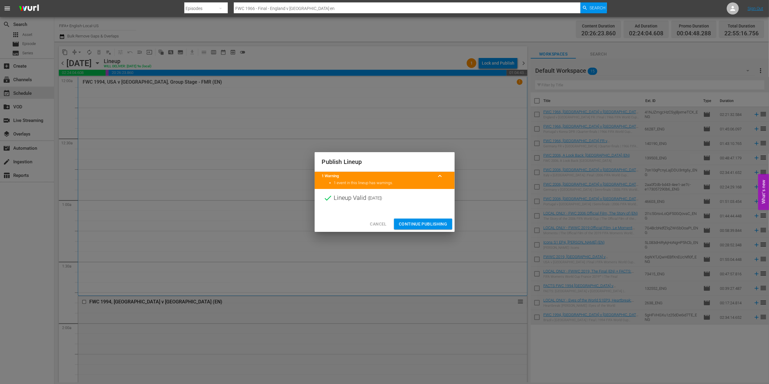
click at [426, 223] on span "Continue Publishing" at bounding box center [423, 224] width 49 height 8
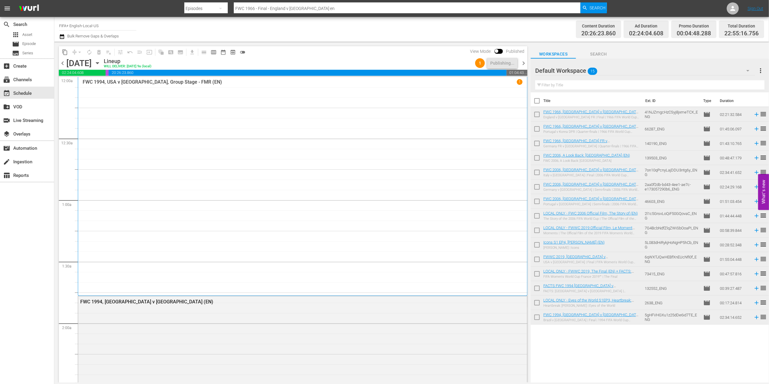
click at [536, 100] on input "checkbox" at bounding box center [537, 102] width 13 height 13
checkbox input "true"
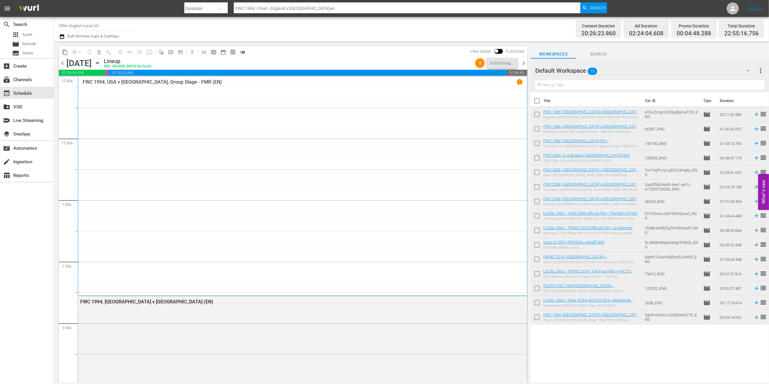
checkbox input "true"
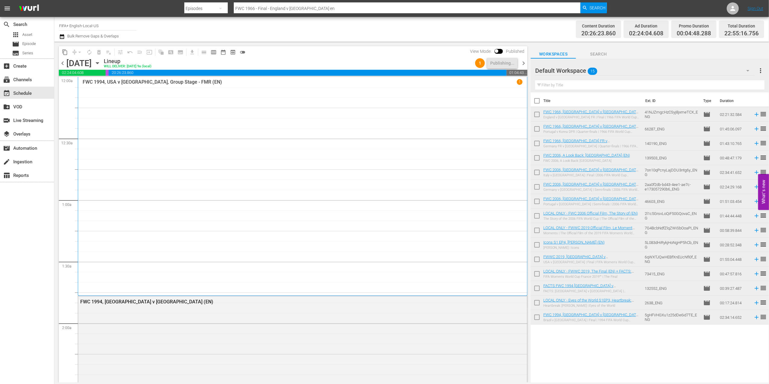
checkbox input "true"
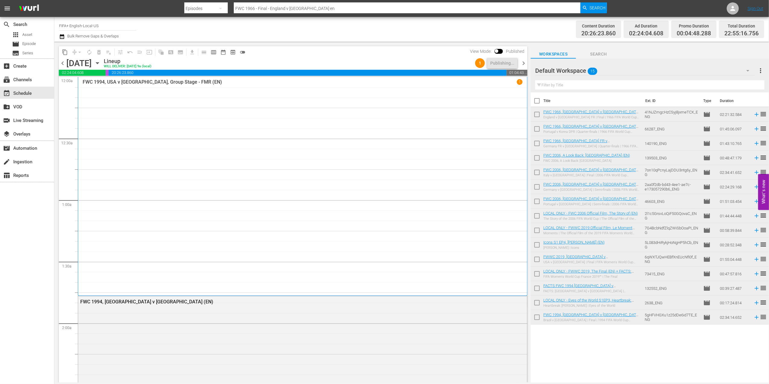
checkbox input "true"
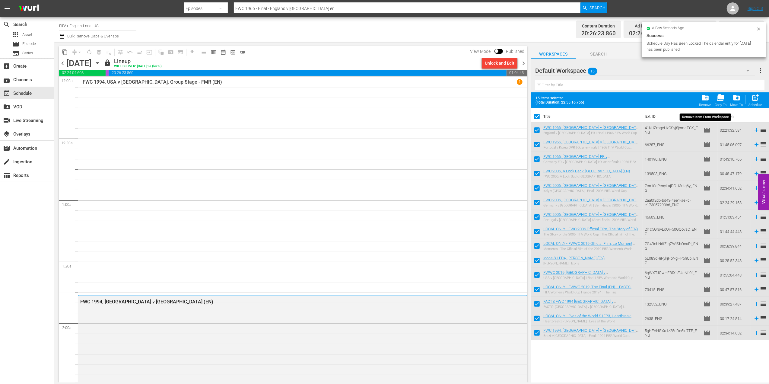
click at [708, 99] on span "folder_delete" at bounding box center [705, 98] width 8 height 8
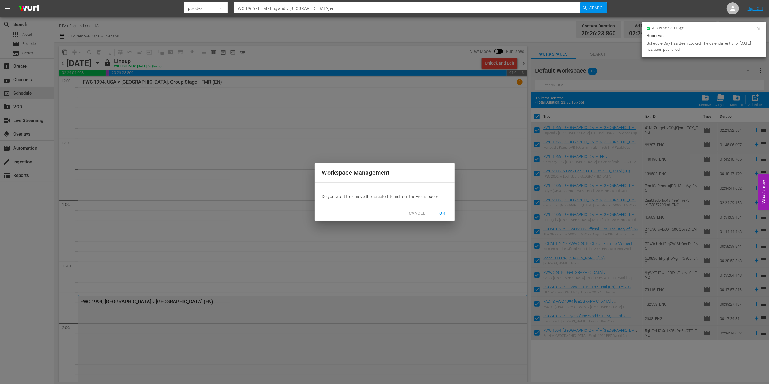
drag, startPoint x: 523, startPoint y: 62, endPoint x: 524, endPoint y: 67, distance: 5.2
click at [523, 62] on div "Workspace Management Do you want to remove the selected item s from the workspa…" at bounding box center [384, 192] width 769 height 384
drag, startPoint x: 444, startPoint y: 214, endPoint x: 463, endPoint y: 186, distance: 33.0
click at [445, 212] on span "OK" at bounding box center [443, 213] width 10 height 8
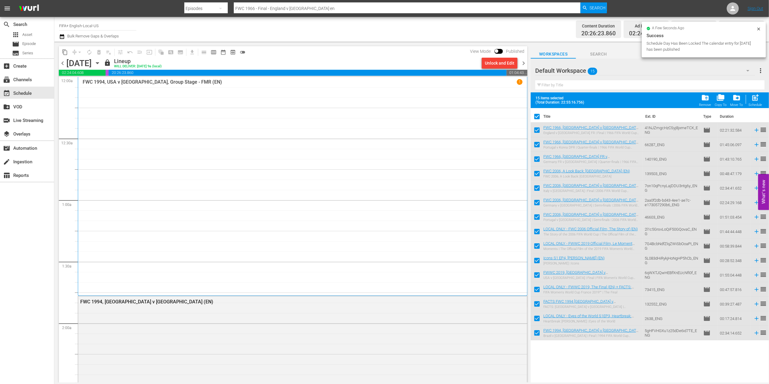
checkbox input "false"
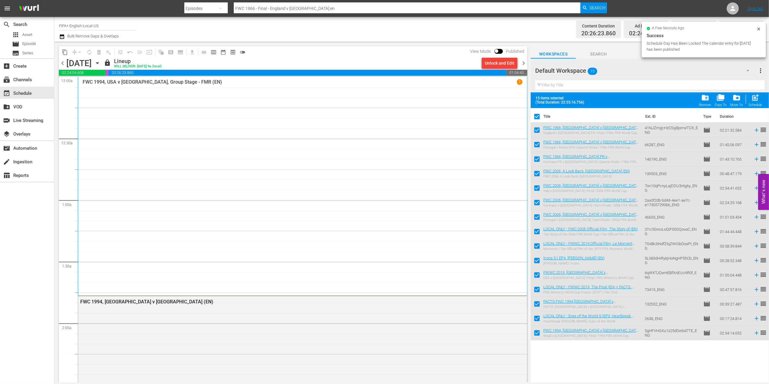
checkbox input "false"
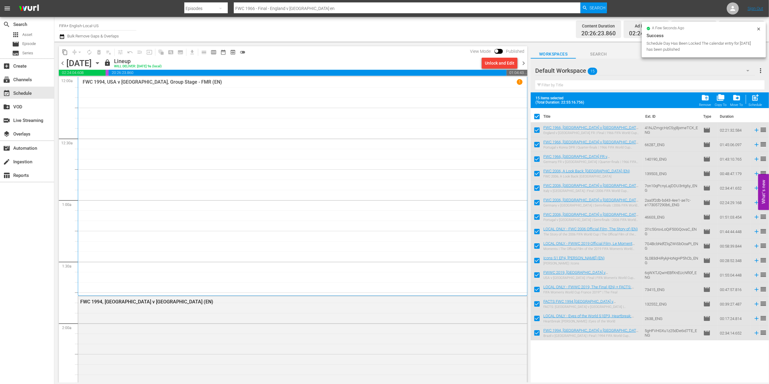
checkbox input "false"
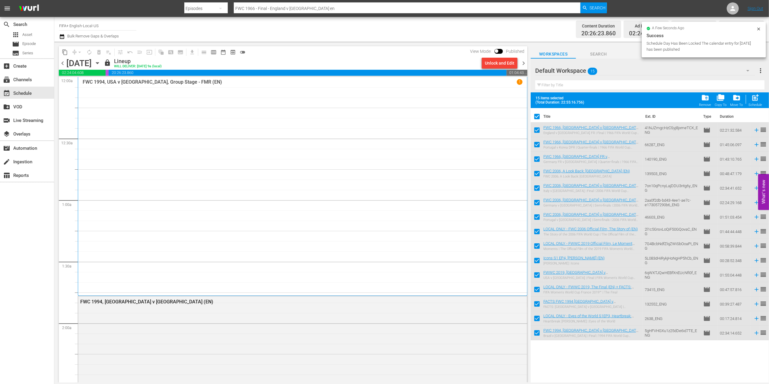
checkbox input "false"
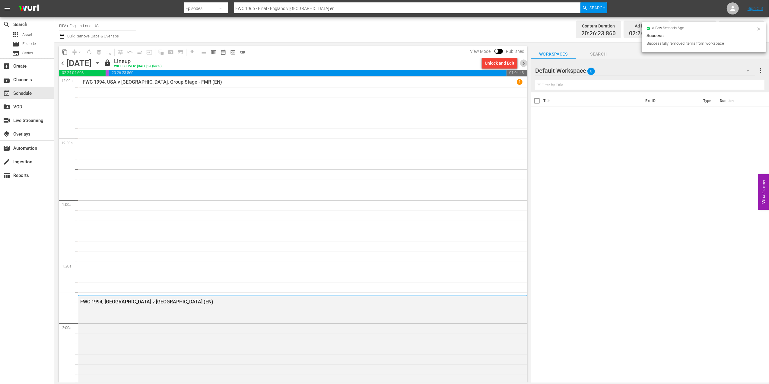
click at [523, 62] on span "chevron_right" at bounding box center [524, 63] width 8 height 8
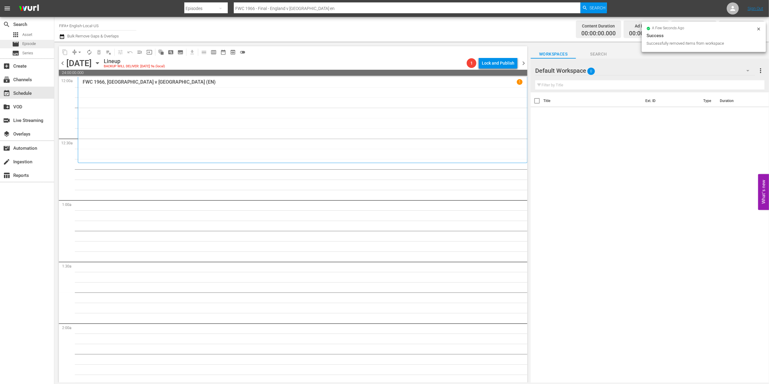
click at [30, 45] on span "Episode" at bounding box center [29, 44] width 14 height 6
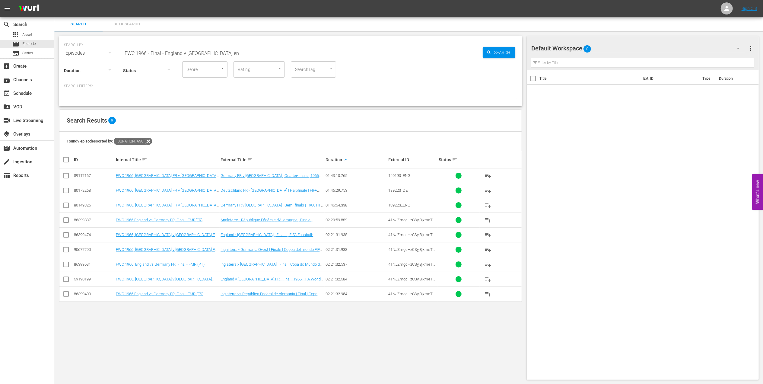
drag, startPoint x: 223, startPoint y: 51, endPoint x: 88, endPoint y: 53, distance: 135.2
click at [88, 53] on div "SEARCH BY Search By Episodes Search ID, Title, Description, Keywords, or Catego…" at bounding box center [290, 50] width 453 height 22
paste input "2022 - Final - Argentina v France"
click at [216, 51] on input "FWC 2022 - Final - [GEOGRAPHIC_DATA] v [GEOGRAPHIC_DATA]" at bounding box center [303, 53] width 360 height 14
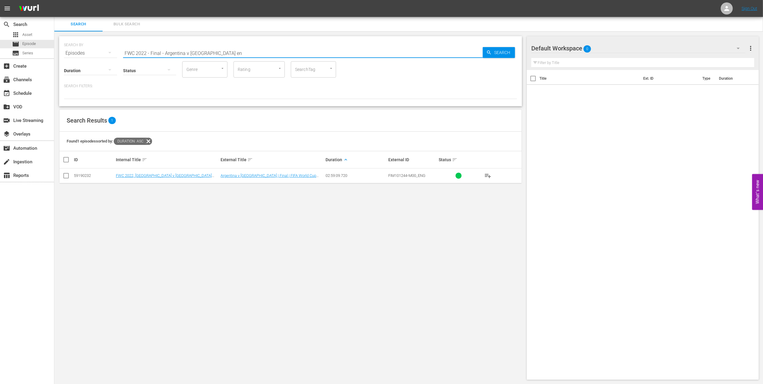
type input "FWC 2022 - Final - Argentina v [GEOGRAPHIC_DATA] en"
click at [68, 174] on input "checkbox" at bounding box center [65, 176] width 7 height 7
checkbox input "true"
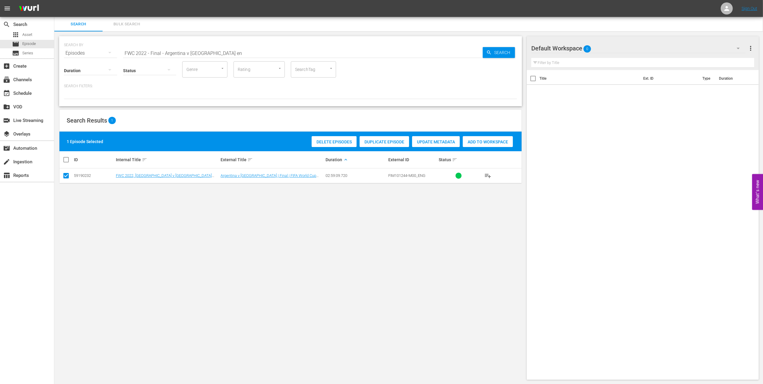
click at [496, 139] on div "Add to Workspace" at bounding box center [488, 141] width 50 height 11
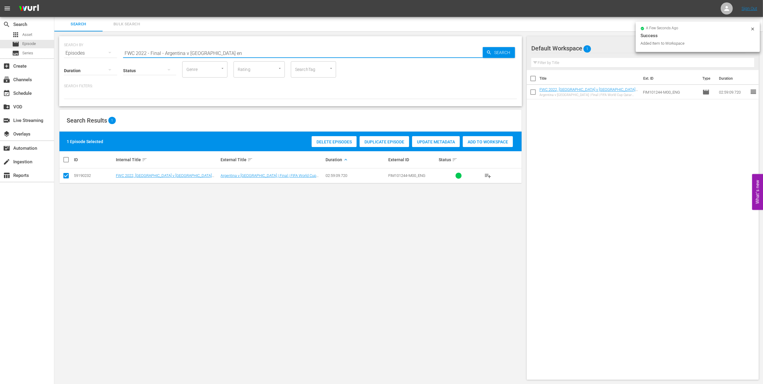
drag, startPoint x: 103, startPoint y: 58, endPoint x: 63, endPoint y: 60, distance: 40.5
click at [63, 59] on div "SEARCH BY Search By Episodes Search ID, Title, Description, Keywords, or Catego…" at bounding box center [290, 71] width 463 height 70
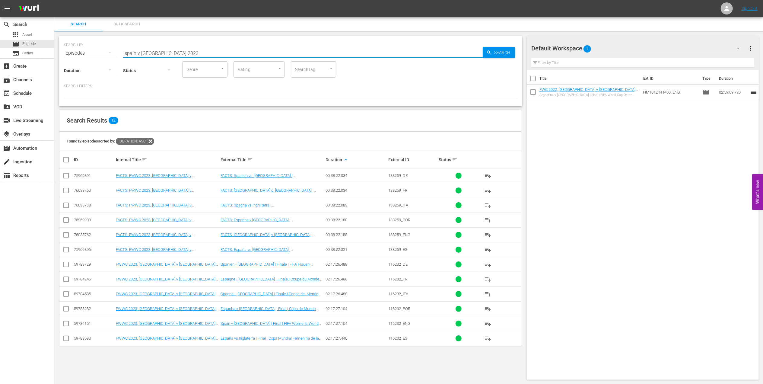
type input "spain v [GEOGRAPHIC_DATA] 2023"
drag, startPoint x: 67, startPoint y: 323, endPoint x: 126, endPoint y: 310, distance: 60.2
click at [67, 323] on input "checkbox" at bounding box center [65, 324] width 7 height 7
checkbox input "true"
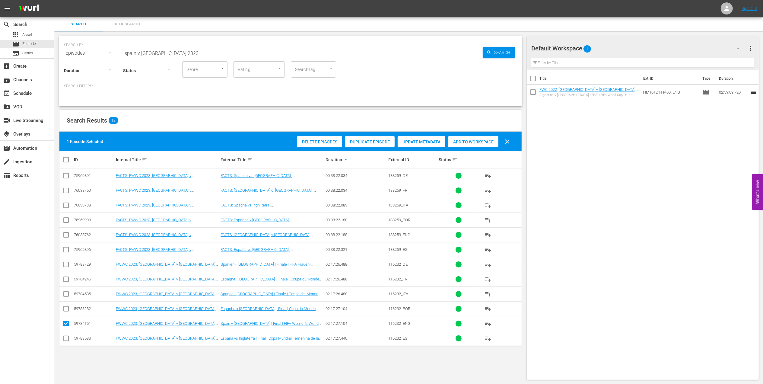
click at [474, 138] on div "Add to Workspace" at bounding box center [473, 141] width 50 height 11
drag, startPoint x: 177, startPoint y: 53, endPoint x: 82, endPoint y: 54, distance: 95.1
click at [82, 54] on div "SEARCH BY Search By Episodes Search ID, Title, Description, Keywords, or Catego…" at bounding box center [290, 50] width 453 height 22
paste input "Icons of the Women's Game"
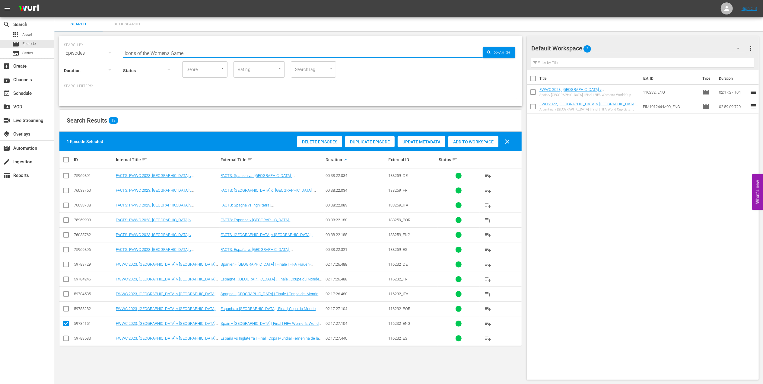
click at [217, 52] on input "Icons of the Women's Game" at bounding box center [303, 53] width 360 height 14
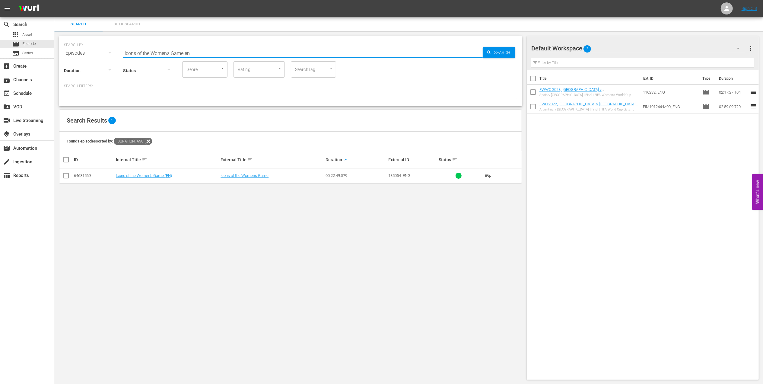
type input "Icons of the Women's Game en"
click at [69, 177] on input "checkbox" at bounding box center [65, 176] width 7 height 7
checkbox input "true"
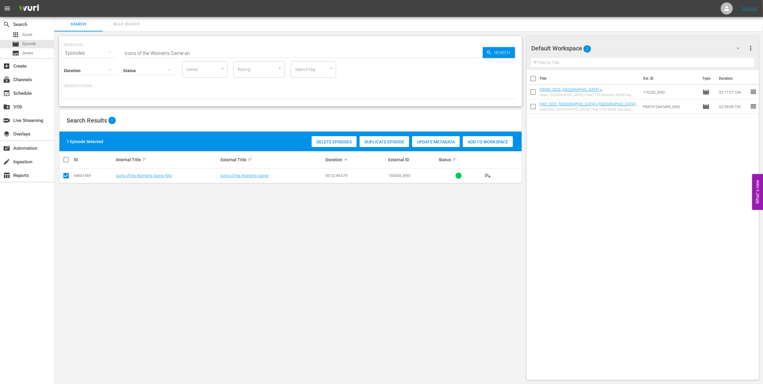
click at [482, 139] on div "Add to Workspace" at bounding box center [488, 141] width 50 height 11
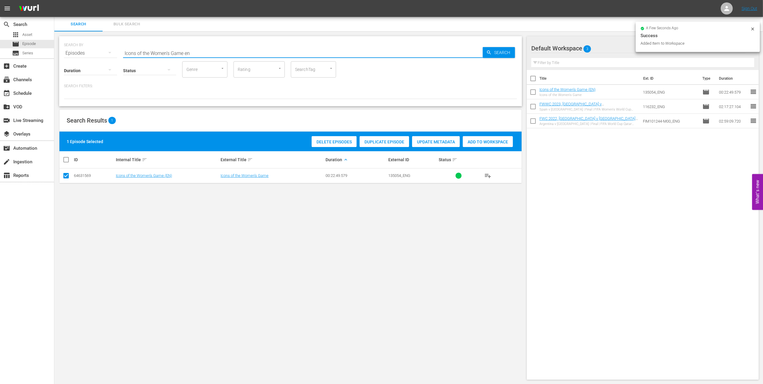
drag, startPoint x: 206, startPoint y: 54, endPoint x: 159, endPoint y: 53, distance: 46.8
click at [56, 53] on div "SEARCH BY Search By Episodes Search ID, Title, Description, Keywords, or Catego…" at bounding box center [290, 207] width 473 height 353
paste input "USA IN 1991 - FWWC CHINA 1991"
click at [220, 53] on input "USA IN 1991 - FWWC CHINA 1991" at bounding box center [303, 53] width 360 height 14
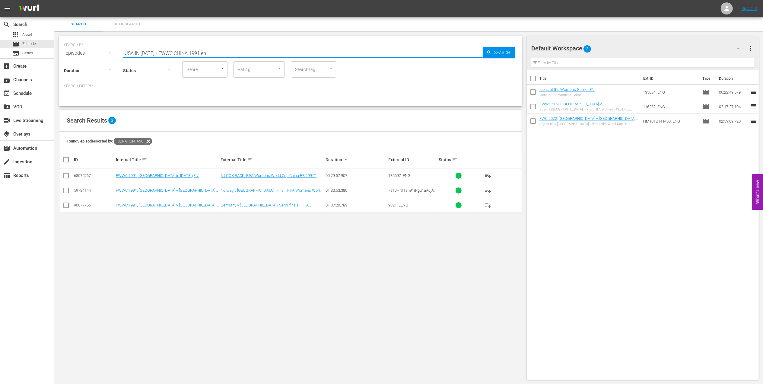
type input "USA IN 1991 - FWWC CHINA 1991 en"
click at [65, 178] on input "checkbox" at bounding box center [65, 176] width 7 height 7
checkbox input "true"
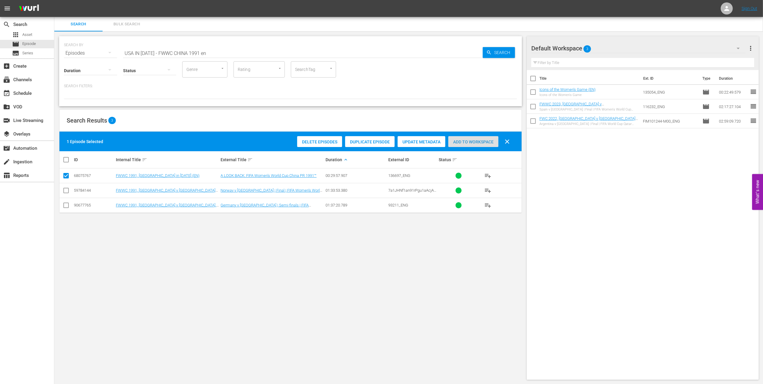
click at [466, 141] on span "Add to Workspace" at bounding box center [473, 141] width 50 height 5
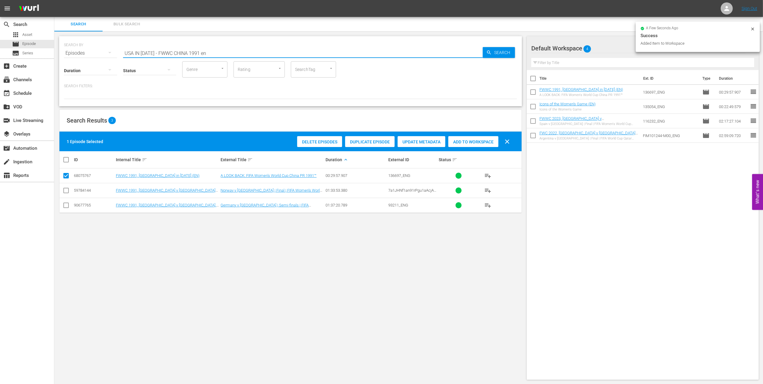
paste input "FWWC 1991 - Final - Norway v USA"
drag, startPoint x: 213, startPoint y: 52, endPoint x: 130, endPoint y: 53, distance: 82.7
click at [64, 53] on div "SEARCH BY Search By Episodes Search ID, Title, Description, Keywords, or Catego…" at bounding box center [290, 50] width 453 height 22
click at [218, 50] on input "FWWC 1991 - Final - Norway v USA" at bounding box center [303, 53] width 360 height 14
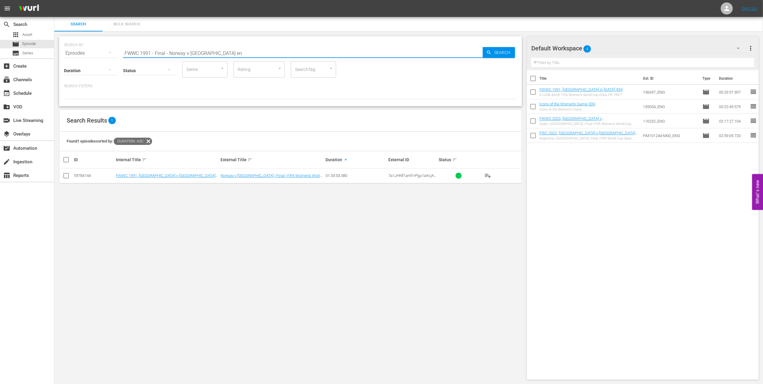
type input "FWWC 1991 - Final - Norway v USA en"
click at [65, 175] on input "checkbox" at bounding box center [65, 176] width 7 height 7
checkbox input "true"
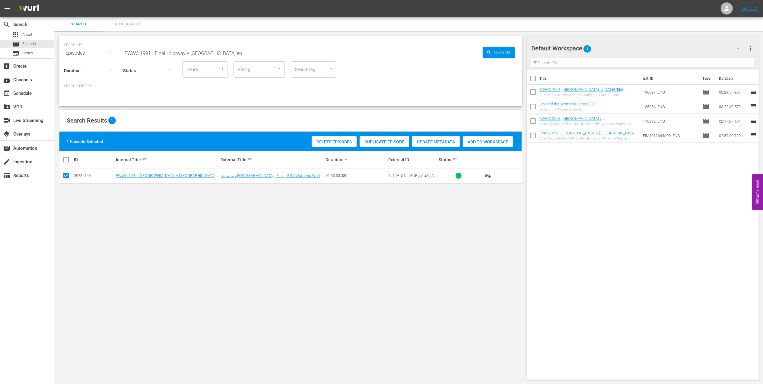
click at [476, 144] on span "Add to Workspace" at bounding box center [488, 141] width 50 height 5
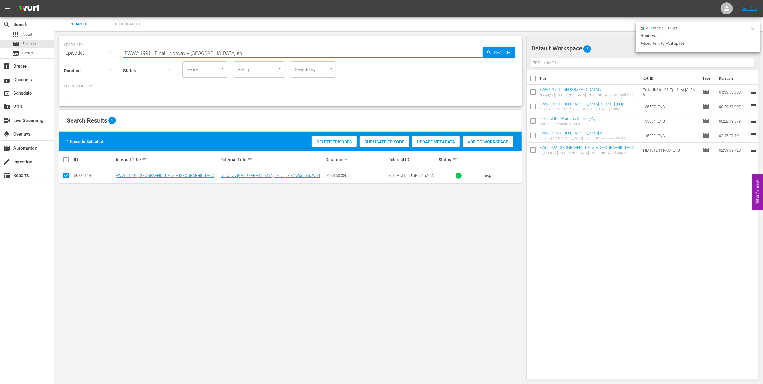
drag, startPoint x: 92, startPoint y: 52, endPoint x: 133, endPoint y: 52, distance: 41.0
click at [54, 0] on div "search Search apps Asset movie Episode subtitles Series add_box Create subscrip…" at bounding box center [408, 0] width 709 height 0
paste input "C 1970 - Final - Brazil v Italy"
click at [206, 52] on input "FWC 1970 - Final - [GEOGRAPHIC_DATA] v [GEOGRAPHIC_DATA]" at bounding box center [303, 53] width 360 height 14
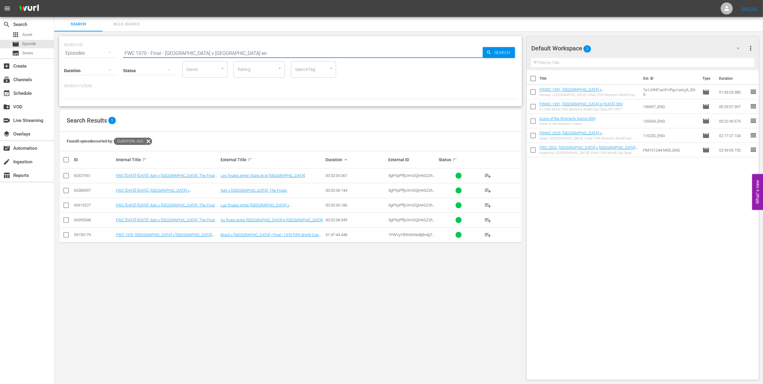
type input "FWC 1970 - Final - [GEOGRAPHIC_DATA] v [GEOGRAPHIC_DATA] en"
click at [66, 234] on input "checkbox" at bounding box center [65, 235] width 7 height 7
checkbox input "true"
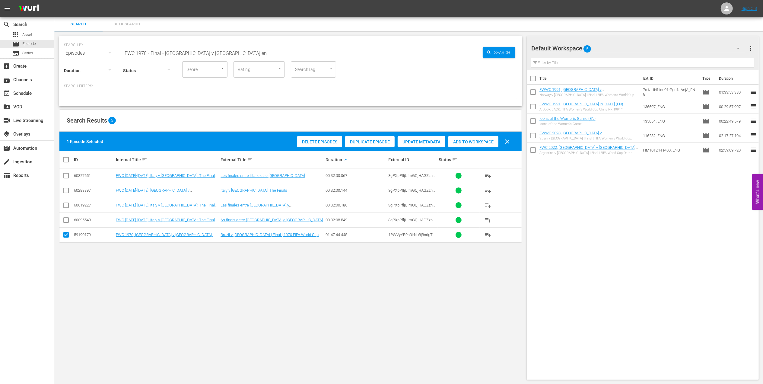
click at [468, 143] on span "Add to Workspace" at bounding box center [473, 141] width 50 height 5
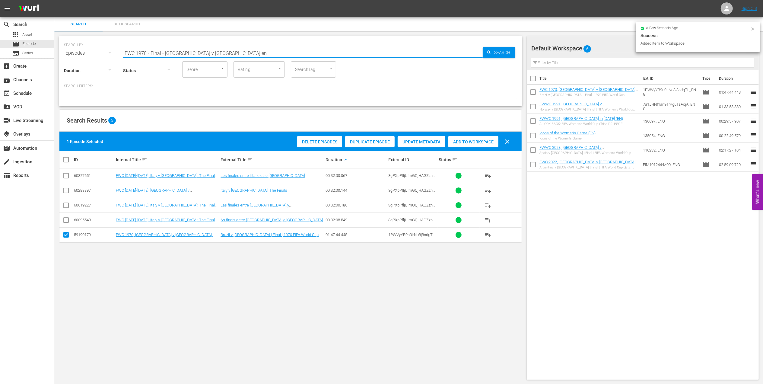
drag, startPoint x: 132, startPoint y: 55, endPoint x: 59, endPoint y: 56, distance: 73.0
click at [59, 56] on div "SEARCH BY Search By Episodes Search ID, Title, Description, Keywords, or Catego…" at bounding box center [290, 207] width 473 height 353
paste input "LOCAL ONLY - FWC 1970 Official Film, The World at their Feet"
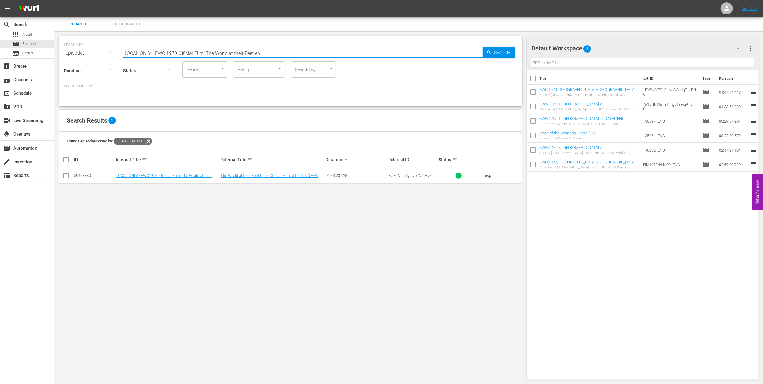
type input "LOCAL ONLY - FWC 1970 Official Film, The World at their Feet en"
click at [67, 176] on input "checkbox" at bounding box center [65, 176] width 7 height 7
checkbox input "true"
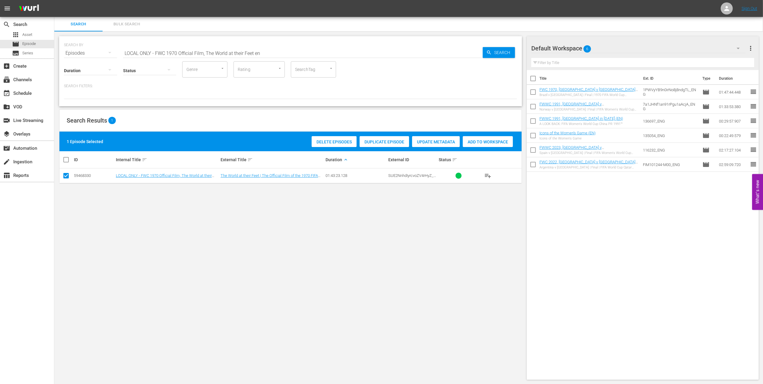
click at [478, 139] on div "Add to Workspace" at bounding box center [488, 141] width 50 height 11
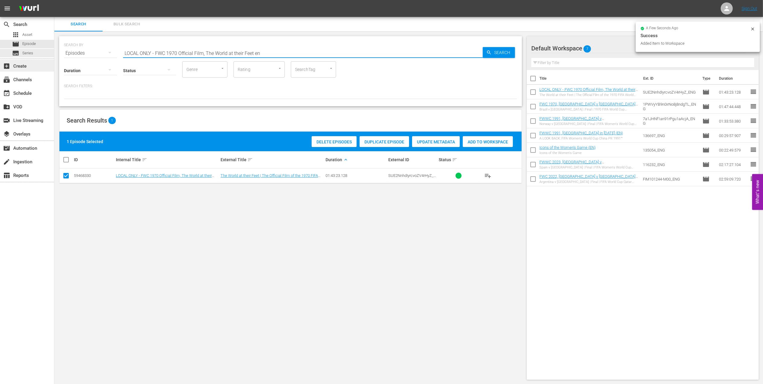
drag, startPoint x: 60, startPoint y: 57, endPoint x: 51, endPoint y: 60, distance: 9.2
click at [54, 0] on div "search Search apps Asset movie Episode subtitles Series add_box Create subscrip…" at bounding box center [408, 0] width 709 height 0
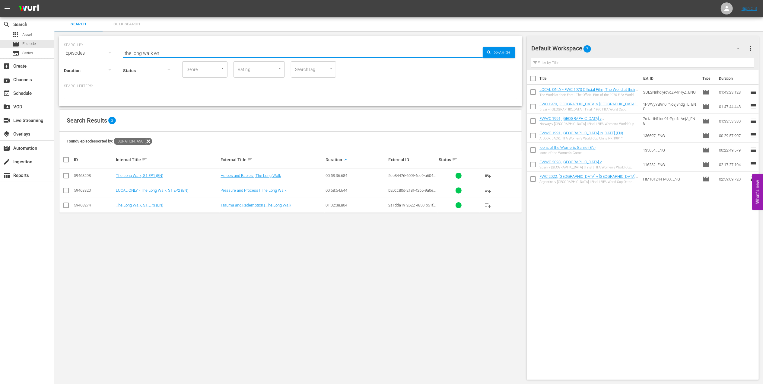
type input "the long walk en"
click at [66, 175] on input "checkbox" at bounding box center [65, 176] width 7 height 7
checkbox input "true"
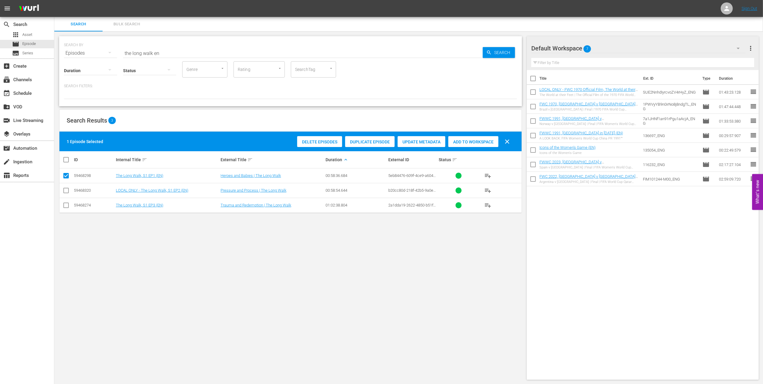
click at [64, 191] on input "checkbox" at bounding box center [65, 191] width 7 height 7
checkbox input "true"
drag, startPoint x: 66, startPoint y: 205, endPoint x: 208, endPoint y: 199, distance: 141.6
click at [66, 205] on input "checkbox" at bounding box center [65, 206] width 7 height 7
checkbox input "true"
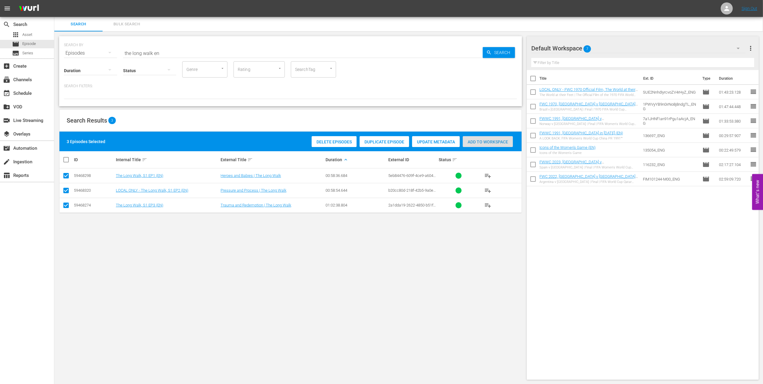
click at [479, 142] on span "Add to Workspace" at bounding box center [488, 141] width 50 height 5
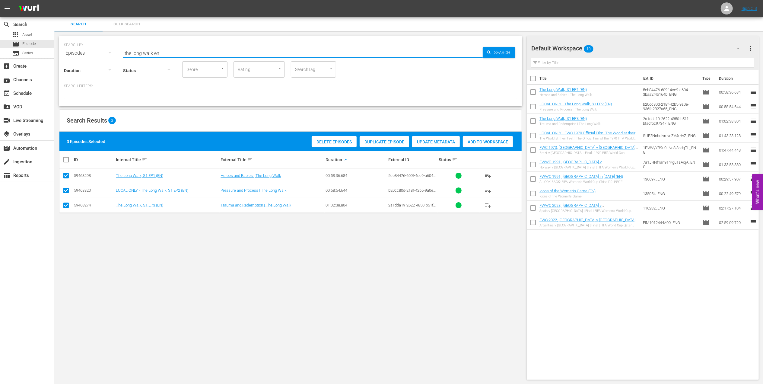
click at [74, 53] on div "SEARCH BY Search By Episodes Search ID, Title, Description, Keywords, or Catego…" at bounding box center [290, 50] width 453 height 22
paste input "Eyes of the World, S1EP3 - Heartbreak: [PERSON_NAME]"
click at [252, 52] on input "Eyes of the World, S1EP3 - Heartbreak: [PERSON_NAME]" at bounding box center [303, 53] width 360 height 14
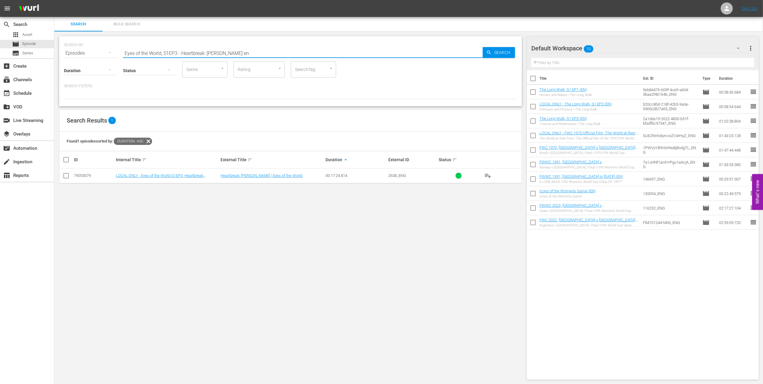
type input "Eyes of the World, S1EP3 - Heartbreak: [PERSON_NAME] en"
click at [67, 175] on input "checkbox" at bounding box center [65, 176] width 7 height 7
checkbox input "true"
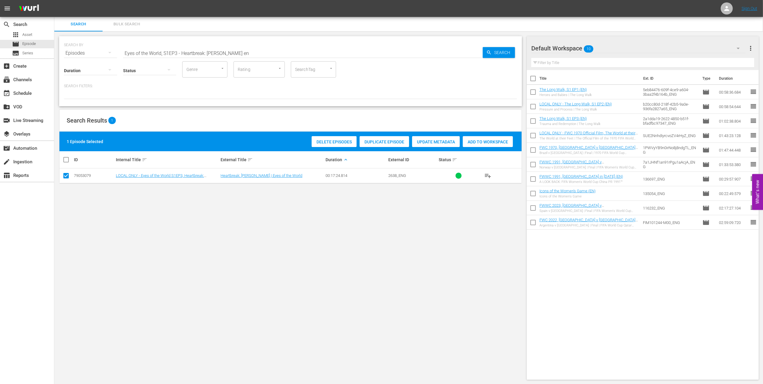
click at [485, 138] on div "Add to Workspace" at bounding box center [488, 141] width 50 height 11
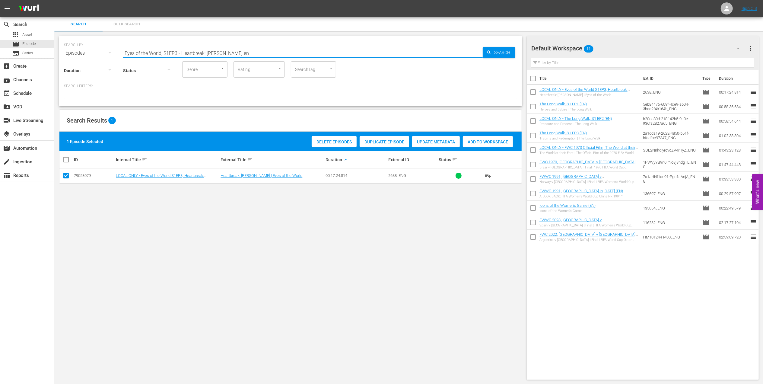
drag, startPoint x: 260, startPoint y: 52, endPoint x: 118, endPoint y: 56, distance: 141.3
click at [98, 55] on div "SEARCH BY Search By Episodes Search ID, Title, Description, Keywords, or Catego…" at bounding box center [290, 50] width 453 height 22
paste input "FWC 1994 - Final - [GEOGRAPHIC_DATA] v [GEOGRAPHIC_DATA]"
click at [248, 50] on input "FWC 1994 - Final - [GEOGRAPHIC_DATA] v [GEOGRAPHIC_DATA]" at bounding box center [303, 53] width 360 height 14
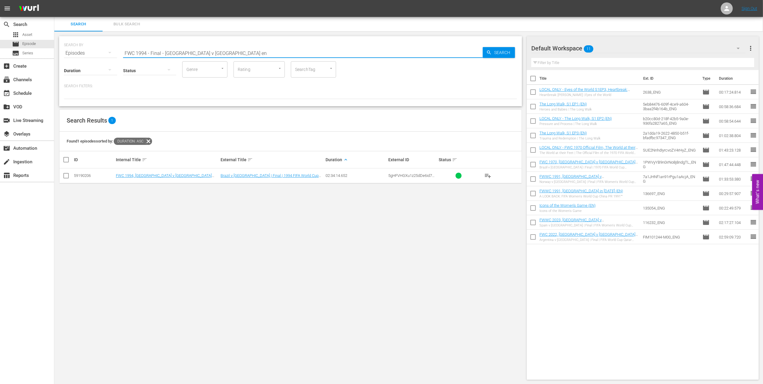
type input "FWC 1994 - Final - [GEOGRAPHIC_DATA] v [GEOGRAPHIC_DATA] en"
drag, startPoint x: 67, startPoint y: 177, endPoint x: 319, endPoint y: 173, distance: 251.7
click at [70, 179] on td at bounding box center [66, 175] width 14 height 15
drag, startPoint x: 68, startPoint y: 173, endPoint x: 69, endPoint y: 176, distance: 3.1
click at [68, 174] on input "checkbox" at bounding box center [65, 176] width 7 height 7
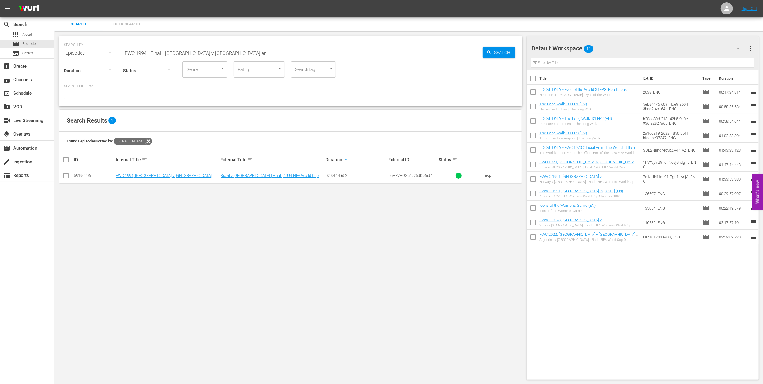
checkbox input "true"
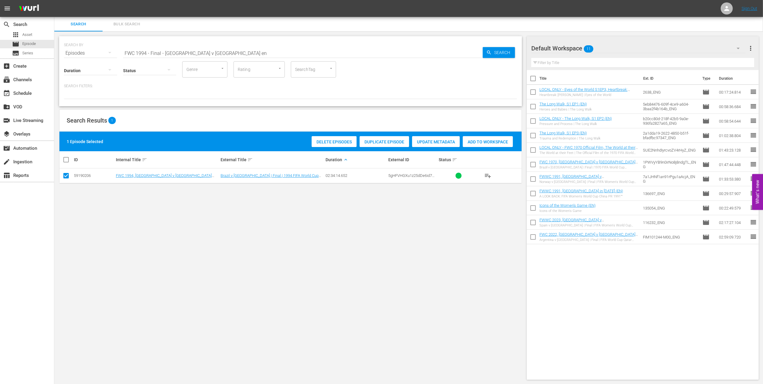
click at [492, 142] on span "Add to Workspace" at bounding box center [488, 141] width 50 height 5
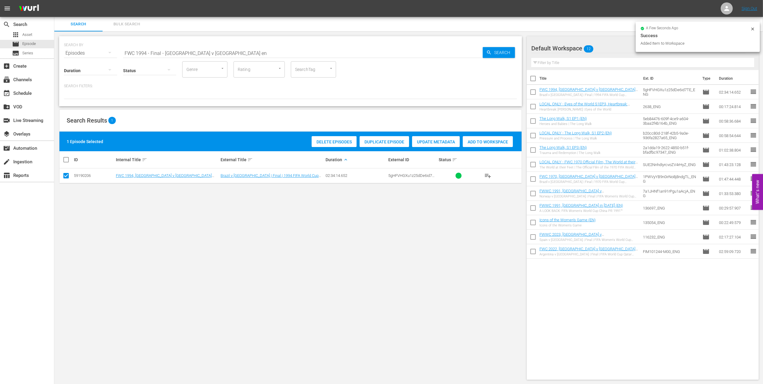
drag, startPoint x: 68, startPoint y: 58, endPoint x: 56, endPoint y: 59, distance: 12.7
click at [54, 0] on div "search Search apps Asset movie Episode subtitles Series add_box Create subscrip…" at bounding box center [408, 0] width 709 height 0
paste input "8 - Final - Brazil v France"
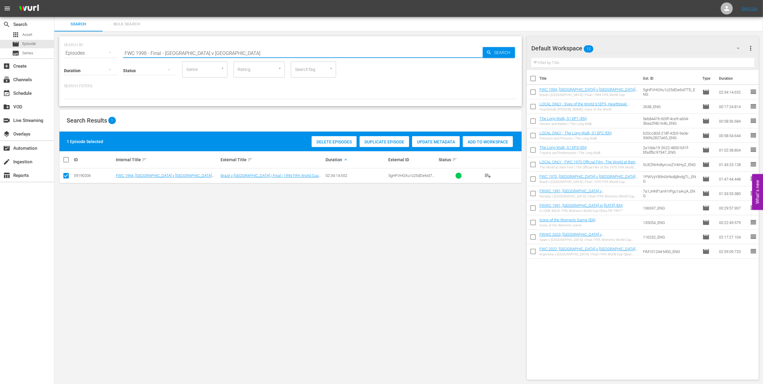
click at [219, 51] on input "FWC 1998 - Final - [GEOGRAPHIC_DATA] v [GEOGRAPHIC_DATA]" at bounding box center [303, 53] width 360 height 14
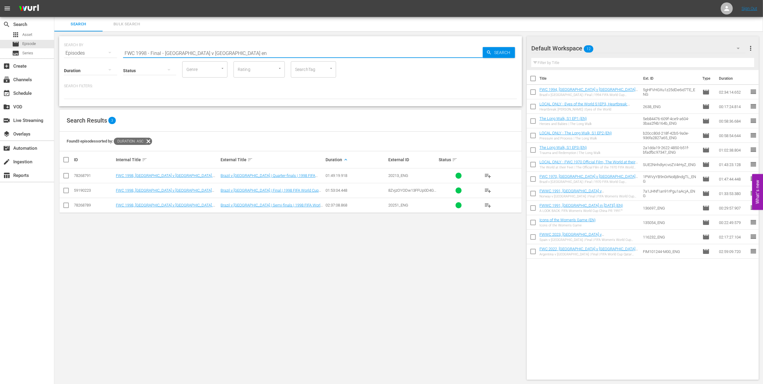
type input "FWC 1998 - Final - [GEOGRAPHIC_DATA] v [GEOGRAPHIC_DATA] en"
click at [68, 191] on input "checkbox" at bounding box center [65, 191] width 7 height 7
checkbox input "true"
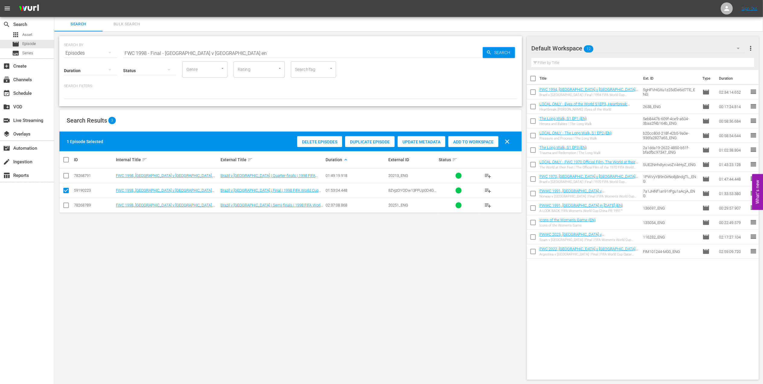
click at [477, 142] on span "Add to Workspace" at bounding box center [473, 141] width 50 height 5
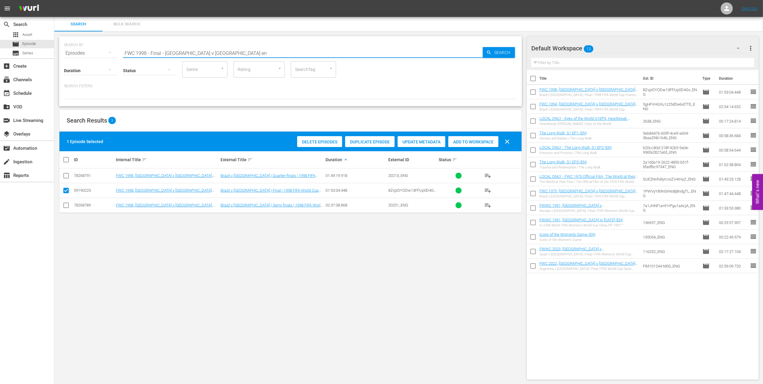
click at [72, 54] on div "SEARCH BY Search By Episodes Search ID, Title, Description, Keywords, or Catego…" at bounding box center [290, 50] width 453 height 22
paste input "World Champions: France 1998"
click at [212, 50] on input "World Champions: France 1998" at bounding box center [303, 53] width 360 height 14
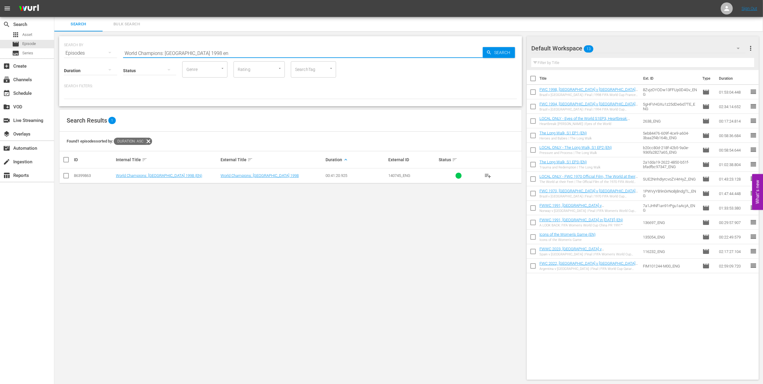
type input "World Champions: France 1998 en"
drag, startPoint x: 64, startPoint y: 174, endPoint x: 68, endPoint y: 176, distance: 4.9
click at [65, 175] on input "checkbox" at bounding box center [65, 176] width 7 height 7
checkbox input "true"
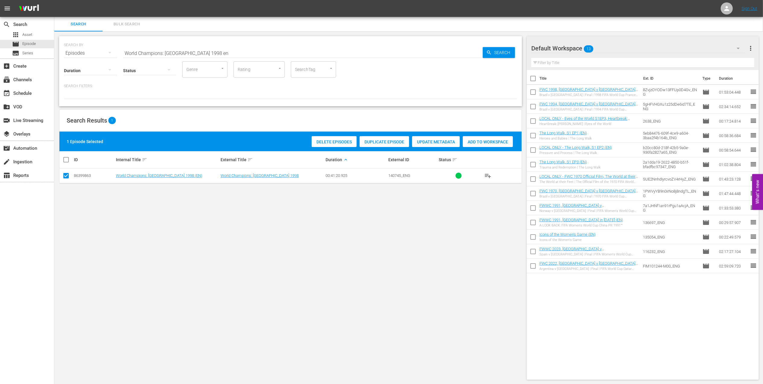
click at [479, 139] on span "Add to Workspace" at bounding box center [488, 141] width 50 height 5
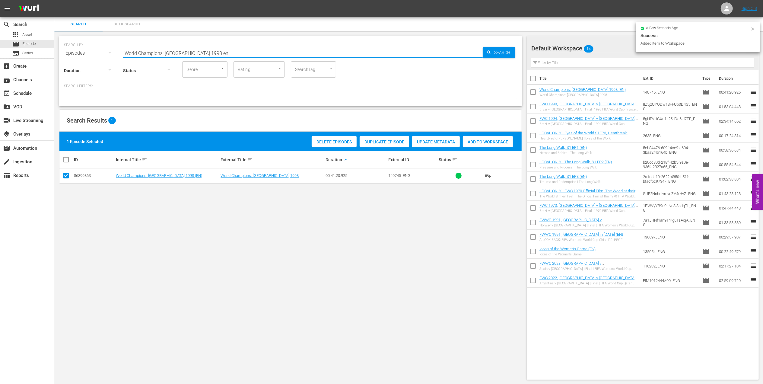
drag, startPoint x: 196, startPoint y: 53, endPoint x: 83, endPoint y: 53, distance: 112.3
click at [83, 53] on div "SEARCH BY Search By Episodes Search ID, Title, Description, Keywords, or Catego…" at bounding box center [290, 50] width 453 height 22
paste input "1998 Official Film - La Coupe de la Gloire"
click at [225, 52] on input "1998 Official Film - La Coupe de la Gloire" at bounding box center [303, 53] width 360 height 14
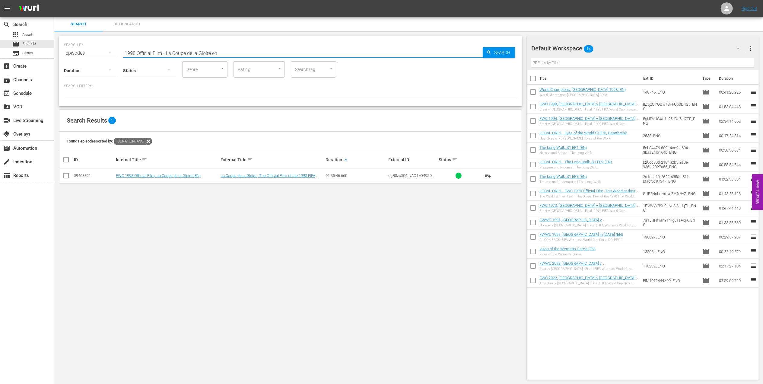
type input "1998 Official Film - La Coupe de la Gloire en"
click at [67, 176] on input "checkbox" at bounding box center [65, 176] width 7 height 7
checkbox input "true"
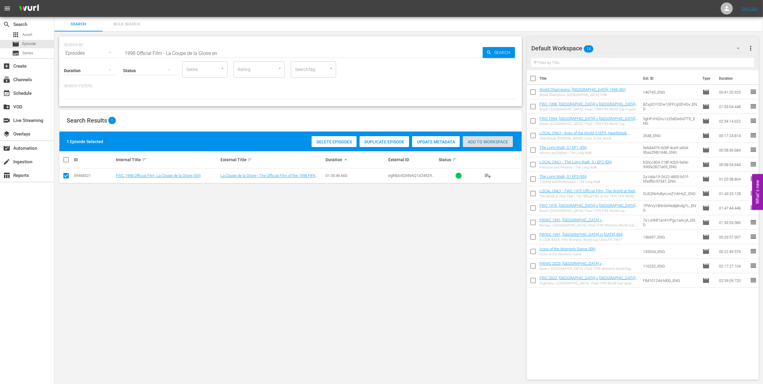
click at [483, 139] on span "Add to Workspace" at bounding box center [488, 141] width 50 height 5
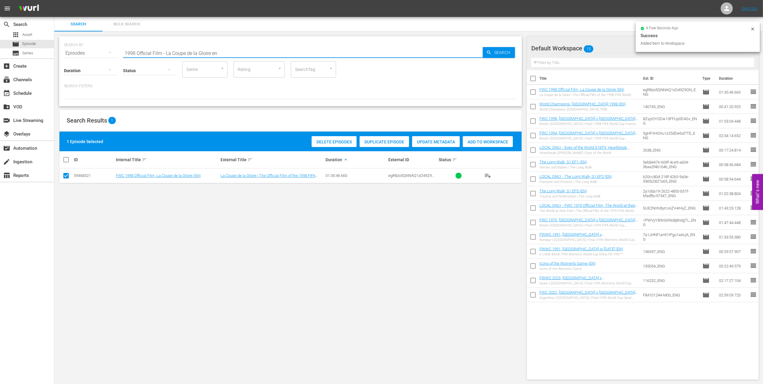
drag, startPoint x: 222, startPoint y: 49, endPoint x: 80, endPoint y: 50, distance: 141.2
click at [80, 50] on div "SEARCH BY Search By Episodes Search ID, Title, Description, Keywords, or Catego…" at bounding box center [290, 50] width 453 height 22
paste input "Unforgettable Penalty Shootouts 5"
click at [209, 51] on input "Unforgettable Penalty Shootouts 5" at bounding box center [303, 53] width 360 height 14
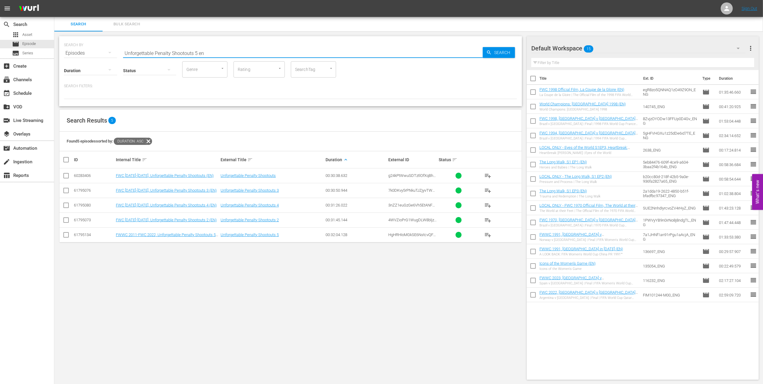
type input "Unforgettable Penalty Shootouts 5 en"
click at [67, 235] on input "checkbox" at bounding box center [65, 235] width 7 height 7
checkbox input "true"
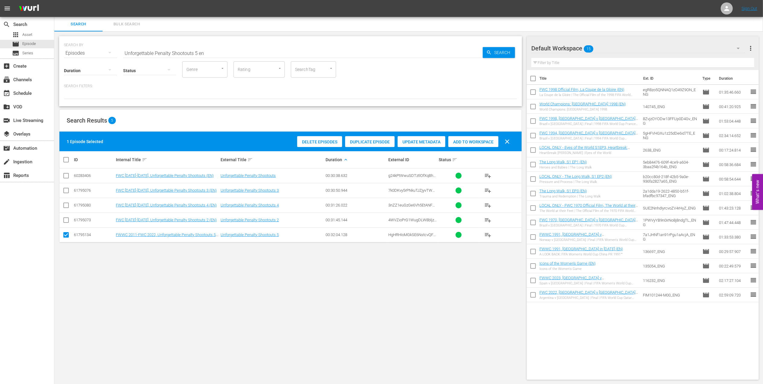
click at [468, 142] on span "Add to Workspace" at bounding box center [473, 141] width 50 height 5
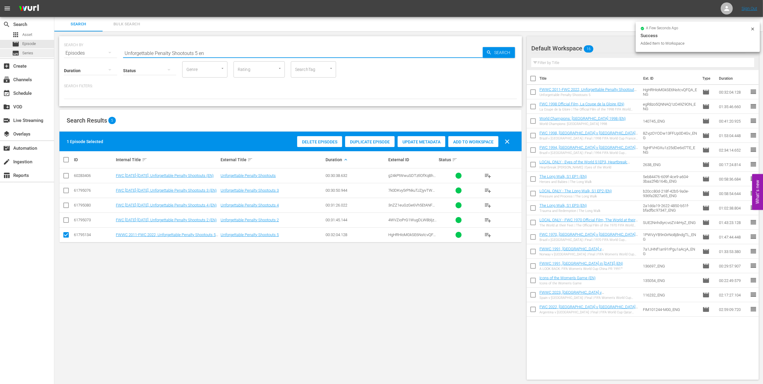
drag, startPoint x: 206, startPoint y: 53, endPoint x: 45, endPoint y: 53, distance: 160.8
click at [54, 0] on div "search Search apps Asset movie Episode subtitles Series add_box Create subscrip…" at bounding box center [408, 0] width 709 height 0
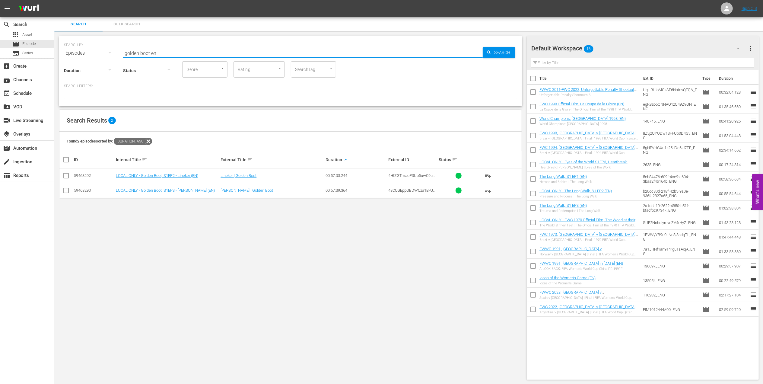
type input "golden boot en"
click at [68, 177] on input "checkbox" at bounding box center [65, 176] width 7 height 7
checkbox input "true"
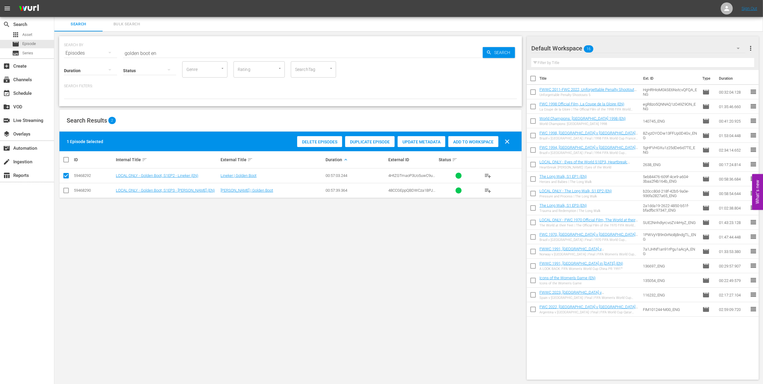
click at [65, 192] on input "checkbox" at bounding box center [65, 191] width 7 height 7
checkbox input "true"
click at [472, 141] on span "Add to Workspace" at bounding box center [488, 141] width 50 height 5
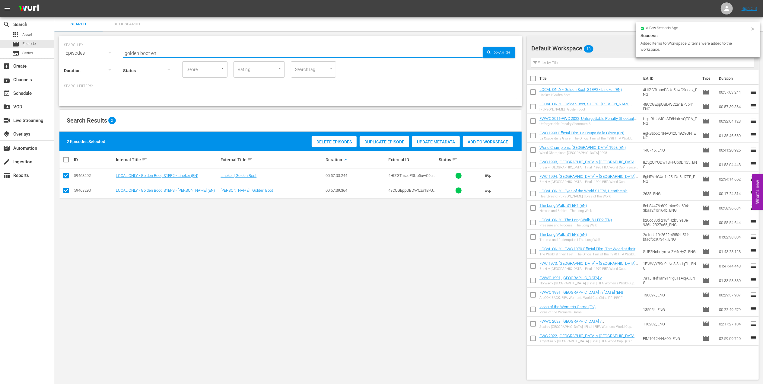
drag, startPoint x: 120, startPoint y: 53, endPoint x: 174, endPoint y: 54, distance: 54.6
click at [101, 53] on div "SEARCH BY Search By Episodes Search ID, Title, Description, Keywords, or Catego…" at bounding box center [290, 50] width 453 height 22
paste input "England v Poland | Group Matches | 1986 FIFA World Cup Mexico™️ | Full Match Re…"
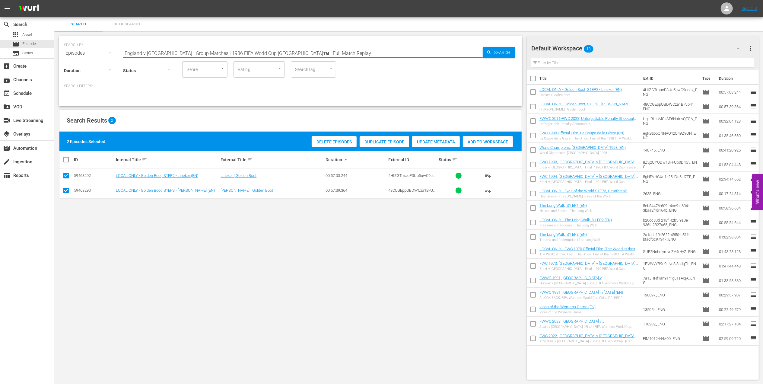
click at [325, 51] on input "England v Poland | Group Matches | 1986 FIFA World Cup Mexico™️ | Full Match Re…" at bounding box center [303, 53] width 360 height 14
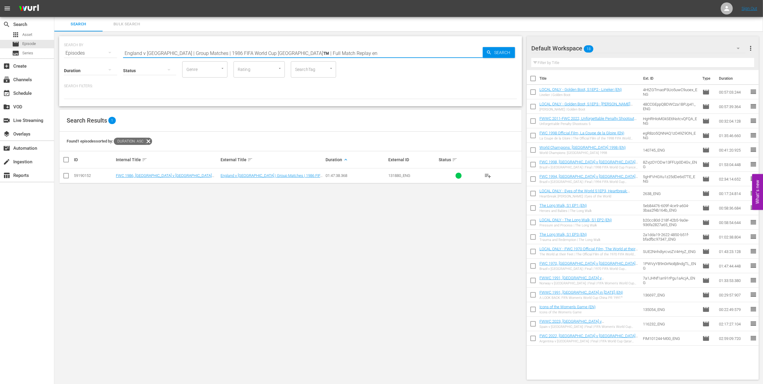
type input "England v Poland | Group Matches | 1986 FIFA World Cup Mexico™️ | Full Match Re…"
click at [66, 177] on input "checkbox" at bounding box center [65, 176] width 7 height 7
checkbox input "true"
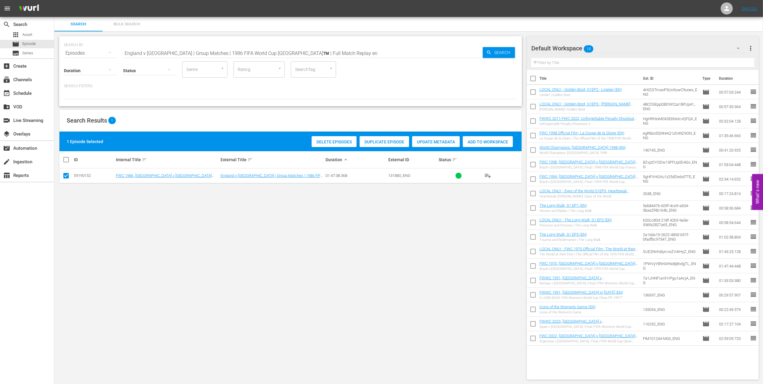
click at [479, 141] on span "Add to Workspace" at bounding box center [488, 141] width 50 height 5
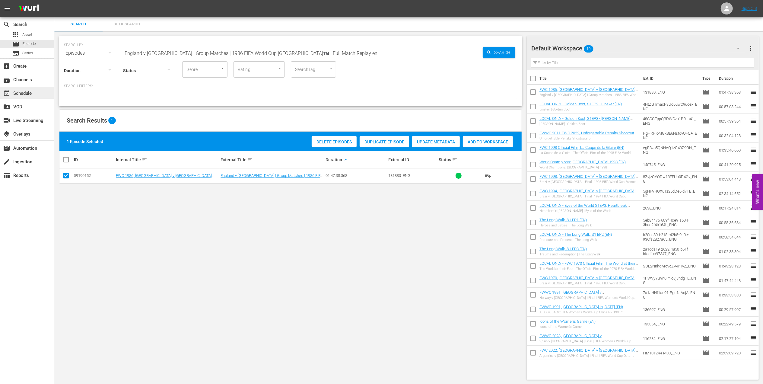
click at [32, 91] on div "event_available Schedule" at bounding box center [17, 92] width 34 height 5
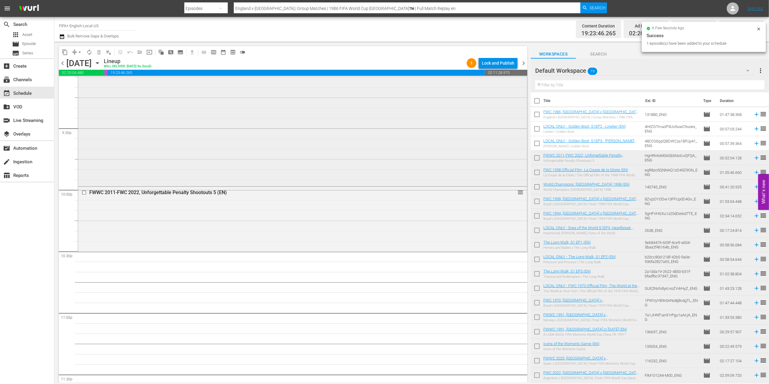
scroll to position [2650, 0]
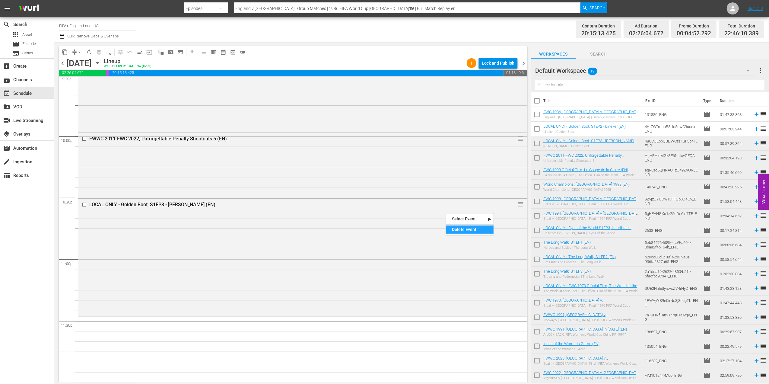
click at [464, 227] on div "Delete Event" at bounding box center [470, 229] width 48 height 8
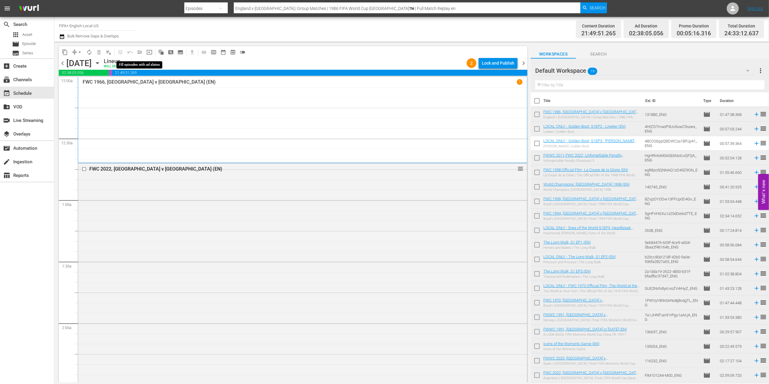
click at [141, 52] on span "menu_open" at bounding box center [140, 52] width 6 height 6
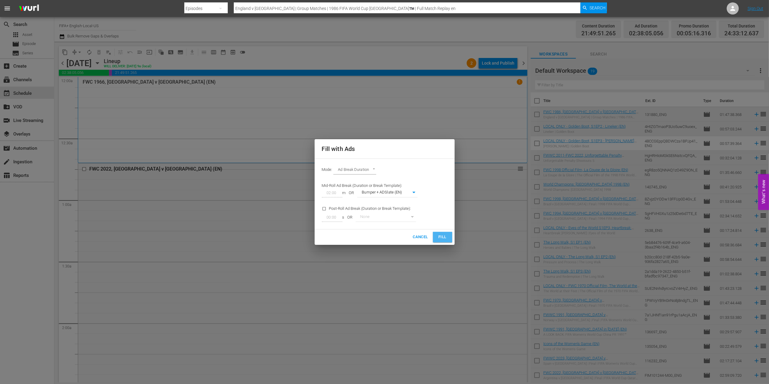
click at [439, 234] on span "Fill" at bounding box center [443, 237] width 10 height 7
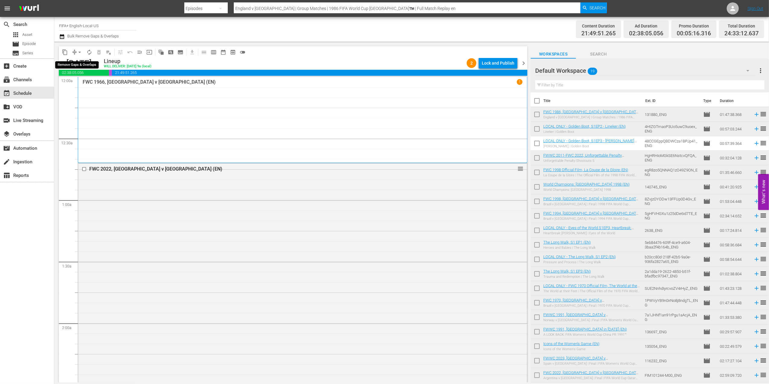
click at [78, 51] on span "arrow_drop_down" at bounding box center [80, 52] width 6 height 6
click at [96, 81] on li "Align to End of Previous Day" at bounding box center [79, 84] width 63 height 10
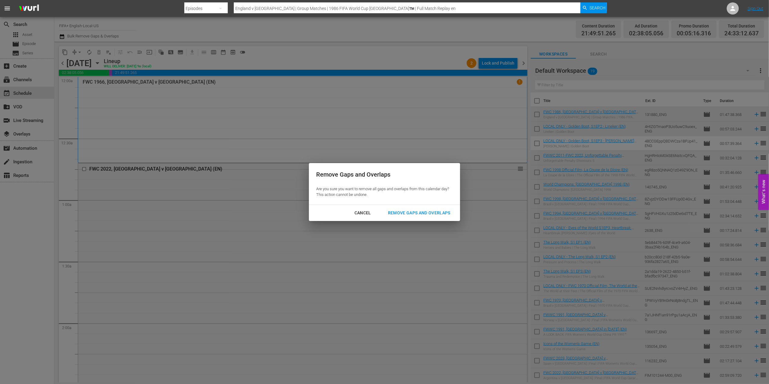
click at [418, 212] on div "Remove Gaps and Overlaps" at bounding box center [419, 213] width 72 height 8
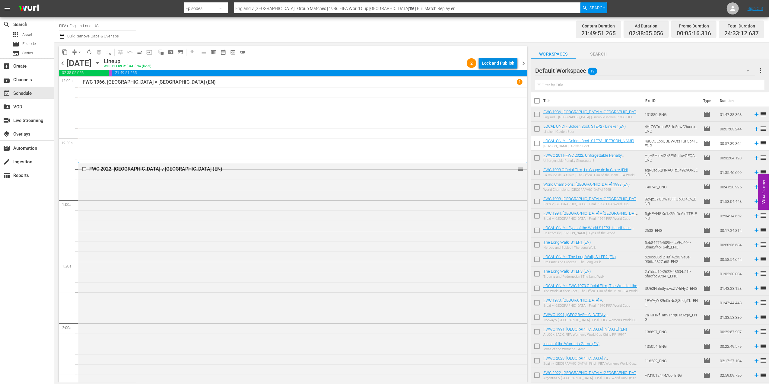
click at [502, 62] on div "Lock and Publish" at bounding box center [498, 63] width 33 height 11
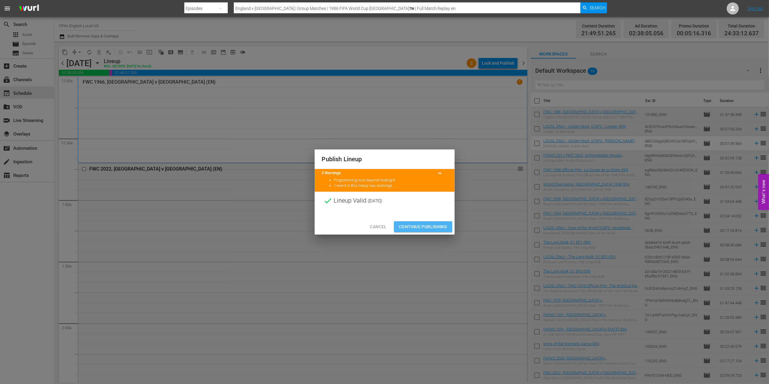
click at [423, 226] on span "Continue Publishing" at bounding box center [423, 227] width 49 height 8
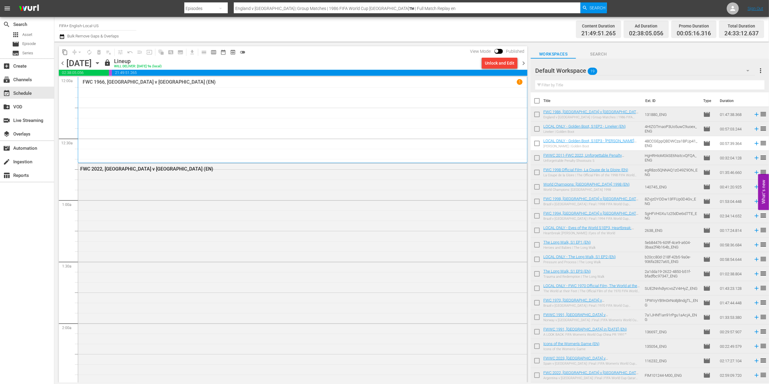
click at [523, 63] on span "chevron_right" at bounding box center [524, 63] width 8 height 8
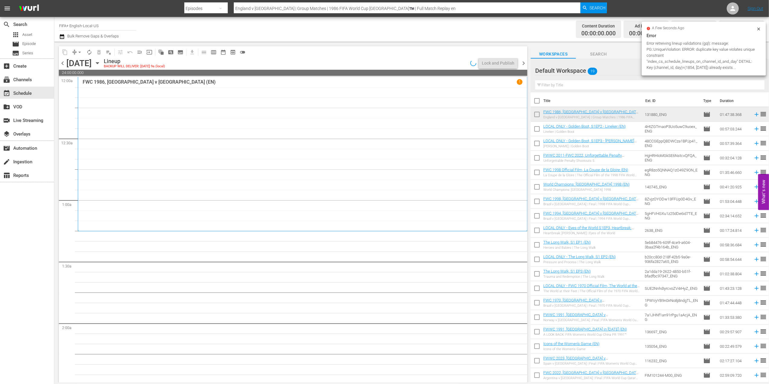
click at [537, 98] on input "checkbox" at bounding box center [537, 102] width 13 height 13
checkbox input "true"
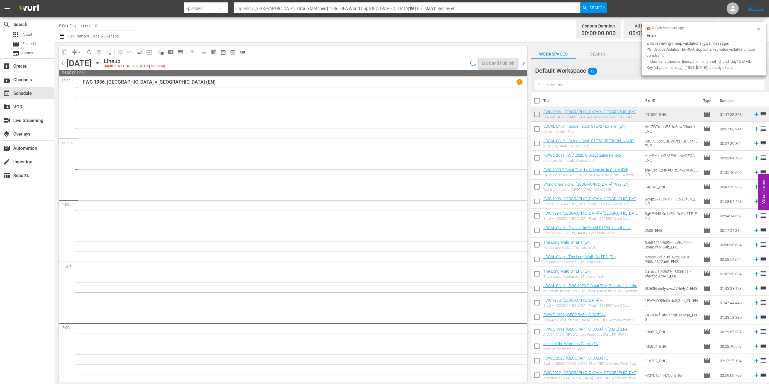
checkbox input "true"
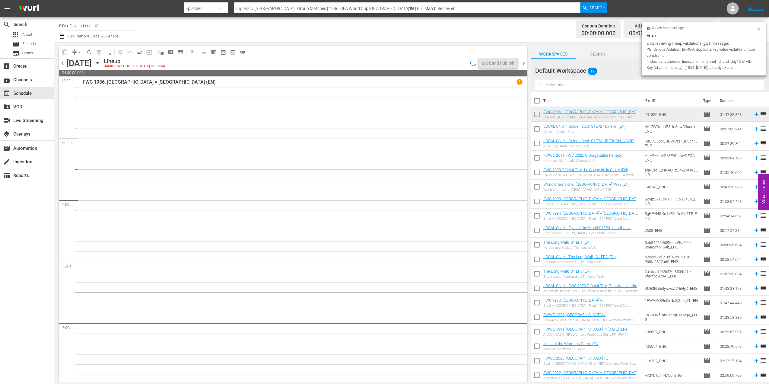
checkbox input "true"
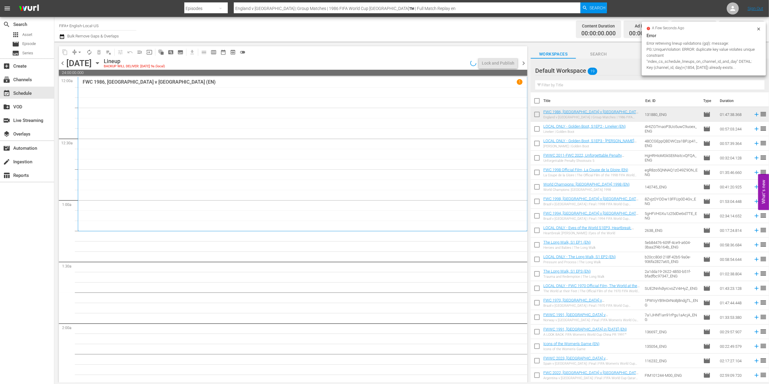
checkbox input "true"
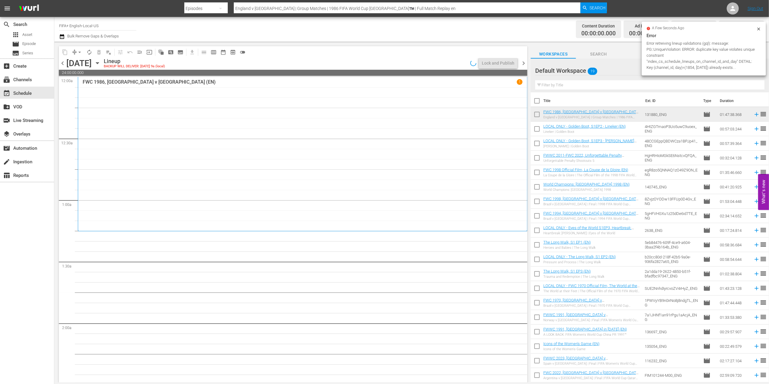
checkbox input "true"
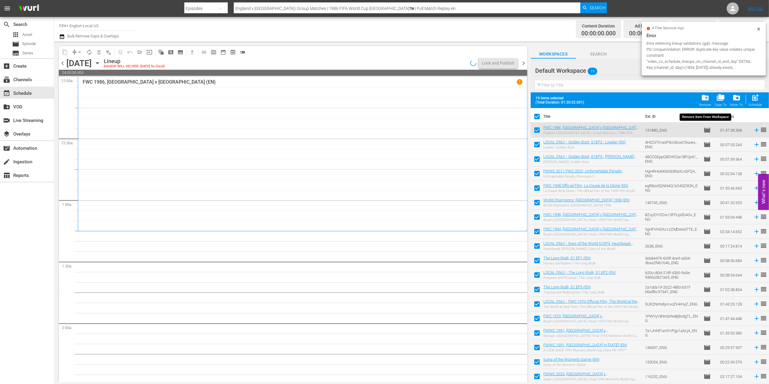
click at [704, 103] on div "folder_delete Remove" at bounding box center [706, 100] width 12 height 13
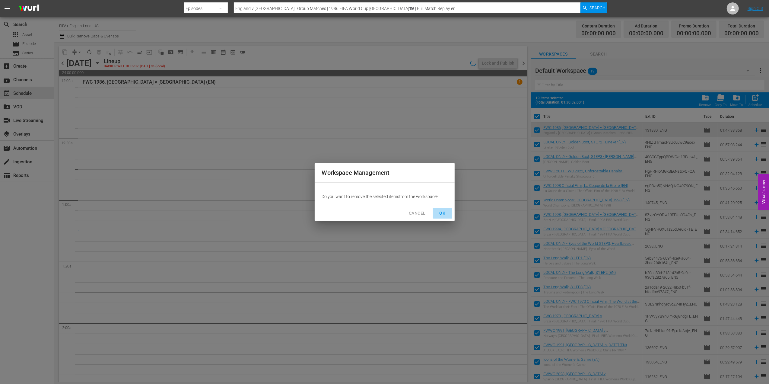
click at [442, 212] on span "OK" at bounding box center [443, 213] width 10 height 8
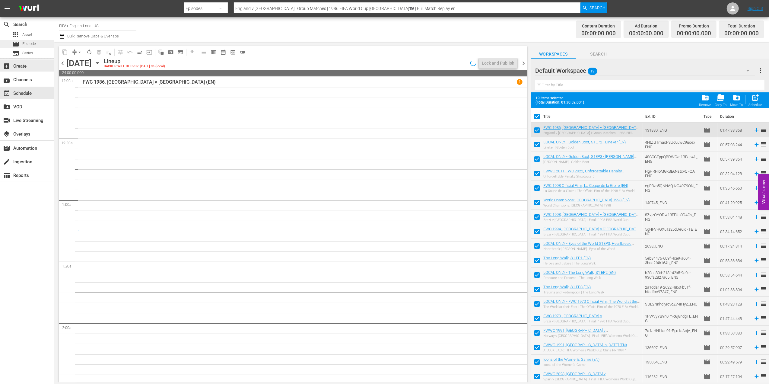
checkbox input "false"
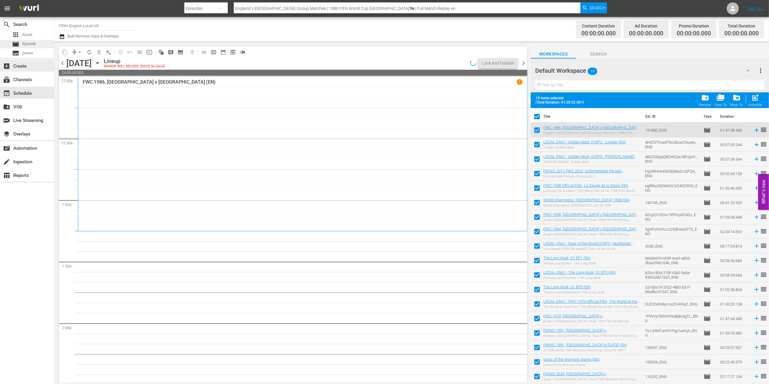
checkbox input "false"
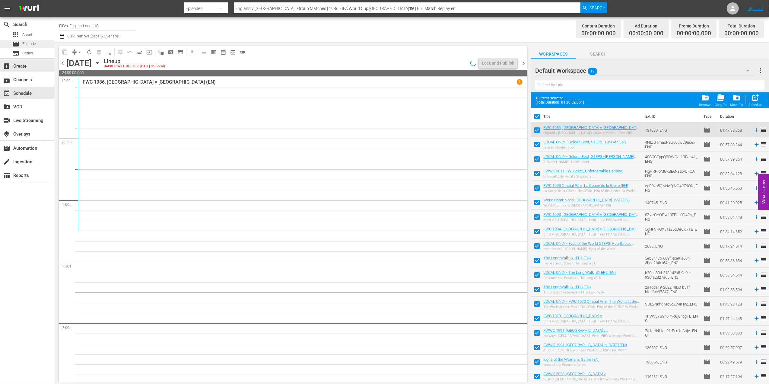
checkbox input "false"
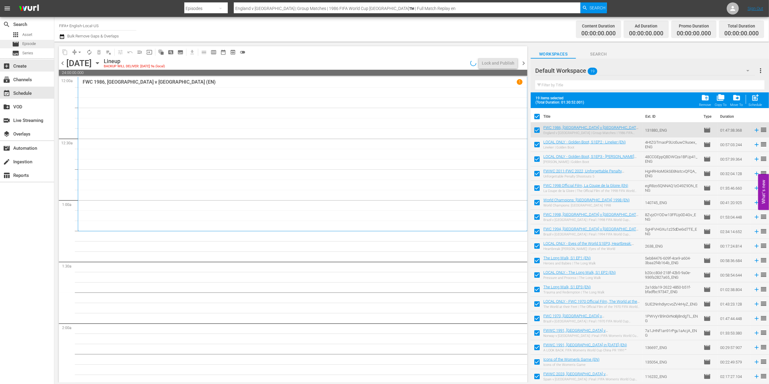
checkbox input "false"
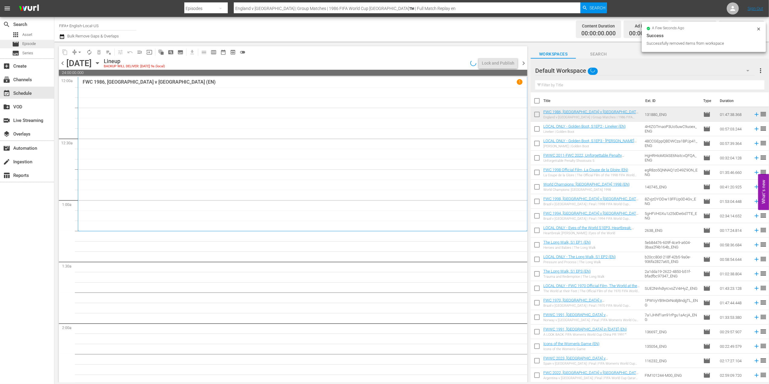
click at [30, 43] on span "Episode" at bounding box center [29, 44] width 14 height 6
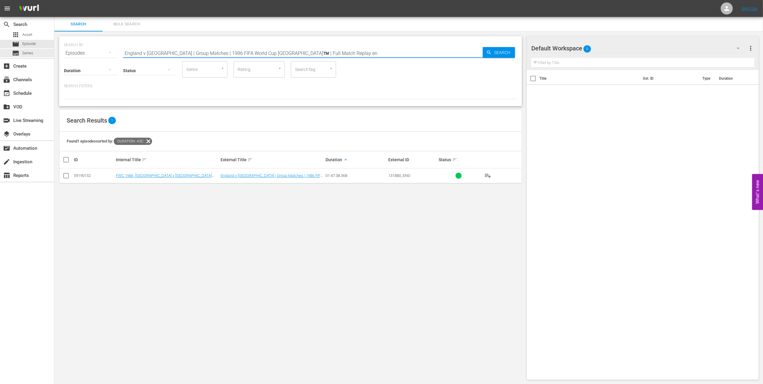
drag, startPoint x: 307, startPoint y: 53, endPoint x: 117, endPoint y: 56, distance: 189.9
click at [54, 0] on div "search Search apps Asset movie Episode subtitles Series add_box Create subscrip…" at bounding box center [408, 0] width 709 height 0
paste input "FWC 1986 - Final - [GEOGRAPHIC_DATA] v [GEOGRAPHIC_DATA]"
click at [243, 49] on input "FWC 1986 - Final - [GEOGRAPHIC_DATA] v [GEOGRAPHIC_DATA]" at bounding box center [303, 53] width 360 height 14
type input "FWC 1986 - Final - [GEOGRAPHIC_DATA] v [GEOGRAPHIC_DATA] en"
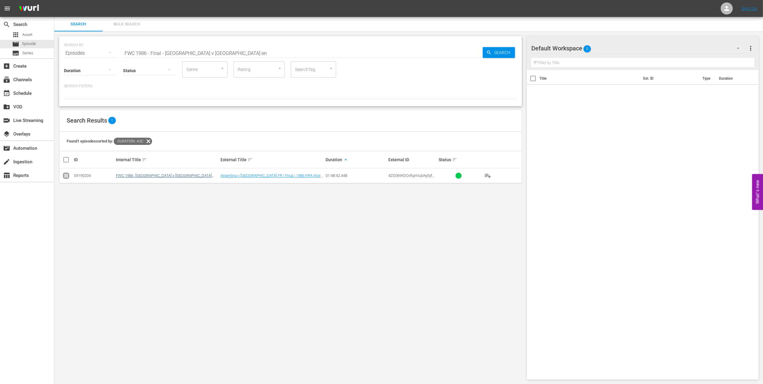
drag, startPoint x: 68, startPoint y: 174, endPoint x: 136, endPoint y: 174, distance: 67.9
click at [68, 175] on input "checkbox" at bounding box center [65, 176] width 7 height 7
checkbox input "true"
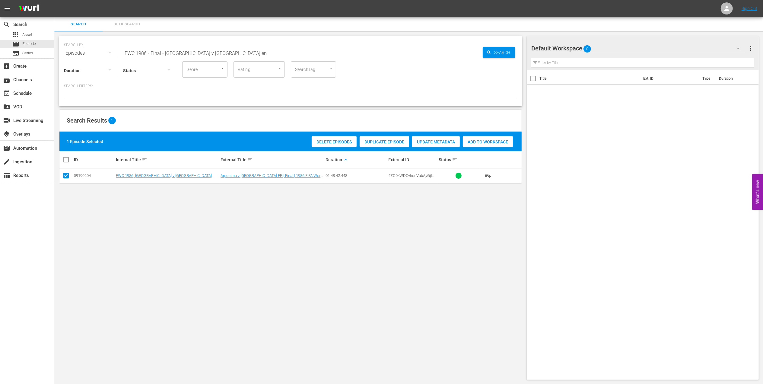
click at [480, 139] on div "Add to Workspace" at bounding box center [488, 141] width 50 height 11
drag, startPoint x: 220, startPoint y: 53, endPoint x: 96, endPoint y: 53, distance: 123.7
click at [84, 53] on div "SEARCH BY Search By Episodes Search ID, Title, Description, Keywords, or Catego…" at bounding box center [290, 50] width 453 height 22
paste input "1986 Official Film - Hero"
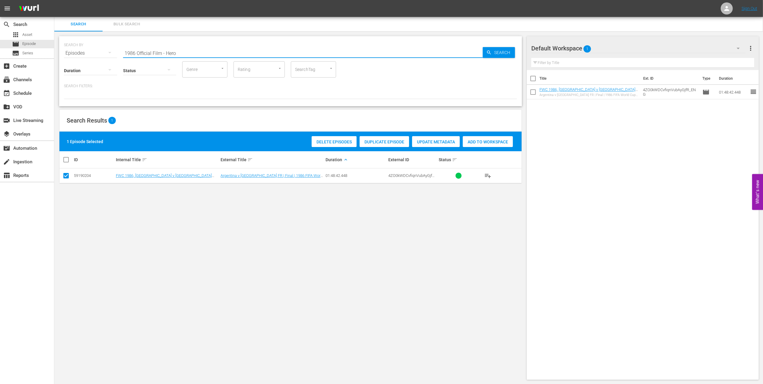
click at [256, 53] on input "1986 Official Film - Hero" at bounding box center [303, 53] width 360 height 14
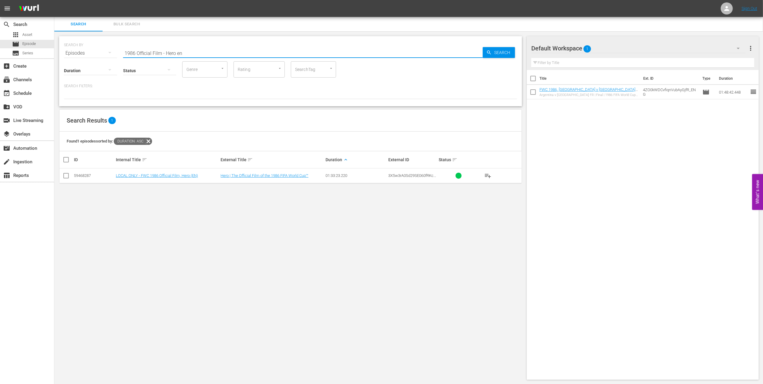
type input "1986 Official Film - Hero en"
click at [65, 177] on input "checkbox" at bounding box center [65, 176] width 7 height 7
checkbox input "true"
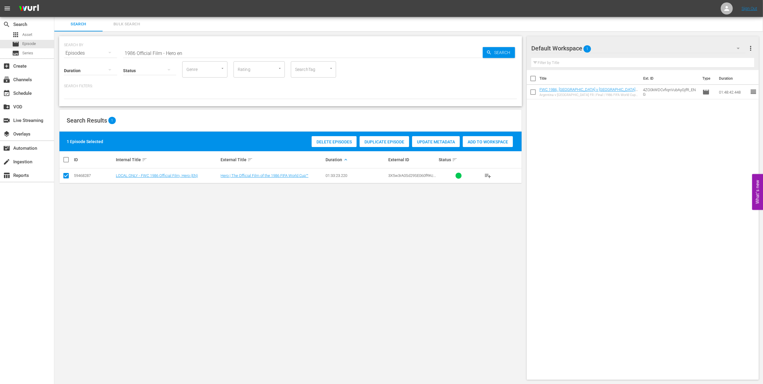
click at [478, 137] on div "Add to Workspace" at bounding box center [488, 141] width 50 height 11
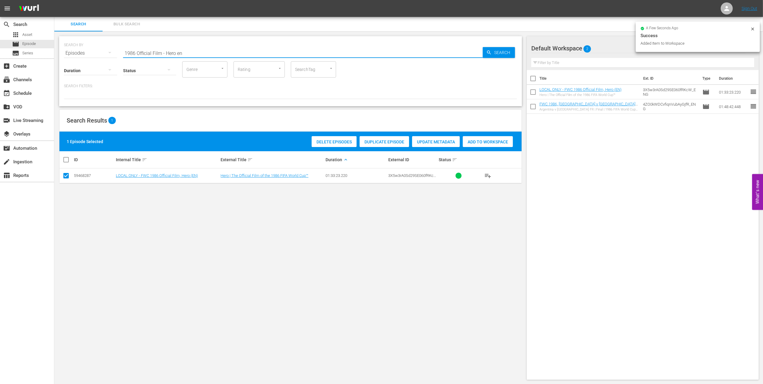
drag, startPoint x: 188, startPoint y: 53, endPoint x: 82, endPoint y: 56, distance: 106.2
click at [80, 56] on div "SEARCH BY Search By Episodes Search ID, Title, Description, Keywords, or Catego…" at bounding box center [290, 71] width 463 height 70
paste input "France v [GEOGRAPHIC_DATA] | Semi-finals | FIFA World Cup 2018 | Full Match Rep…"
click at [283, 53] on input "France v [GEOGRAPHIC_DATA] | Semi-finals | FIFA World Cup 2018 | Full Match Rep…" at bounding box center [303, 53] width 360 height 14
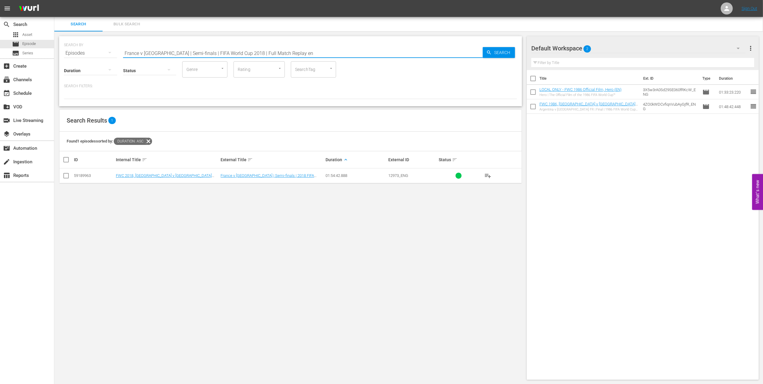
type input "France v [GEOGRAPHIC_DATA] | Semi-finals | FIFA World Cup 2018 | Full Match Rep…"
drag, startPoint x: 63, startPoint y: 175, endPoint x: 132, endPoint y: 177, distance: 68.5
click at [64, 176] on input "checkbox" at bounding box center [65, 176] width 7 height 7
checkbox input "true"
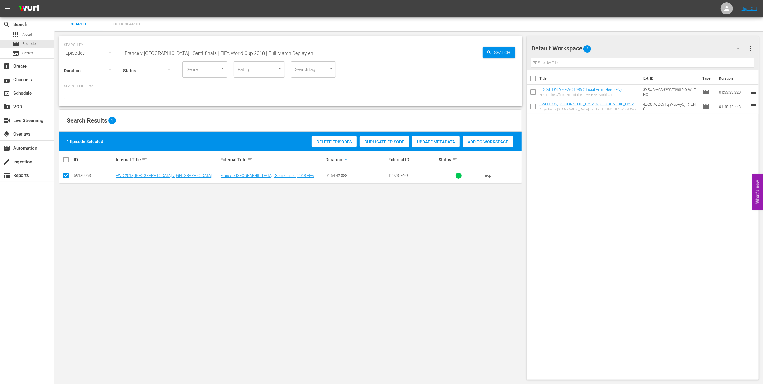
click at [476, 140] on span "Add to Workspace" at bounding box center [488, 141] width 50 height 5
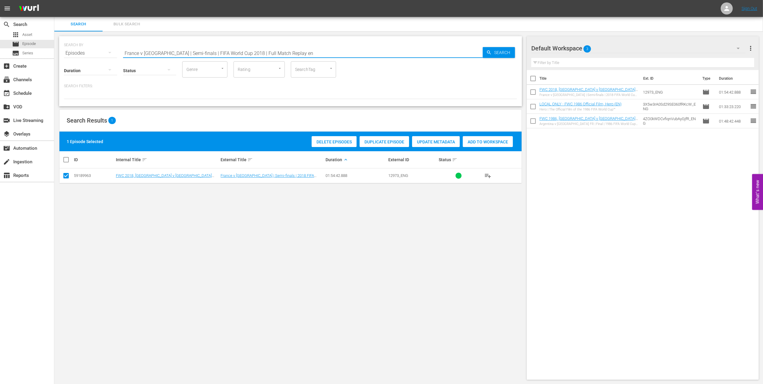
drag, startPoint x: 268, startPoint y: 53, endPoint x: 78, endPoint y: 56, distance: 190.4
click at [74, 55] on div "SEARCH BY Search By Episodes Search ID, Title, Description, Keywords, or Catego…" at bounding box center [290, 50] width 453 height 22
paste input "Croatia v [GEOGRAPHIC_DATA] | Semi-finals | FIFA World Cup 2018 | Full Match Re…"
click at [296, 49] on input "Croatia v [GEOGRAPHIC_DATA] | Semi-finals | FIFA World Cup 2018 | Full Match Re…" at bounding box center [303, 53] width 360 height 14
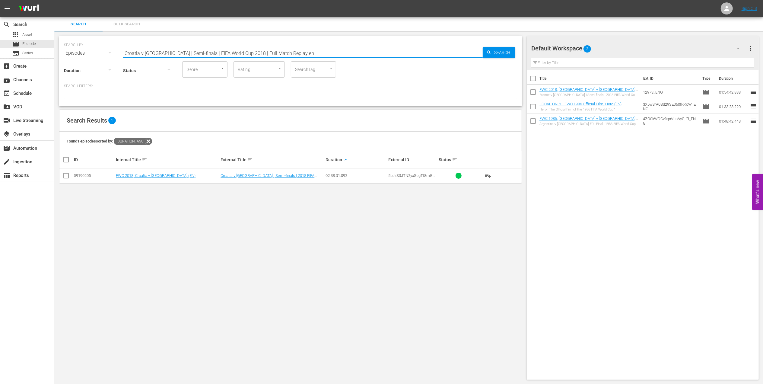
type input "Croatia v [GEOGRAPHIC_DATA] | Semi-finals | FIFA World Cup 2018 | Full Match Re…"
click at [65, 173] on input "checkbox" at bounding box center [65, 176] width 7 height 7
checkbox input "true"
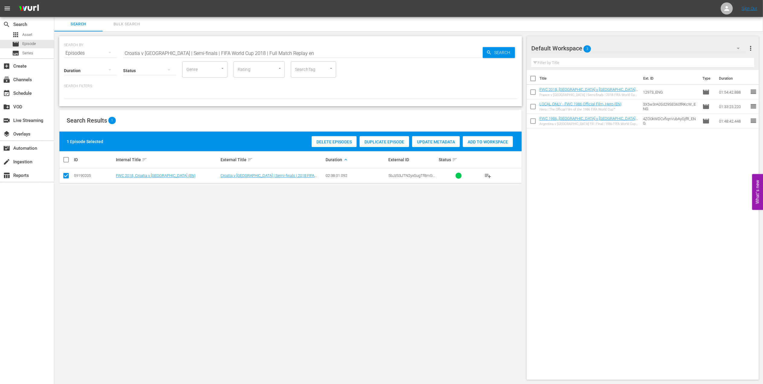
click at [469, 140] on span "Add to Workspace" at bounding box center [488, 141] width 50 height 5
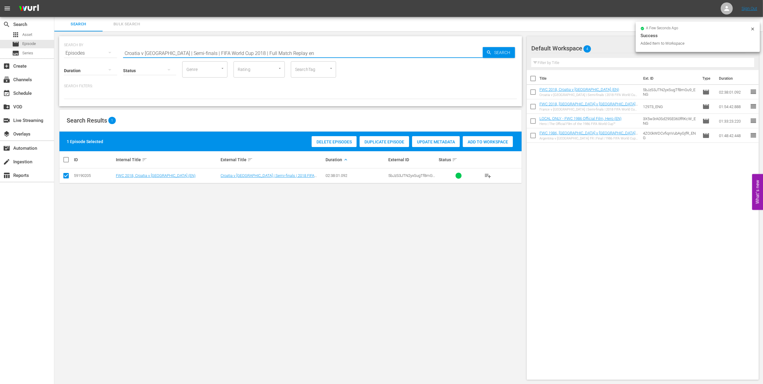
drag, startPoint x: 286, startPoint y: 52, endPoint x: 83, endPoint y: 55, distance: 202.8
click at [83, 55] on div "SEARCH BY Search By Episodes Search ID, Title, Description, Keywords, or Catego…" at bounding box center [290, 50] width 453 height 22
paste input "France v [GEOGRAPHIC_DATA] | Final | FIFA World Cup 2018 | Full Match Replay"
click at [281, 52] on input "France v [GEOGRAPHIC_DATA] | Final | FIFA World Cup 2018 | Full Match Replay" at bounding box center [303, 53] width 360 height 14
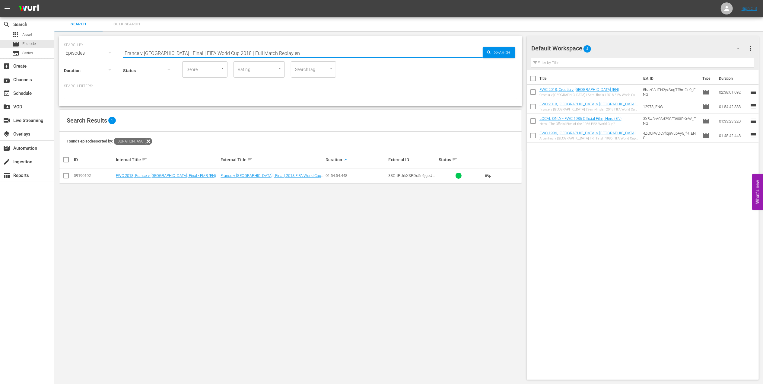
type input "France v [GEOGRAPHIC_DATA] | Final | FIFA World Cup 2018 | Full Match Replay en"
click at [67, 174] on input "checkbox" at bounding box center [65, 176] width 7 height 7
checkbox input "true"
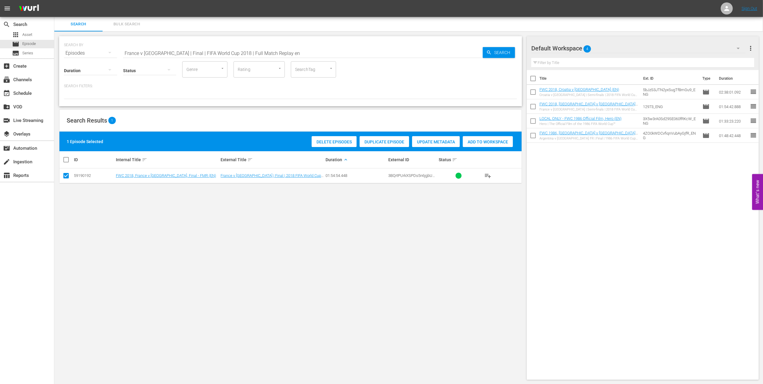
click at [480, 140] on span "Add to Workspace" at bounding box center [488, 141] width 50 height 5
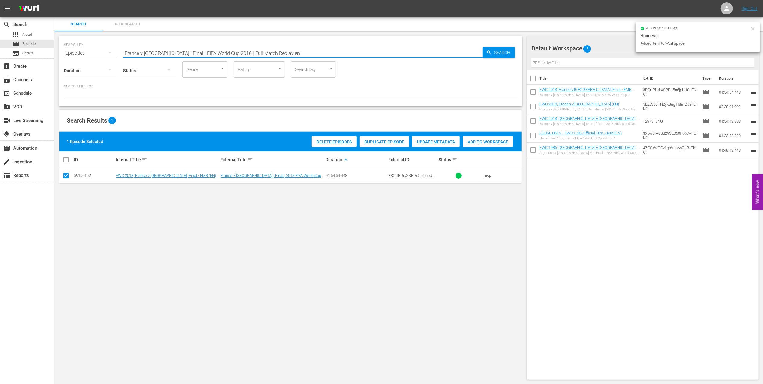
drag, startPoint x: 276, startPoint y: 52, endPoint x: 114, endPoint y: 54, distance: 162.1
click at [114, 54] on div "SEARCH BY Search By Episodes Search ID, Title, Description, Keywords, or Catego…" at bounding box center [290, 50] width 453 height 22
paste input "World Champions: France 2018"
click at [238, 51] on input "World Champions: France 2018" at bounding box center [303, 53] width 360 height 14
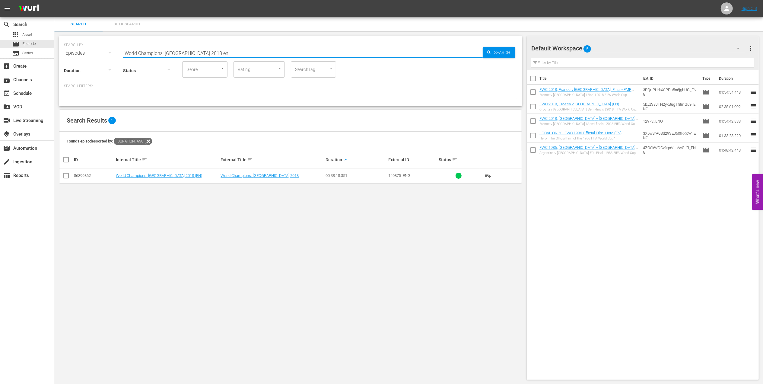
type input "World Champions: France 2018 en"
click at [66, 175] on input "checkbox" at bounding box center [65, 176] width 7 height 7
checkbox input "true"
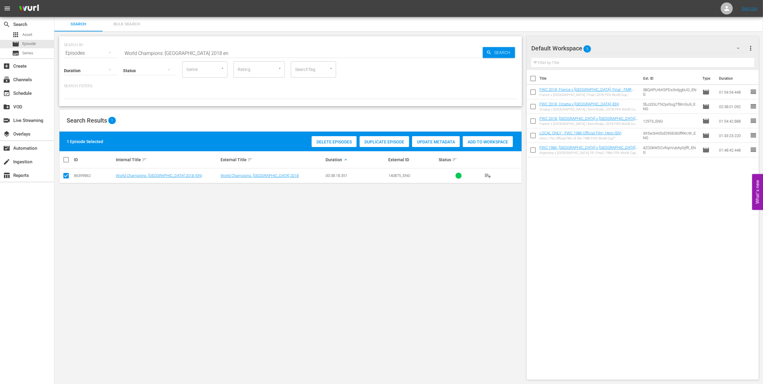
click at [477, 141] on span "Add to Workspace" at bounding box center [488, 141] width 50 height 5
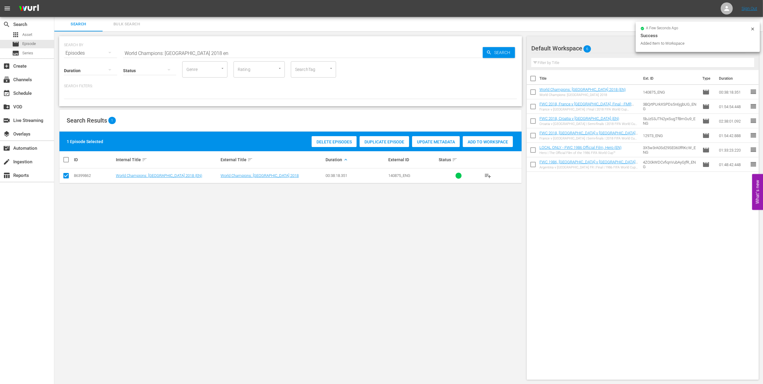
drag, startPoint x: 215, startPoint y: 49, endPoint x: 84, endPoint y: 57, distance: 131.5
click at [84, 57] on div "SEARCH BY Search By Episodes Search ID, Title, Description, Keywords, or Catego…" at bounding box center [290, 71] width 463 height 70
paste input "Bring the Noise"
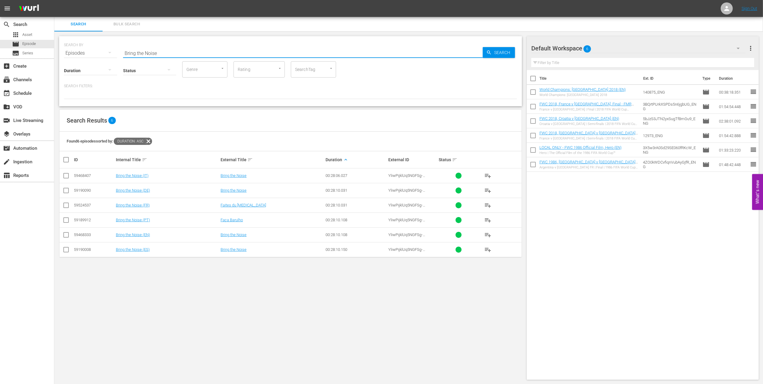
click at [197, 49] on input "Bring the Noise" at bounding box center [303, 53] width 360 height 14
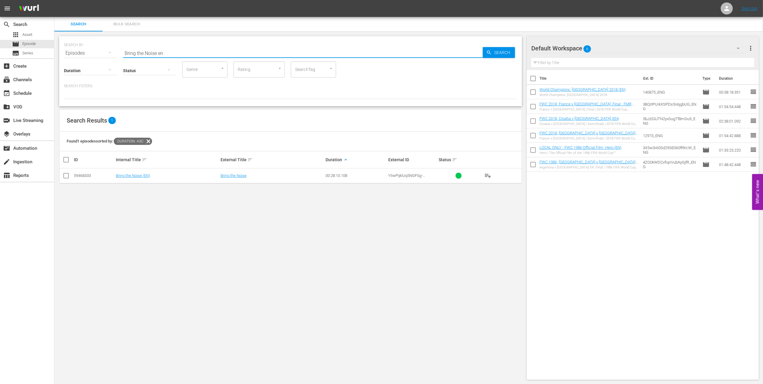
type input "Bring the Noise en"
click at [68, 175] on input "checkbox" at bounding box center [65, 176] width 7 height 7
checkbox input "true"
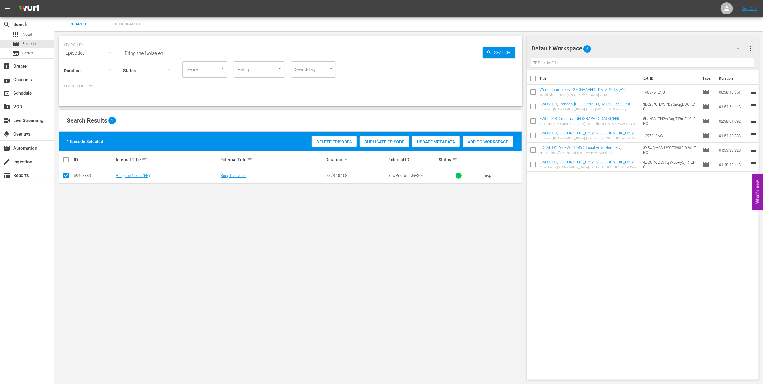
click at [478, 142] on span "Add to Workspace" at bounding box center [488, 141] width 50 height 5
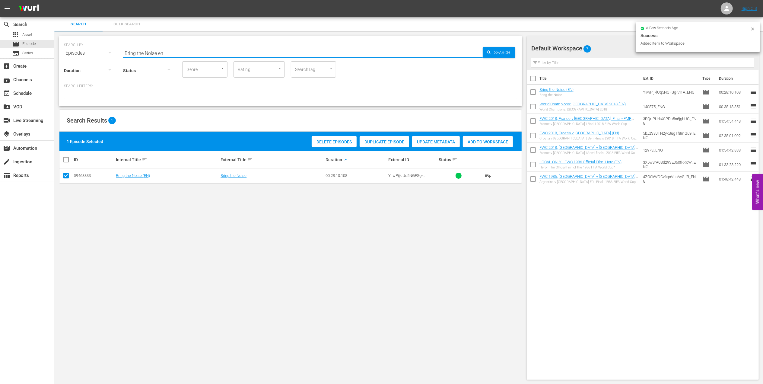
drag, startPoint x: 154, startPoint y: 53, endPoint x: 107, endPoint y: 53, distance: 46.8
click at [94, 53] on div "SEARCH BY Search By Episodes Search ID, Title, Description, Keywords, or Catego…" at bounding box center [290, 50] width 453 height 22
paste input "FWC 2022 All Goals Collectio"
click at [211, 51] on input "FWC 2022 All Goals Collection" at bounding box center [303, 53] width 360 height 14
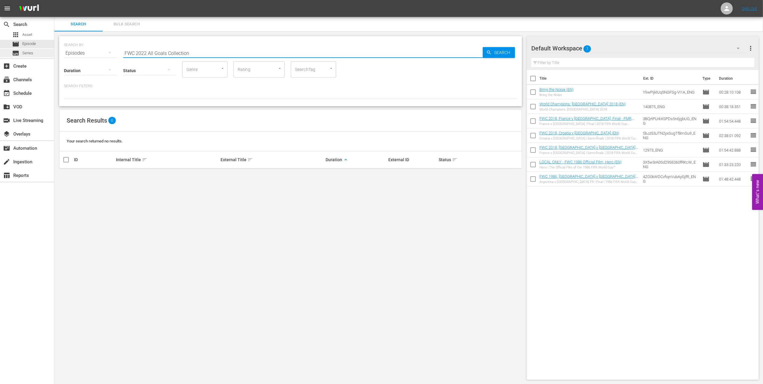
drag, startPoint x: 200, startPoint y: 53, endPoint x: 39, endPoint y: 56, distance: 161.2
click at [54, 0] on div "search Search apps Asset movie Episode subtitles Series add_box Create subscrip…" at bounding box center [408, 0] width 709 height 0
type input "all goals 2022 en"
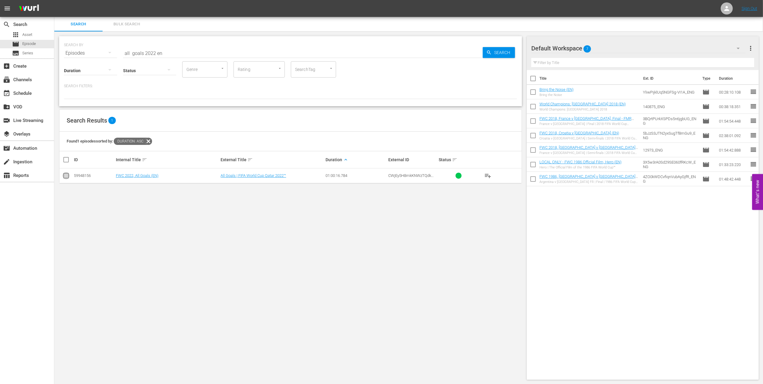
click at [66, 178] on input "checkbox" at bounding box center [65, 176] width 7 height 7
checkbox input "true"
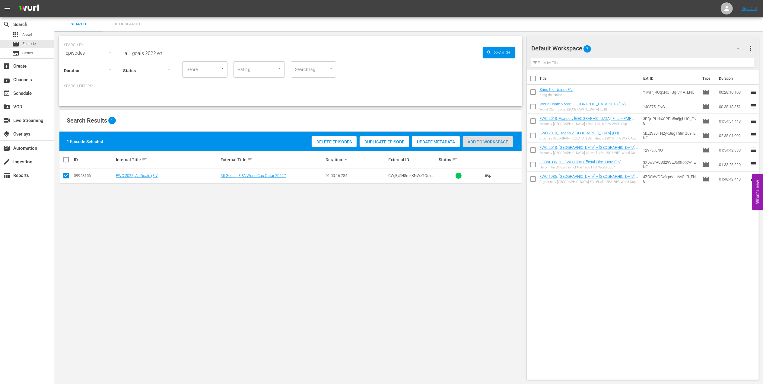
click at [470, 139] on span "Add to Workspace" at bounding box center [488, 141] width 50 height 5
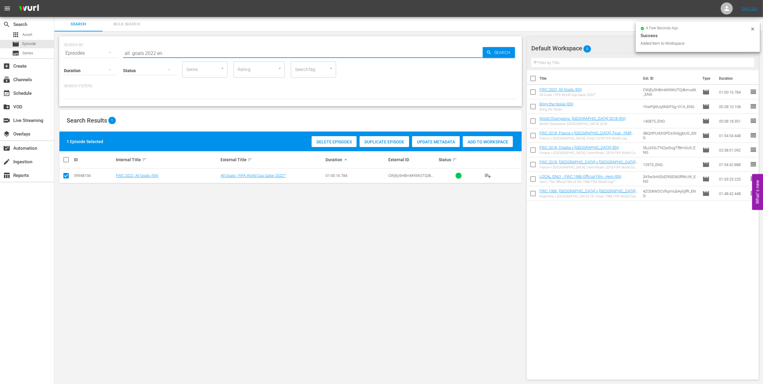
drag, startPoint x: 125, startPoint y: 52, endPoint x: 104, endPoint y: 52, distance: 20.8
click at [100, 52] on div "SEARCH BY Search By Episodes Search ID, Title, Description, Keywords, or Catego…" at bounding box center [290, 50] width 453 height 22
paste input "Netherlands v USA | Round of 16 | FIFA World Cup 2022 | Full Match Replay"
click at [298, 50] on input "Netherlands v USA | Round of 16 | FIFA World Cup 2022 | Full Match Replay" at bounding box center [303, 53] width 360 height 14
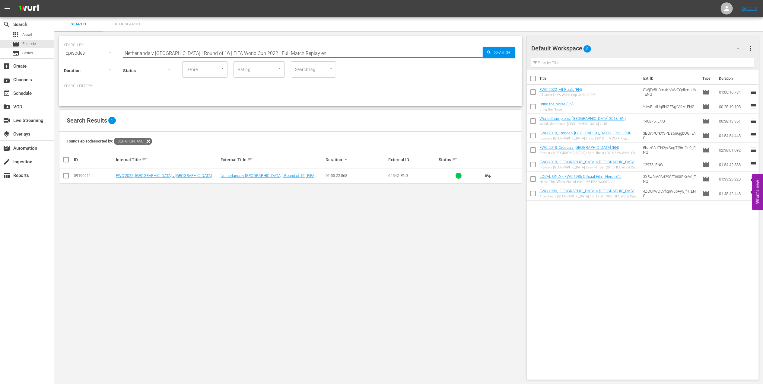
type input "Netherlands v USA | Round of 16 | FIFA World Cup 2022 | Full Match Replay en"
click at [62, 176] on td at bounding box center [66, 175] width 14 height 15
click at [67, 176] on input "checkbox" at bounding box center [65, 176] width 7 height 7
checkbox input "true"
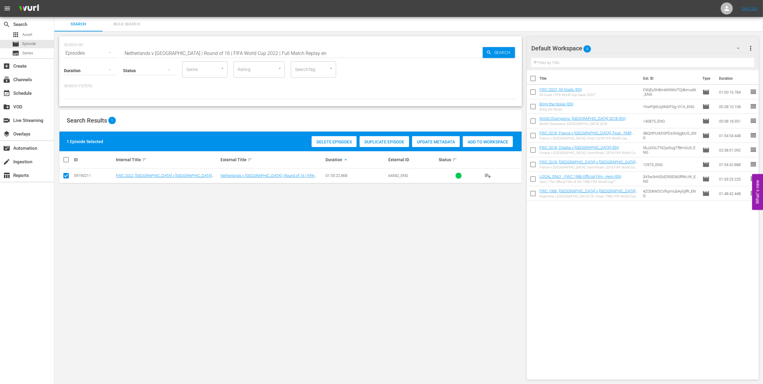
click at [489, 142] on span "Add to Workspace" at bounding box center [488, 141] width 50 height 5
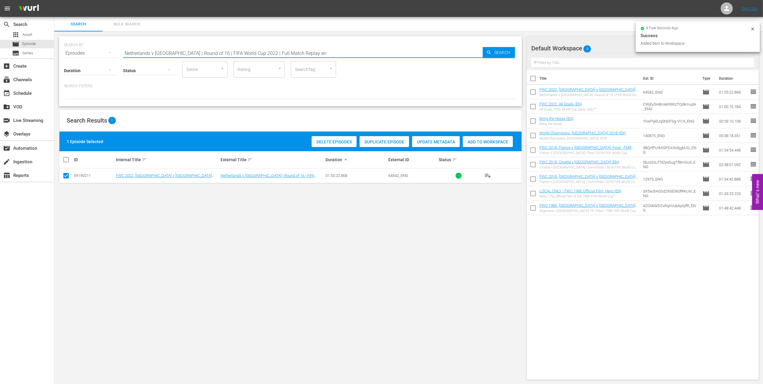
drag, startPoint x: 284, startPoint y: 51, endPoint x: 91, endPoint y: 51, distance: 193.1
click at [57, 51] on div "SEARCH BY Search By Episodes Search ID, Title, Description, Keywords, or Catego…" at bounding box center [290, 207] width 473 height 353
paste input "FWC 2022 - Final - [GEOGRAPHIC_DATA] v [GEOGRAPHIC_DATA]"
click at [217, 51] on input "FWC 2022 - Final - [GEOGRAPHIC_DATA] v [GEOGRAPHIC_DATA]" at bounding box center [303, 53] width 360 height 14
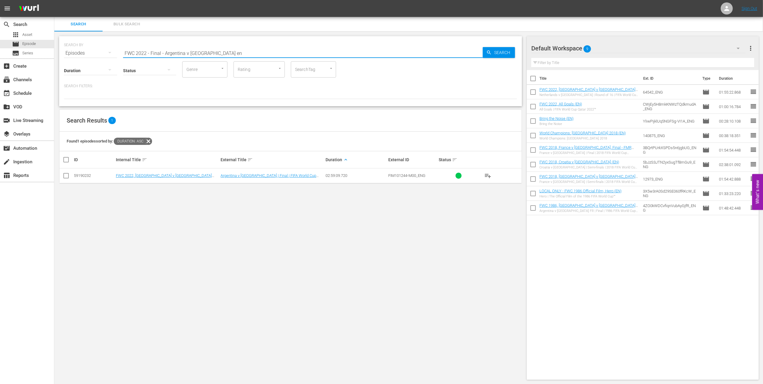
type input "FWC 2022 - Final - Argentina v [GEOGRAPHIC_DATA] en"
click at [66, 175] on input "checkbox" at bounding box center [65, 176] width 7 height 7
checkbox input "true"
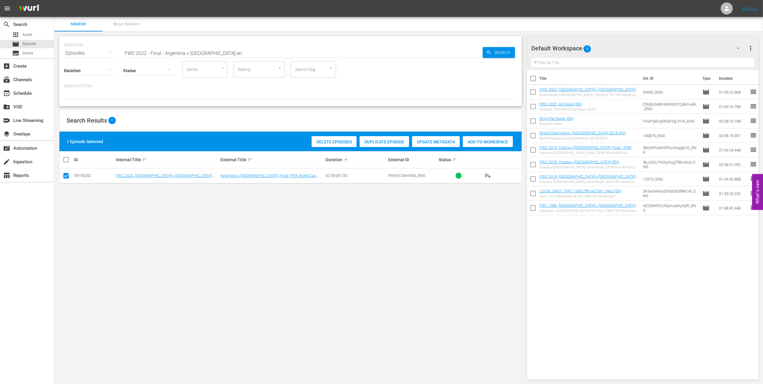
click at [474, 138] on div "Add to Workspace" at bounding box center [488, 141] width 50 height 11
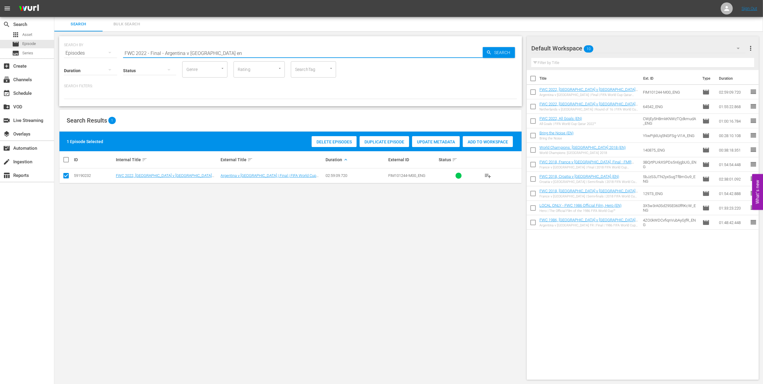
drag, startPoint x: 217, startPoint y: 51, endPoint x: 62, endPoint y: 61, distance: 155.7
click at [62, 61] on div "SEARCH BY Search By Episodes Search ID, Title, Description, Keywords, or Catego…" at bounding box center [290, 71] width 463 height 70
paste input "[PERSON_NAME] Shining Bright in the World Cup"
click at [237, 51] on input "[PERSON_NAME] Shining Bright in the World Cup" at bounding box center [303, 53] width 360 height 14
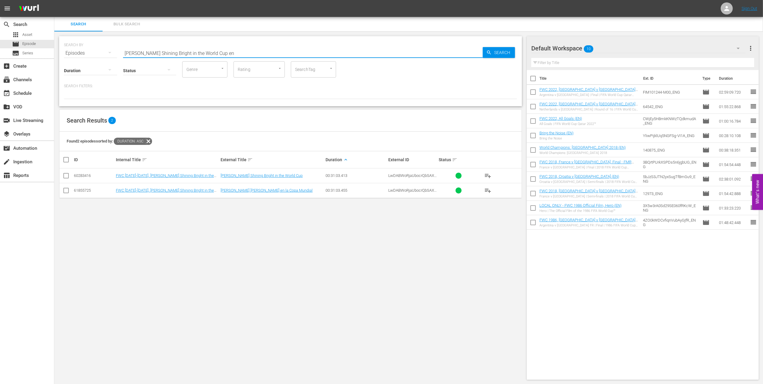
type input "[PERSON_NAME] Shining Bright in the World Cup en"
click at [69, 175] on input "checkbox" at bounding box center [65, 176] width 7 height 7
checkbox input "true"
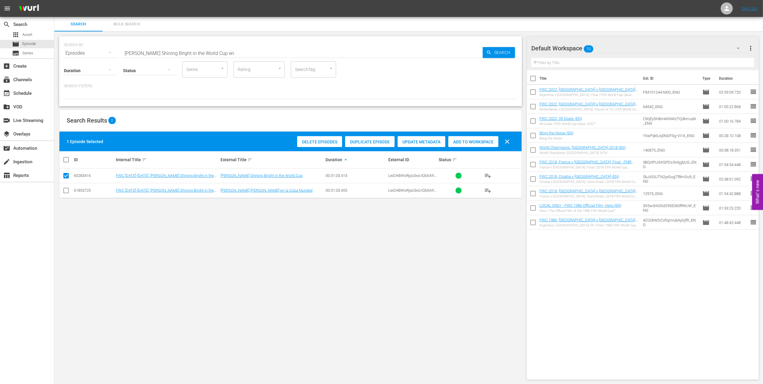
click at [467, 141] on span "Add to Workspace" at bounding box center [473, 141] width 50 height 5
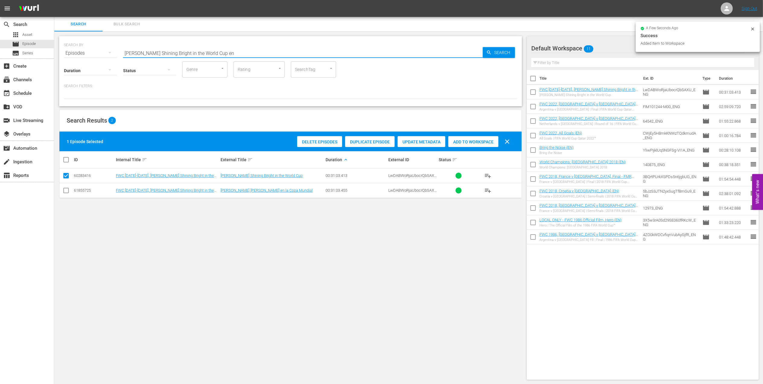
drag, startPoint x: 247, startPoint y: 47, endPoint x: 75, endPoint y: 53, distance: 171.2
click at [75, 53] on div "SEARCH BY Search By Episodes Search ID, Title, Description, Keywords, or Catego…" at bounding box center [290, 50] width 453 height 22
paste input "Cristiano Ronaldo in the FIFA World Cup™"
click at [243, 50] on input "Cristiano Ronaldo in the FIFA World Cup™" at bounding box center [303, 53] width 360 height 14
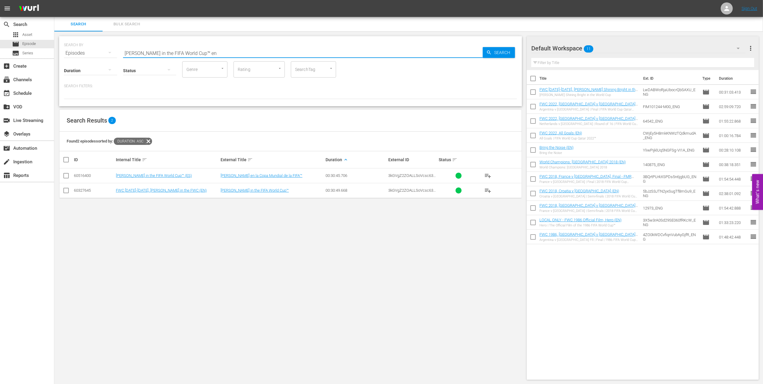
type input "Cristiano Ronaldo in the FIFA World Cup™ en"
click at [68, 175] on input "checkbox" at bounding box center [65, 176] width 7 height 7
checkbox input "true"
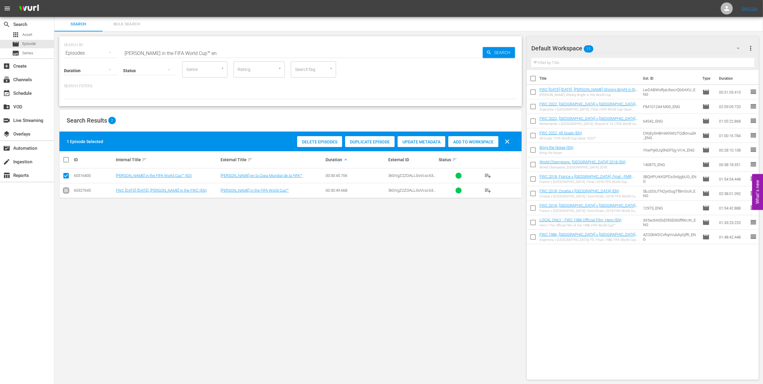
drag, startPoint x: 67, startPoint y: 191, endPoint x: 67, endPoint y: 186, distance: 4.5
click at [67, 190] on input "checkbox" at bounding box center [65, 191] width 7 height 7
checkbox input "true"
click at [67, 174] on input "checkbox" at bounding box center [65, 176] width 7 height 7
checkbox input "false"
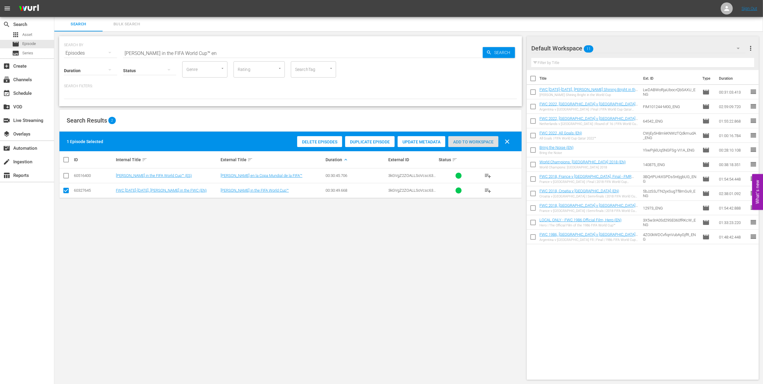
click at [463, 143] on span "Add to Workspace" at bounding box center [473, 141] width 50 height 5
